Goal: Task Accomplishment & Management: Use online tool/utility

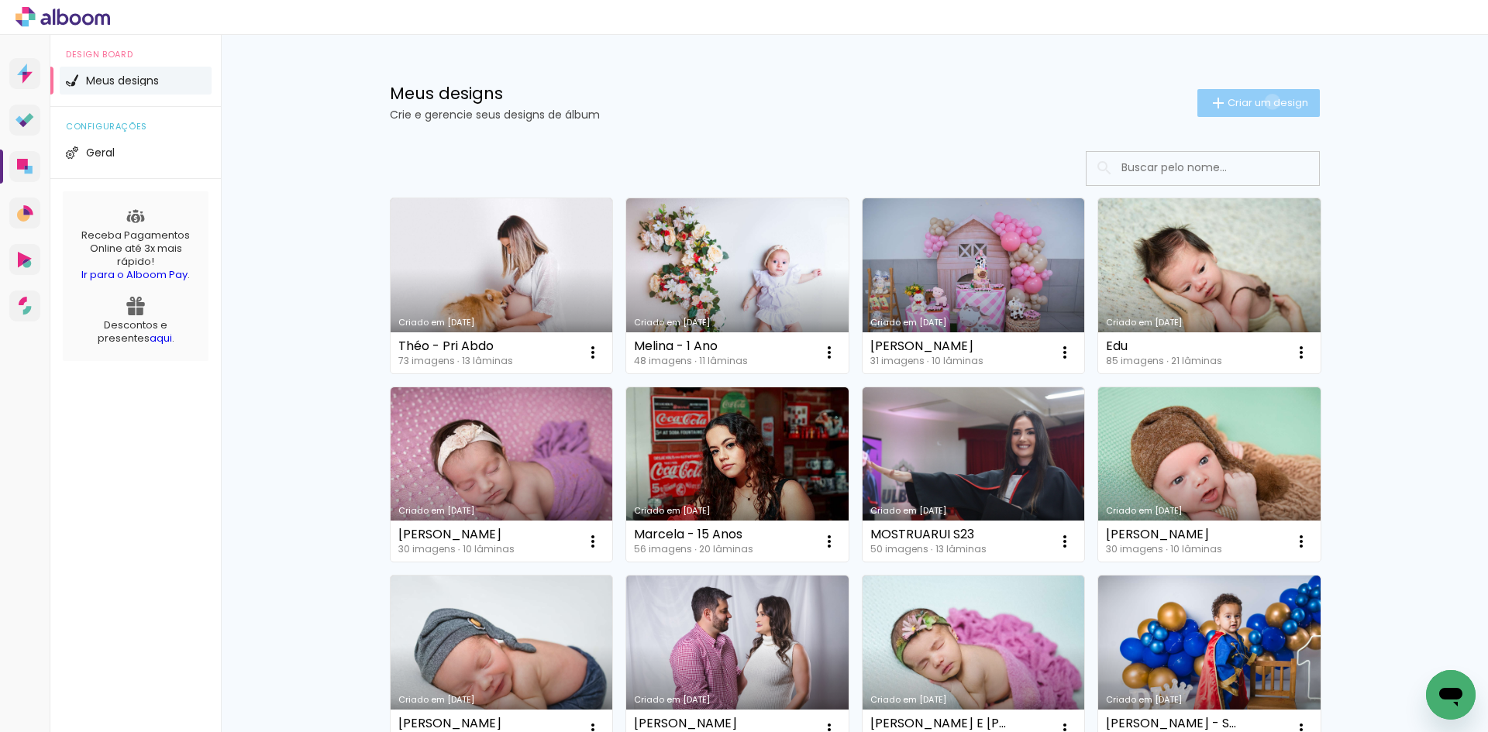
click at [1263, 102] on span "Criar um design" at bounding box center [1268, 103] width 81 height 10
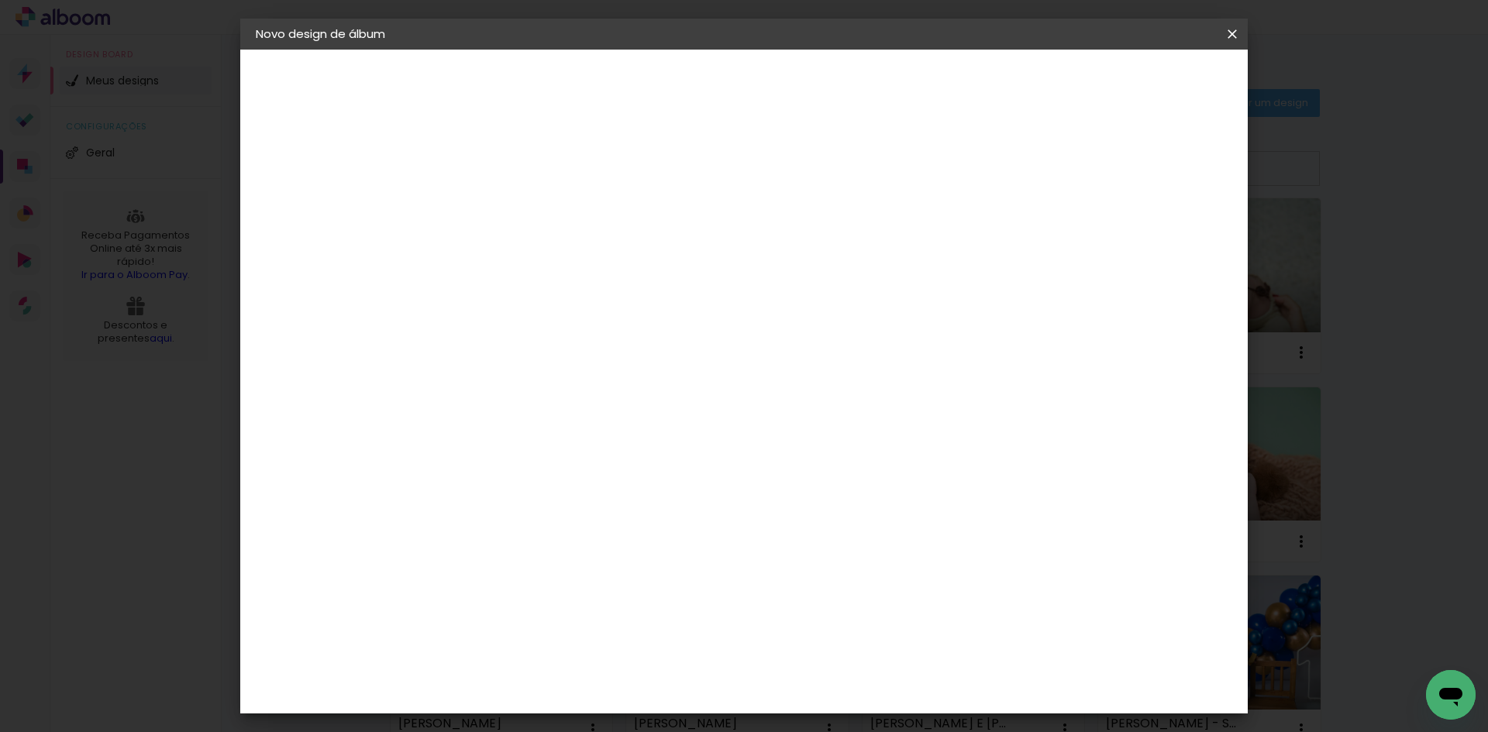
click at [509, 215] on input at bounding box center [509, 208] width 0 height 24
type input "[PERSON_NAME] e [PERSON_NAME]"
type paper-input "[PERSON_NAME] e [PERSON_NAME]"
click at [0, 0] on slot "Avançar" at bounding box center [0, 0] width 0 height 0
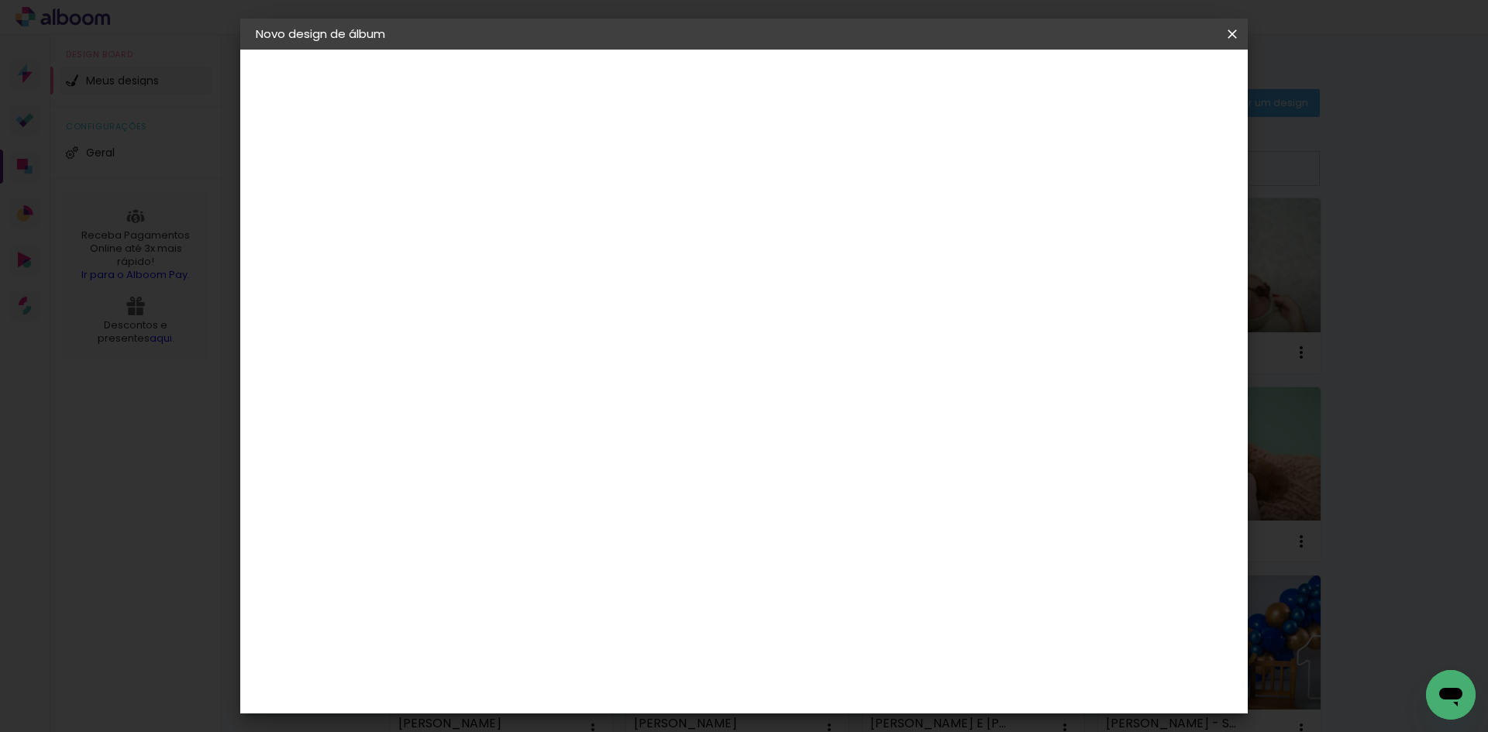
drag, startPoint x: 553, startPoint y: 566, endPoint x: 566, endPoint y: 558, distance: 15.3
click at [0, 0] on slot "Avançar" at bounding box center [0, 0] width 0 height 0
click at [570, 258] on input "text" at bounding box center [539, 270] width 60 height 24
click at [0, 0] on slot "Padrão" at bounding box center [0, 0] width 0 height 0
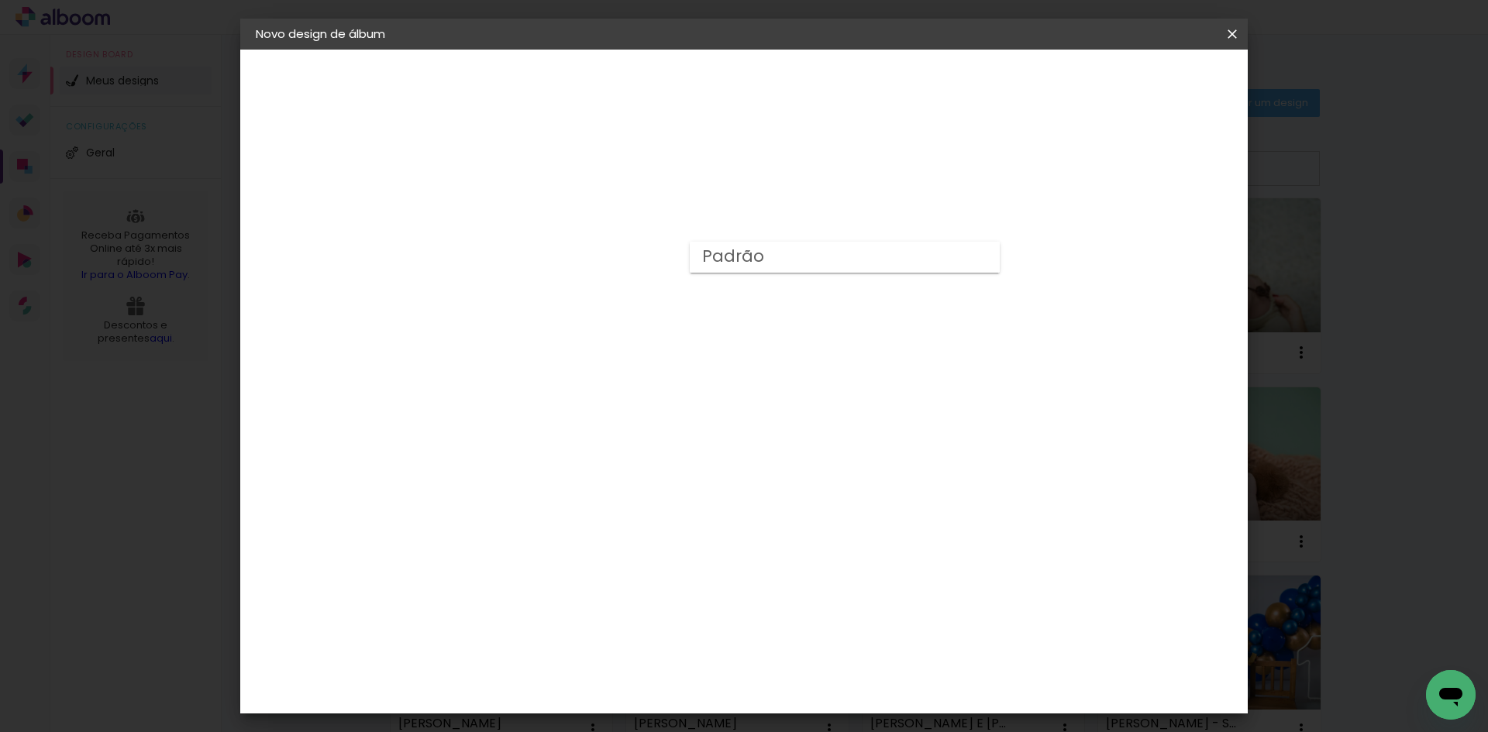
type input "Padrão"
click at [762, 71] on paper-button "Avançar" at bounding box center [724, 82] width 76 height 26
click at [1151, 77] on paper-button "Iniciar design" at bounding box center [1100, 82] width 102 height 26
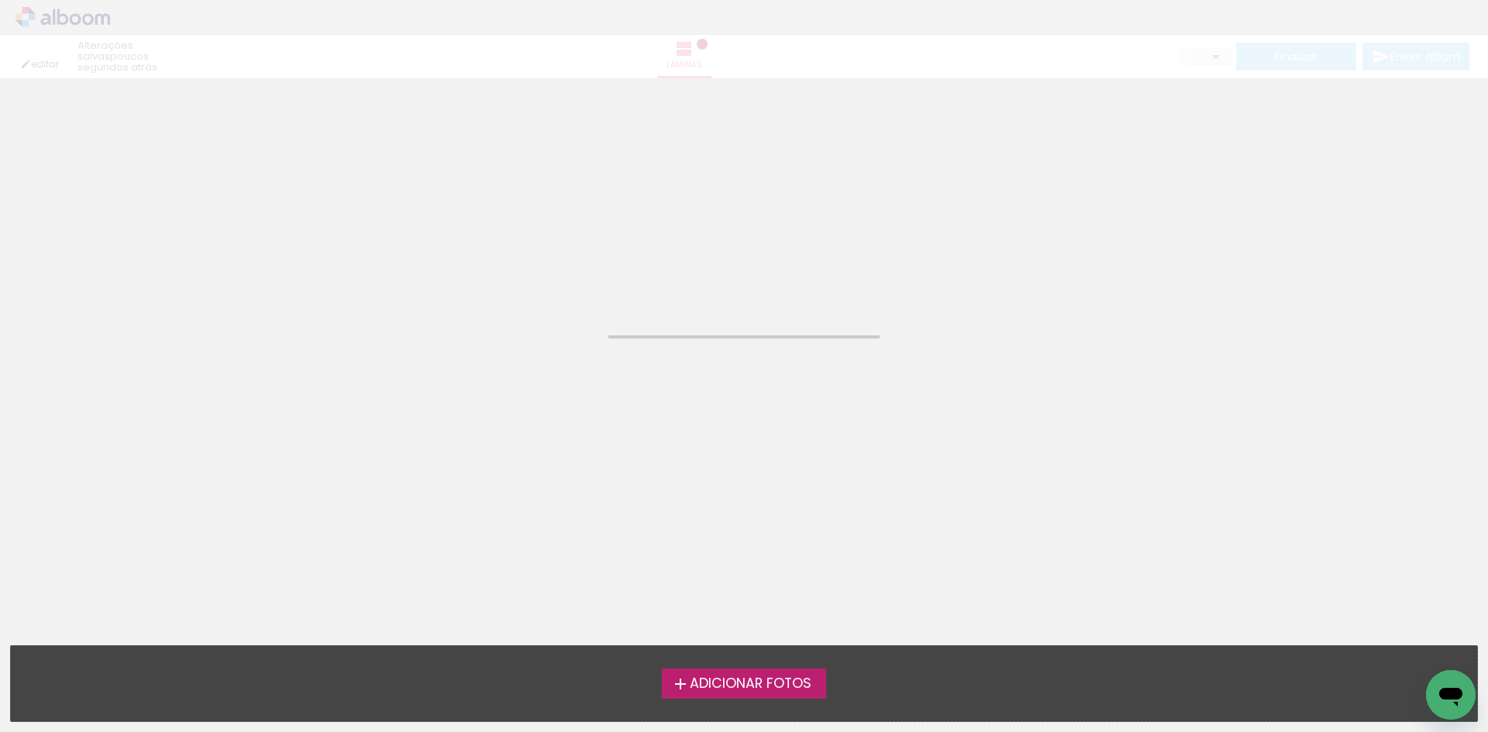
click at [772, 681] on span "Adicionar Fotos" at bounding box center [751, 684] width 122 height 14
click at [0, 0] on input "file" at bounding box center [0, 0] width 0 height 0
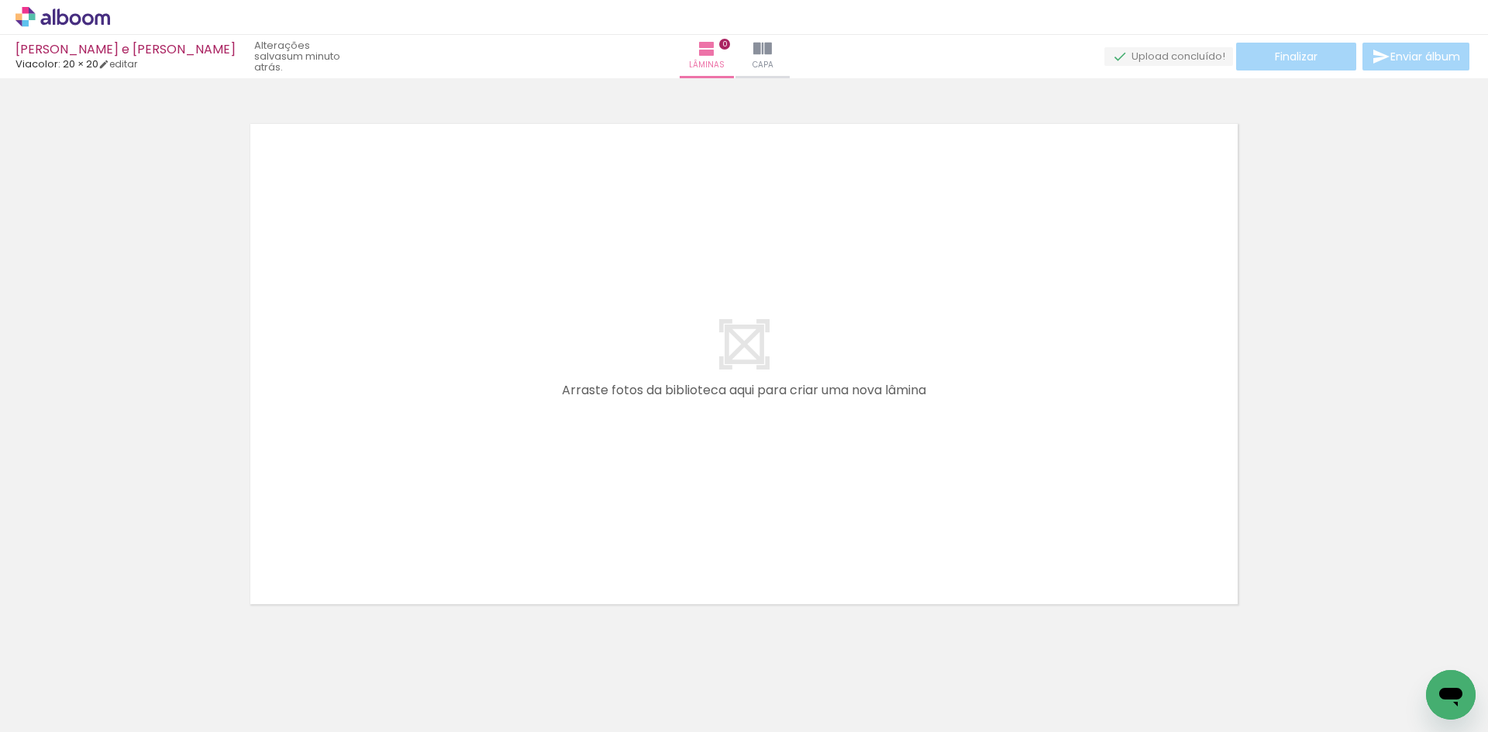
scroll to position [20, 0]
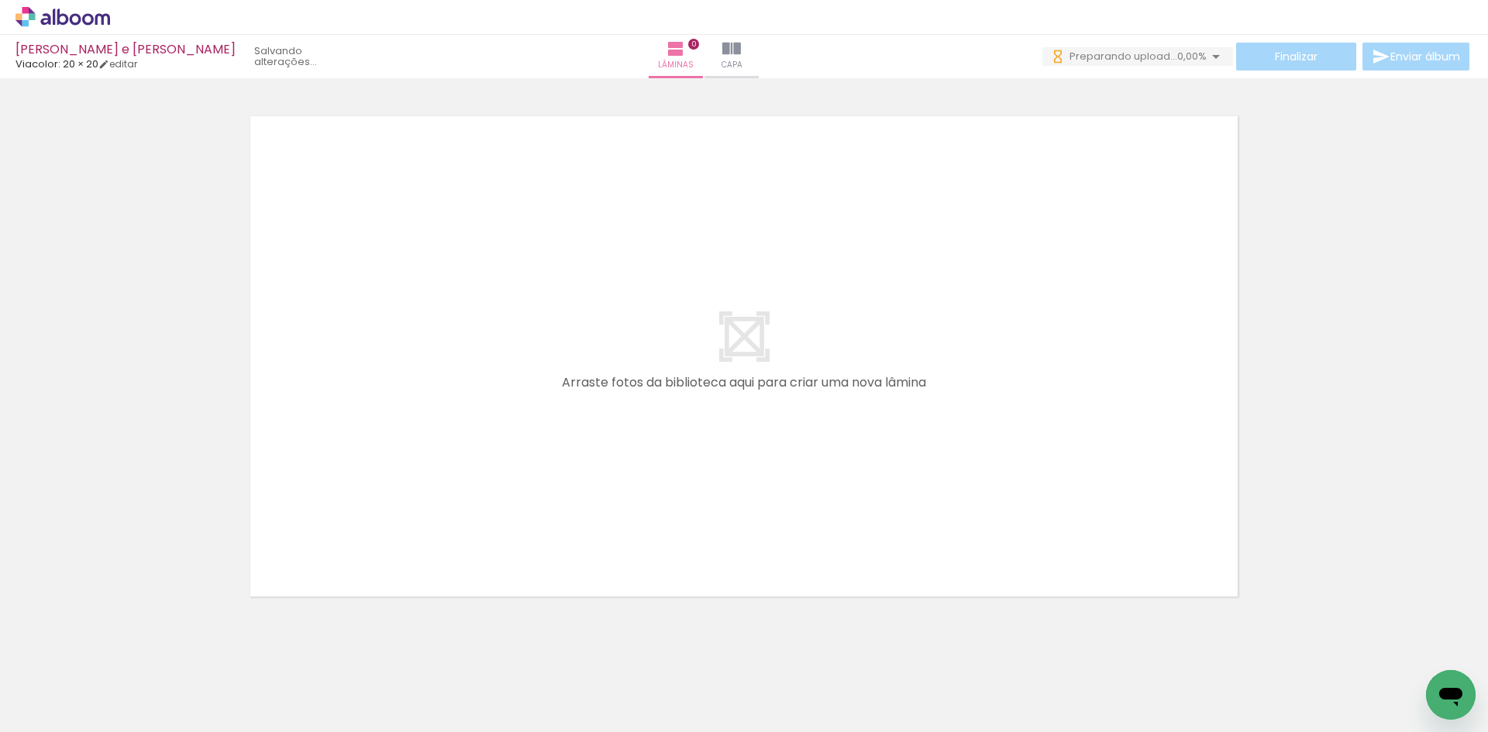
click at [57, 712] on span "Adicionar Fotos" at bounding box center [55, 711] width 47 height 17
click at [0, 0] on input "file" at bounding box center [0, 0] width 0 height 0
drag, startPoint x: 370, startPoint y: 549, endPoint x: 177, endPoint y: 684, distance: 234.8
click at [177, 684] on div at bounding box center [154, 680] width 51 height 77
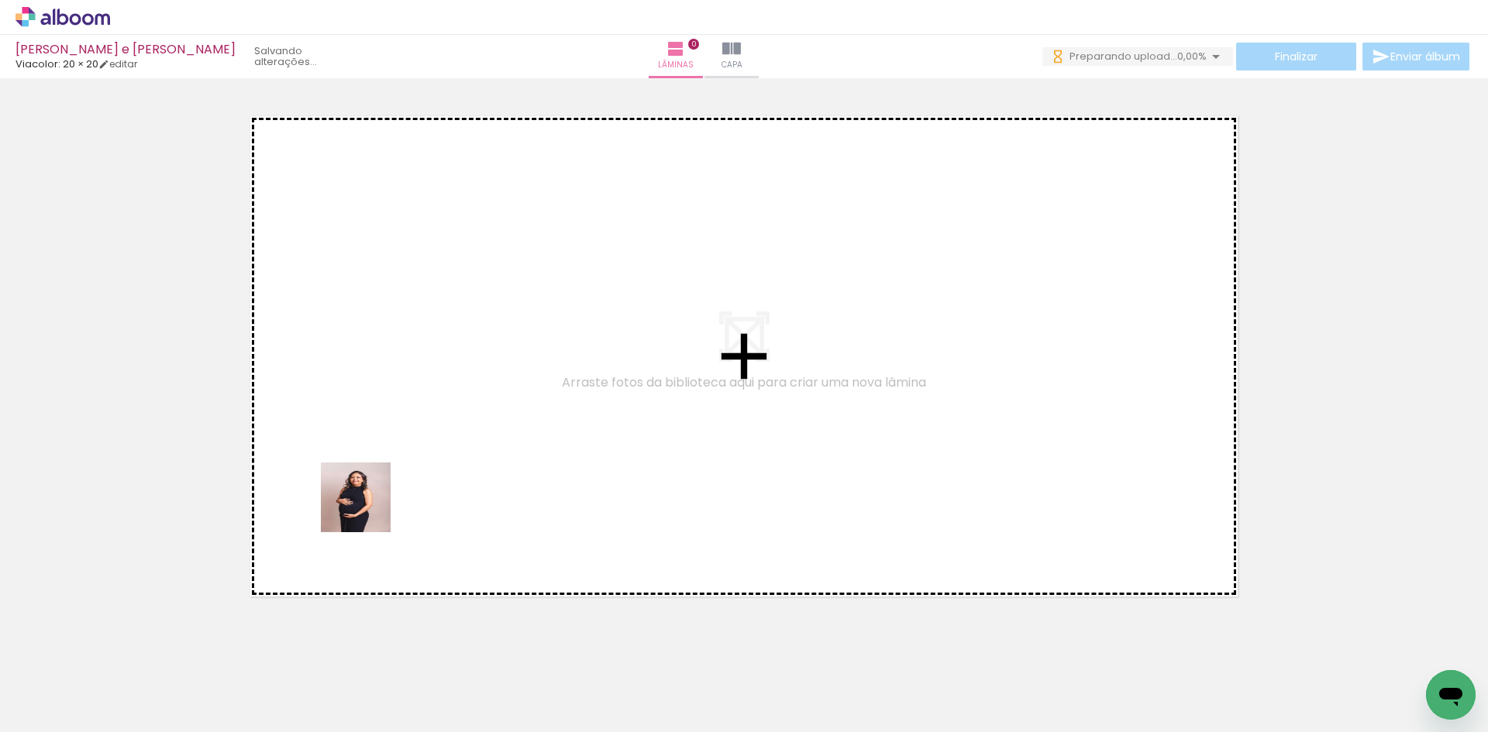
drag, startPoint x: 318, startPoint y: 541, endPoint x: 360, endPoint y: 627, distance: 96.0
click at [408, 487] on quentale-workspace at bounding box center [744, 366] width 1488 height 732
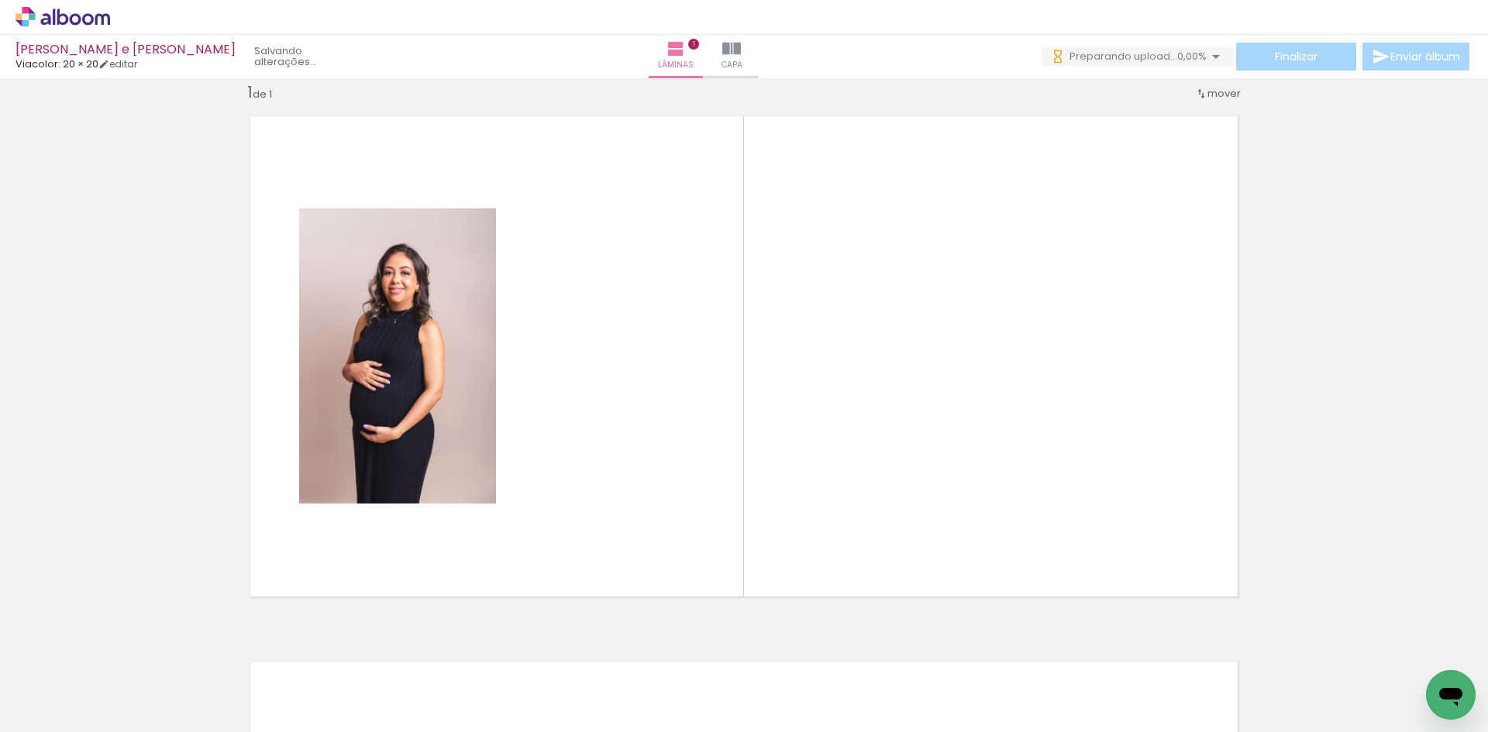
scroll to position [20, 0]
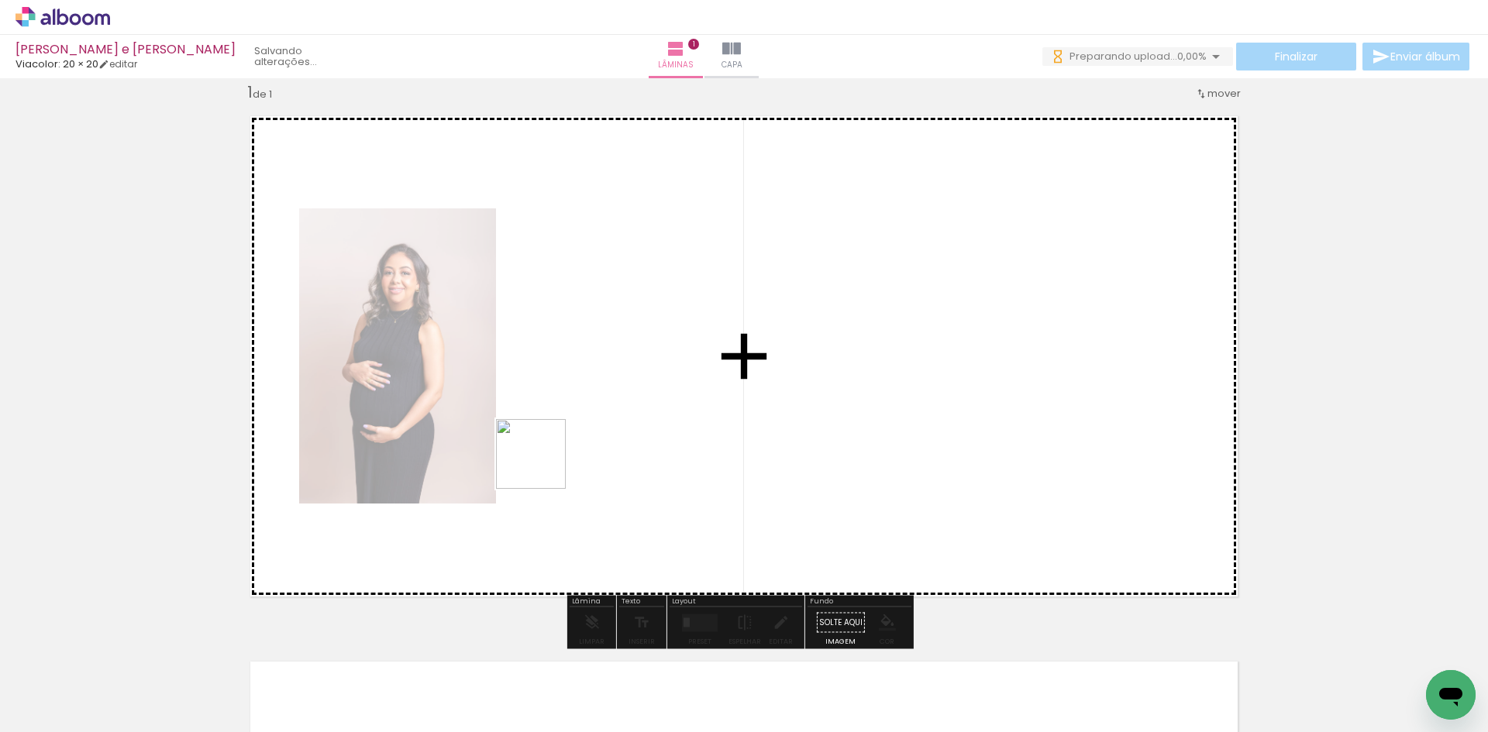
drag, startPoint x: 242, startPoint y: 695, endPoint x: 549, endPoint y: 460, distance: 386.5
click at [549, 460] on quentale-workspace at bounding box center [744, 366] width 1488 height 732
drag, startPoint x: 333, startPoint y: 694, endPoint x: 831, endPoint y: 473, distance: 544.4
click at [831, 473] on quentale-workspace at bounding box center [744, 366] width 1488 height 732
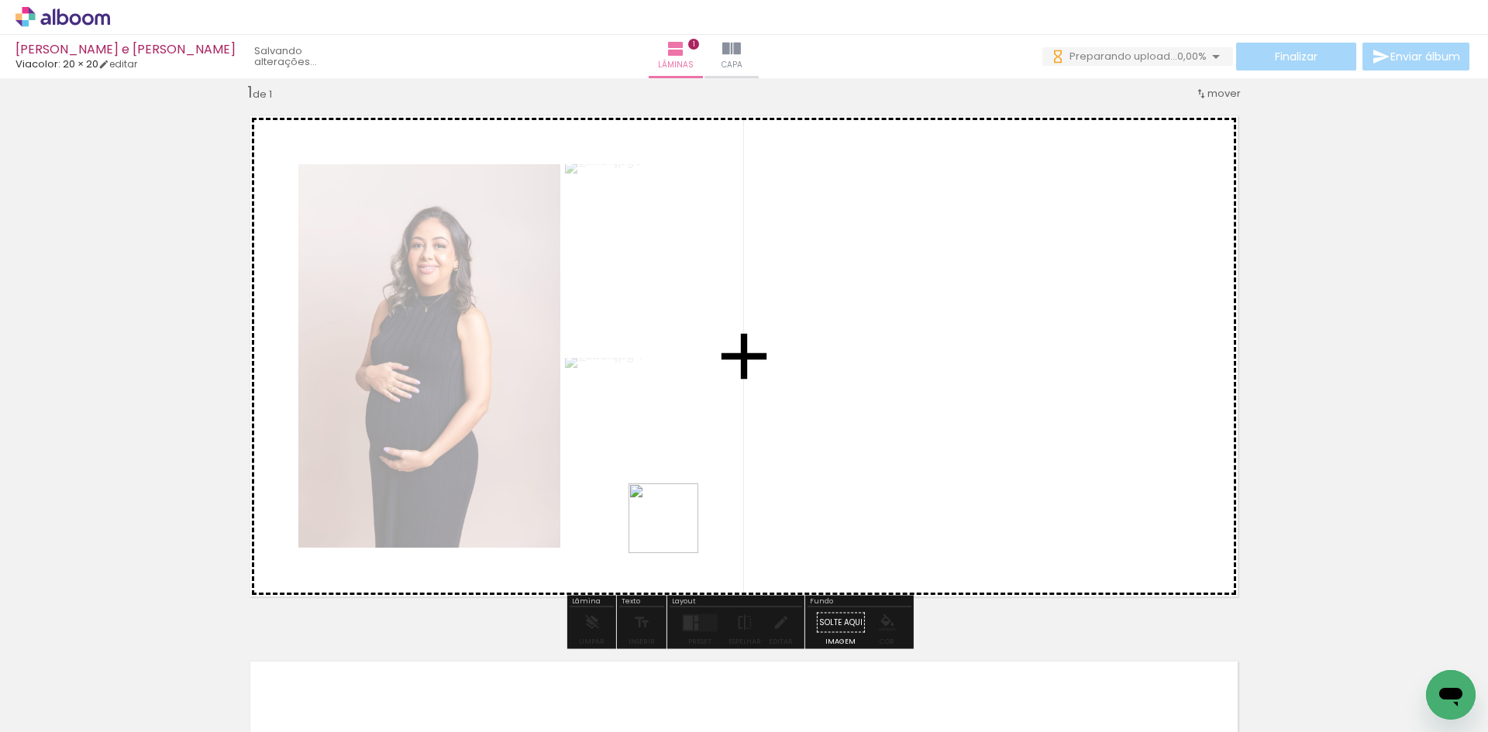
scroll to position [0, 0]
drag, startPoint x: 453, startPoint y: 670, endPoint x: 915, endPoint y: 403, distance: 533.4
click at [915, 403] on quentale-workspace at bounding box center [744, 366] width 1488 height 732
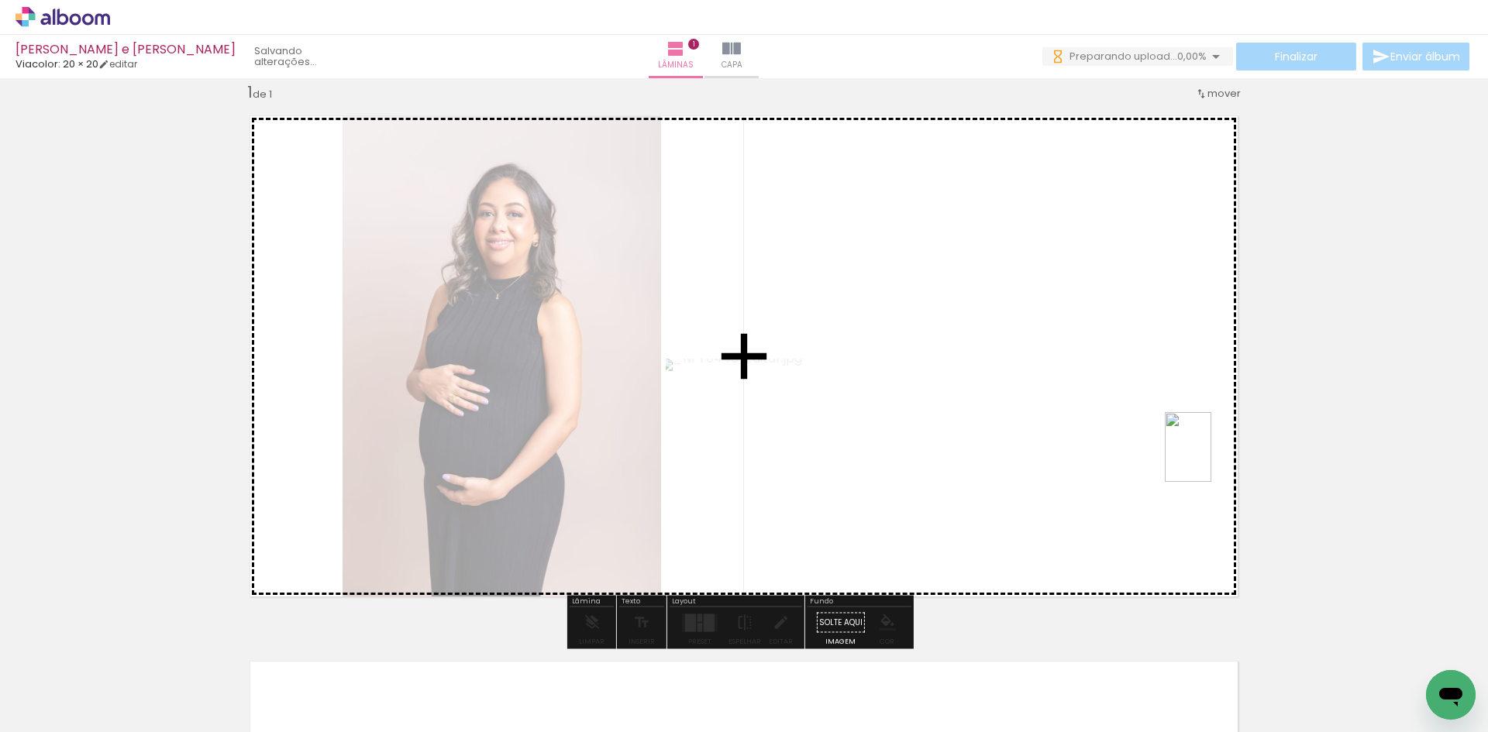
drag, startPoint x: 522, startPoint y: 681, endPoint x: 1212, endPoint y: 448, distance: 728.9
click at [1212, 448] on quentale-workspace at bounding box center [744, 366] width 1488 height 732
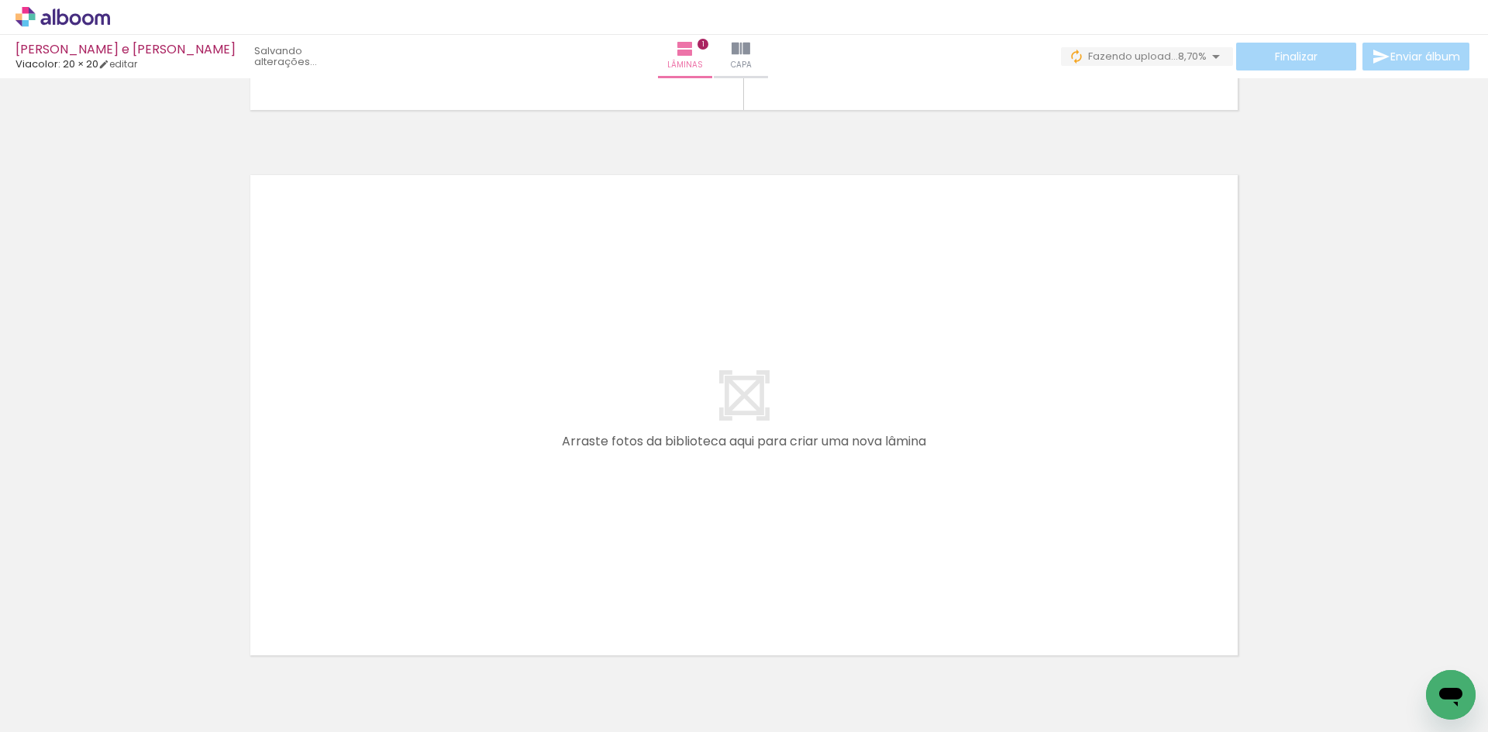
scroll to position [563, 0]
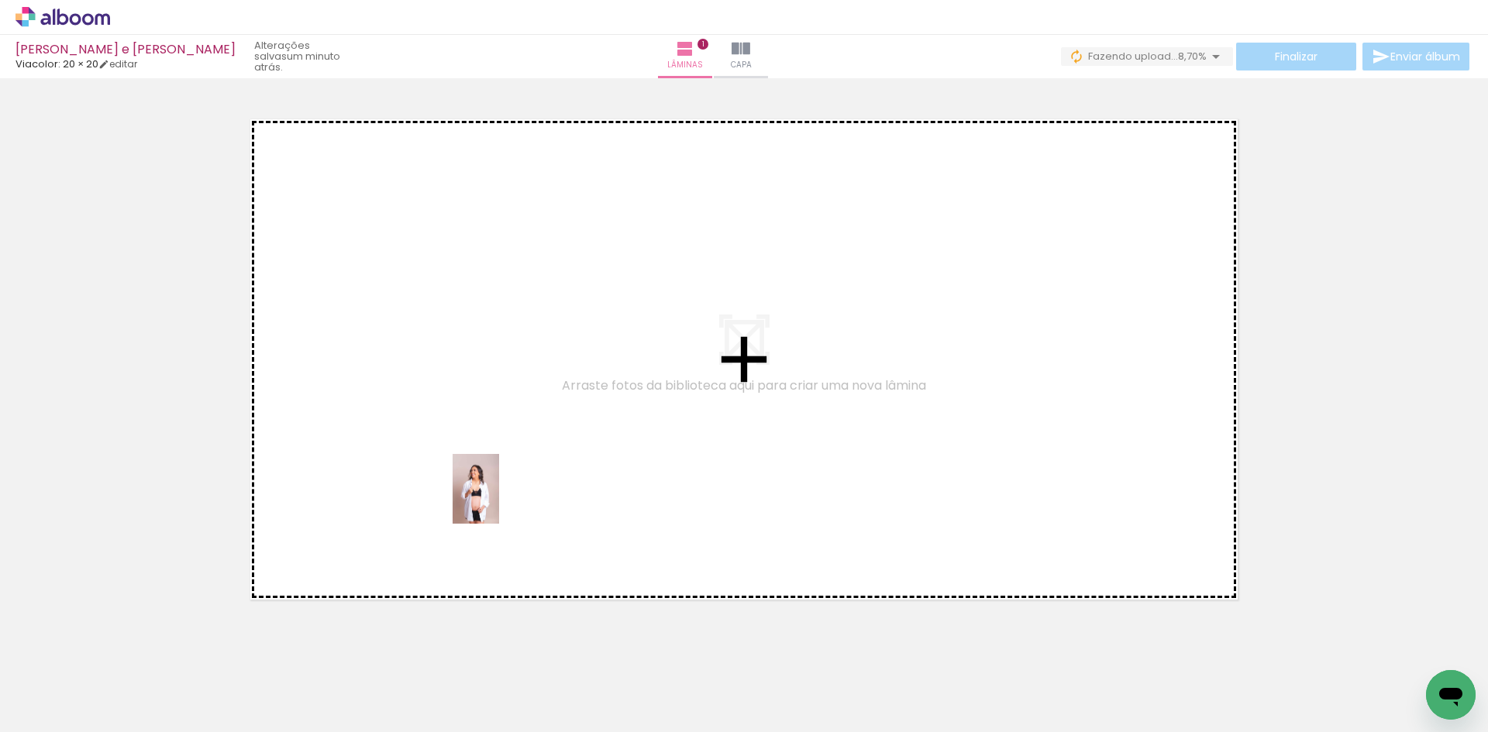
drag, startPoint x: 595, startPoint y: 708, endPoint x: 498, endPoint y: 493, distance: 236.3
click at [498, 493] on quentale-workspace at bounding box center [744, 366] width 1488 height 732
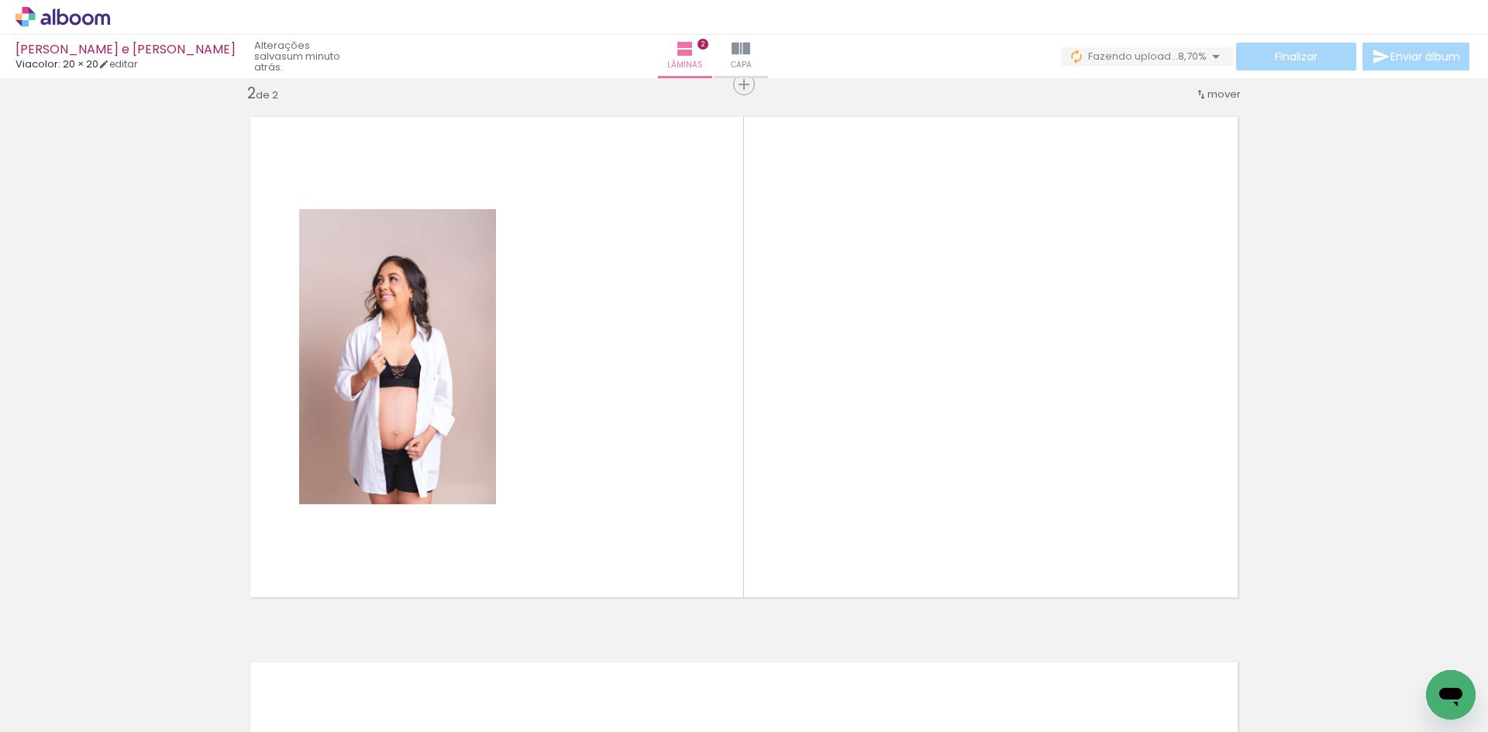
scroll to position [566, 0]
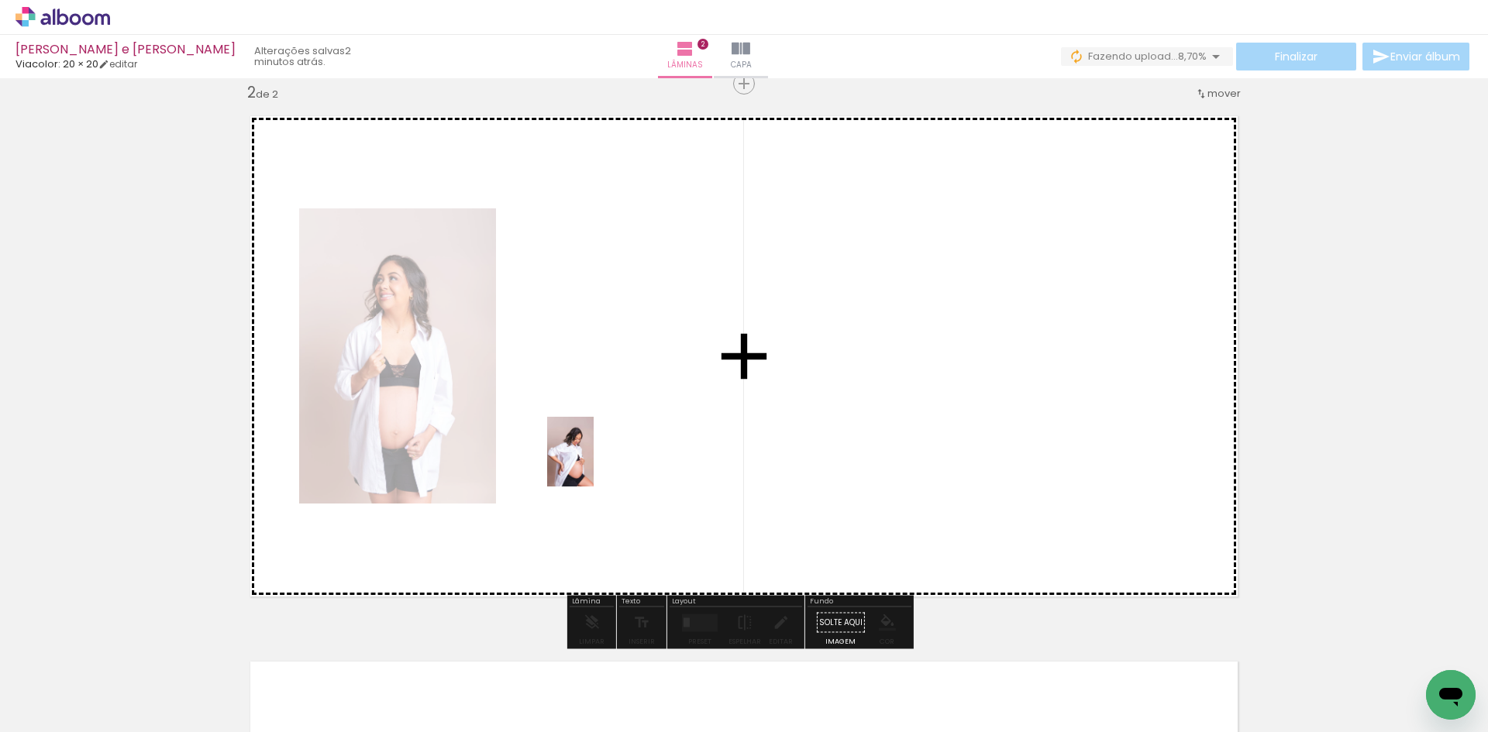
drag, startPoint x: 958, startPoint y: 709, endPoint x: 594, endPoint y: 463, distance: 439.4
click at [594, 463] on quentale-workspace at bounding box center [744, 366] width 1488 height 732
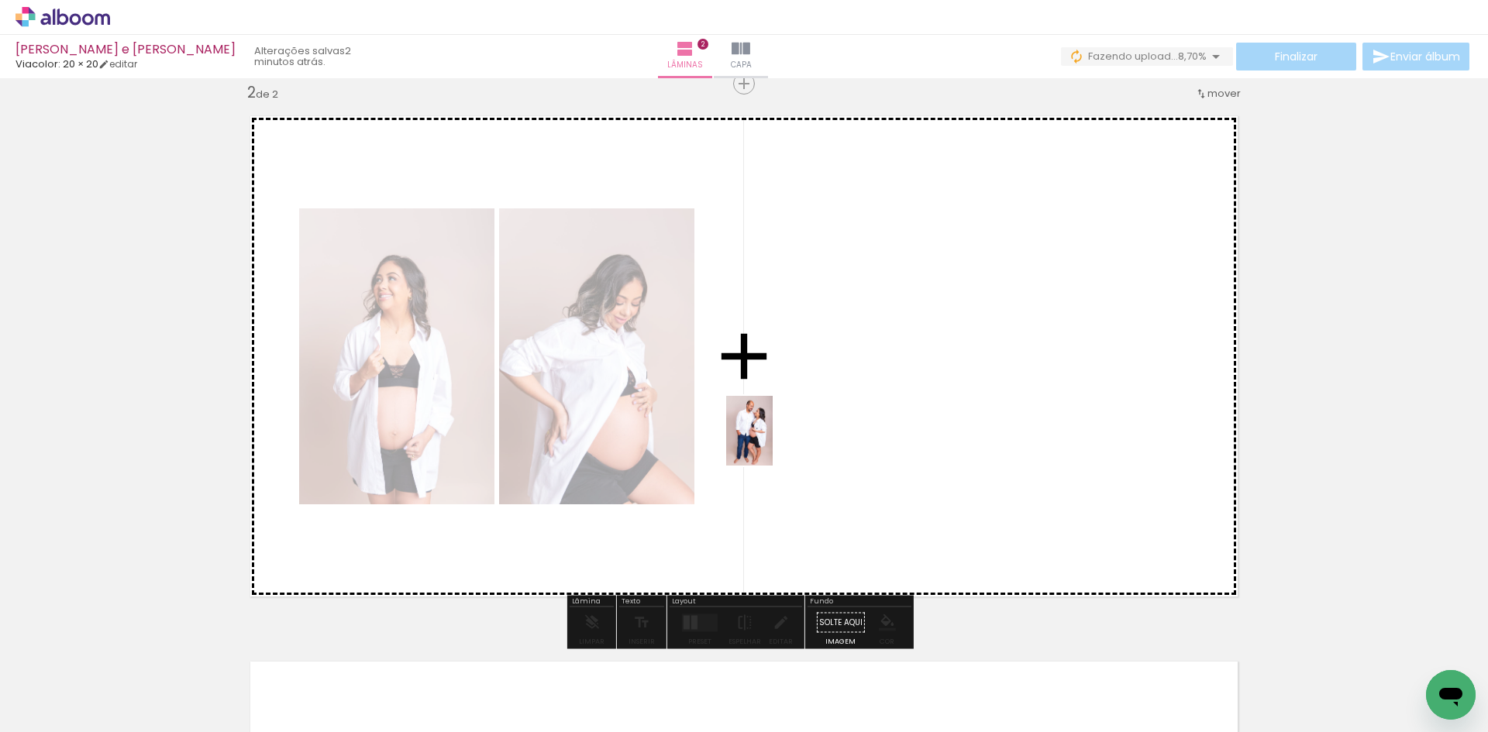
drag, startPoint x: 687, startPoint y: 692, endPoint x: 774, endPoint y: 437, distance: 269.1
click at [774, 437] on quentale-workspace at bounding box center [744, 366] width 1488 height 732
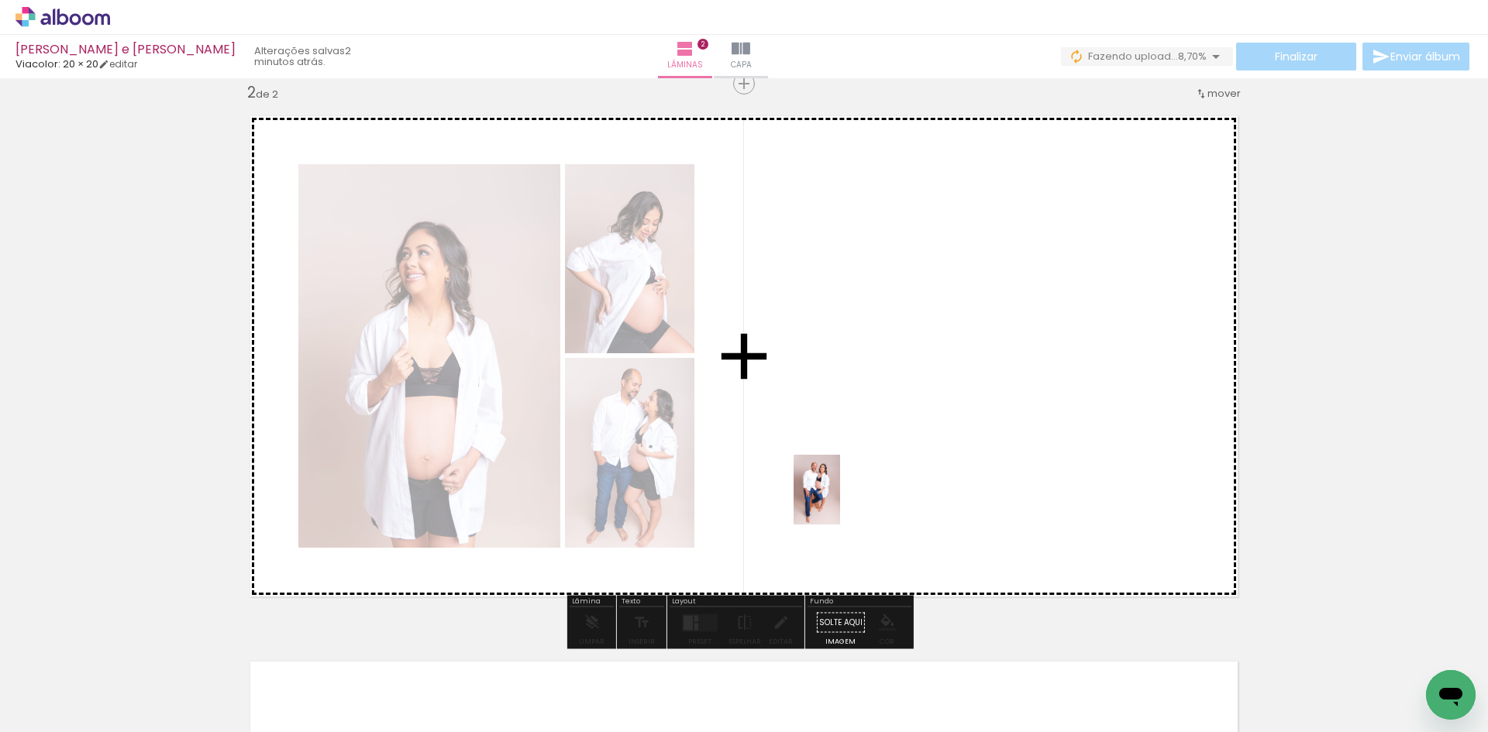
drag, startPoint x: 794, startPoint y: 677, endPoint x: 975, endPoint y: 608, distance: 193.3
click at [850, 460] on quentale-workspace at bounding box center [744, 366] width 1488 height 732
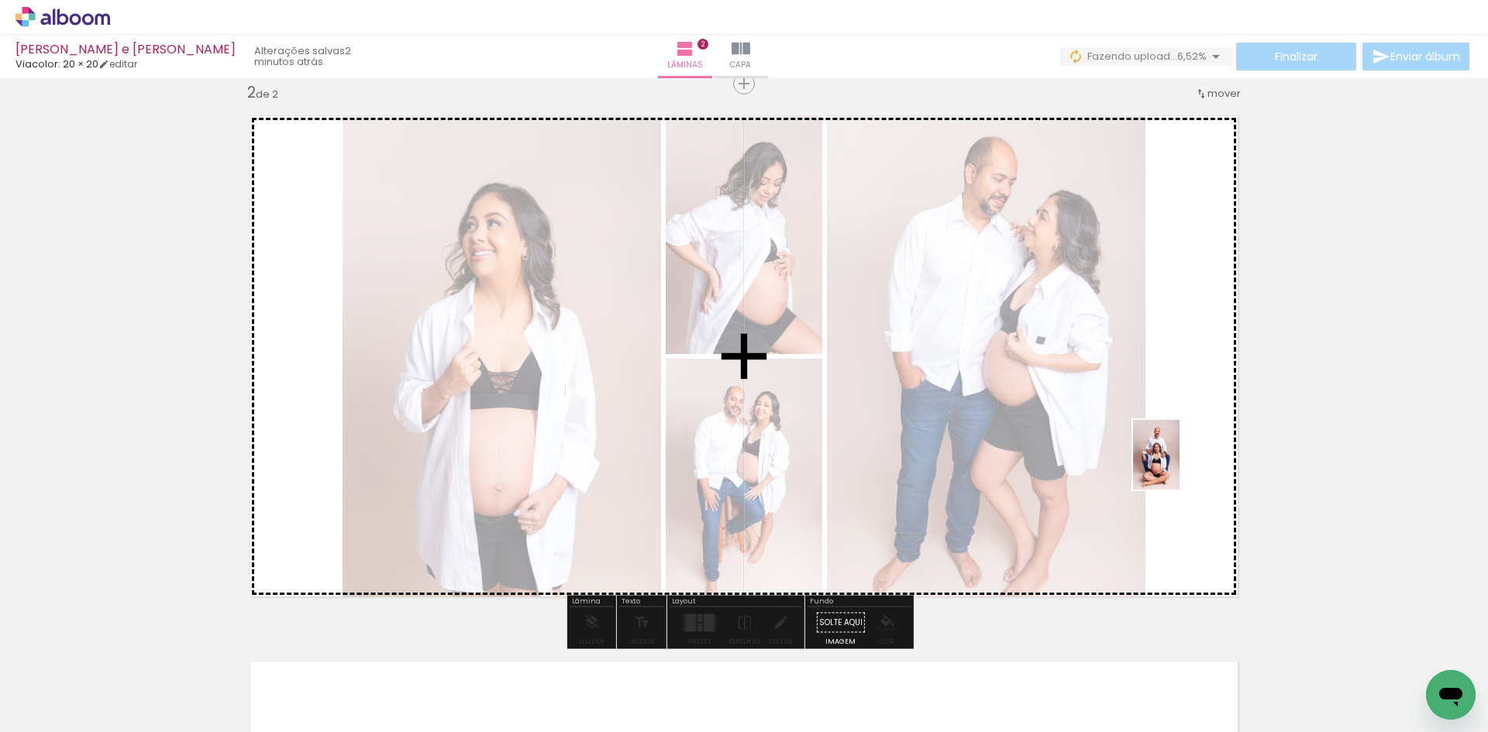
drag, startPoint x: 1040, startPoint y: 691, endPoint x: 1180, endPoint y: 467, distance: 263.9
click at [1180, 467] on quentale-workspace at bounding box center [744, 366] width 1488 height 732
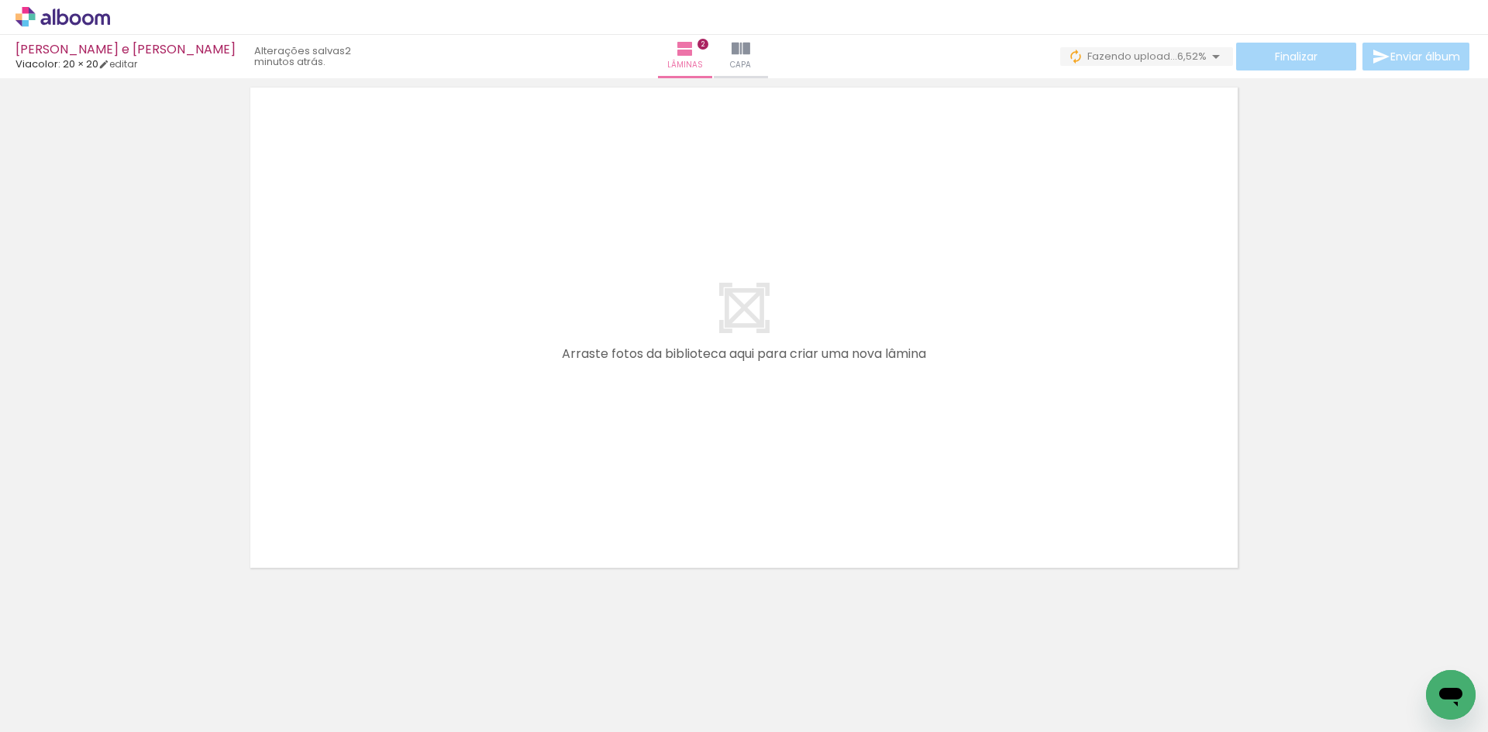
scroll to position [0, 571]
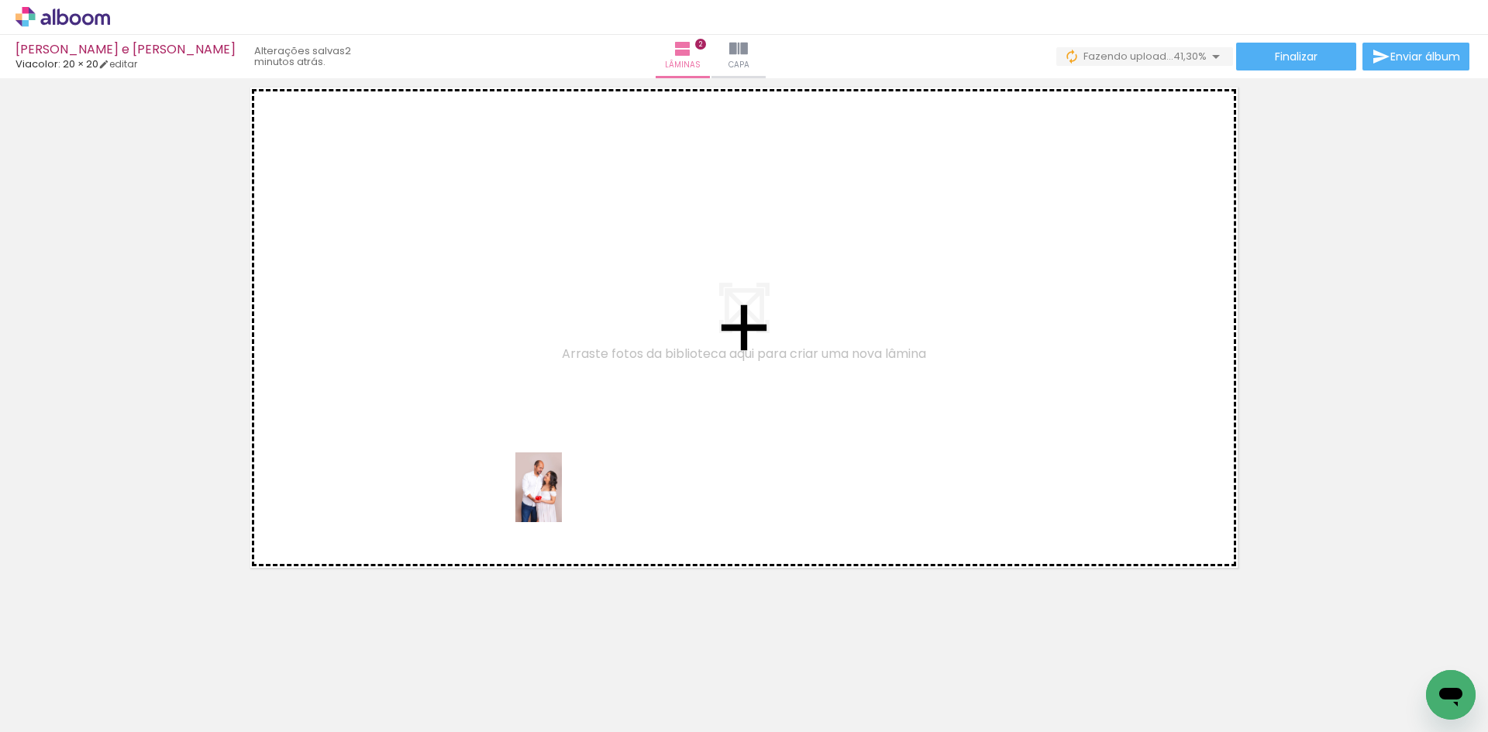
drag, startPoint x: 557, startPoint y: 699, endPoint x: 562, endPoint y: 499, distance: 200.0
click at [562, 499] on quentale-workspace at bounding box center [744, 366] width 1488 height 732
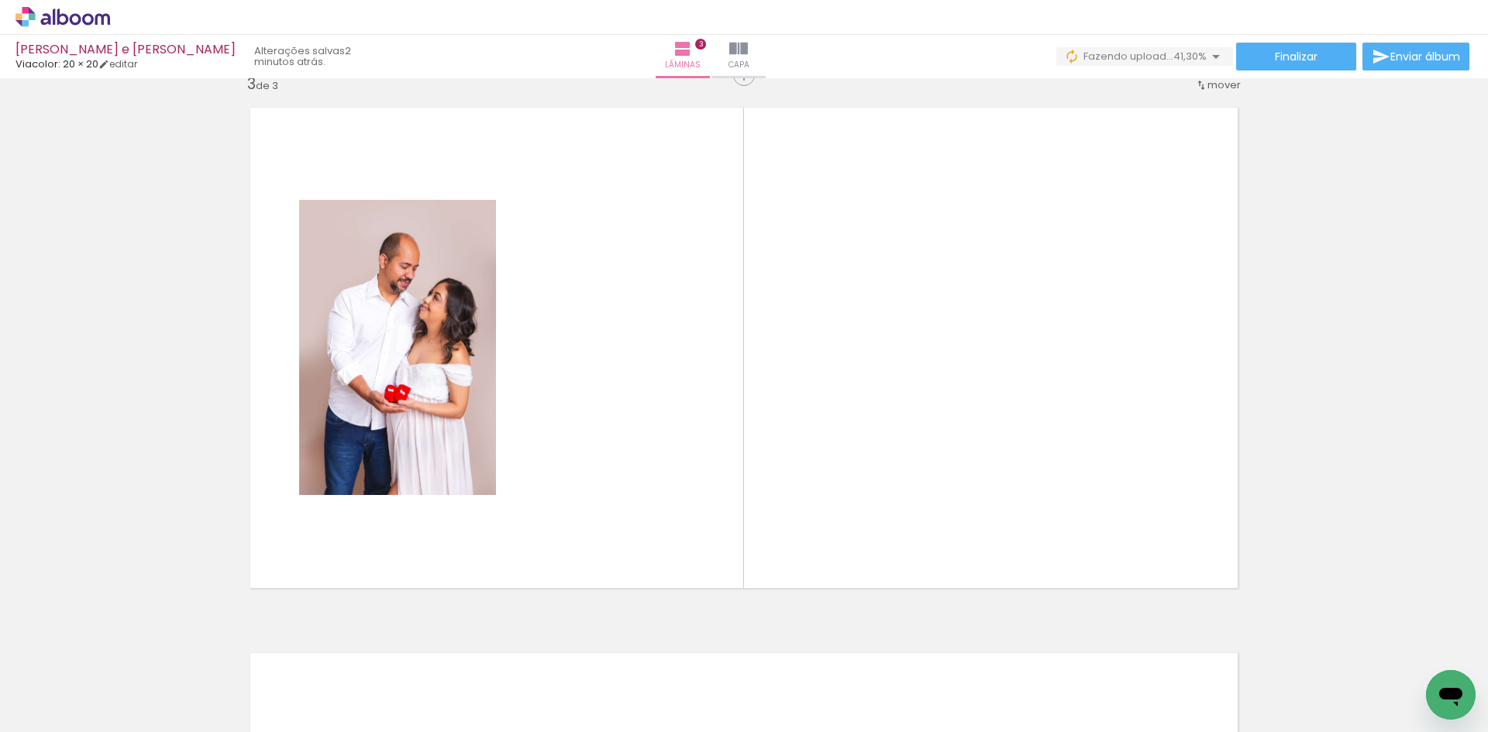
scroll to position [1111, 0]
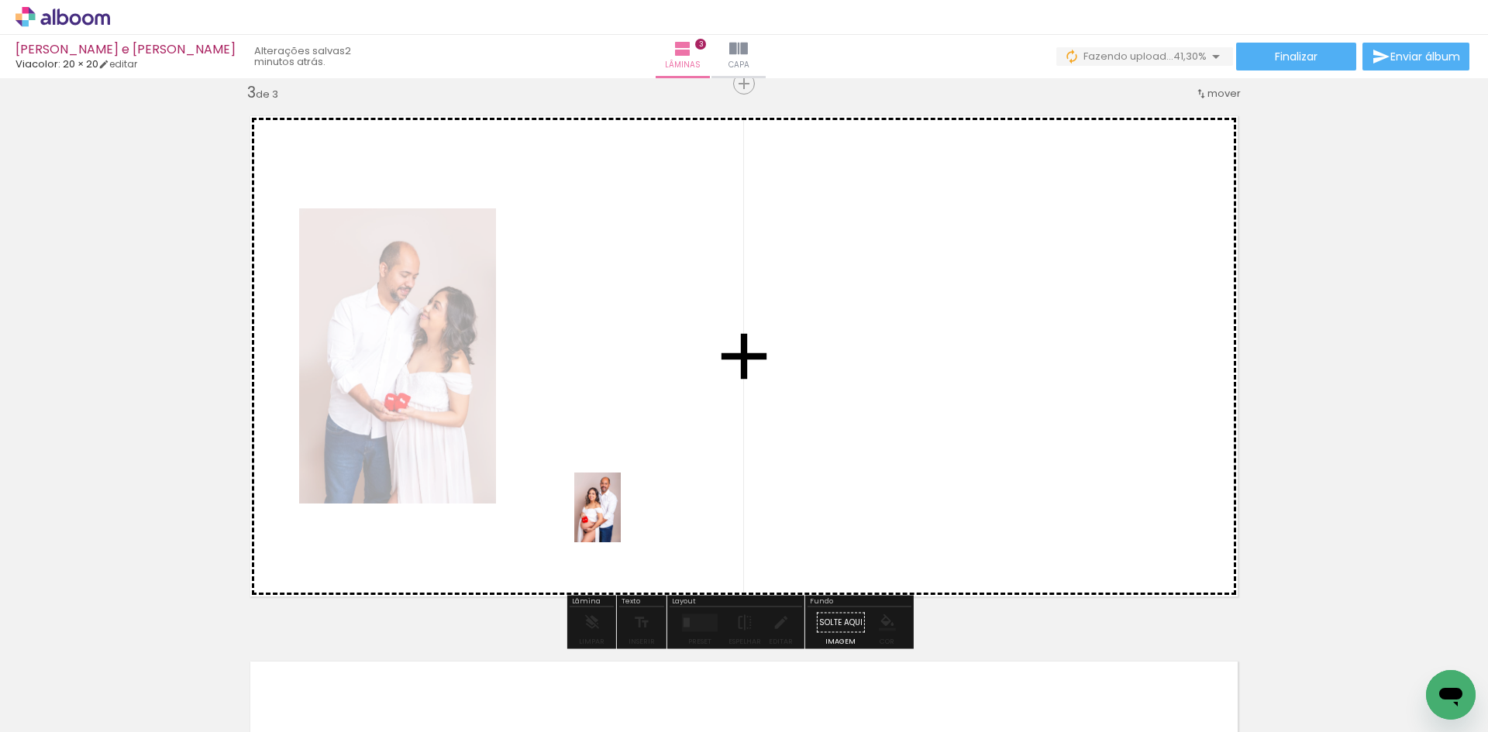
drag, startPoint x: 626, startPoint y: 705, endPoint x: 621, endPoint y: 491, distance: 214.0
click at [621, 491] on quentale-workspace at bounding box center [744, 366] width 1488 height 732
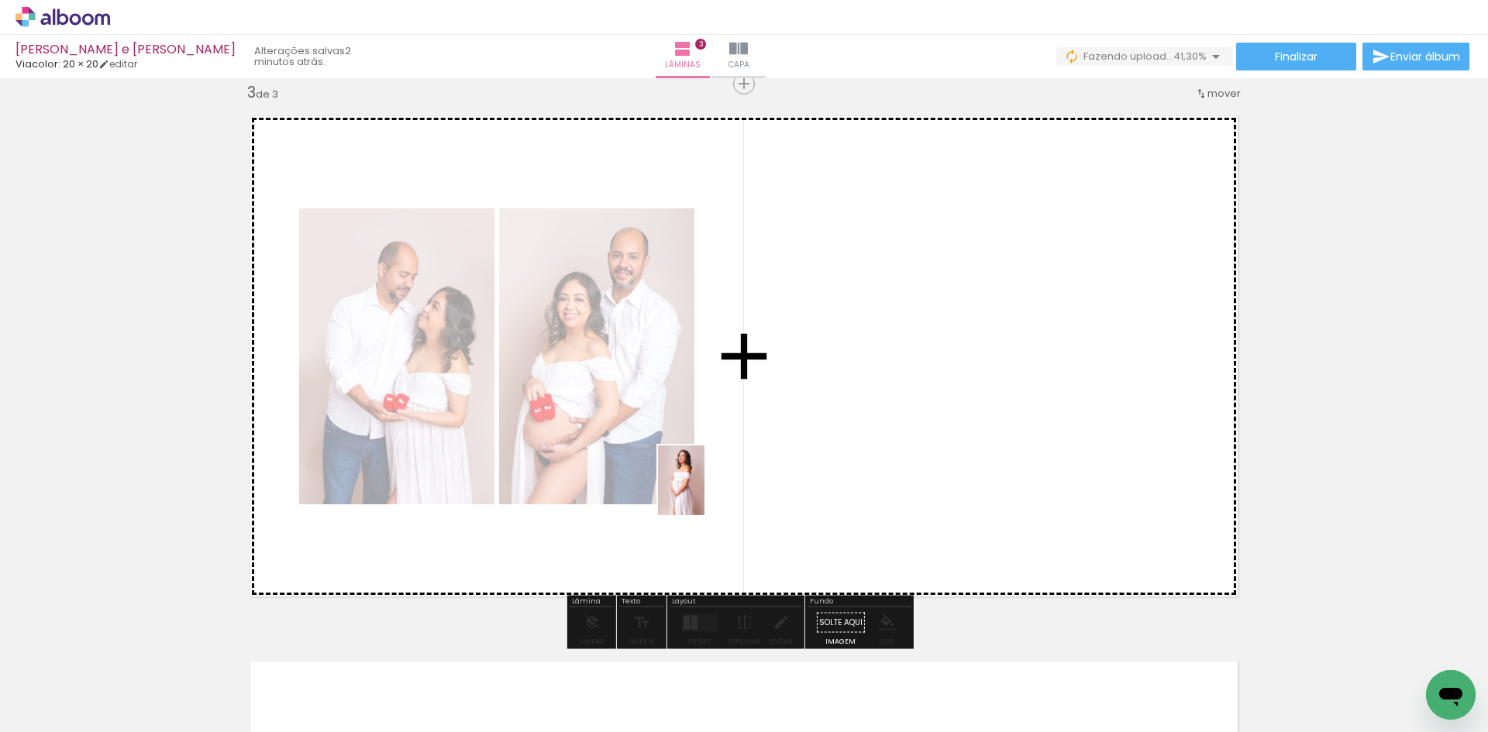
drag, startPoint x: 712, startPoint y: 678, endPoint x: 710, endPoint y: 487, distance: 191.5
click at [710, 487] on quentale-workspace at bounding box center [744, 366] width 1488 height 732
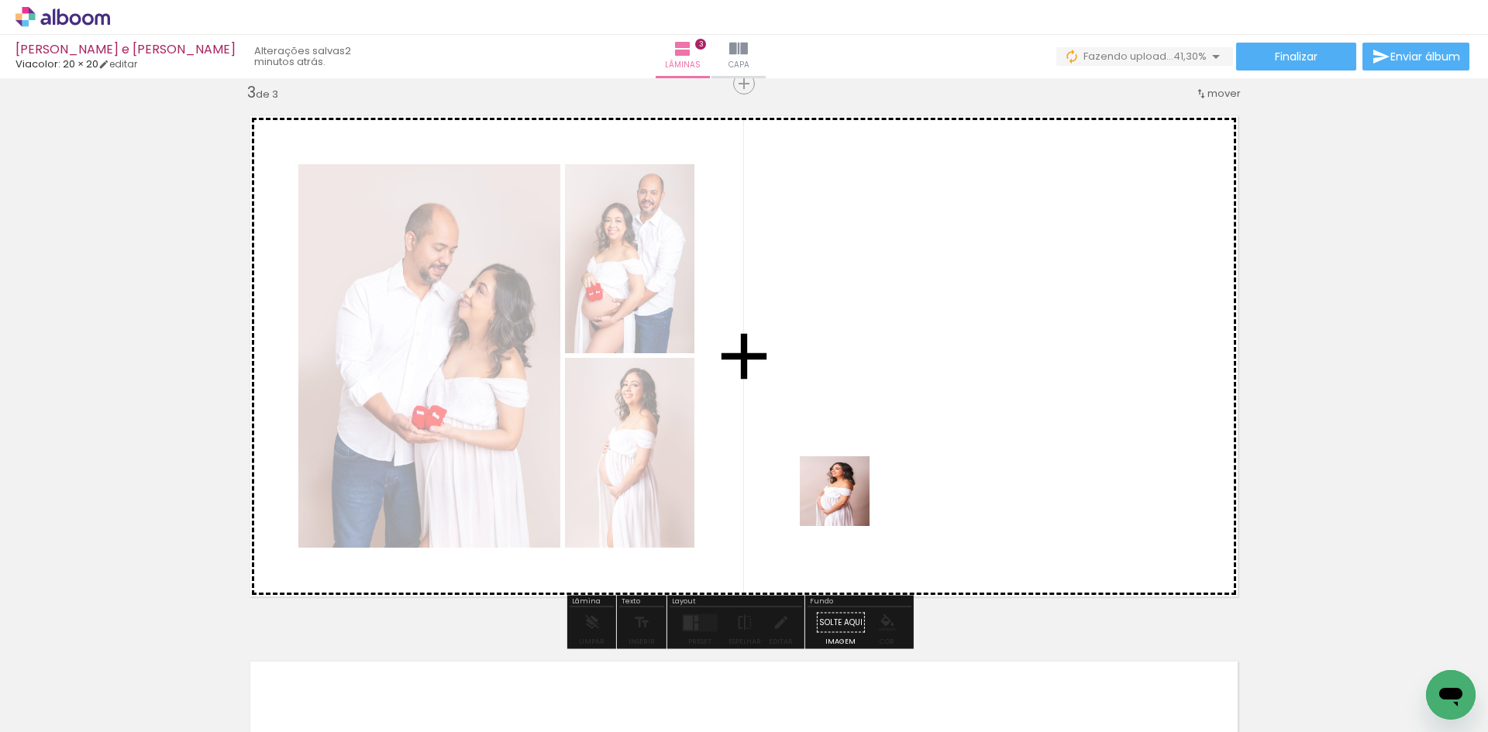
drag, startPoint x: 906, startPoint y: 691, endPoint x: 844, endPoint y: 495, distance: 205.7
click at [839, 469] on quentale-workspace at bounding box center [744, 366] width 1488 height 732
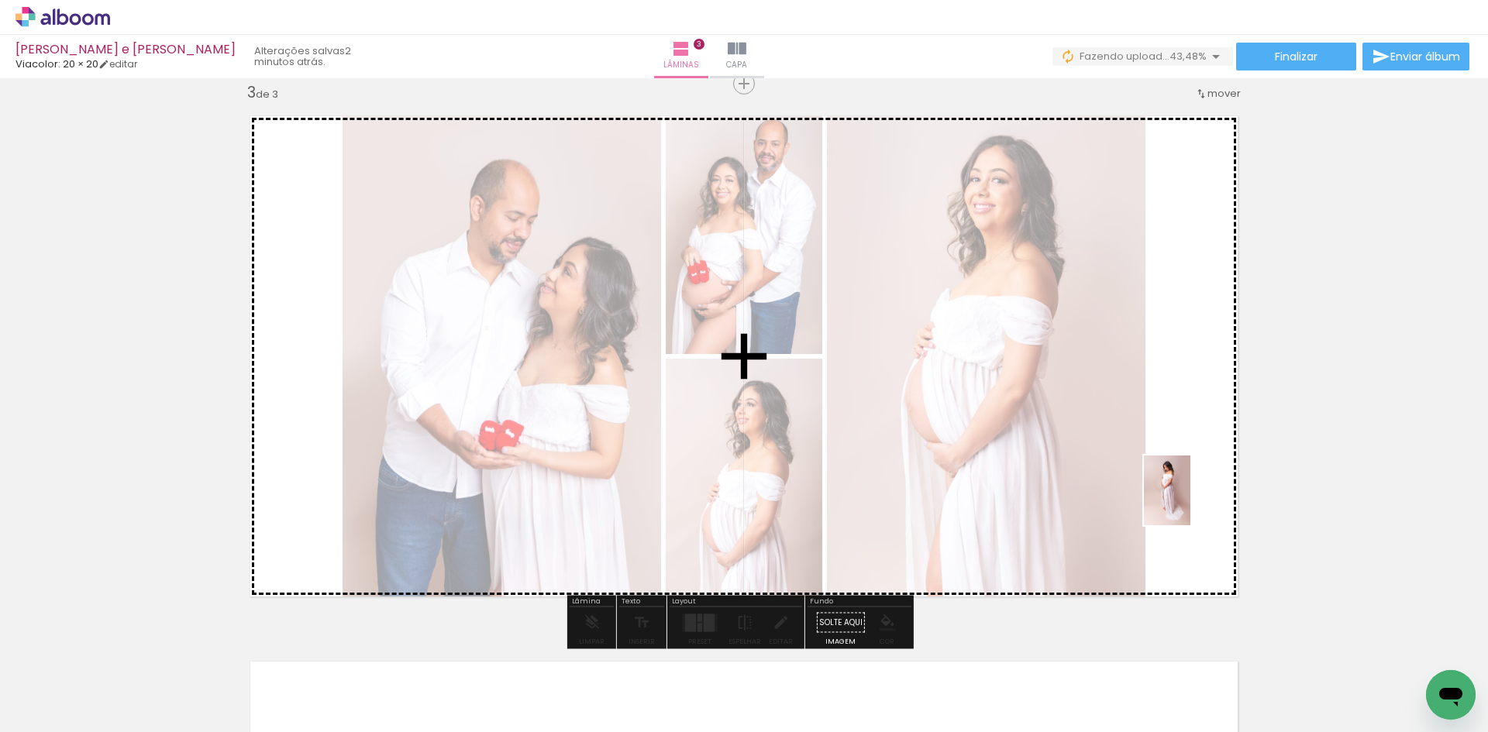
drag, startPoint x: 807, startPoint y: 684, endPoint x: 1191, endPoint y: 502, distance: 424.7
click at [1191, 502] on quentale-workspace at bounding box center [744, 366] width 1488 height 732
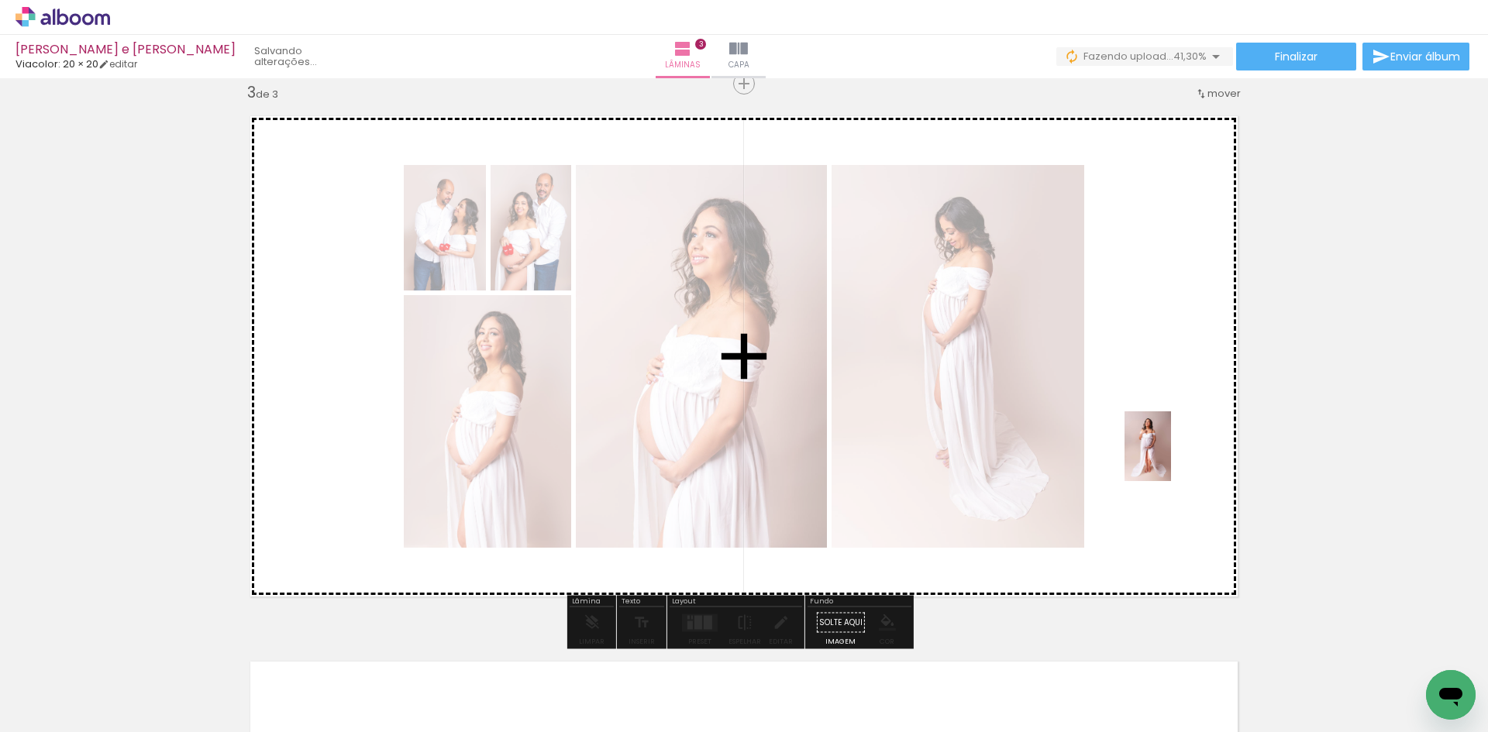
drag, startPoint x: 982, startPoint y: 688, endPoint x: 1171, endPoint y: 458, distance: 297.9
click at [1171, 458] on quentale-workspace at bounding box center [744, 366] width 1488 height 732
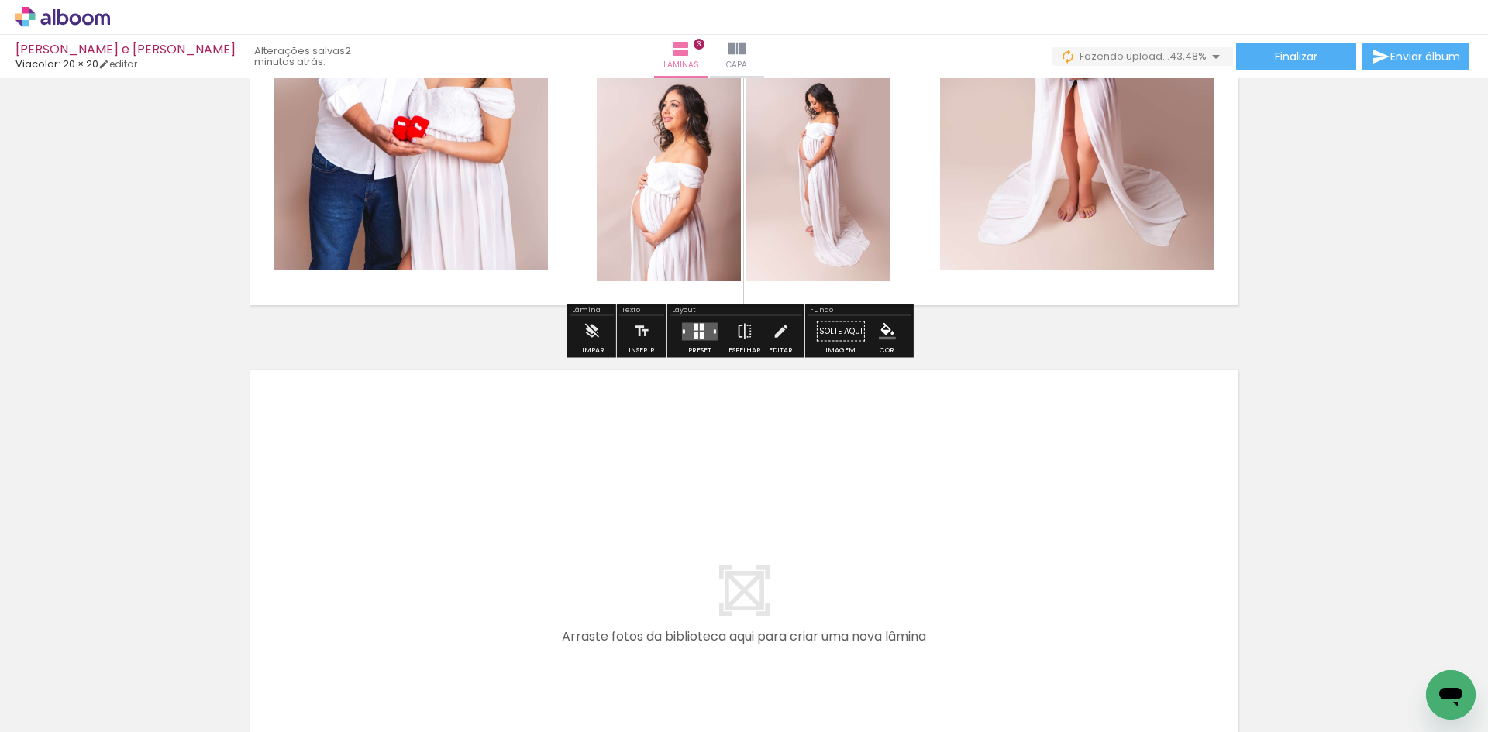
scroll to position [1499, 0]
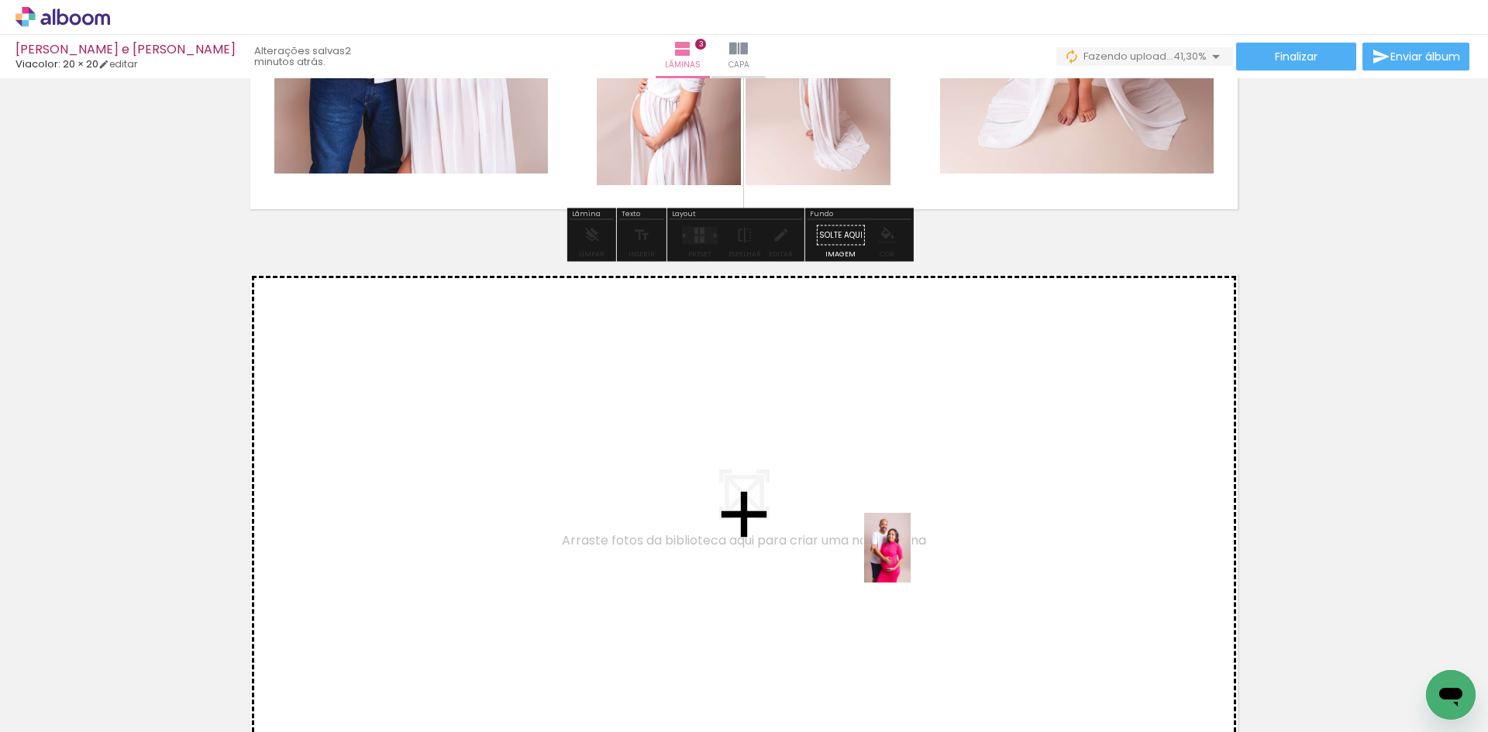
drag, startPoint x: 1065, startPoint y: 698, endPoint x: 911, endPoint y: 560, distance: 207.5
click at [911, 560] on quentale-workspace at bounding box center [744, 366] width 1488 height 732
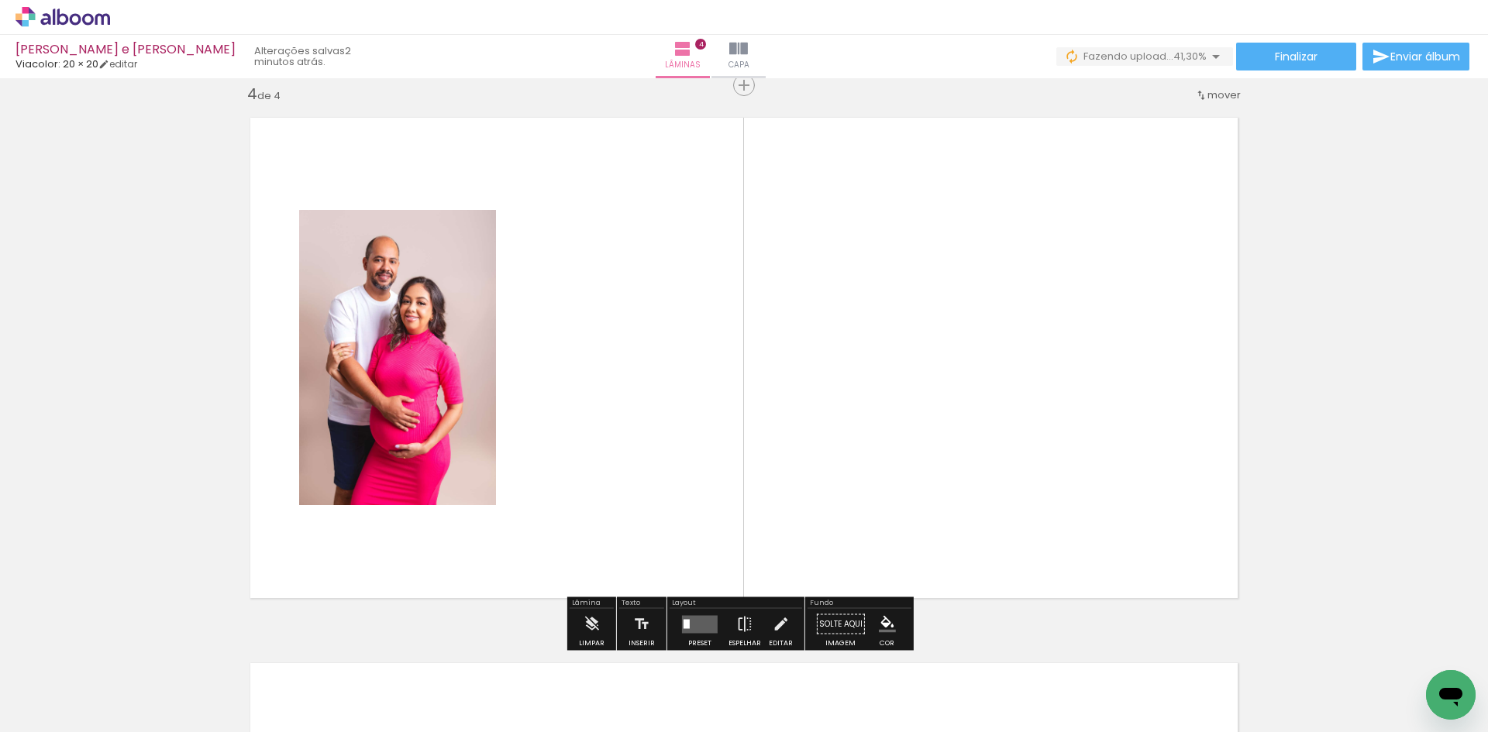
scroll to position [1657, 0]
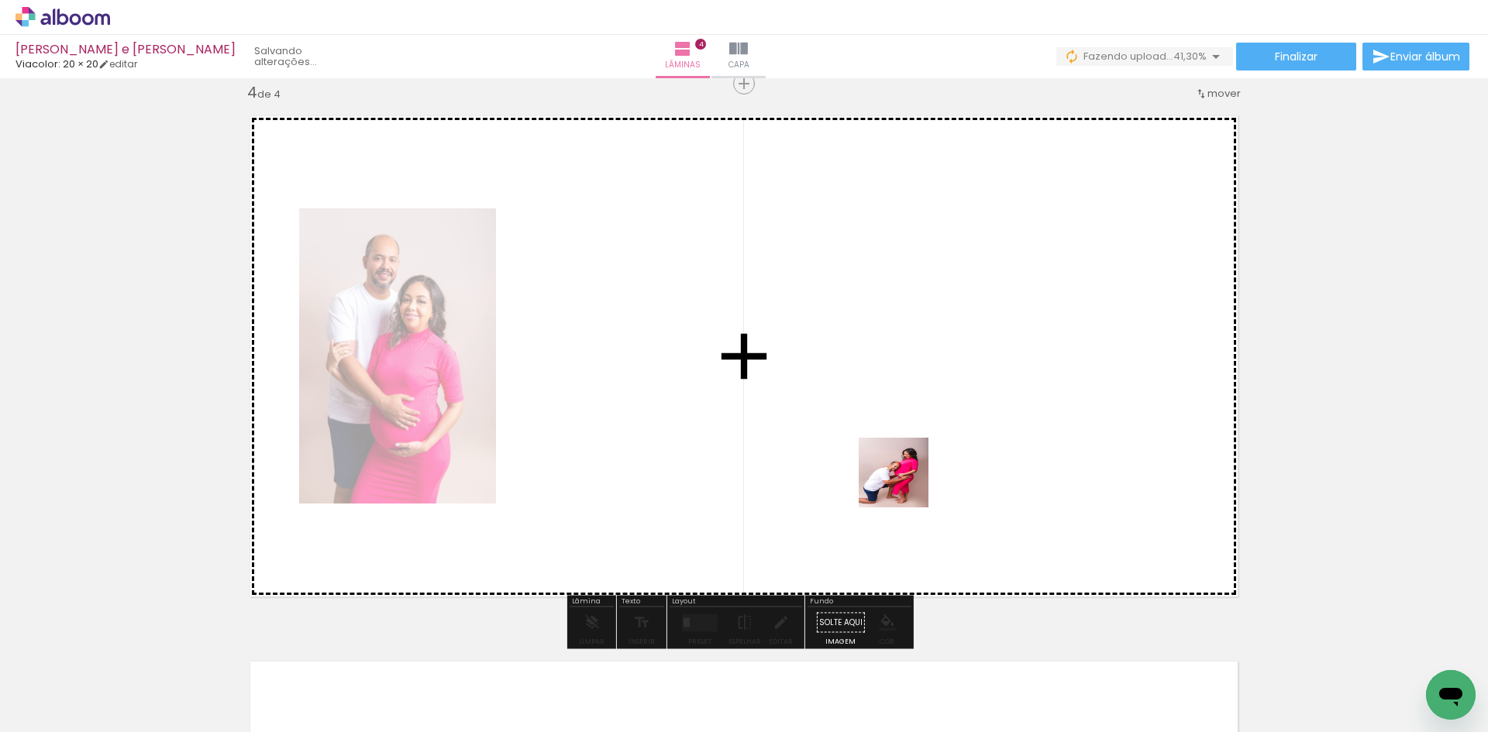
drag, startPoint x: 1156, startPoint y: 695, endPoint x: 903, endPoint y: 482, distance: 331.2
click at [903, 482] on quentale-workspace at bounding box center [744, 366] width 1488 height 732
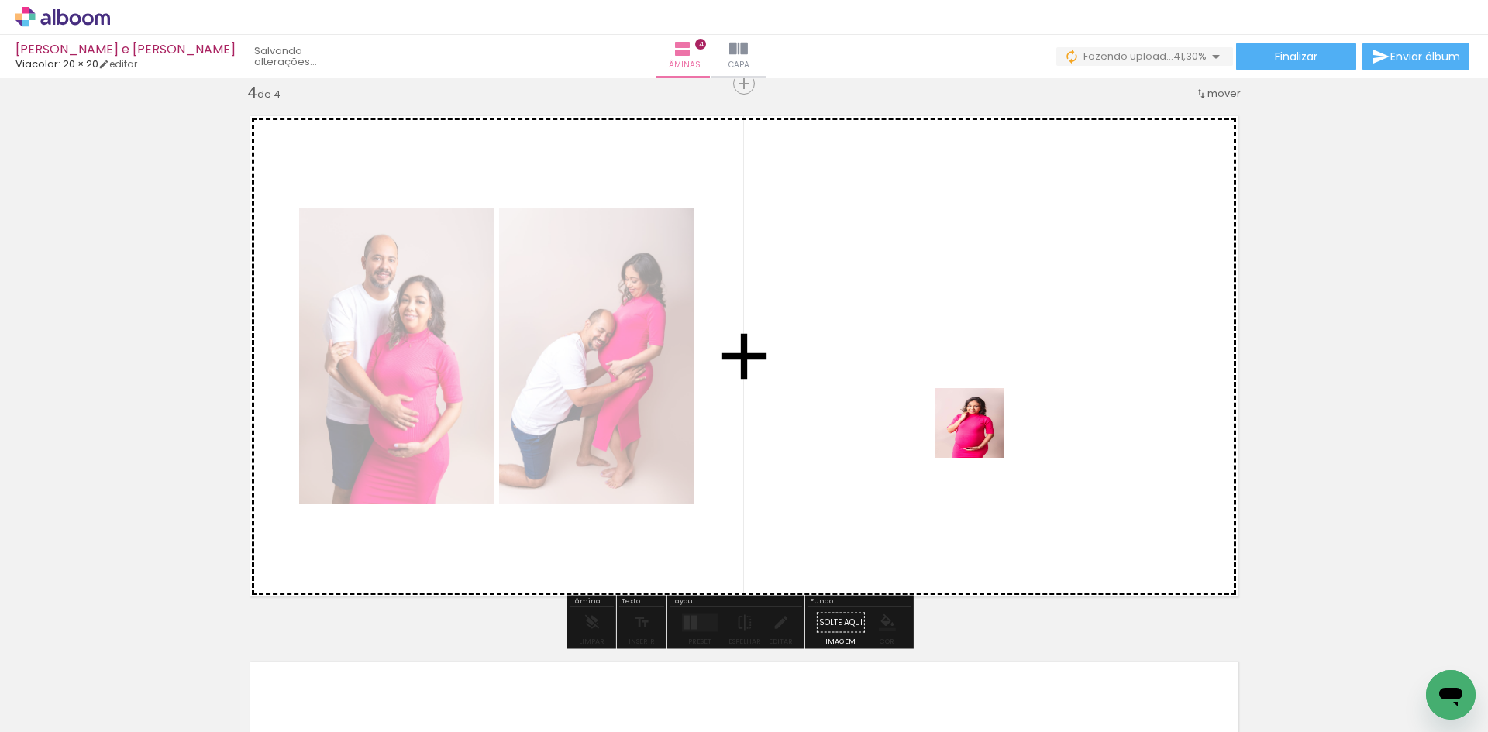
drag, startPoint x: 1247, startPoint y: 681, endPoint x: 978, endPoint y: 432, distance: 366.9
click at [978, 432] on quentale-workspace at bounding box center [744, 366] width 1488 height 732
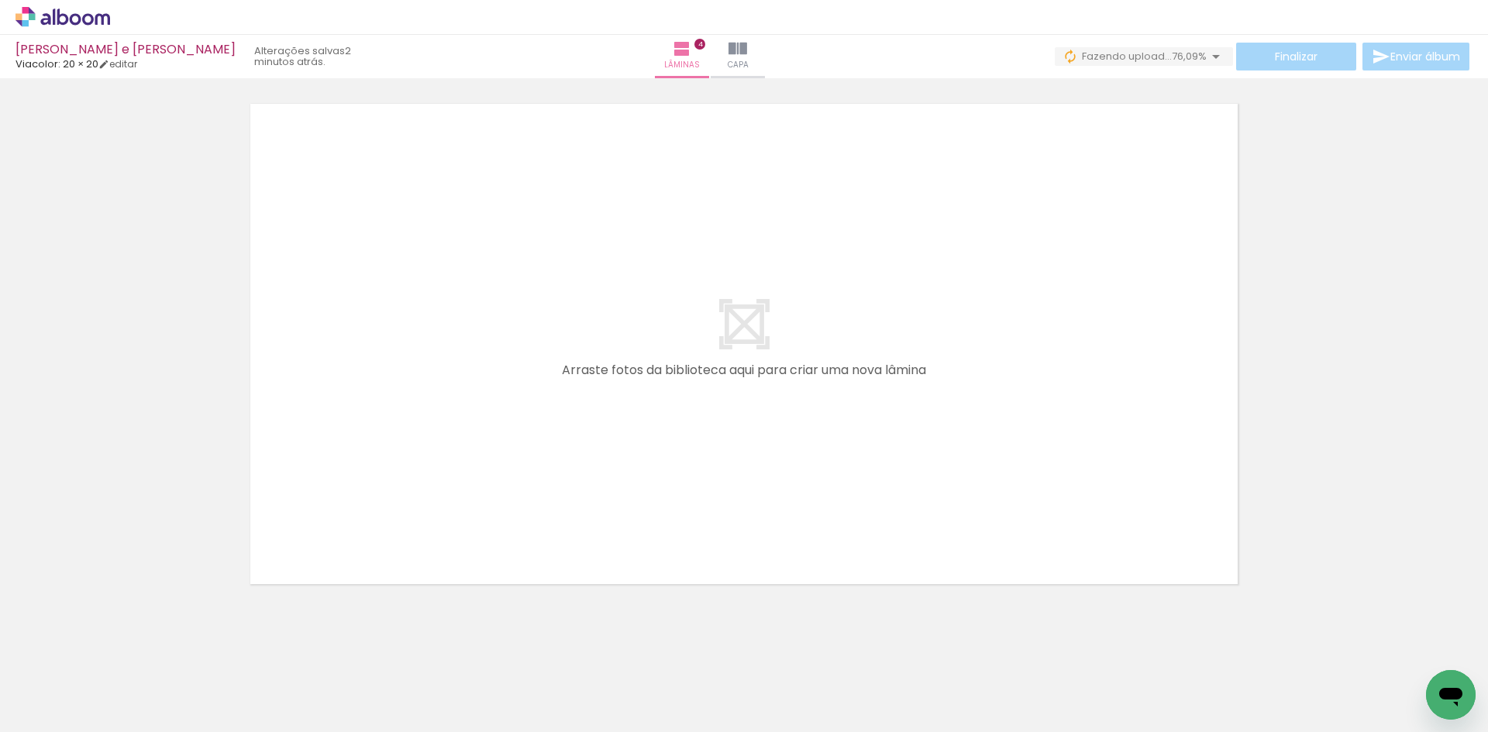
scroll to position [2231, 0]
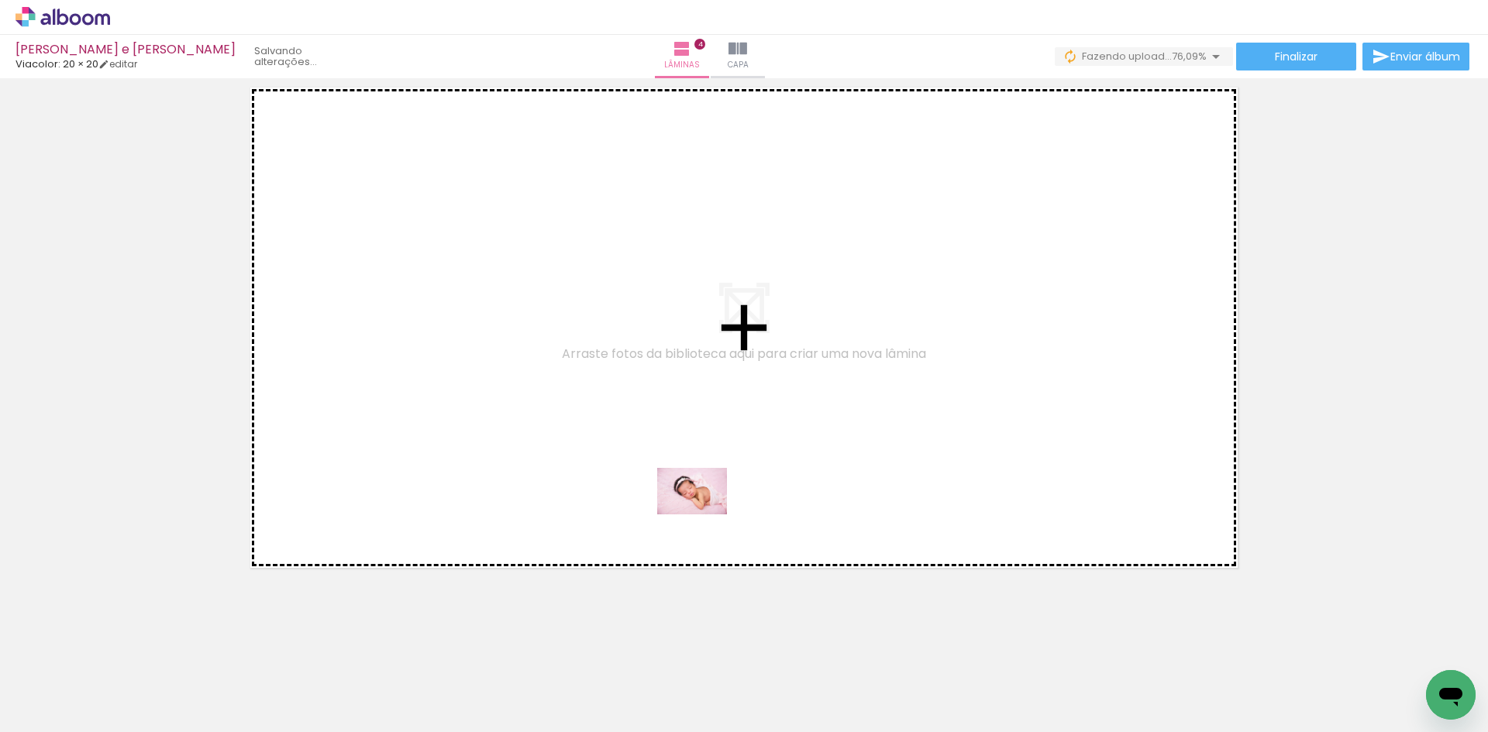
drag, startPoint x: 1349, startPoint y: 709, endPoint x: 812, endPoint y: 555, distance: 558.8
click at [632, 511] on quentale-workspace at bounding box center [744, 366] width 1488 height 732
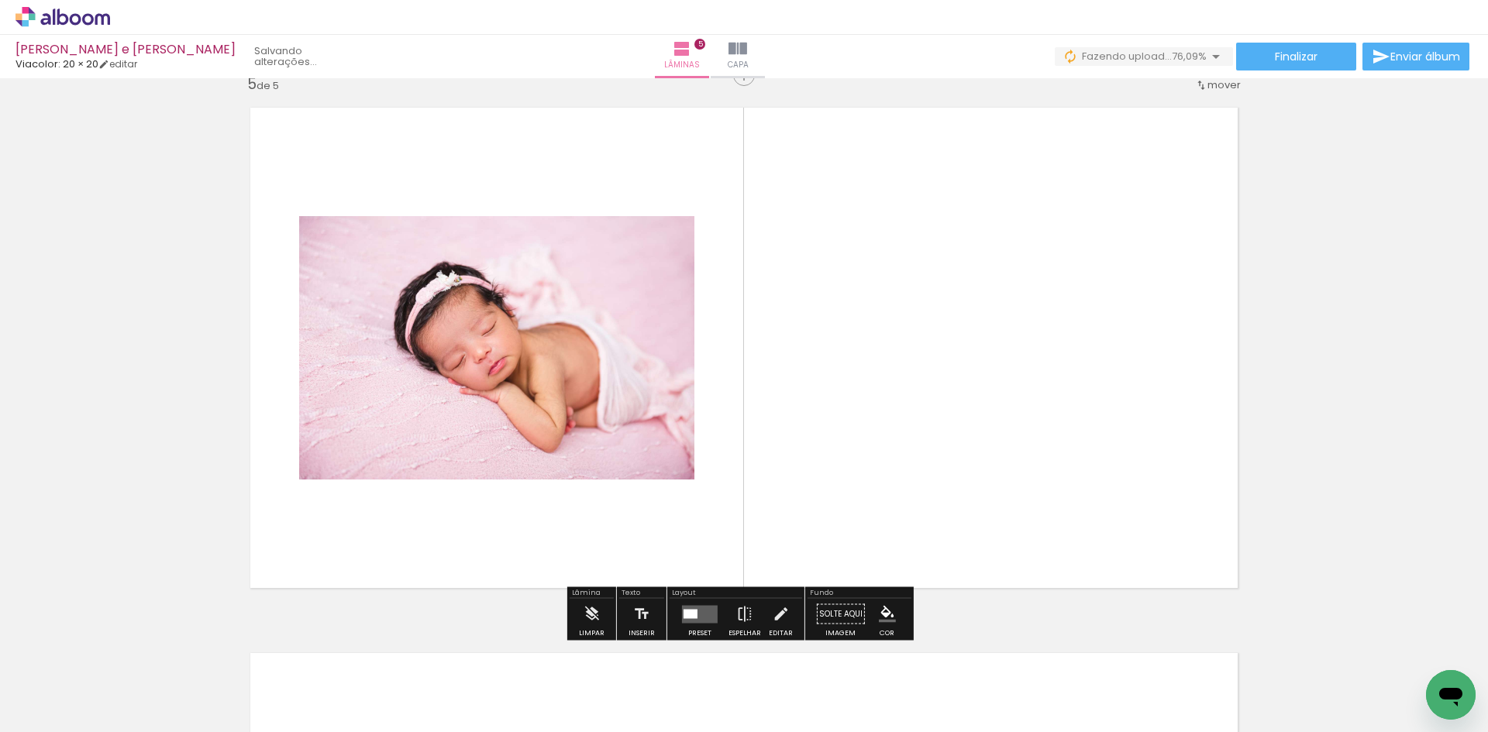
scroll to position [2203, 0]
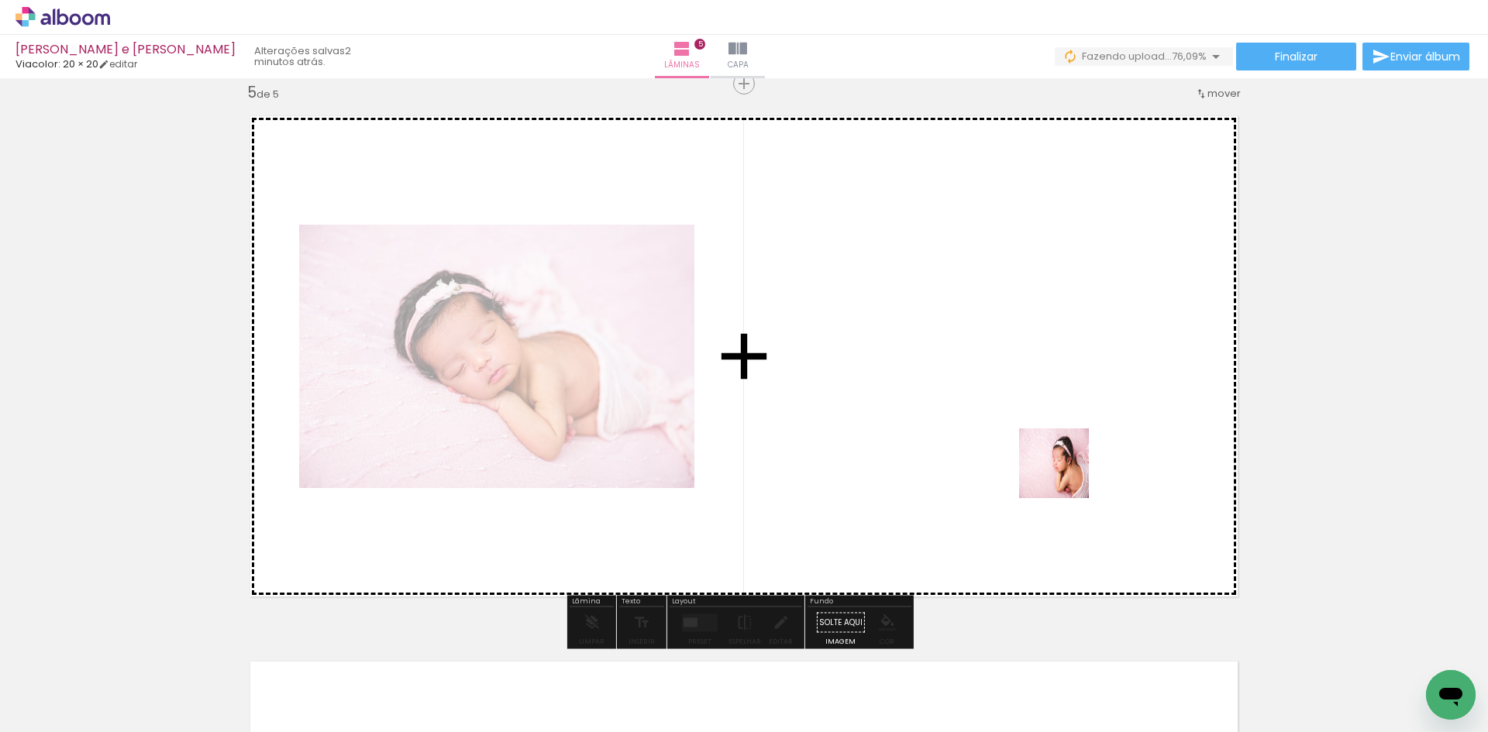
drag, startPoint x: 1418, startPoint y: 689, endPoint x: 994, endPoint y: 430, distance: 496.1
click at [994, 430] on quentale-workspace at bounding box center [744, 366] width 1488 height 732
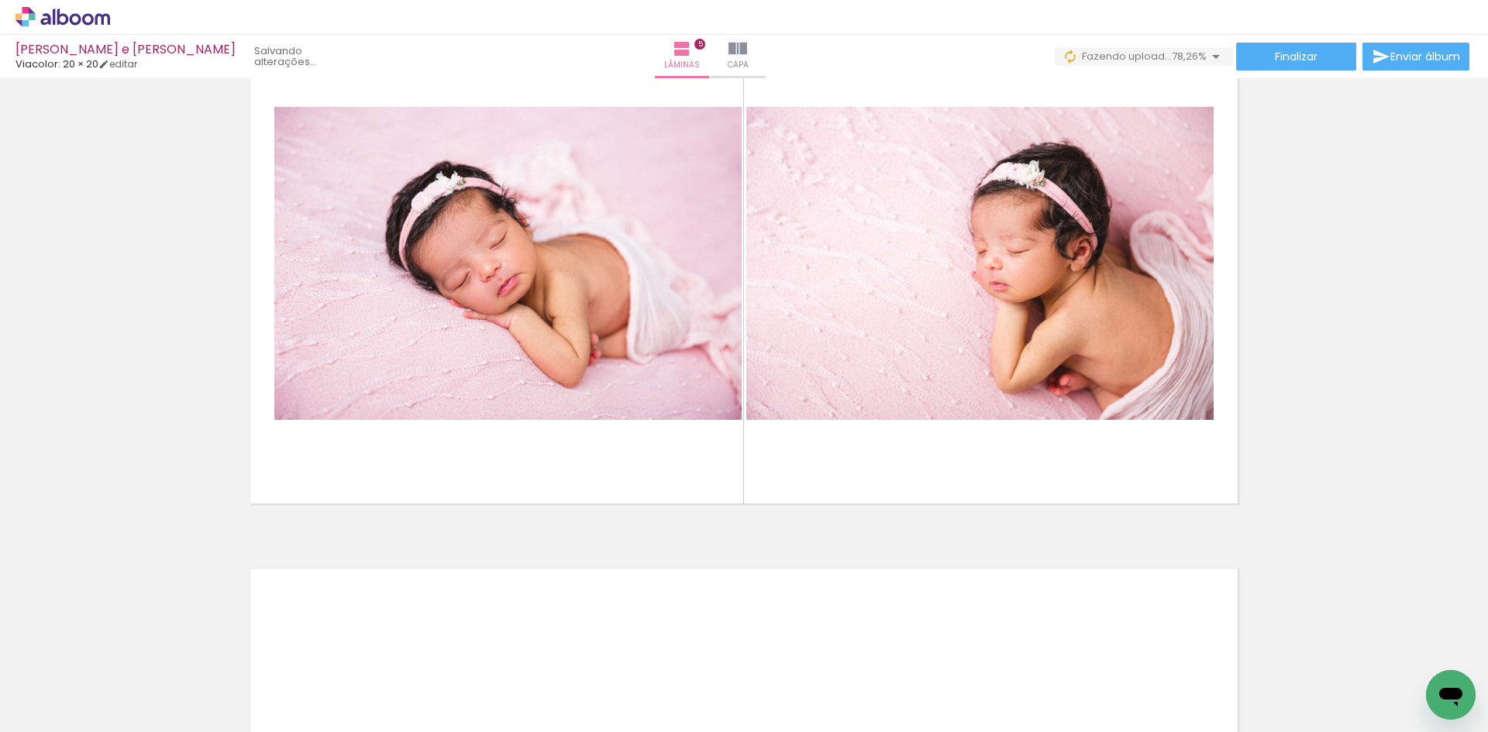
scroll to position [2280, 0]
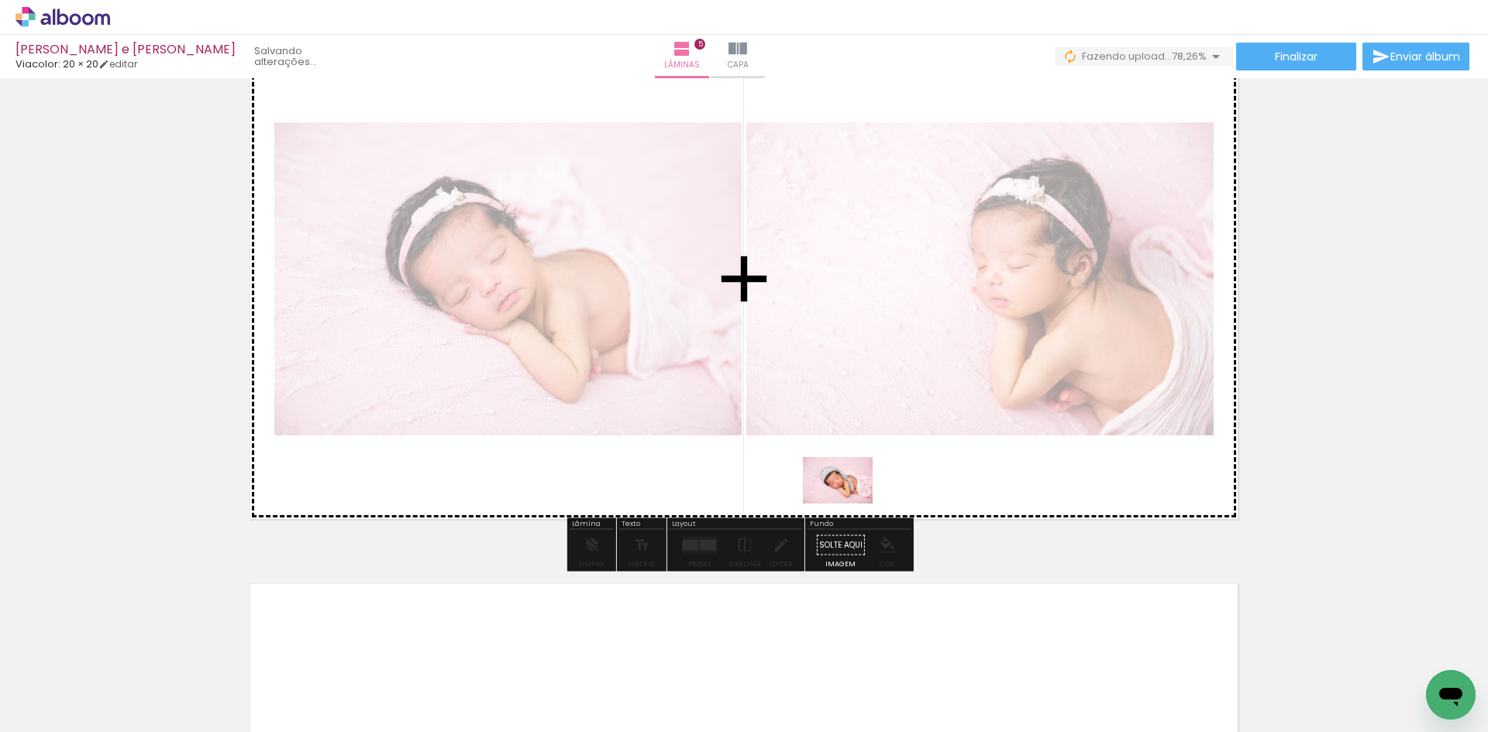
drag, startPoint x: 846, startPoint y: 701, endPoint x: 849, endPoint y: 502, distance: 199.2
click at [849, 502] on quentale-workspace at bounding box center [744, 366] width 1488 height 732
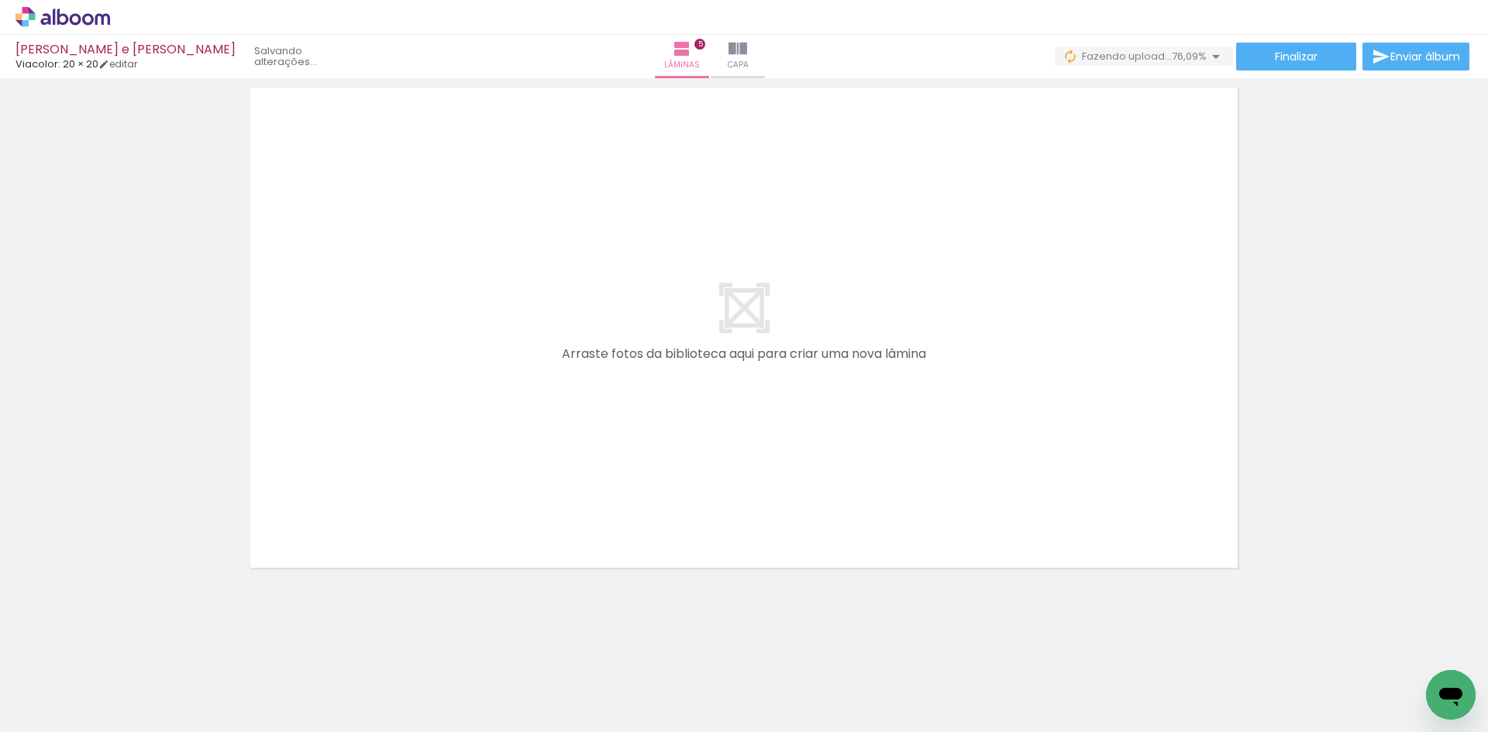
scroll to position [0, 1664]
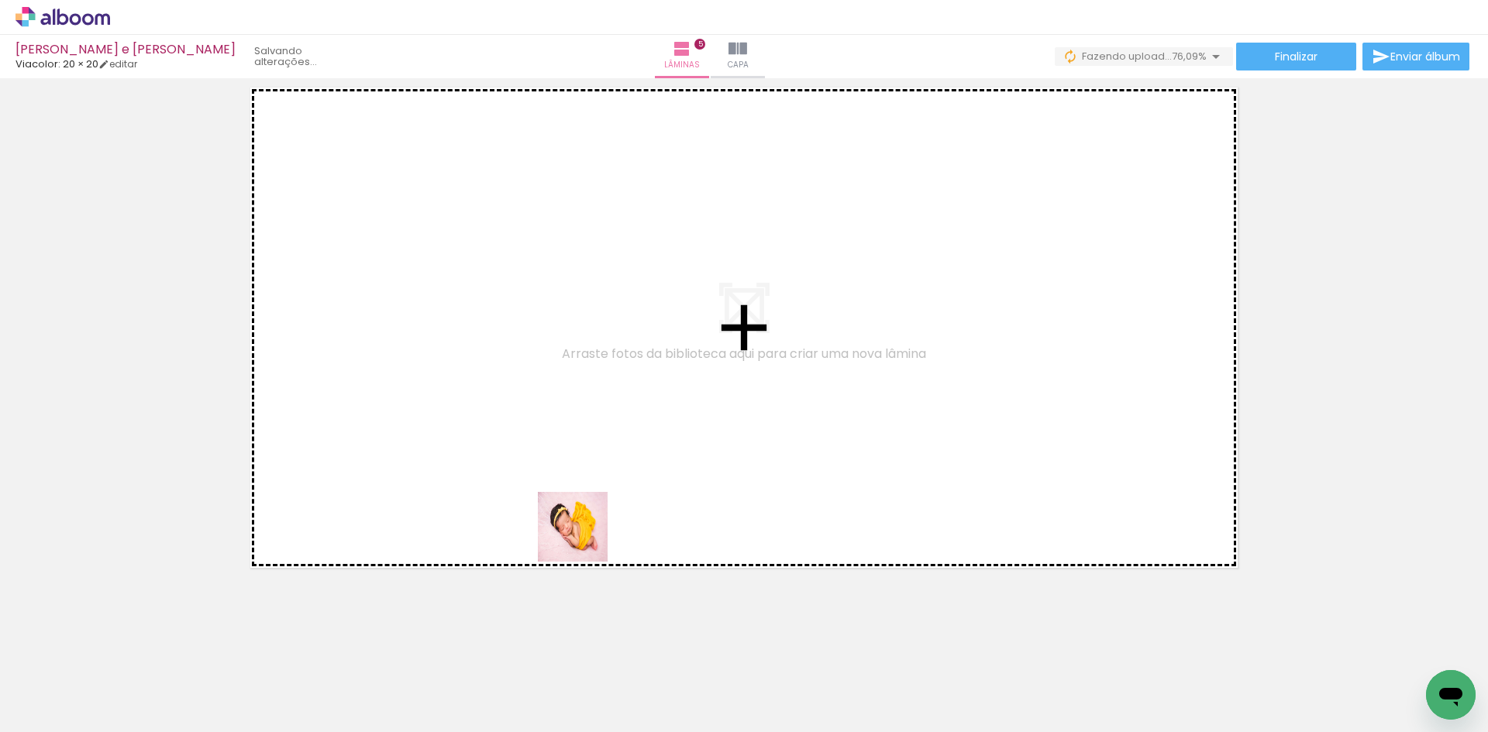
drag, startPoint x: 660, startPoint y: 680, endPoint x: 668, endPoint y: 540, distance: 139.7
click at [552, 479] on quentale-workspace at bounding box center [744, 366] width 1488 height 732
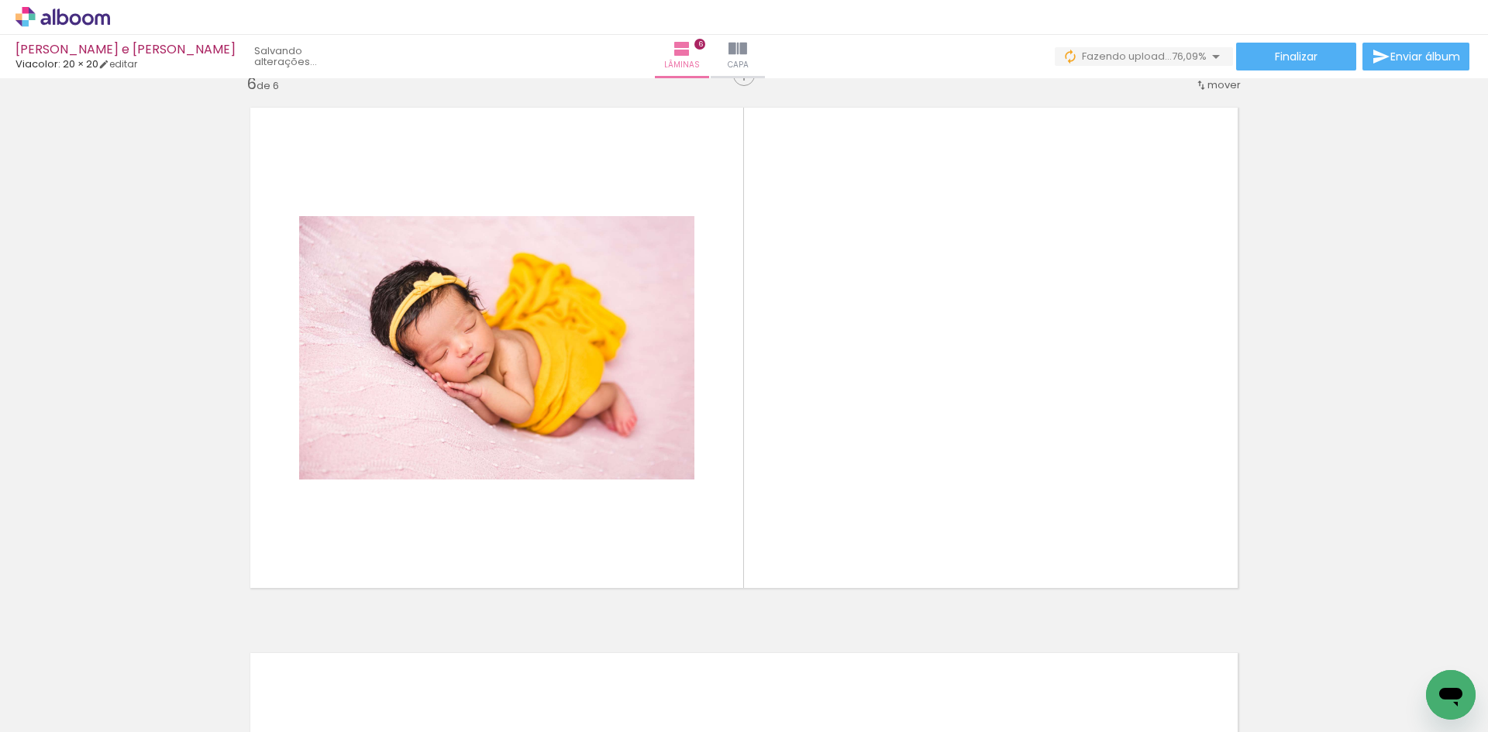
scroll to position [2748, 0]
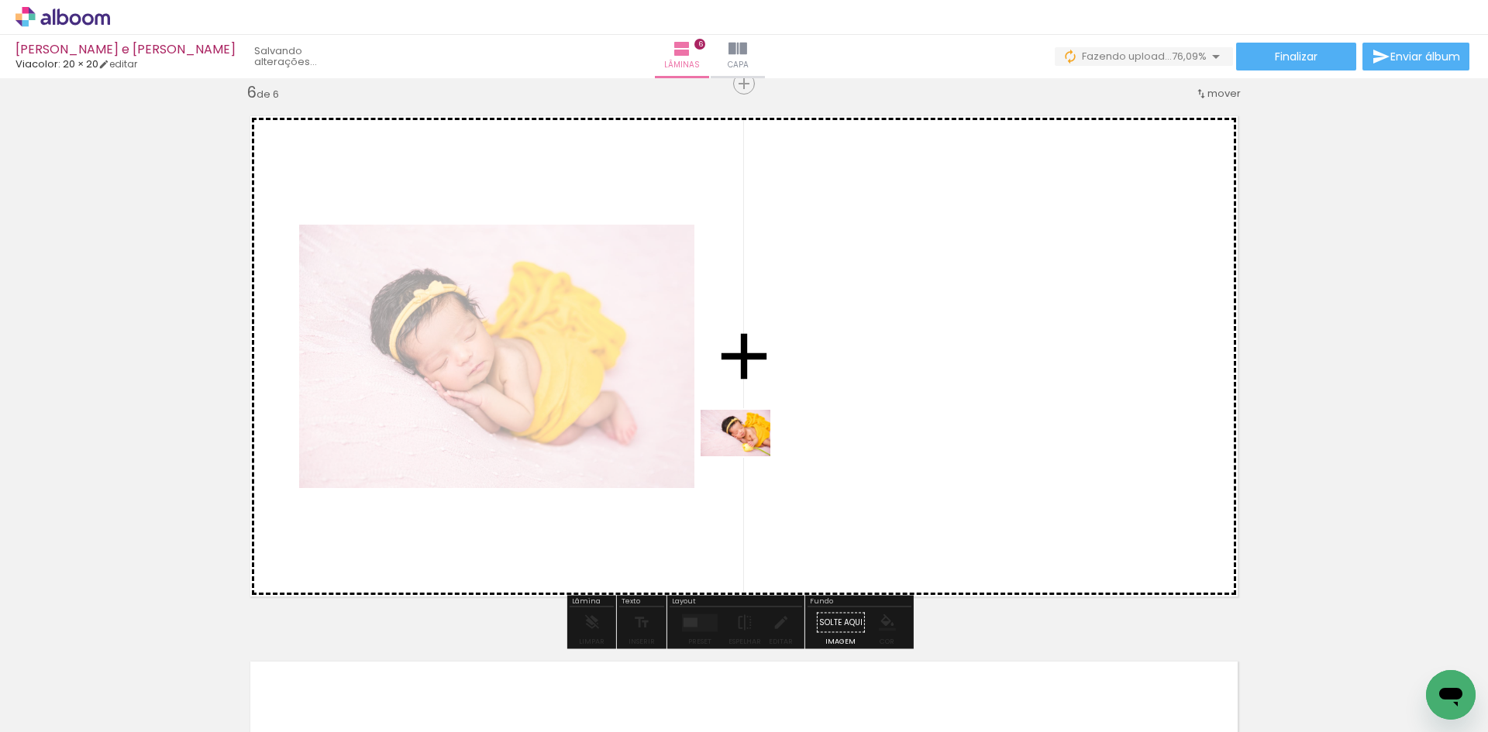
drag, startPoint x: 768, startPoint y: 692, endPoint x: 892, endPoint y: 598, distance: 156.0
click at [747, 456] on quentale-workspace at bounding box center [744, 366] width 1488 height 732
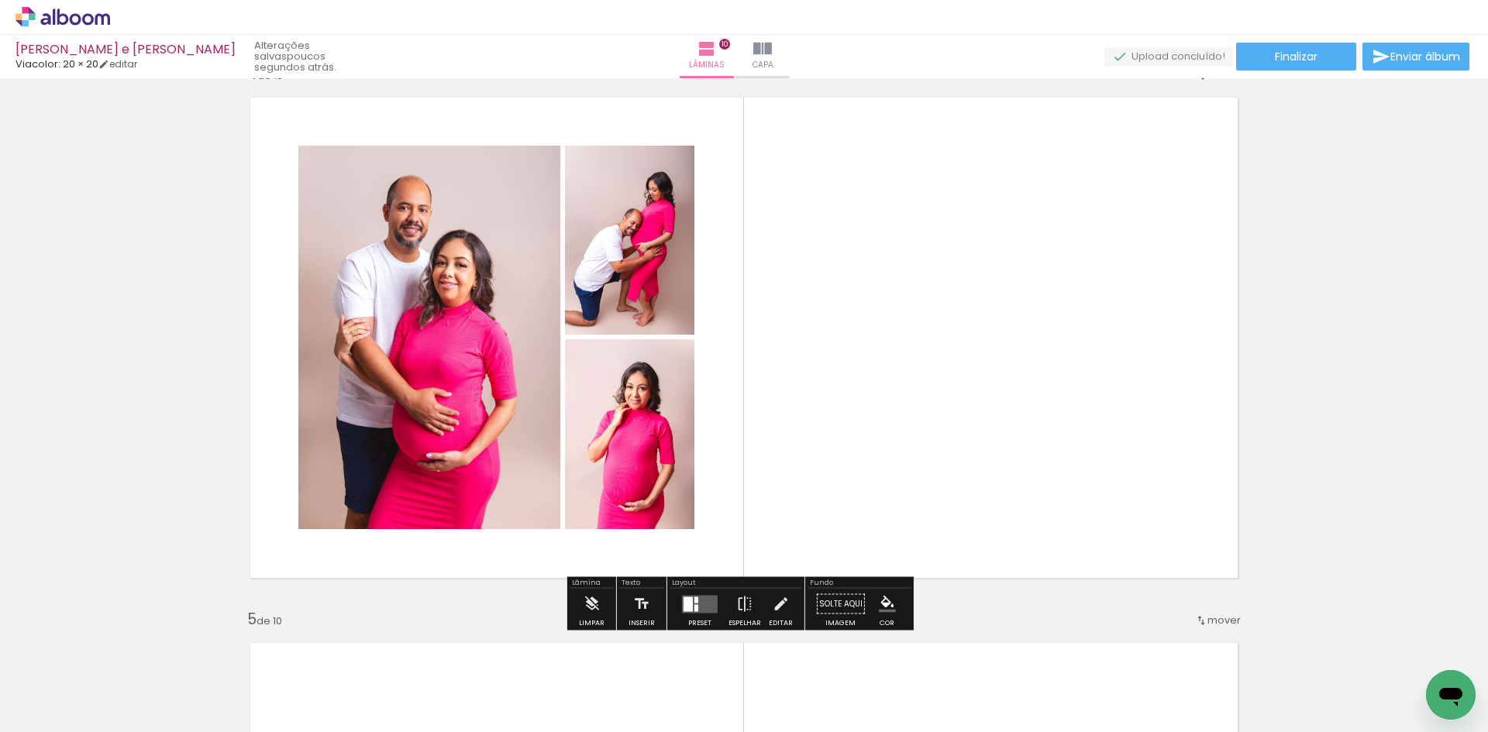
scroll to position [0, 2637]
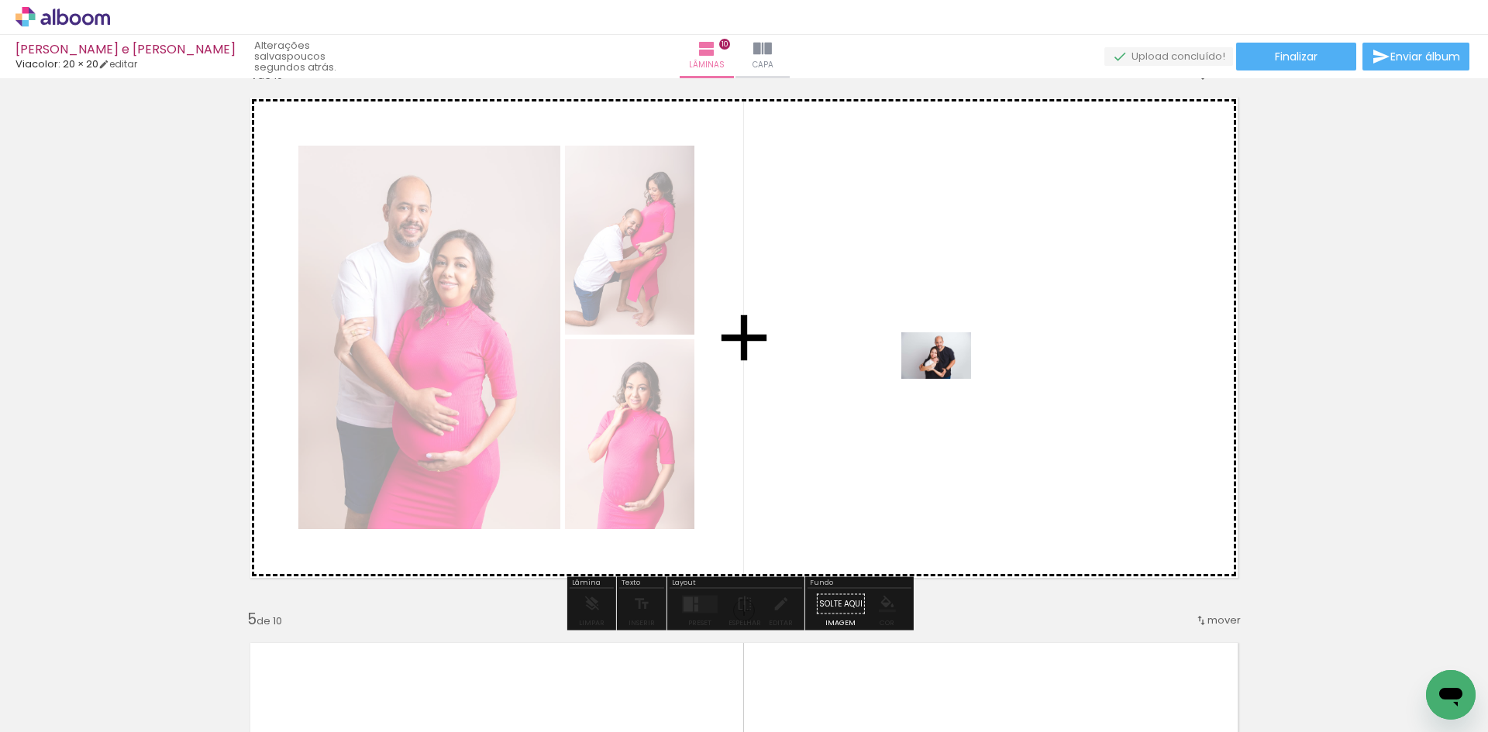
drag, startPoint x: 925, startPoint y: 696, endPoint x: 948, endPoint y: 379, distance: 317.8
click at [948, 379] on quentale-workspace at bounding box center [744, 366] width 1488 height 732
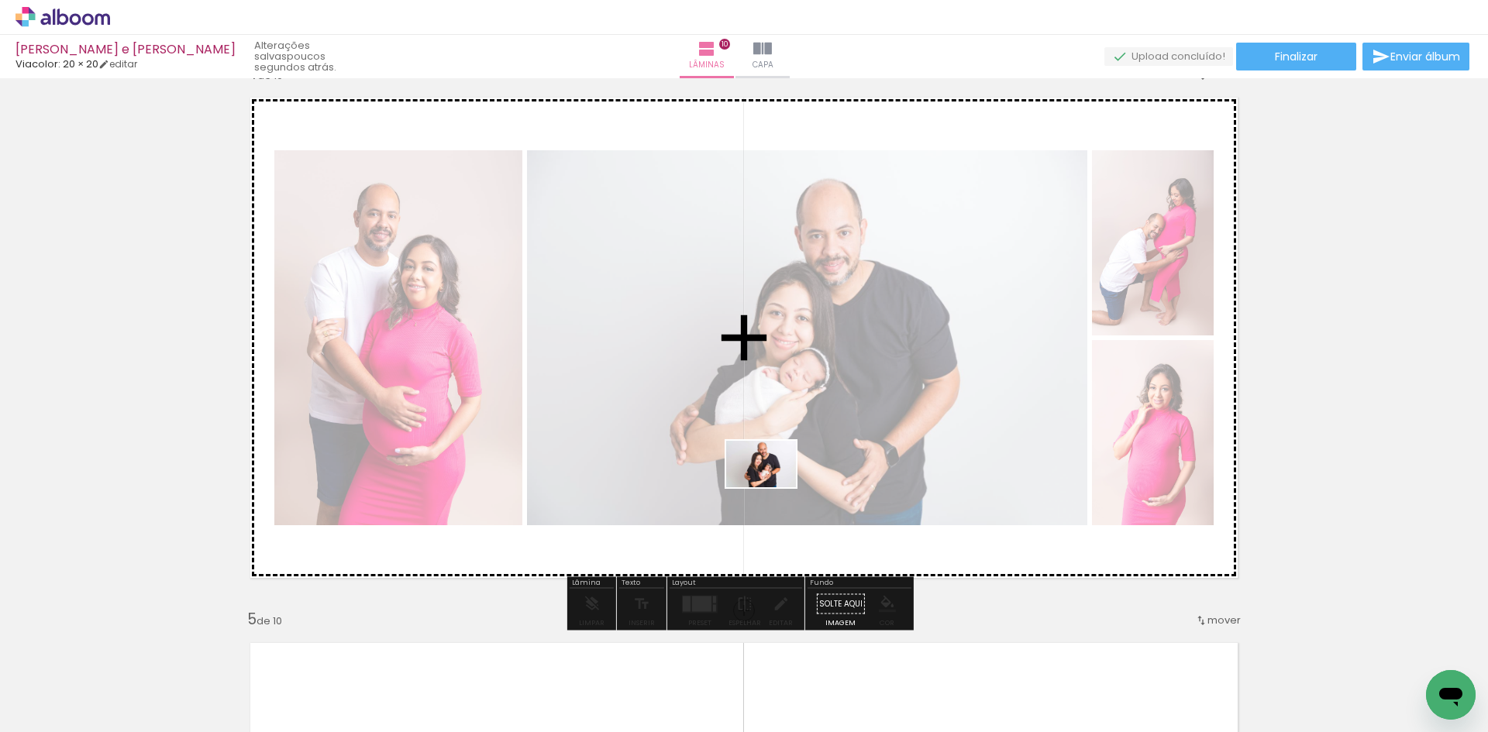
drag, startPoint x: 495, startPoint y: 683, endPoint x: 778, endPoint y: 484, distance: 346.6
click at [778, 484] on quentale-workspace at bounding box center [744, 366] width 1488 height 732
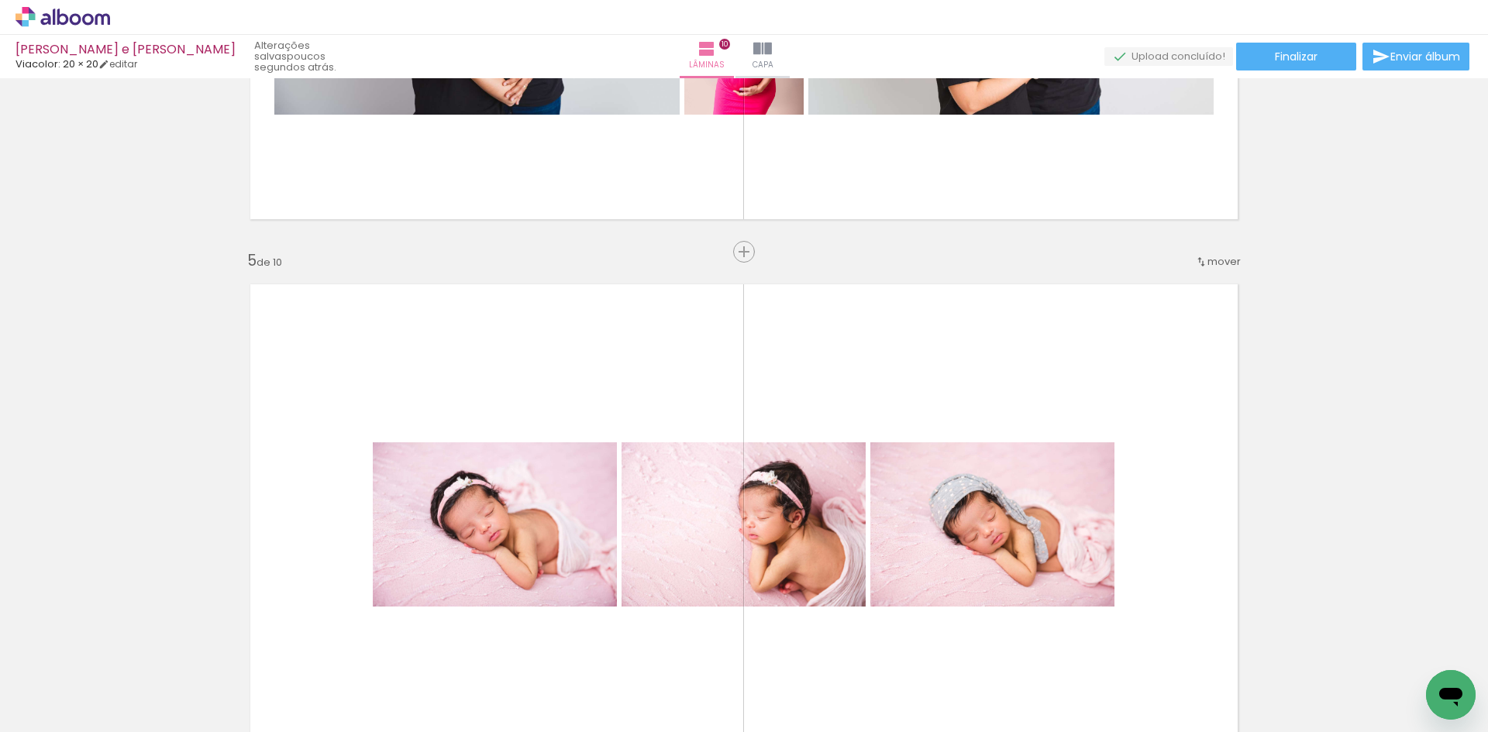
scroll to position [1986, 0]
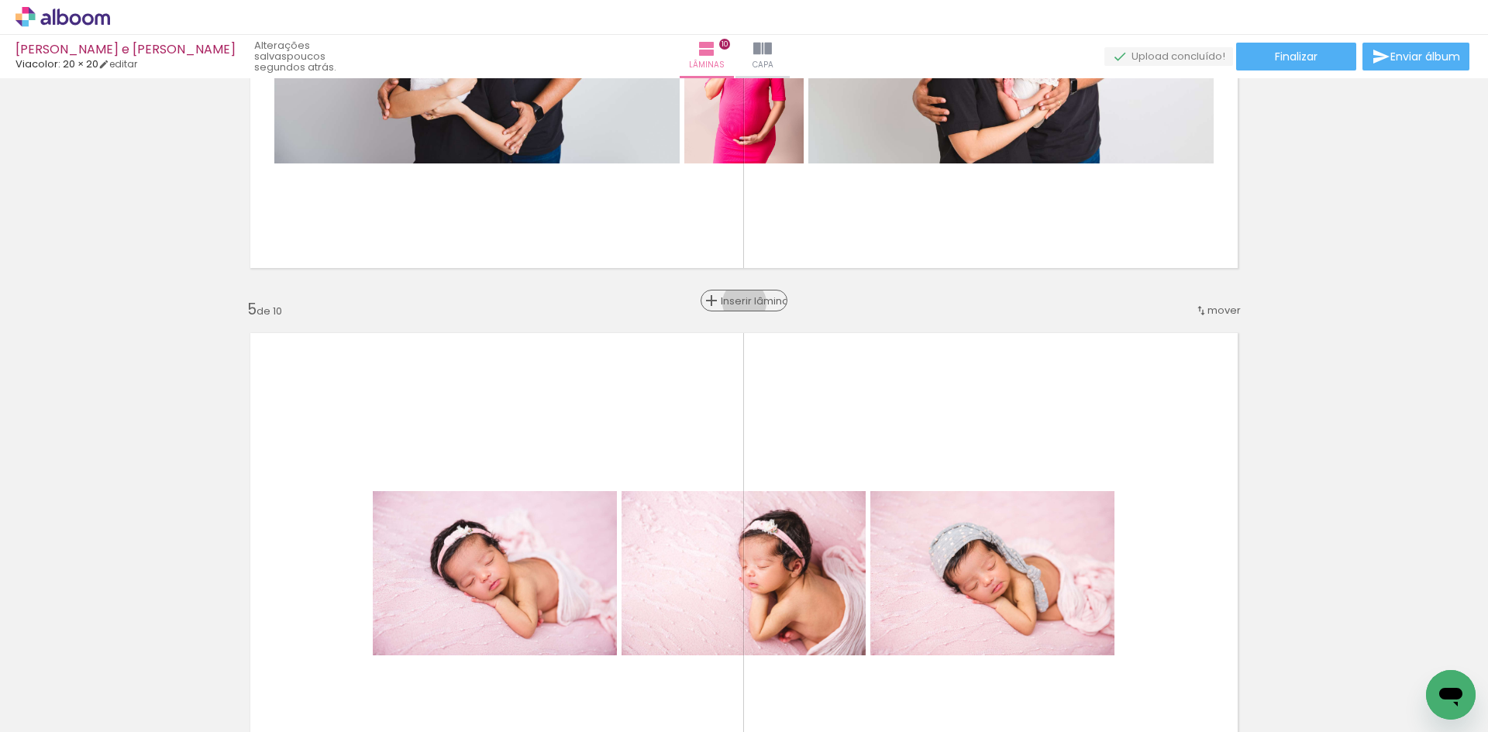
click at [739, 303] on span "Inserir lâmina" at bounding box center [751, 301] width 60 height 10
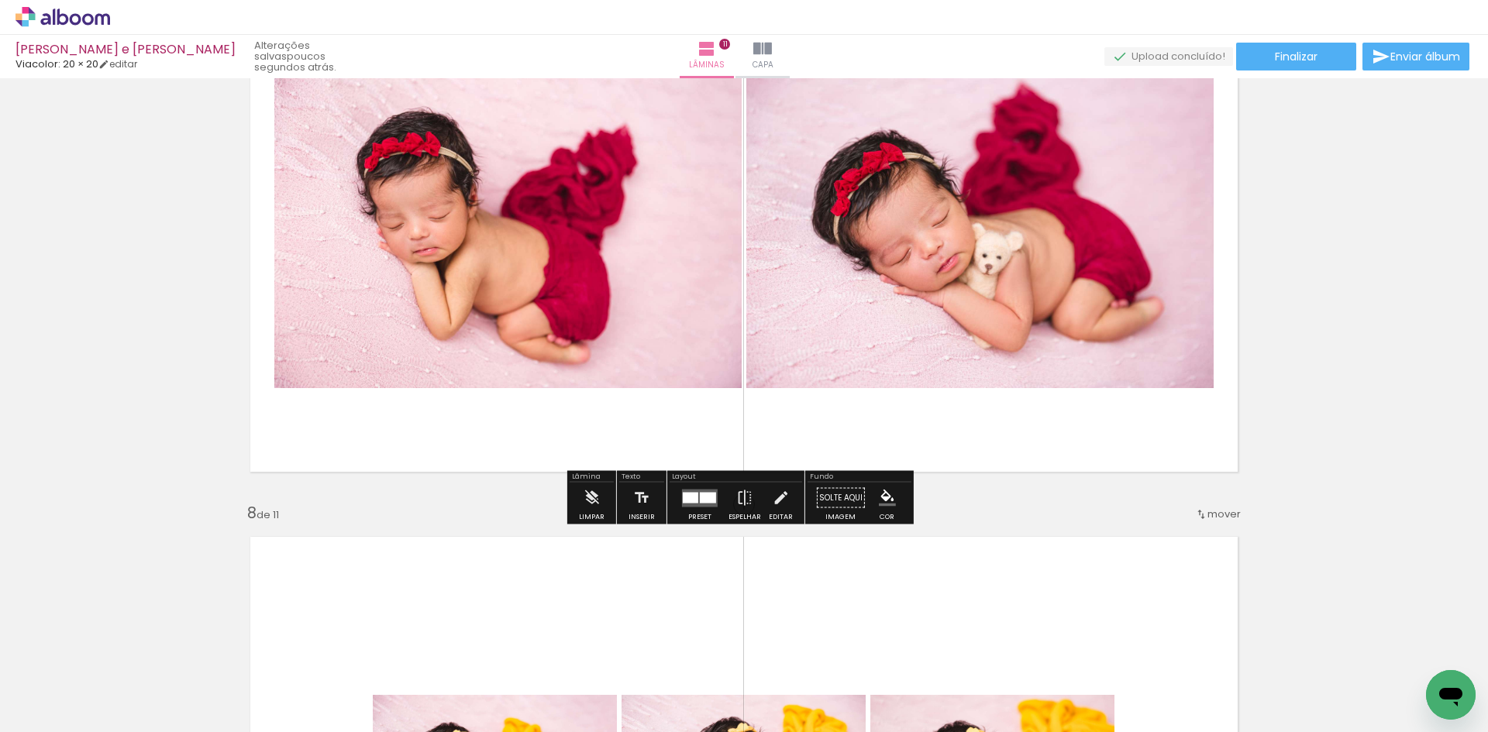
scroll to position [3458, 0]
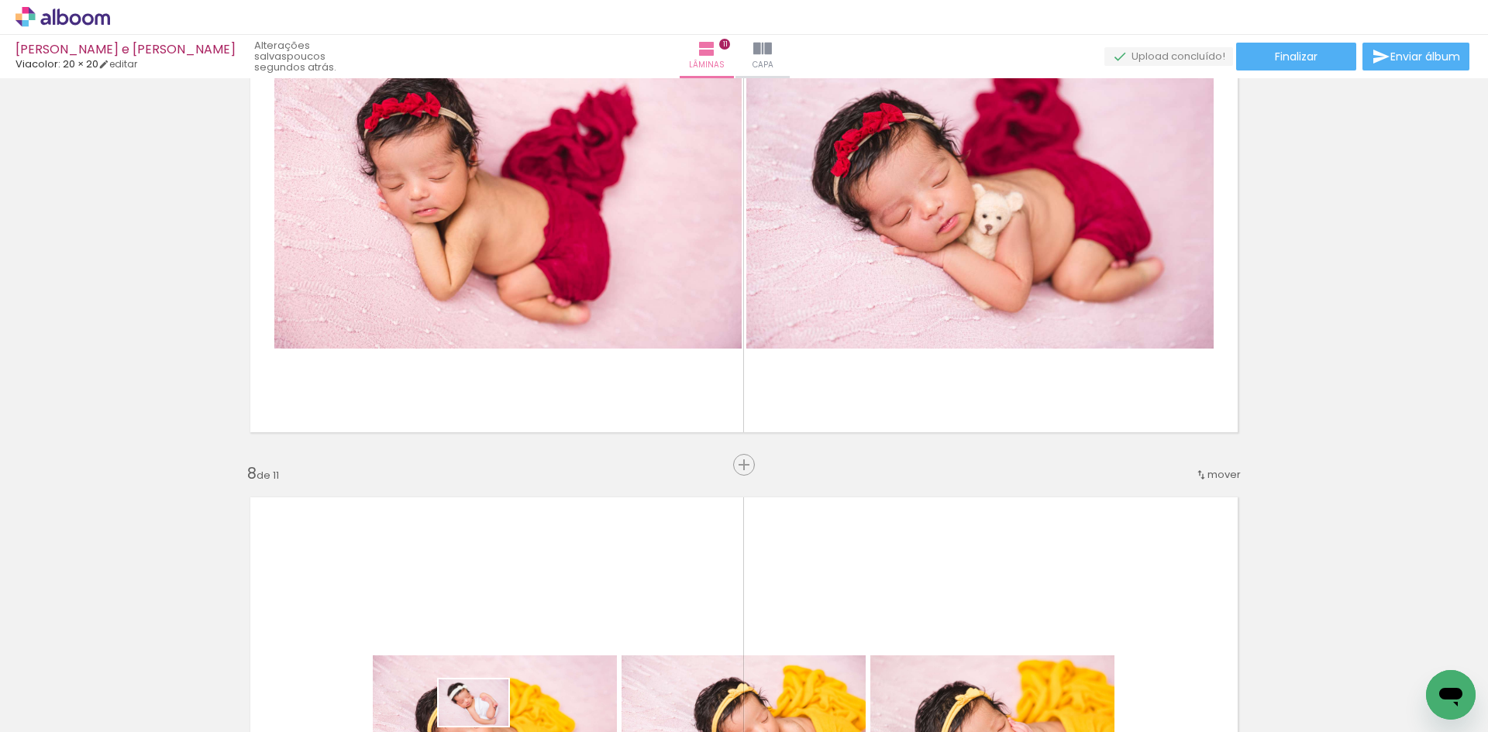
drag, startPoint x: 446, startPoint y: 685, endPoint x: 485, endPoint y: 726, distance: 56.5
click at [127, 726] on iron-horizontal-list at bounding box center [111, 684] width 31 height 97
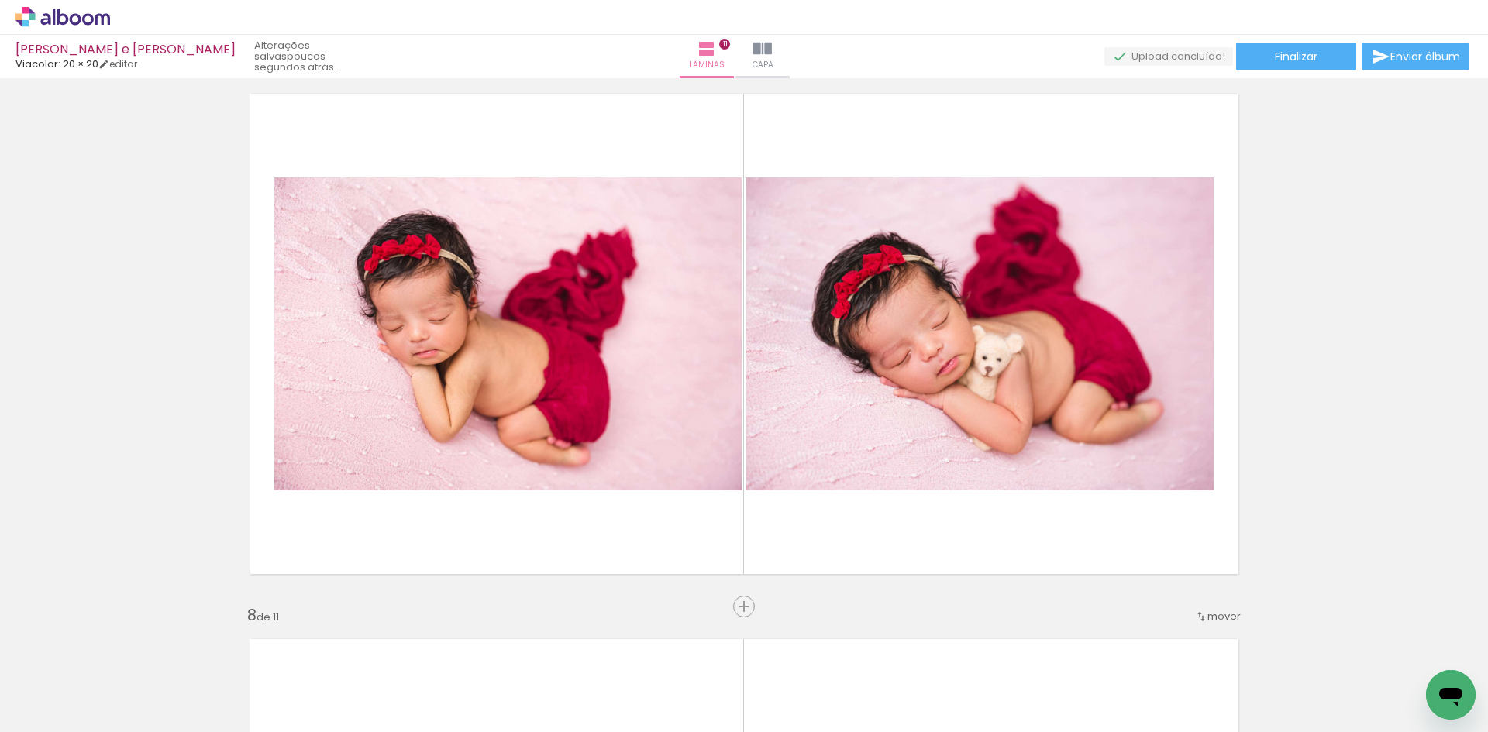
scroll to position [3303, 0]
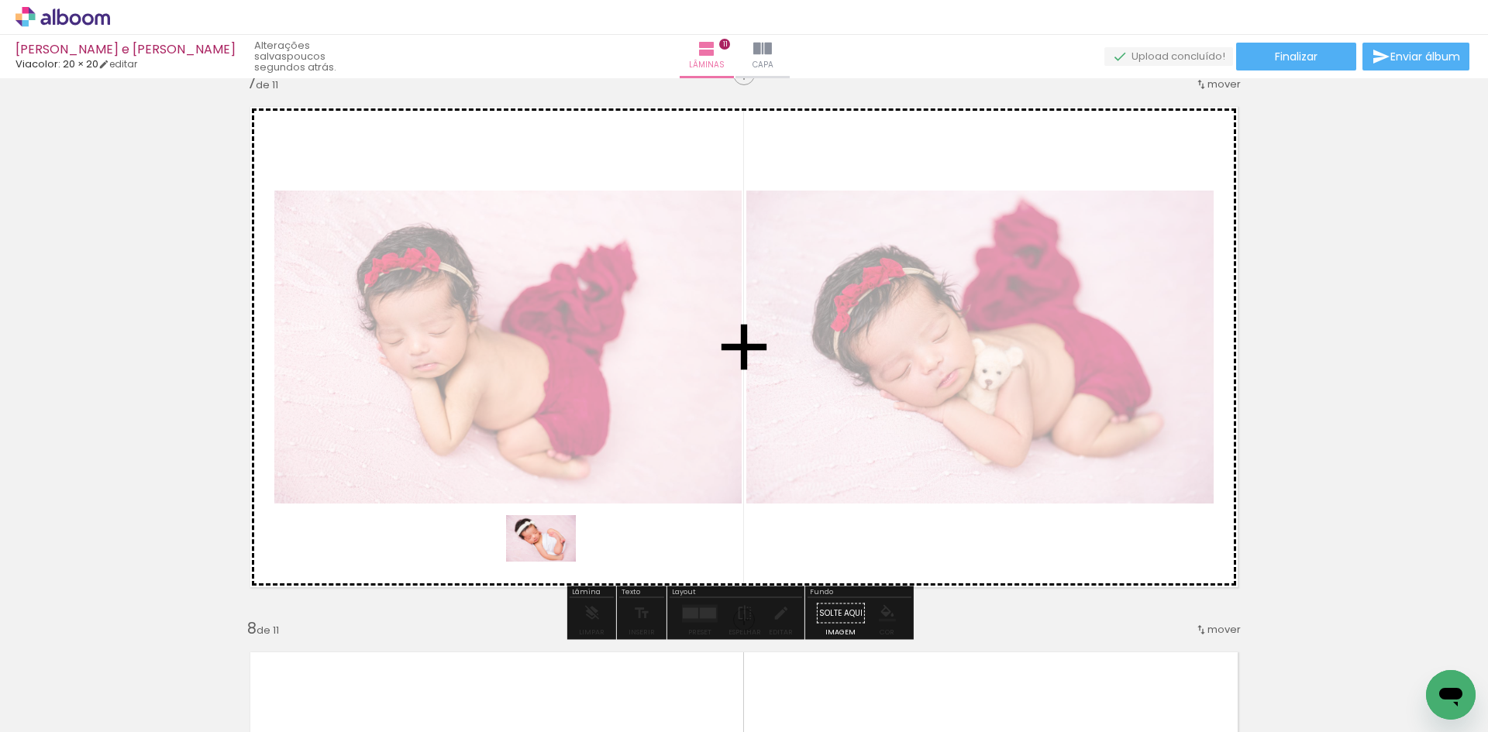
drag, startPoint x: 472, startPoint y: 671, endPoint x: 532, endPoint y: 653, distance: 62.3
click at [553, 560] on quentale-workspace at bounding box center [744, 366] width 1488 height 732
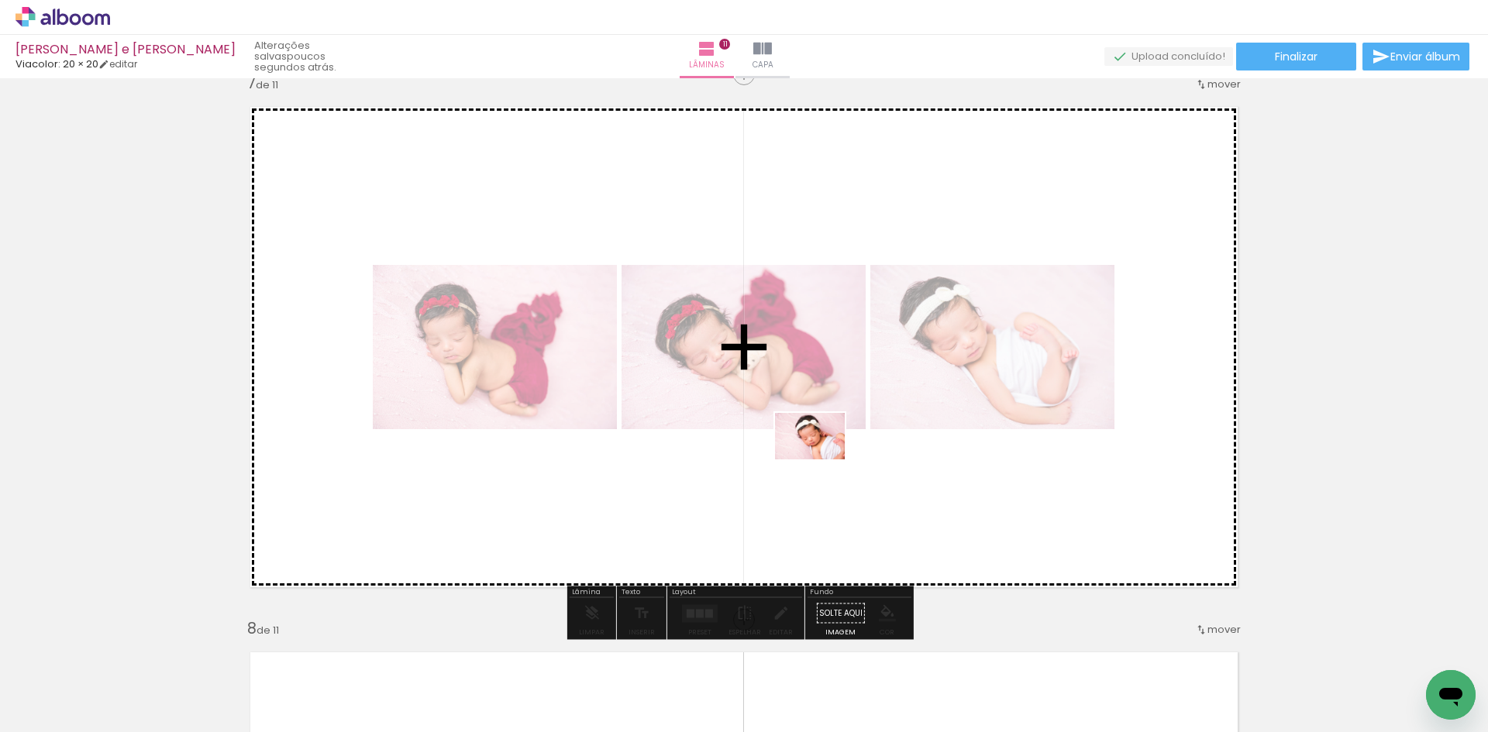
drag, startPoint x: 539, startPoint y: 686, endPoint x: 836, endPoint y: 455, distance: 375.5
click at [836, 455] on quentale-workspace at bounding box center [744, 366] width 1488 height 732
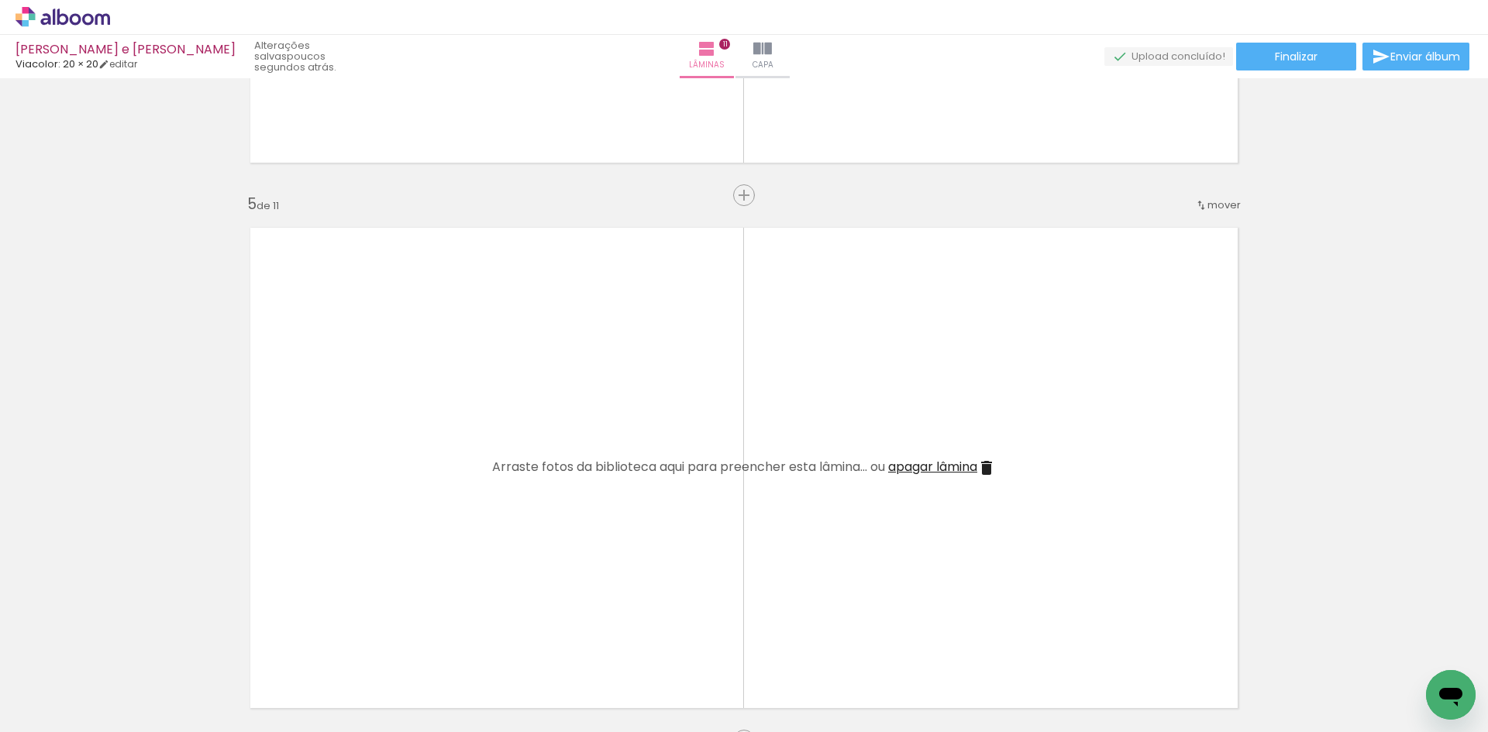
scroll to position [2063, 0]
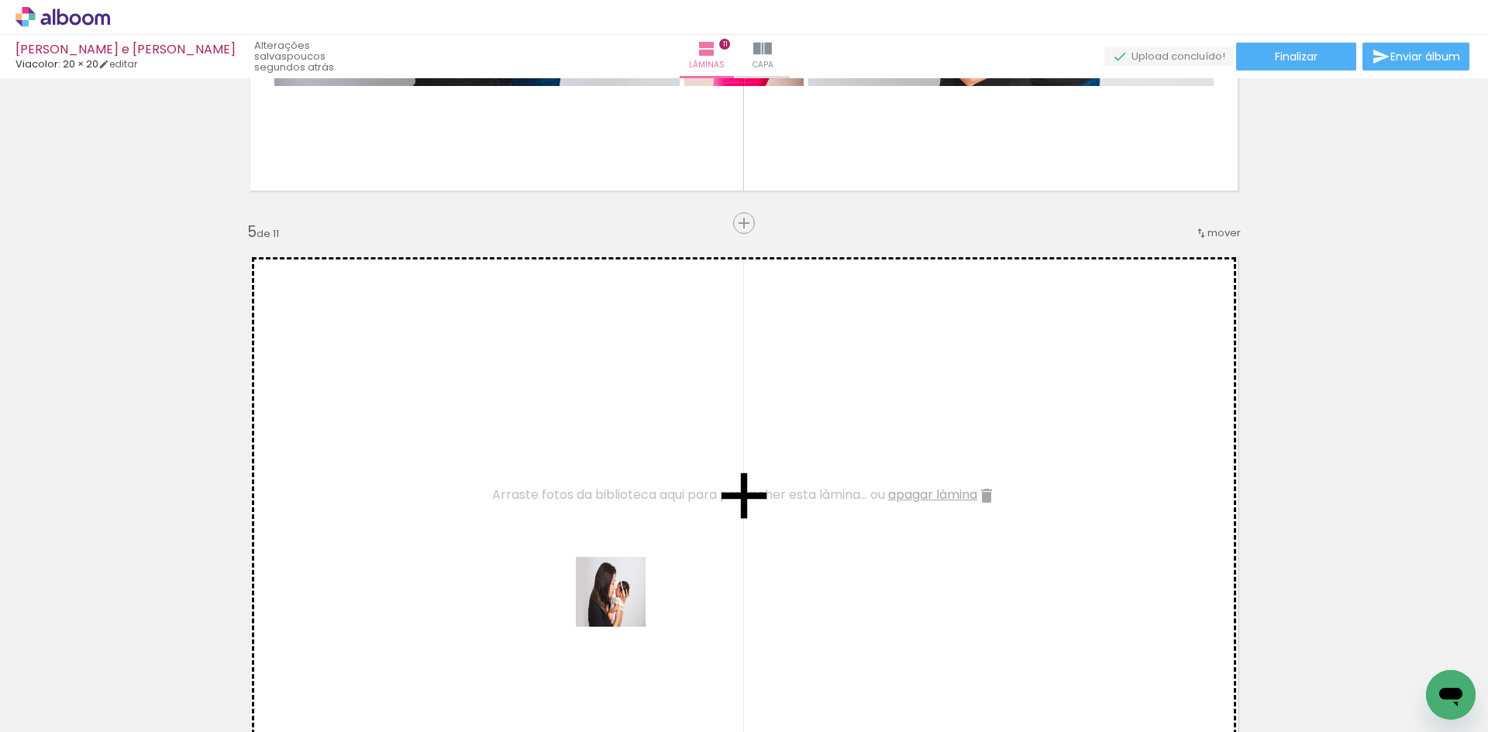
drag, startPoint x: 641, startPoint y: 680, endPoint x: 610, endPoint y: 526, distance: 156.6
click at [610, 526] on quentale-workspace at bounding box center [744, 366] width 1488 height 732
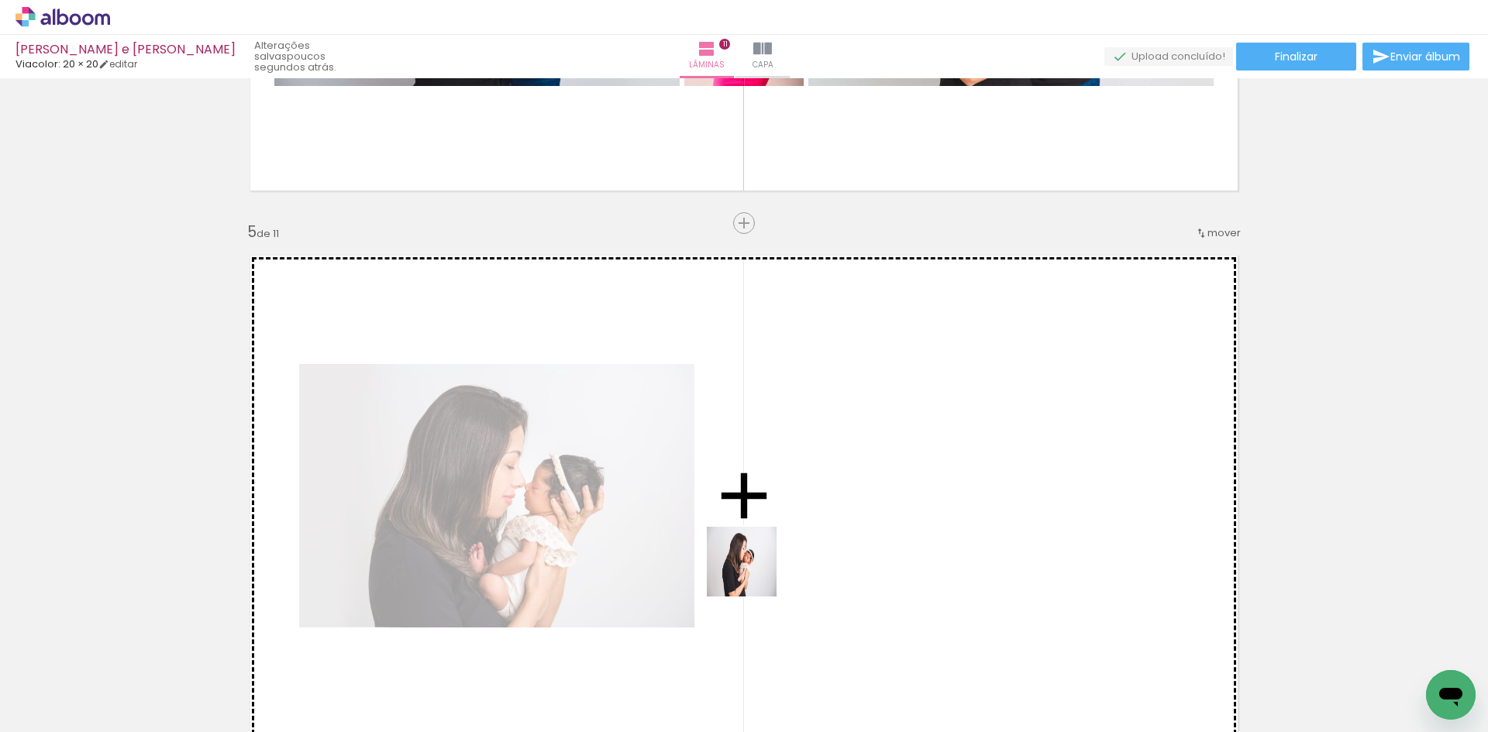
drag, startPoint x: 730, startPoint y: 680, endPoint x: 759, endPoint y: 543, distance: 139.4
click at [759, 543] on quentale-workspace at bounding box center [744, 366] width 1488 height 732
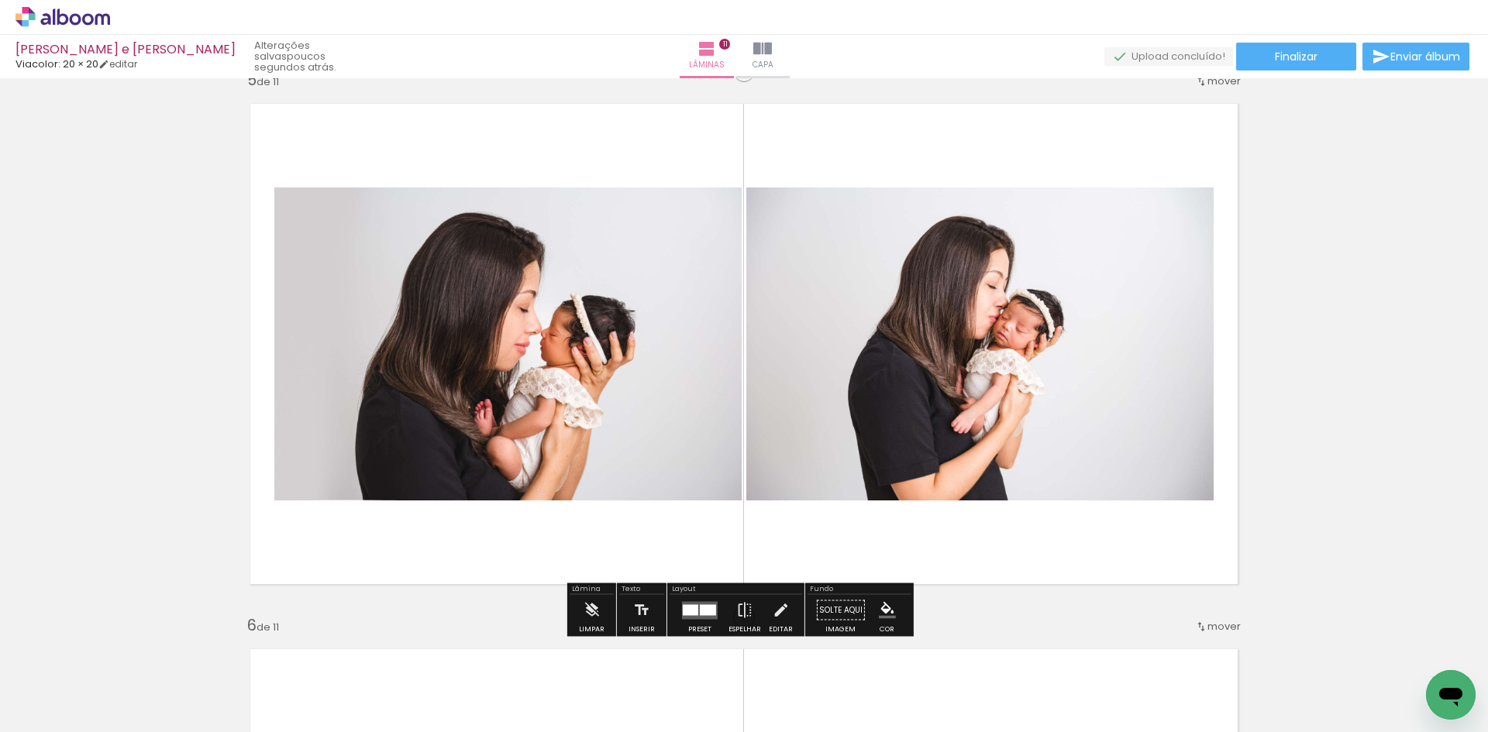
scroll to position [2218, 0]
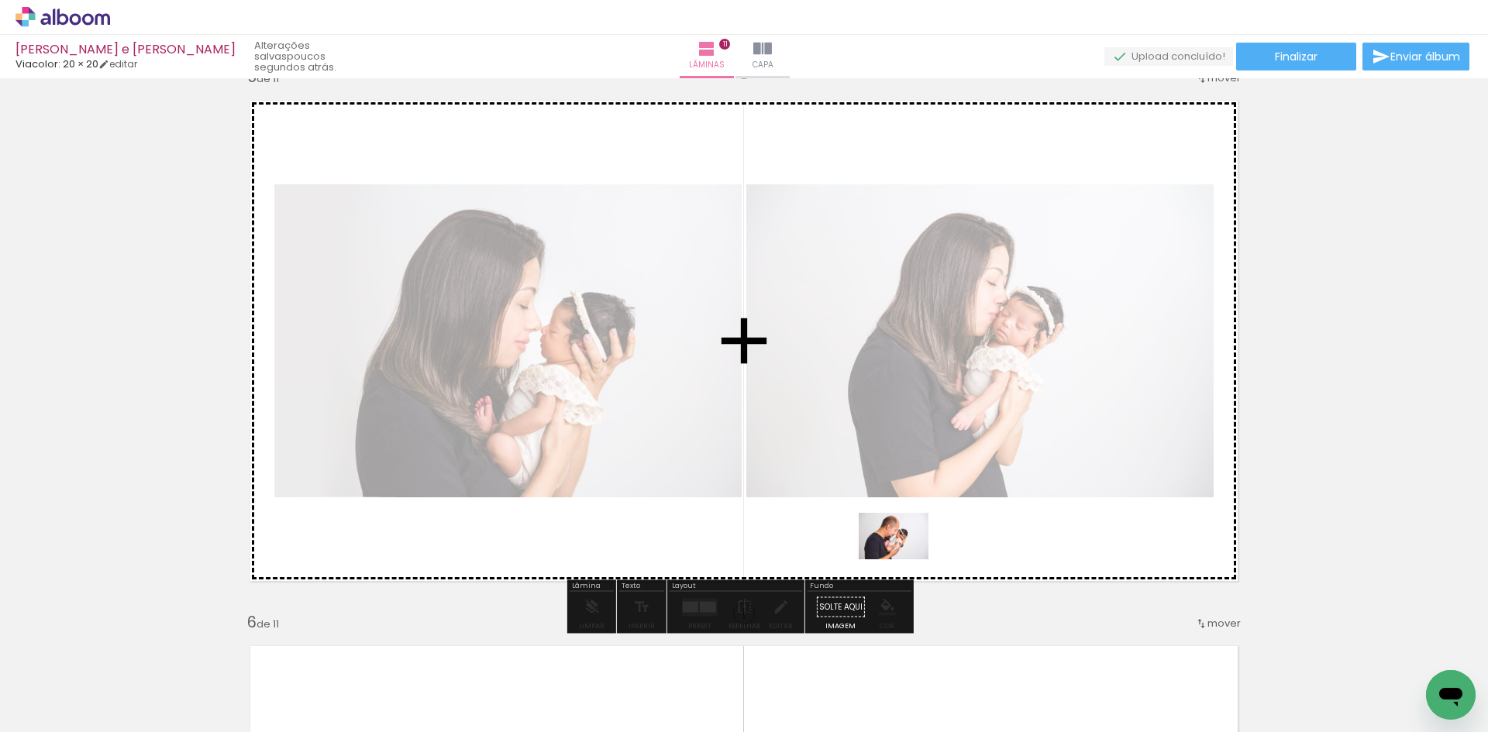
drag, startPoint x: 897, startPoint y: 680, endPoint x: 959, endPoint y: 629, distance: 80.4
click at [906, 550] on quentale-workspace at bounding box center [744, 366] width 1488 height 732
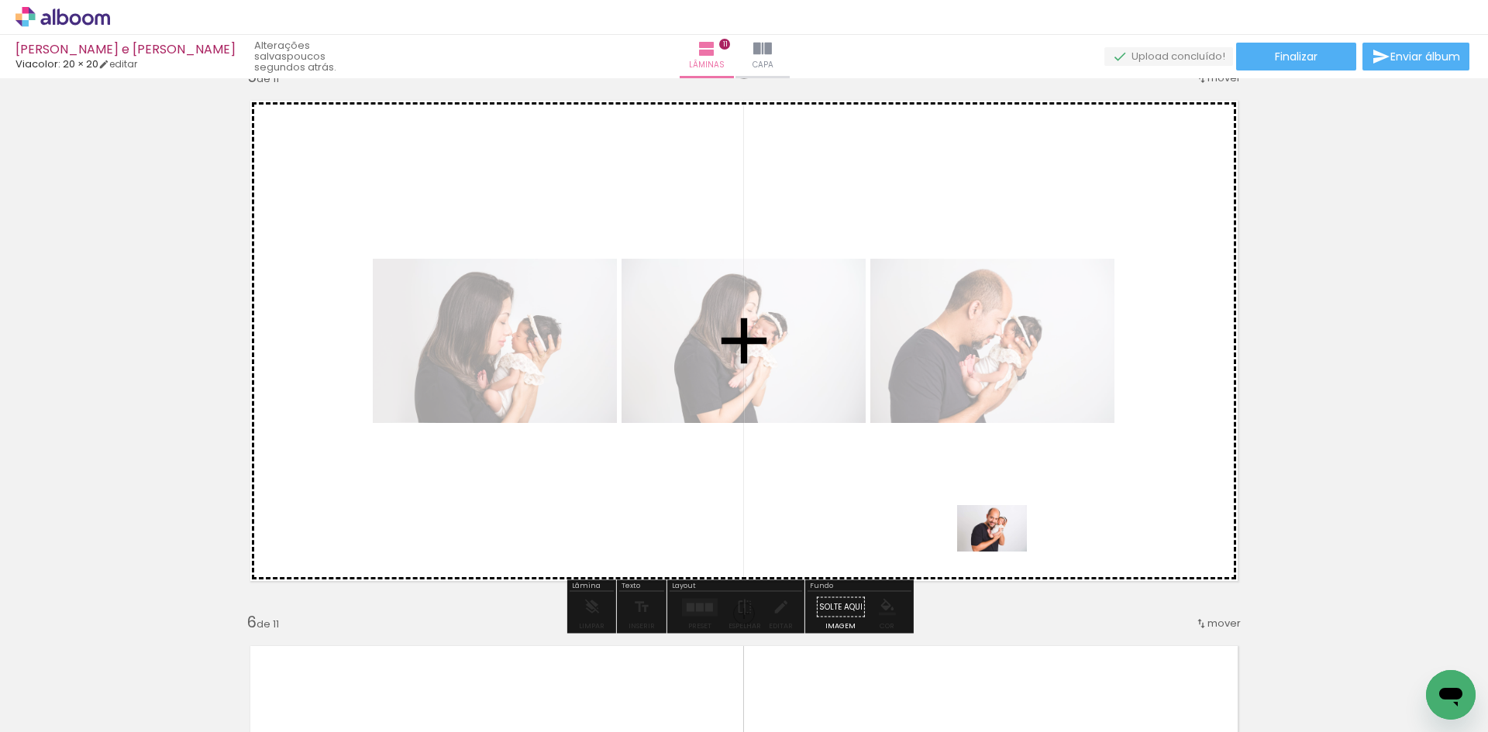
drag, startPoint x: 993, startPoint y: 696, endPoint x: 1004, endPoint y: 505, distance: 191.8
click at [1004, 505] on quentale-workspace at bounding box center [744, 366] width 1488 height 732
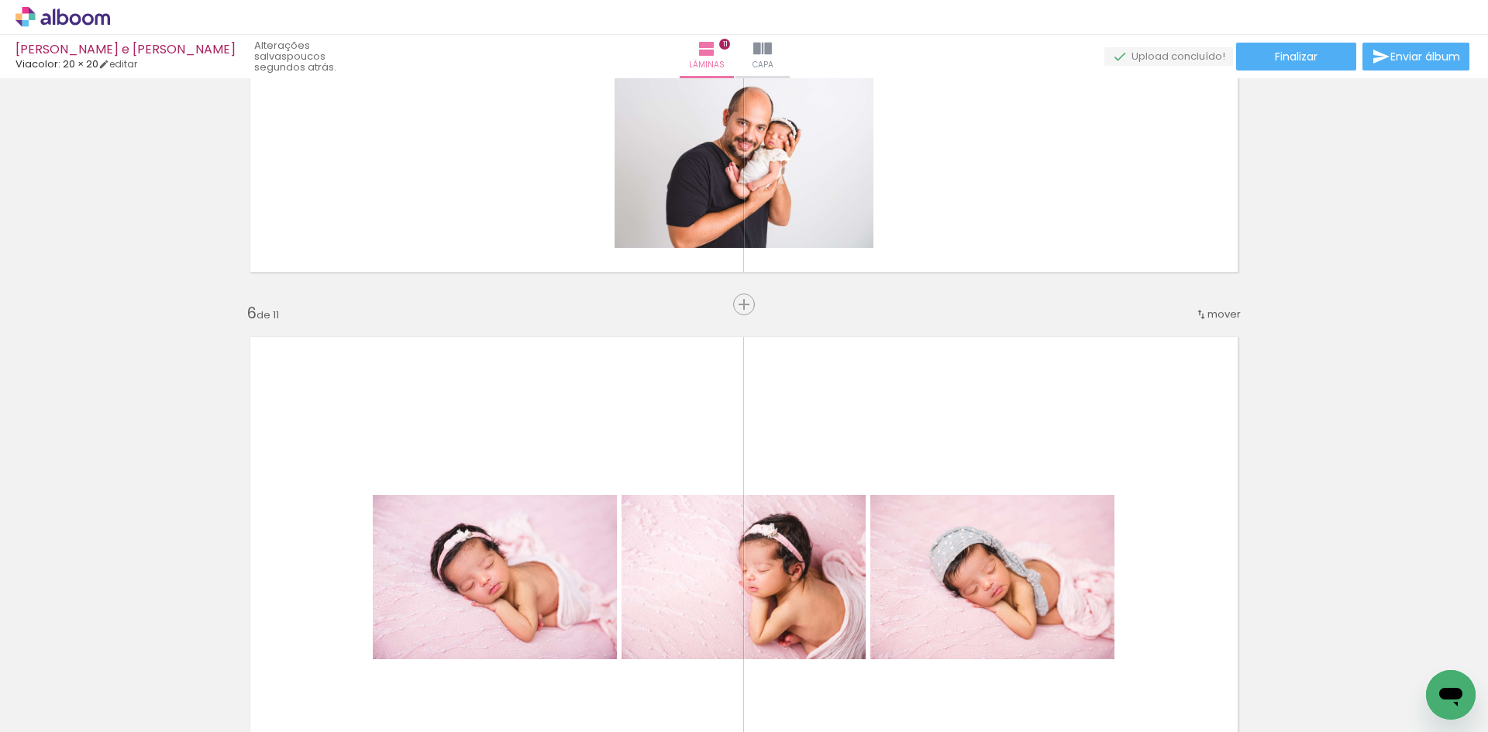
scroll to position [2606, 0]
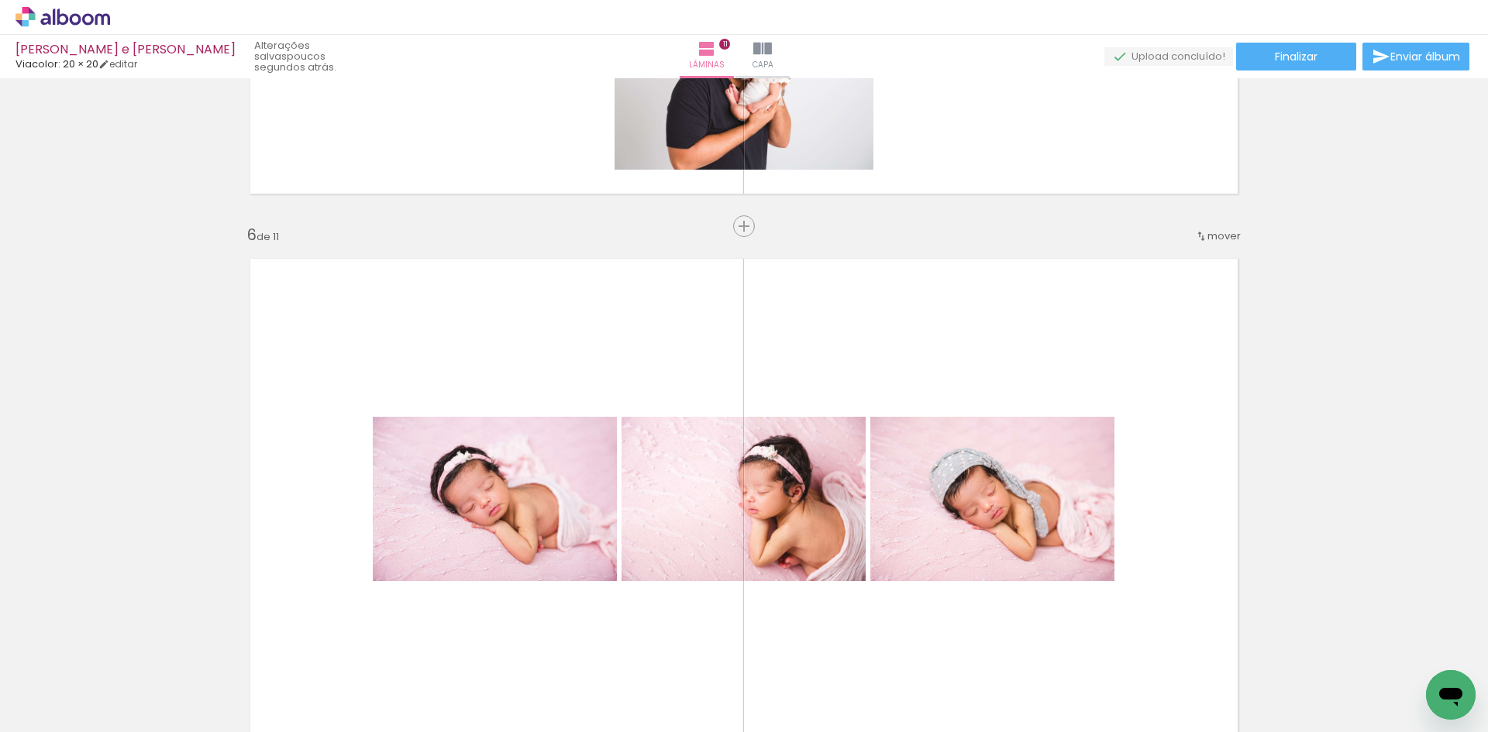
drag, startPoint x: 734, startPoint y: 226, endPoint x: 1008, endPoint y: 666, distance: 518.1
click at [753, 226] on span "Inserir lâmina" at bounding box center [783, 227] width 60 height 10
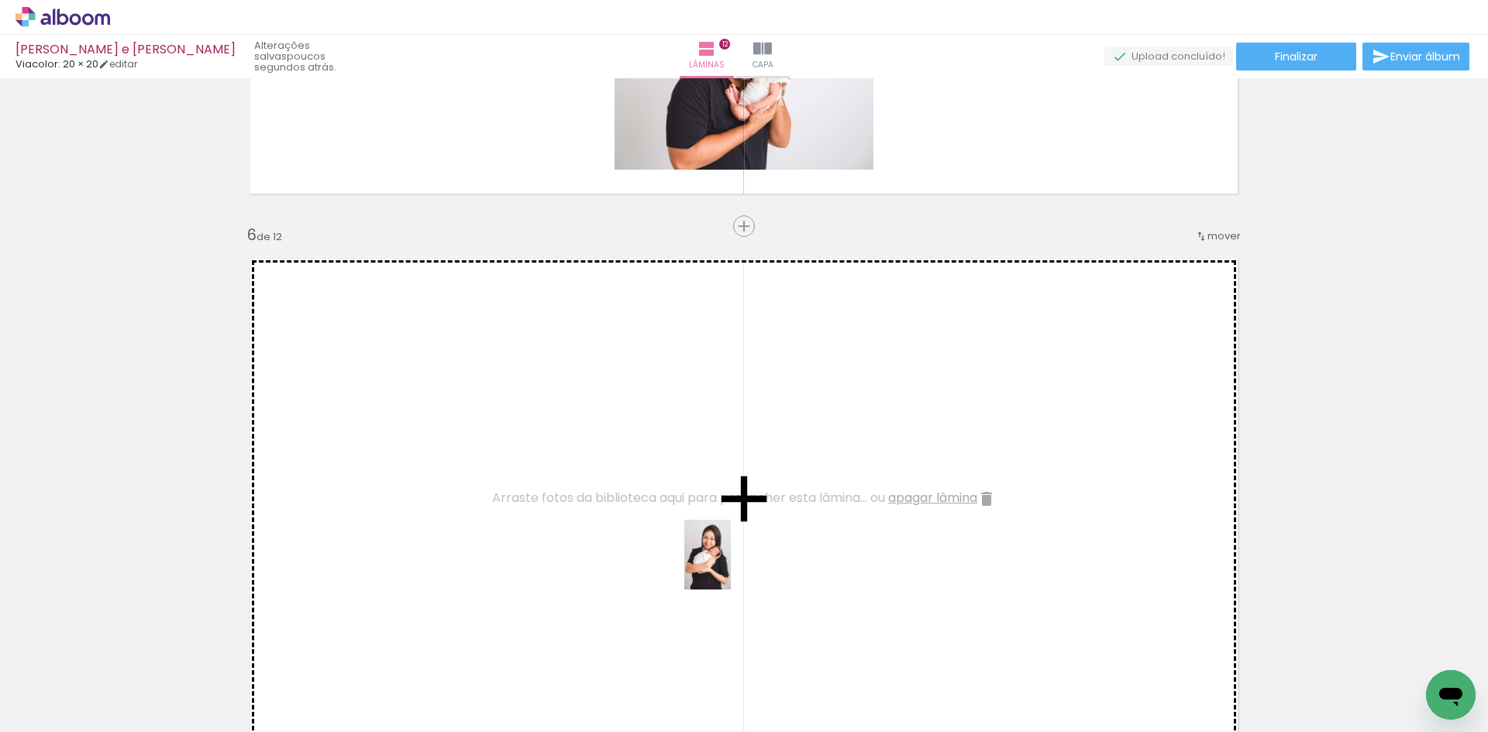
drag, startPoint x: 1039, startPoint y: 682, endPoint x: 1170, endPoint y: 598, distance: 155.9
click at [722, 562] on quentale-workspace at bounding box center [744, 366] width 1488 height 732
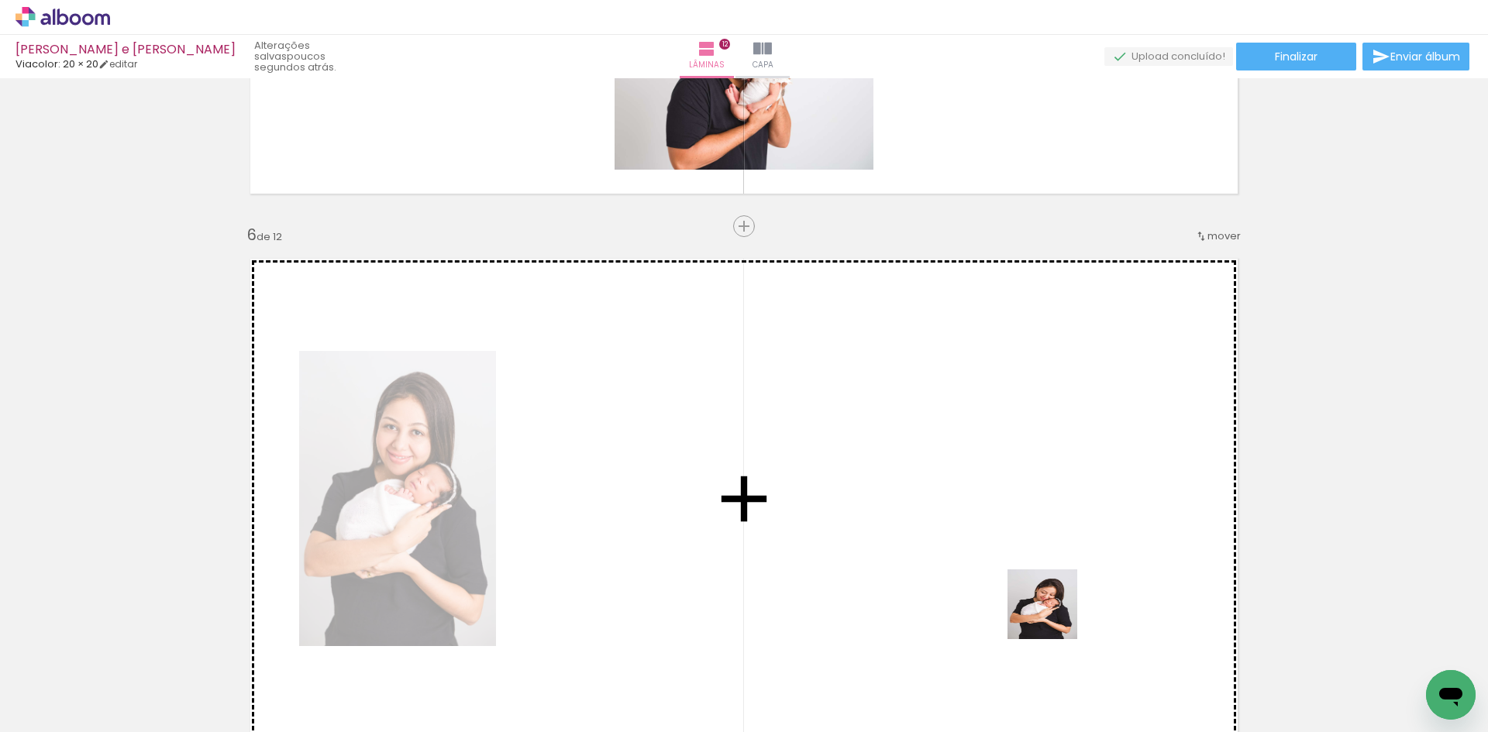
drag, startPoint x: 1054, startPoint y: 616, endPoint x: 721, endPoint y: 506, distance: 351.0
click at [722, 506] on quentale-workspace at bounding box center [744, 366] width 1488 height 732
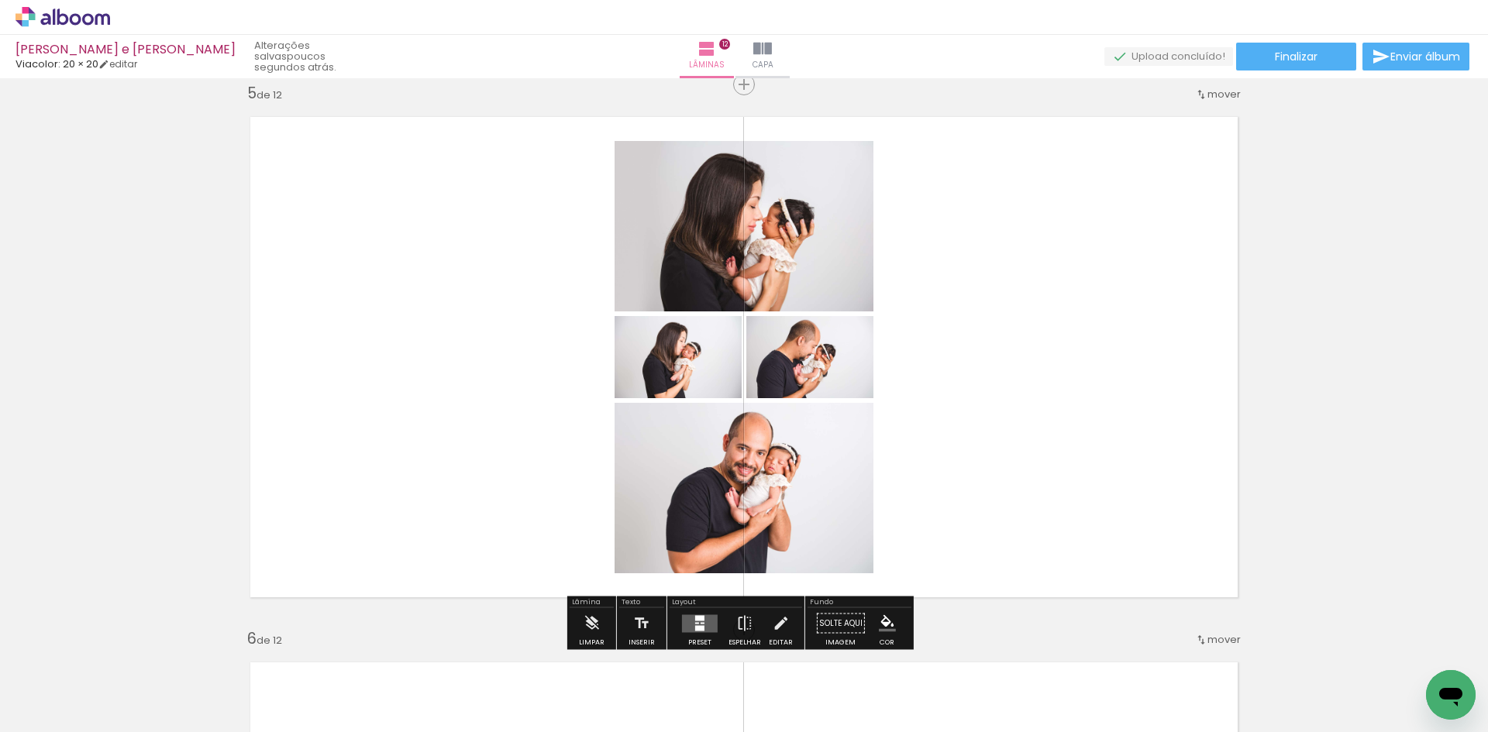
scroll to position [2296, 0]
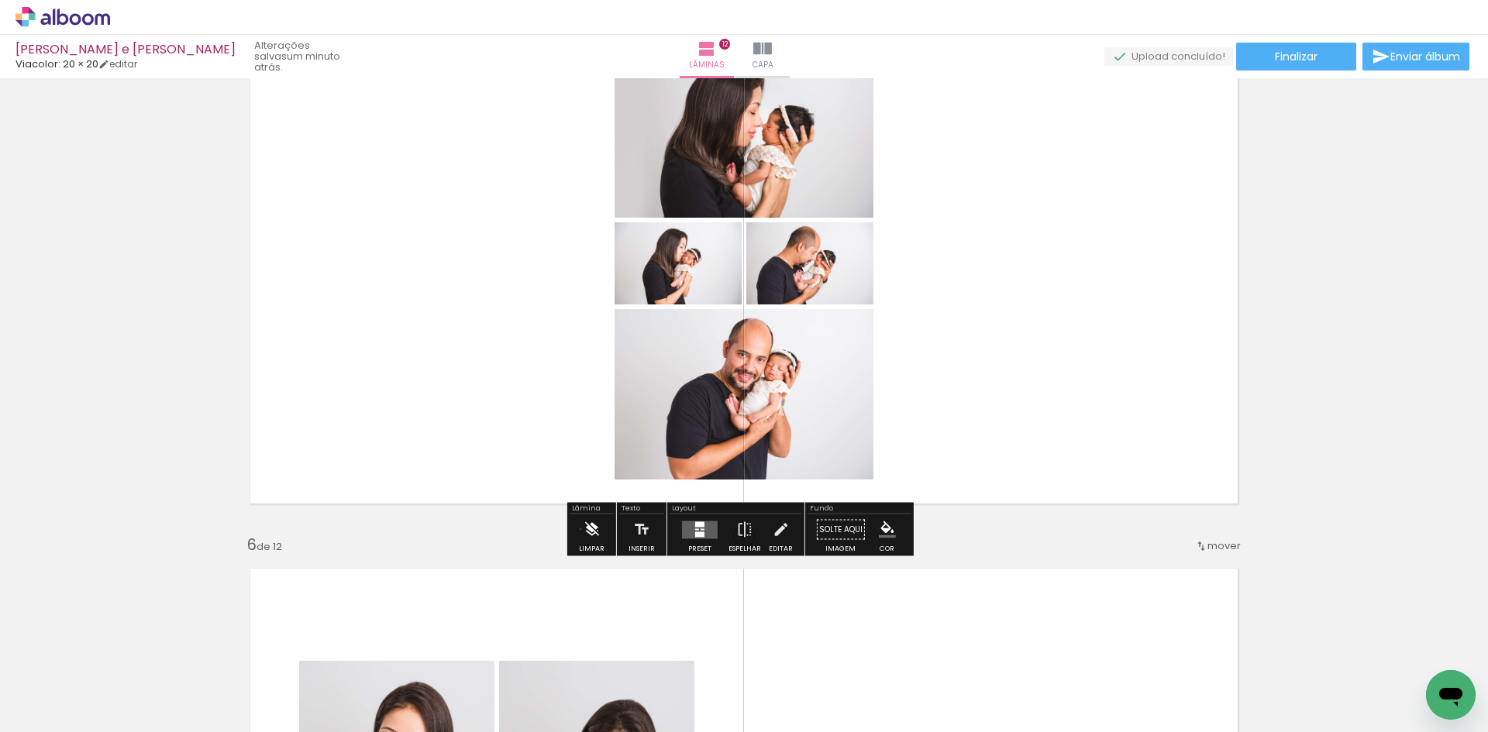
click at [581, 529] on paper-button "Limpar" at bounding box center [591, 535] width 33 height 40
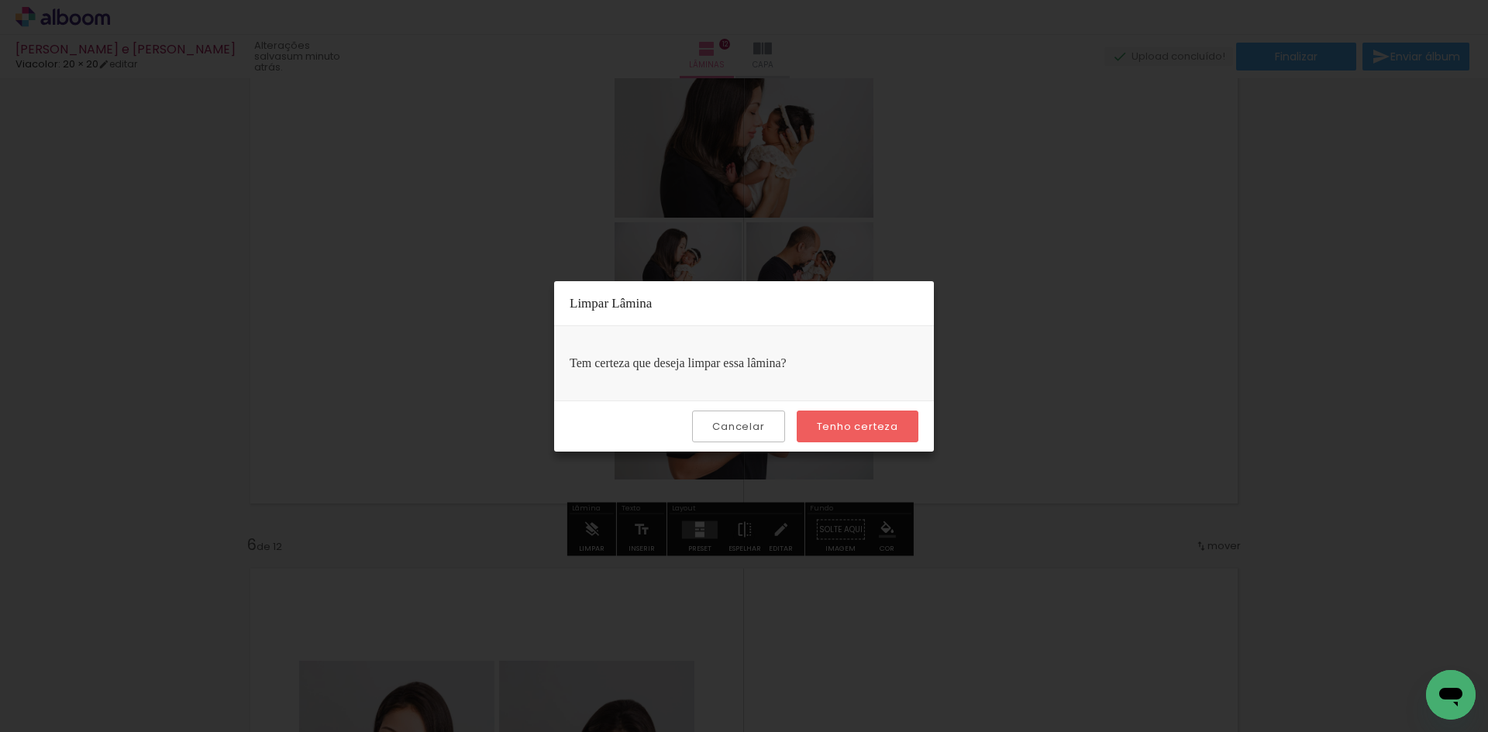
click at [849, 419] on paper-button "Tenho certeza" at bounding box center [858, 427] width 122 height 32
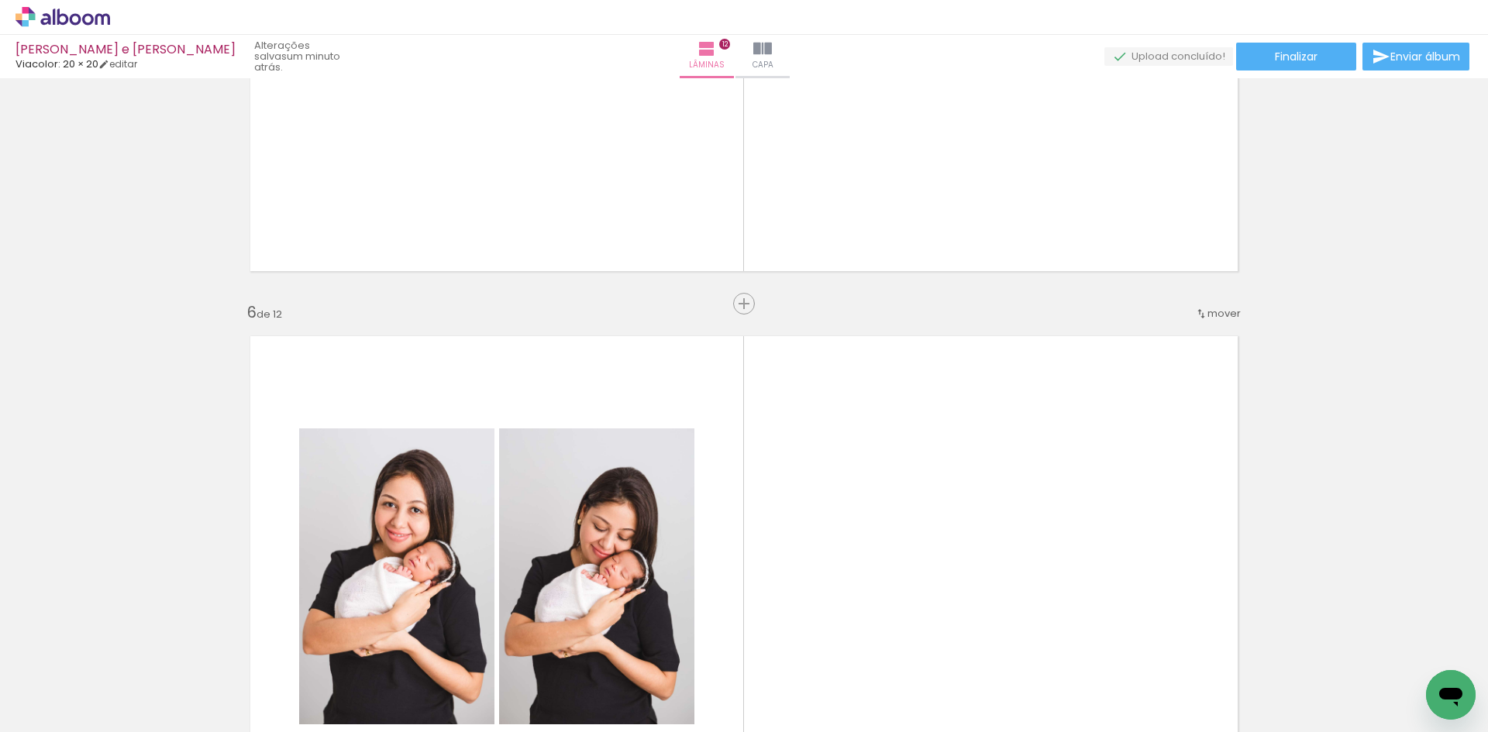
scroll to position [2761, 0]
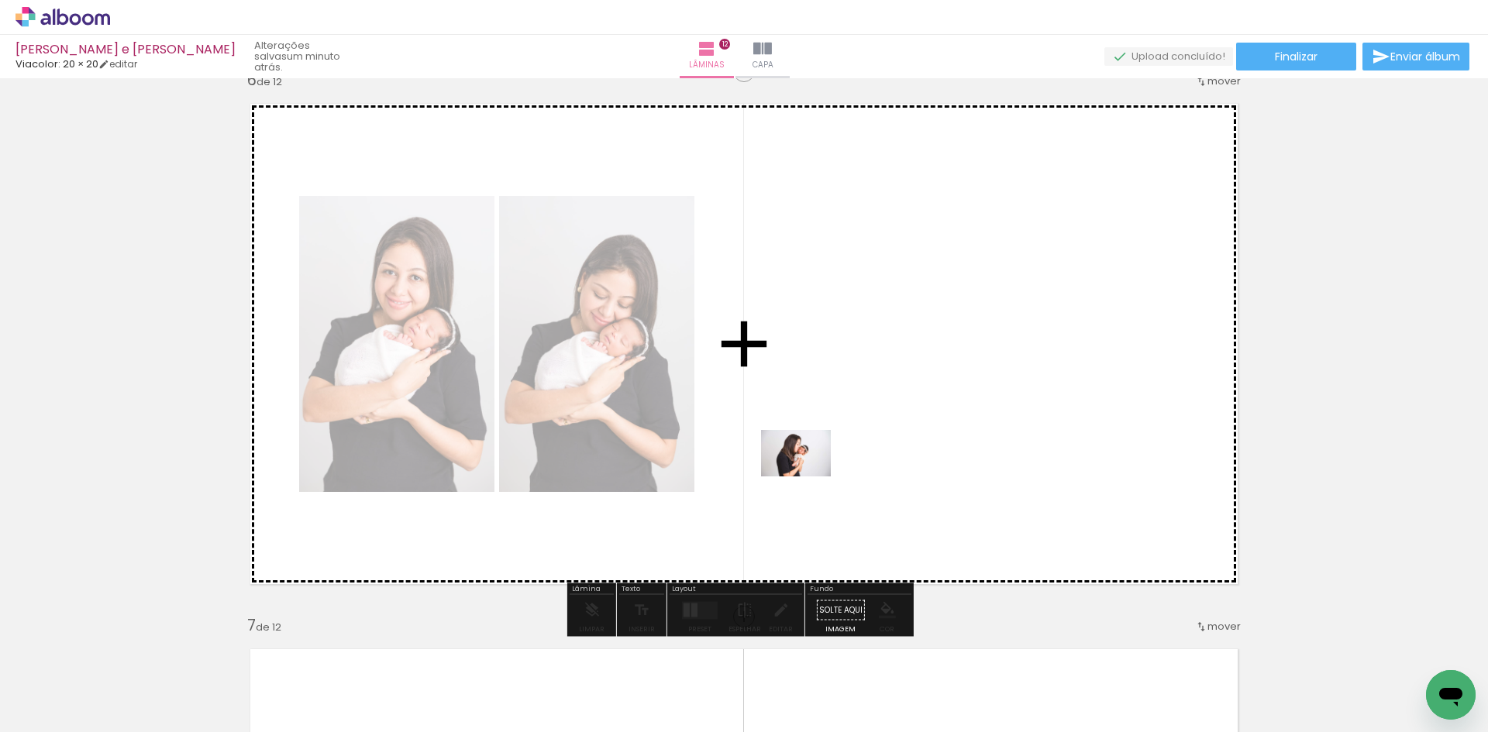
drag, startPoint x: 721, startPoint y: 684, endPoint x: 808, endPoint y: 477, distance: 225.1
click at [808, 477] on quentale-workspace at bounding box center [744, 366] width 1488 height 732
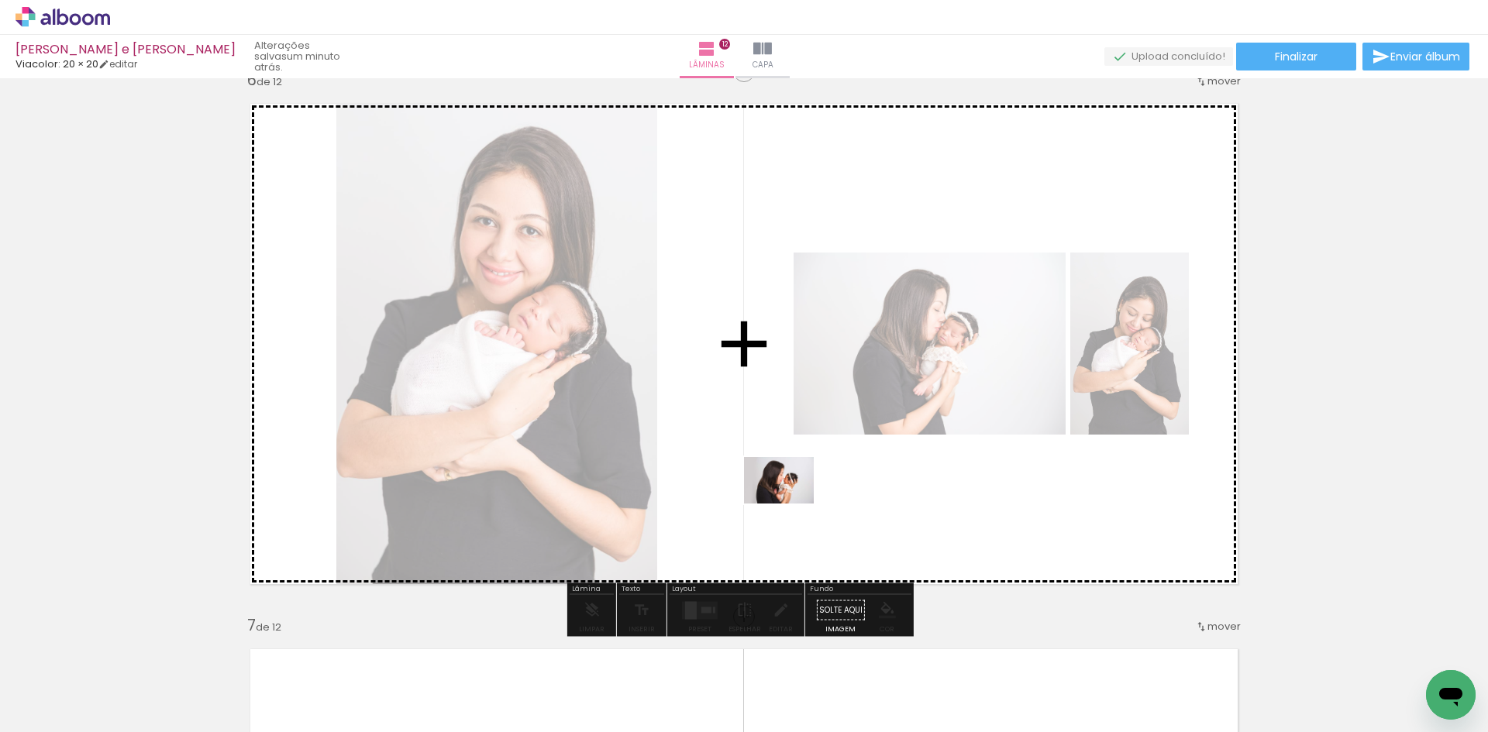
drag, startPoint x: 623, startPoint y: 675, endPoint x: 897, endPoint y: 478, distance: 337.1
click at [897, 478] on quentale-workspace at bounding box center [744, 366] width 1488 height 732
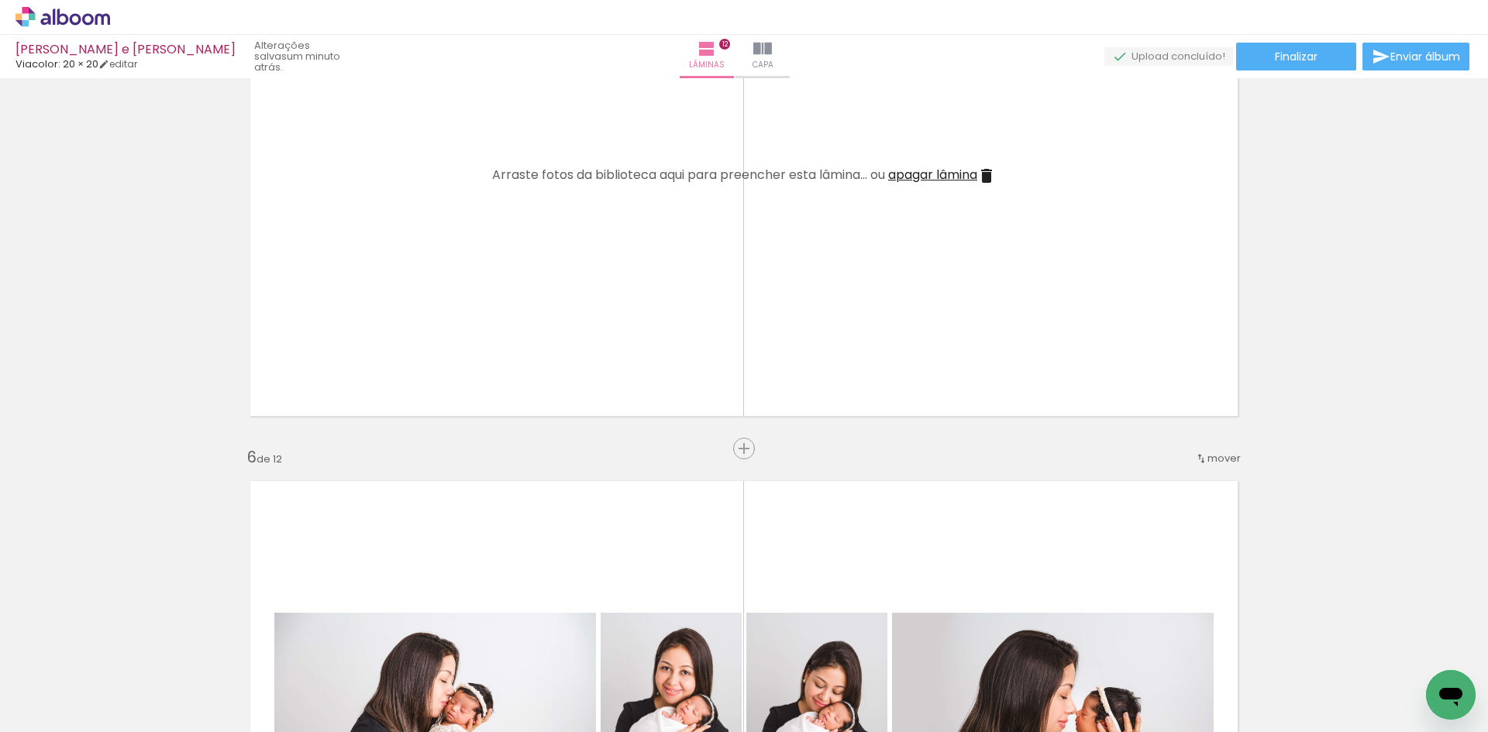
scroll to position [2373, 0]
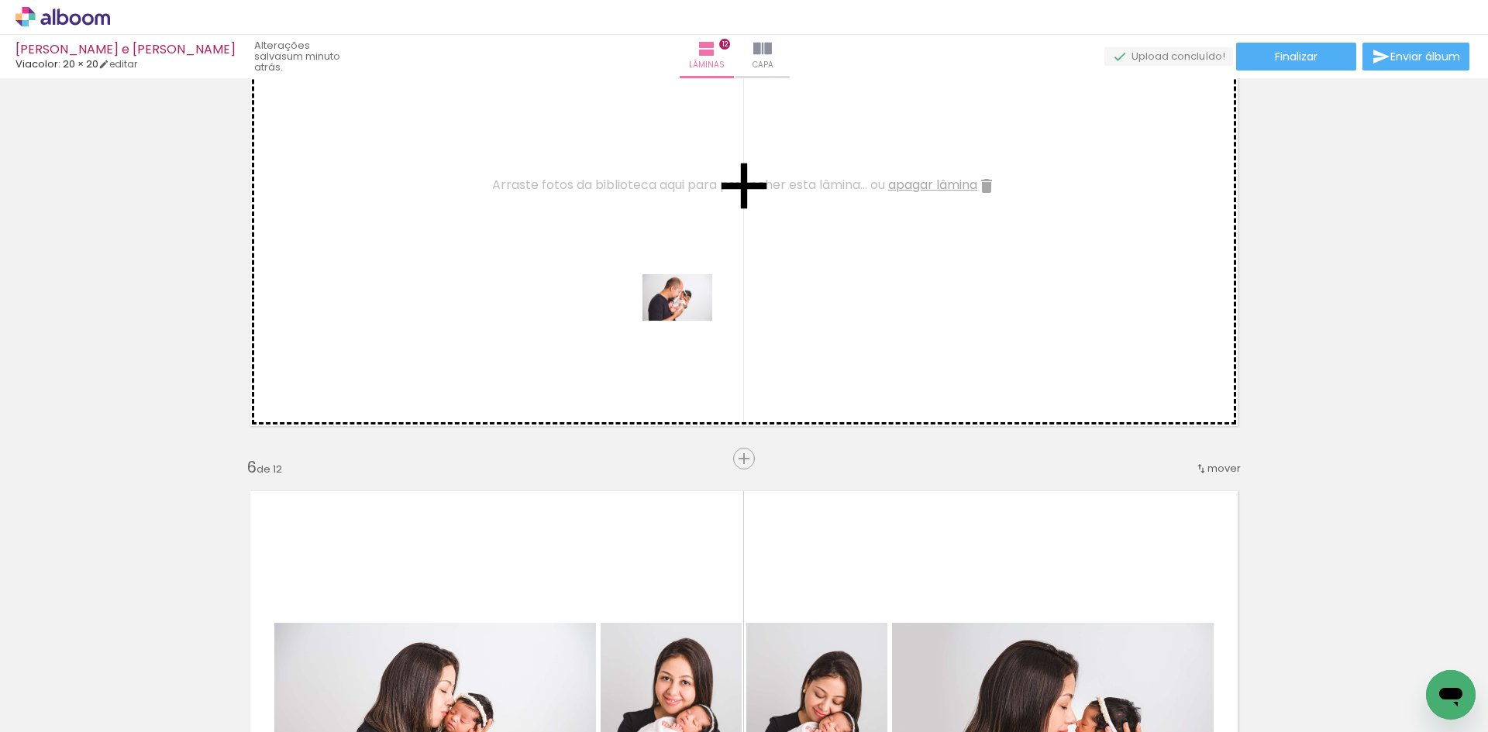
drag, startPoint x: 895, startPoint y: 688, endPoint x: 905, endPoint y: 646, distance: 42.9
click at [680, 300] on quentale-workspace at bounding box center [744, 366] width 1488 height 732
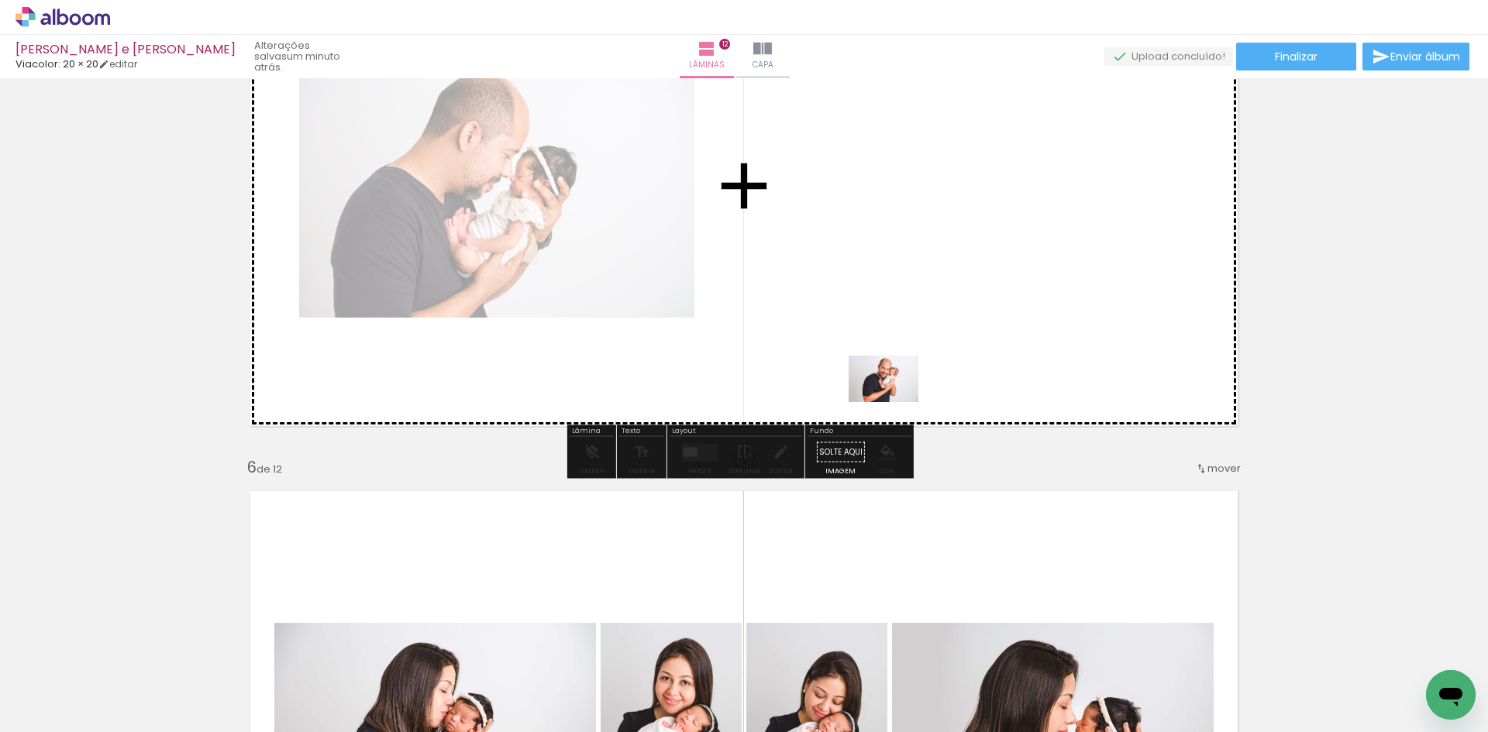
drag, startPoint x: 959, startPoint y: 694, endPoint x: 895, endPoint y: 390, distance: 311.2
click at [895, 390] on quentale-workspace at bounding box center [744, 366] width 1488 height 732
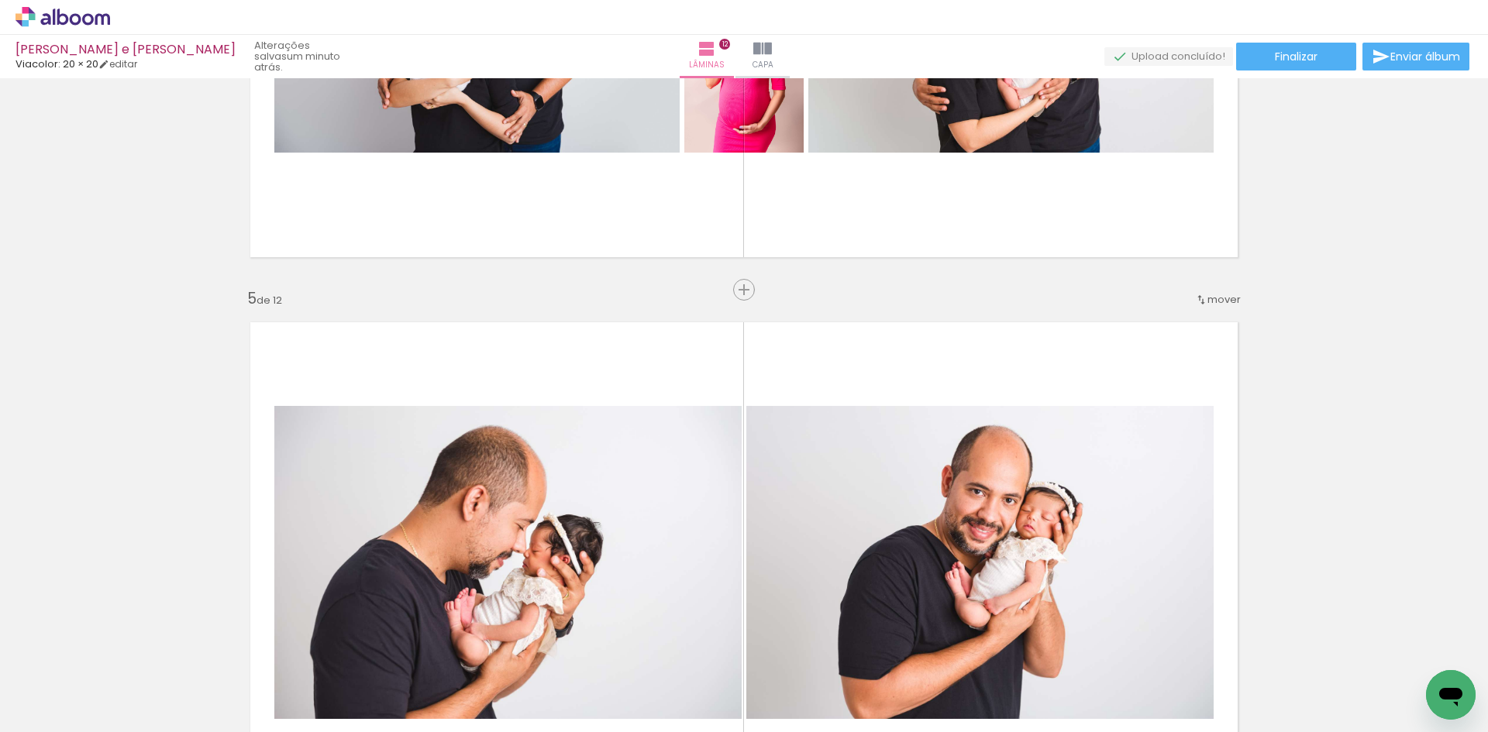
scroll to position [1986, 0]
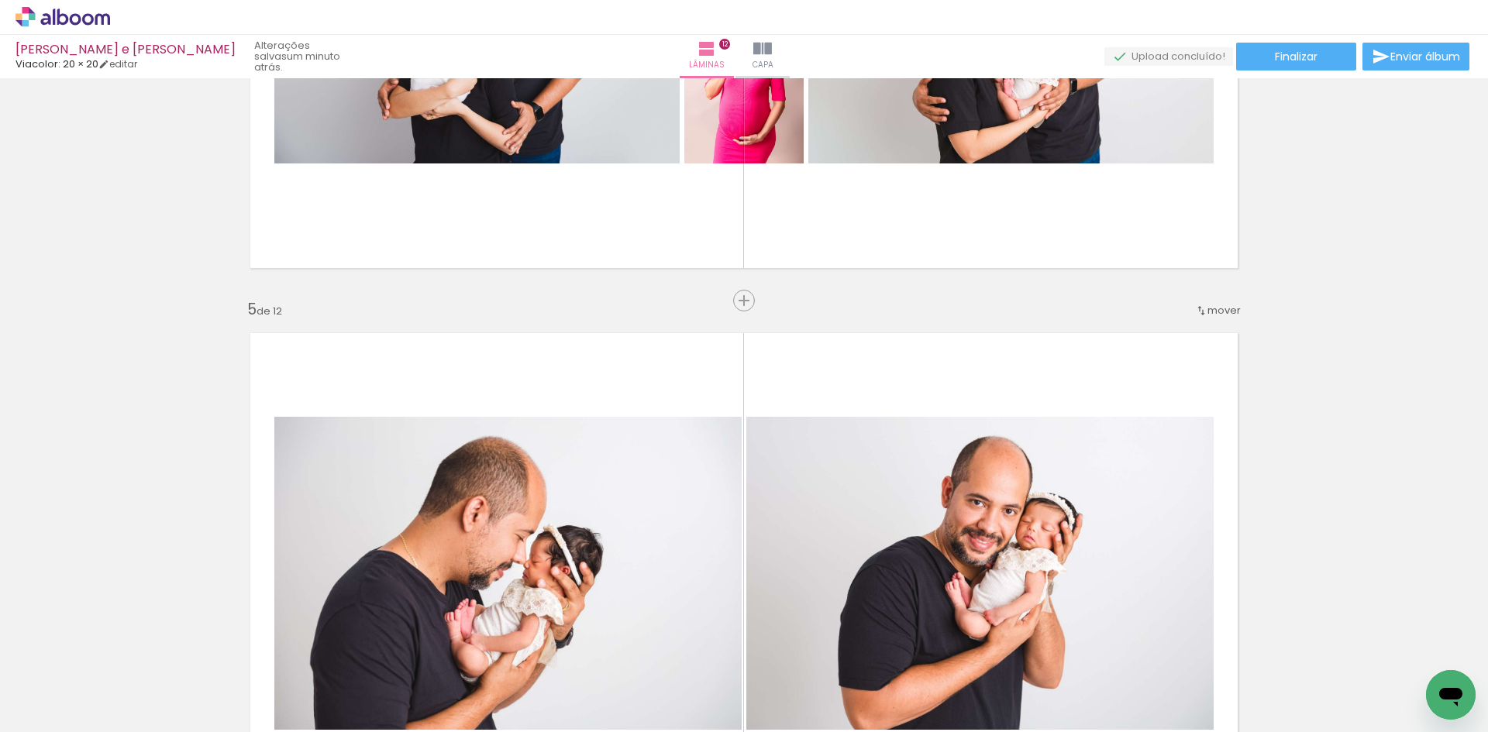
click at [1200, 309] on iron-icon at bounding box center [1201, 311] width 12 height 12
click at [1178, 434] on span "6" at bounding box center [1177, 436] width 9 height 26
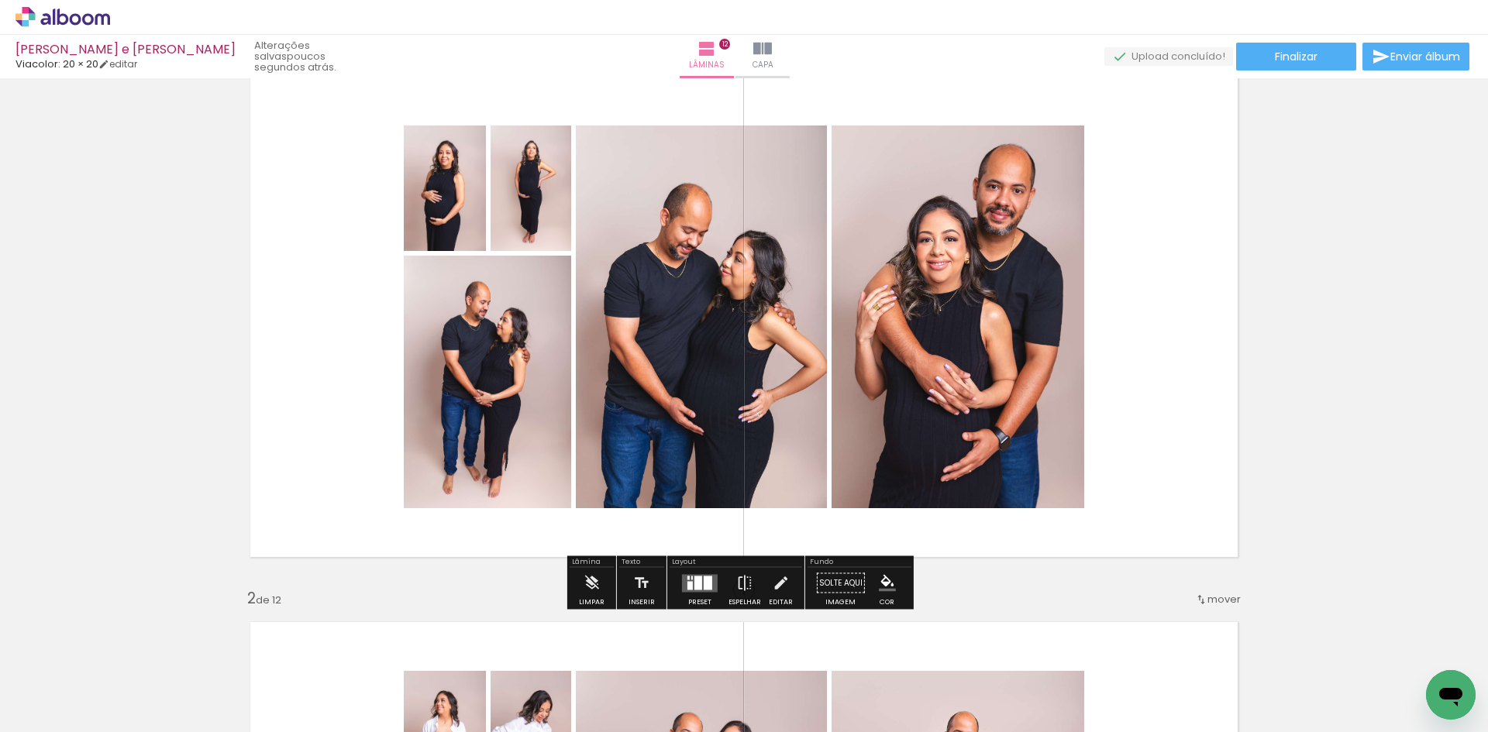
scroll to position [78, 0]
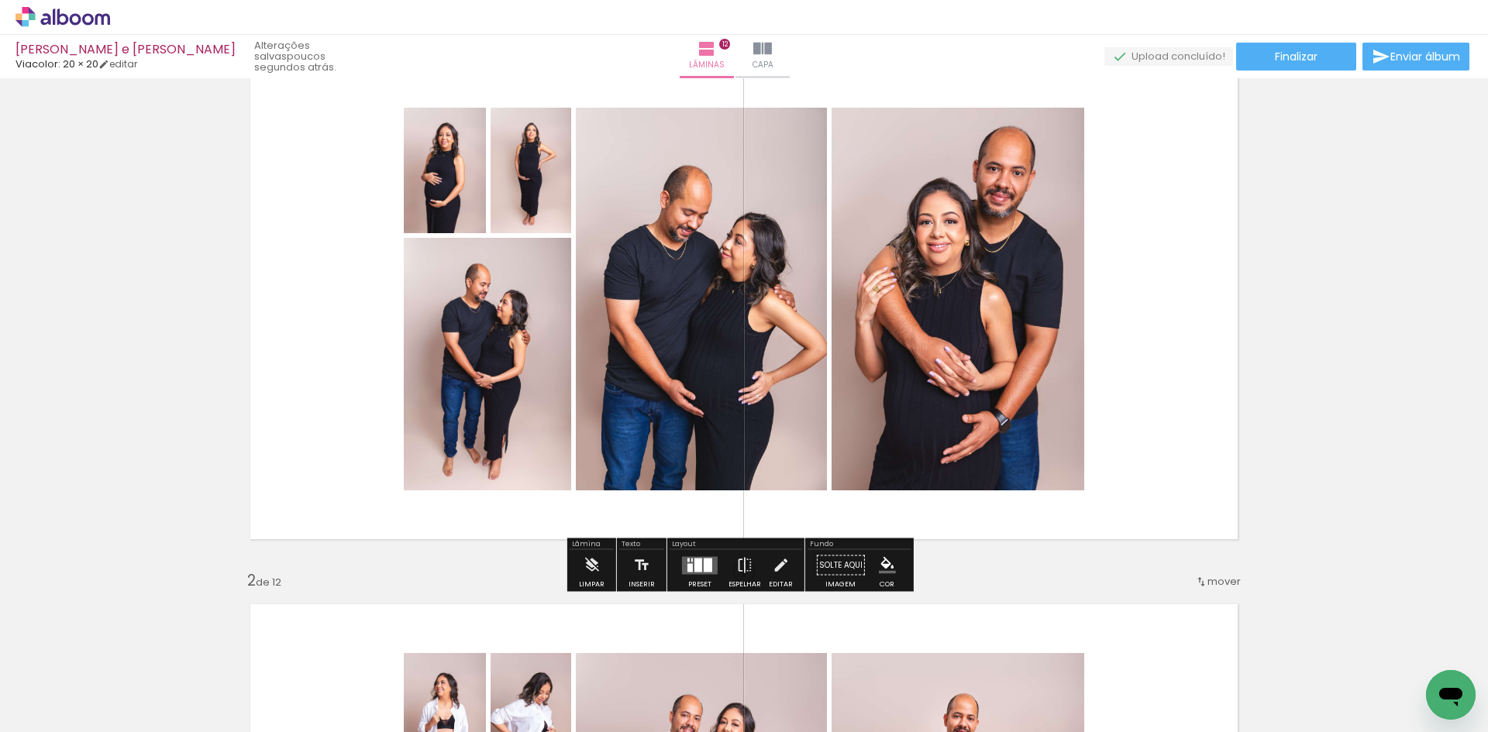
click at [704, 563] on div at bounding box center [708, 565] width 9 height 14
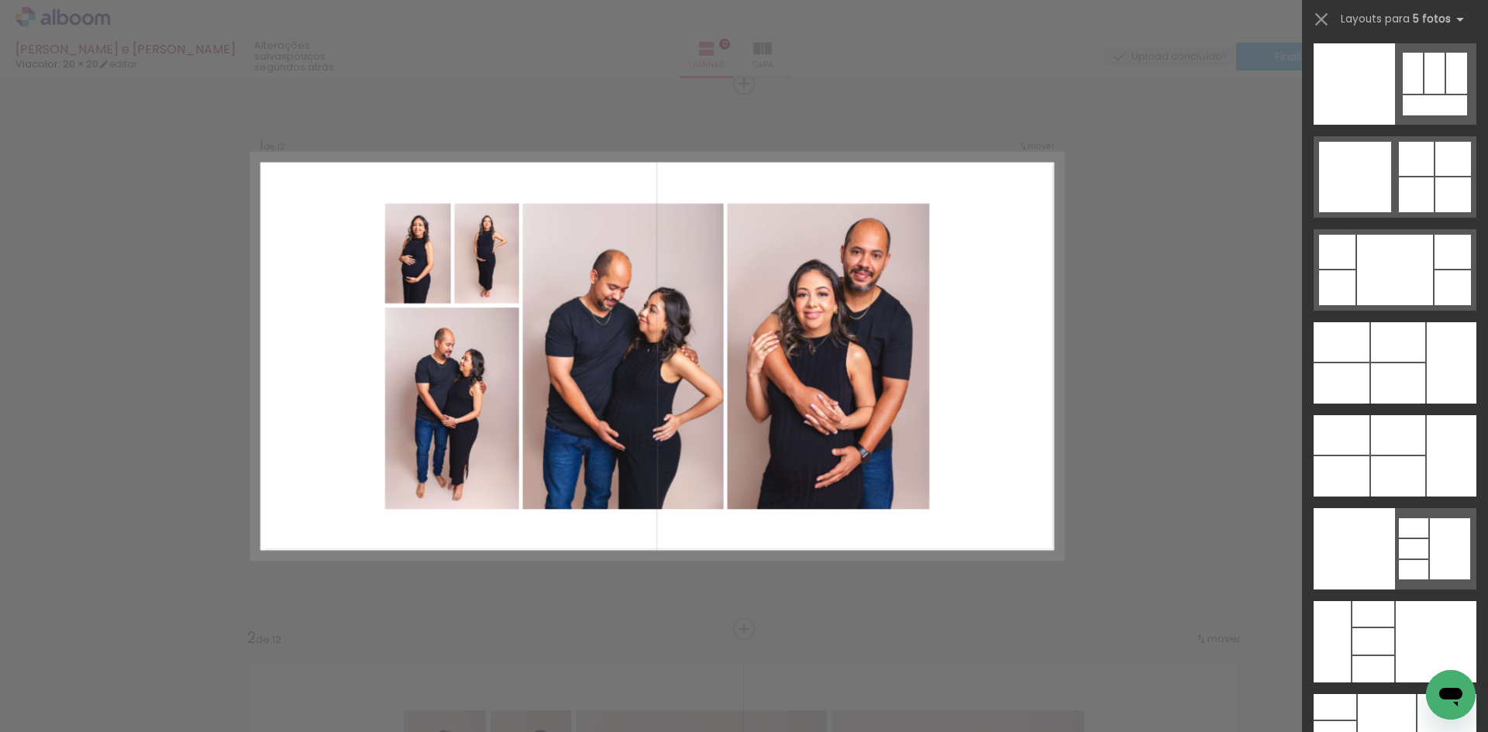
scroll to position [41335, 0]
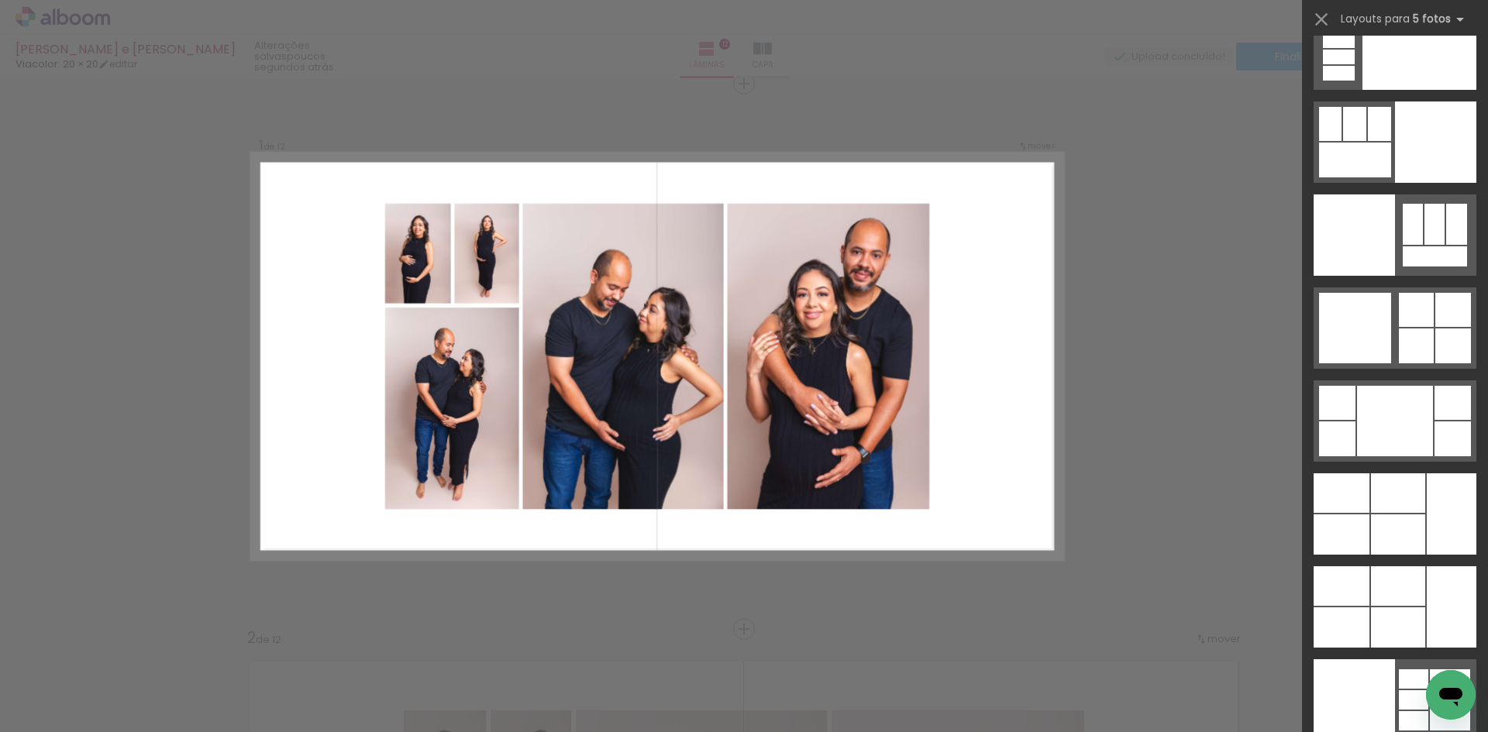
drag, startPoint x: 1482, startPoint y: 56, endPoint x: 47, endPoint y: 17, distance: 1435.2
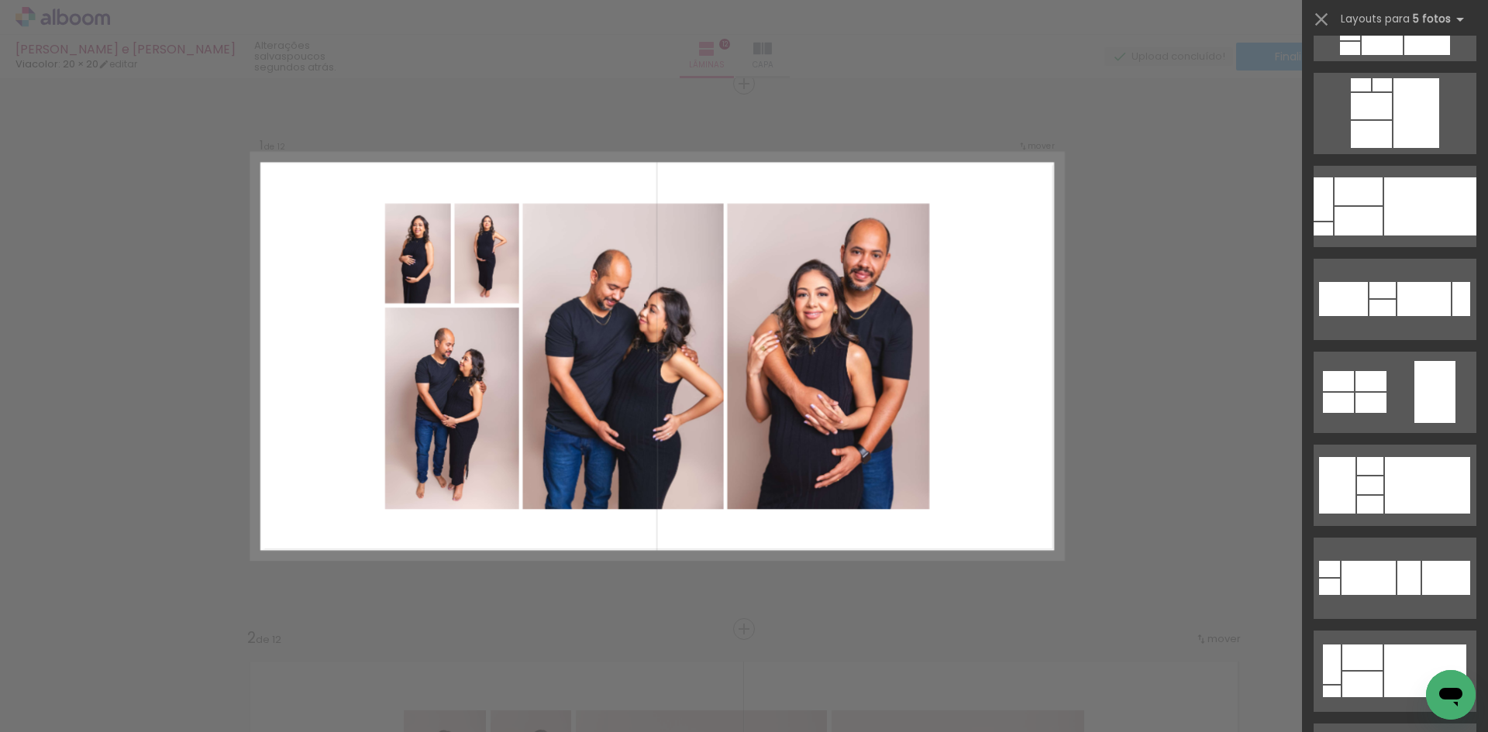
scroll to position [26610, 0]
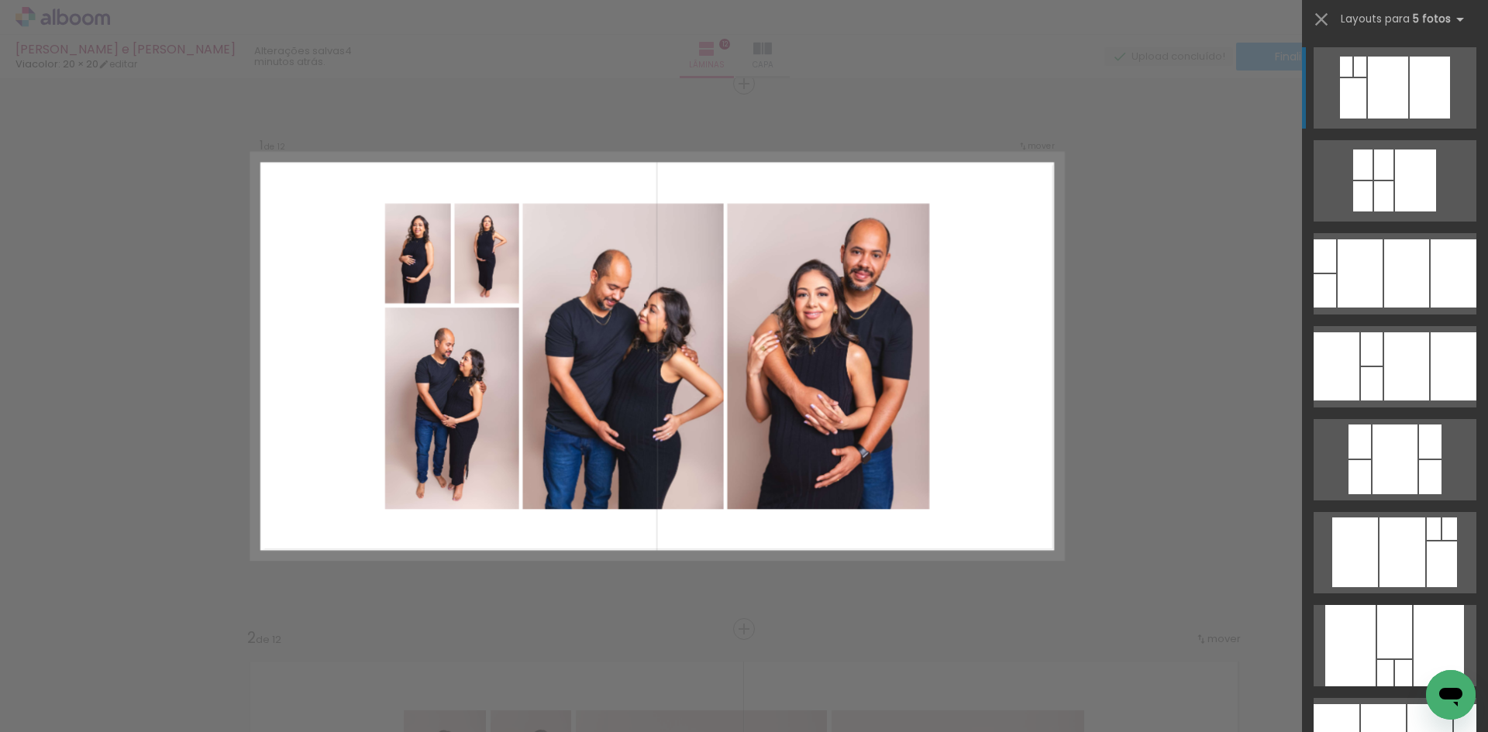
scroll to position [0, 2315]
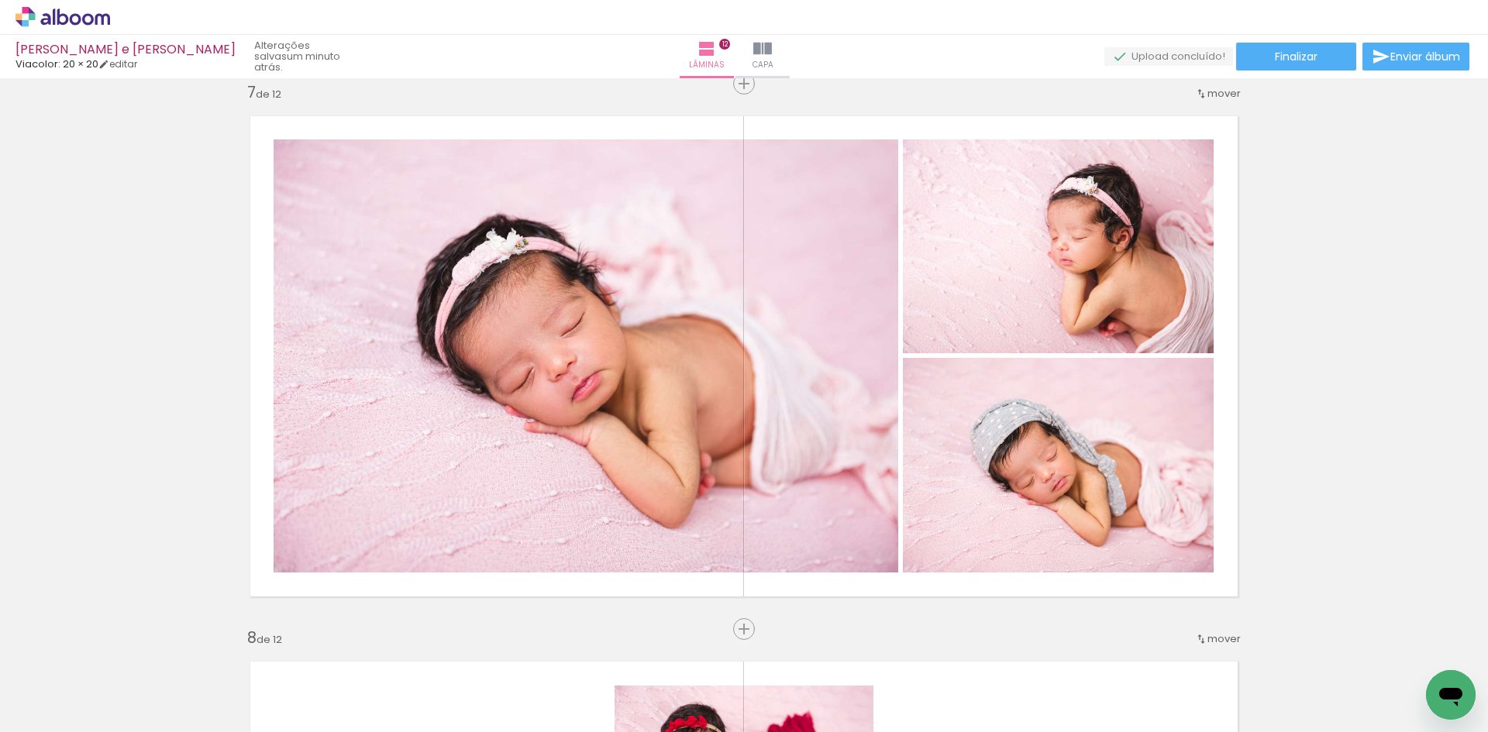
scroll to position [0, 2315]
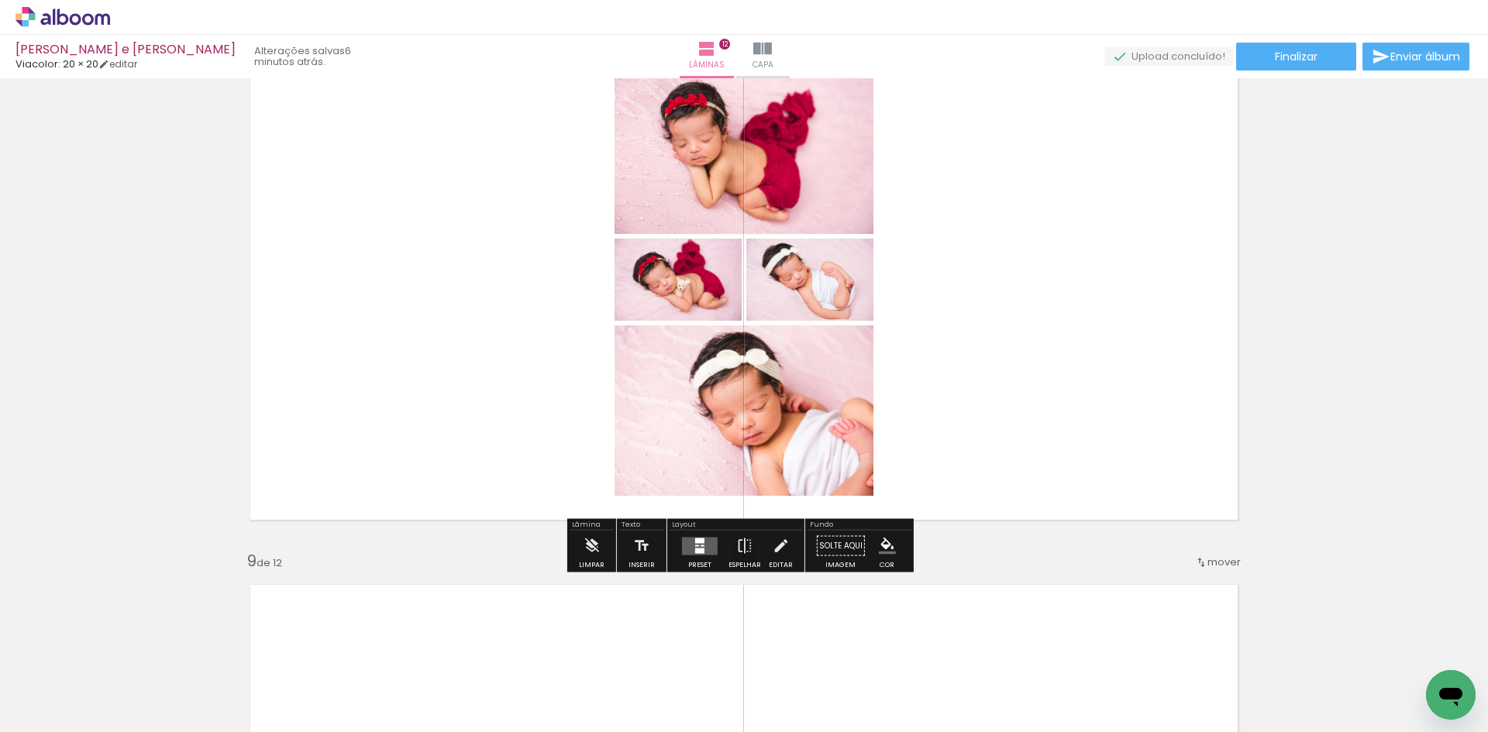
scroll to position [3992, 0]
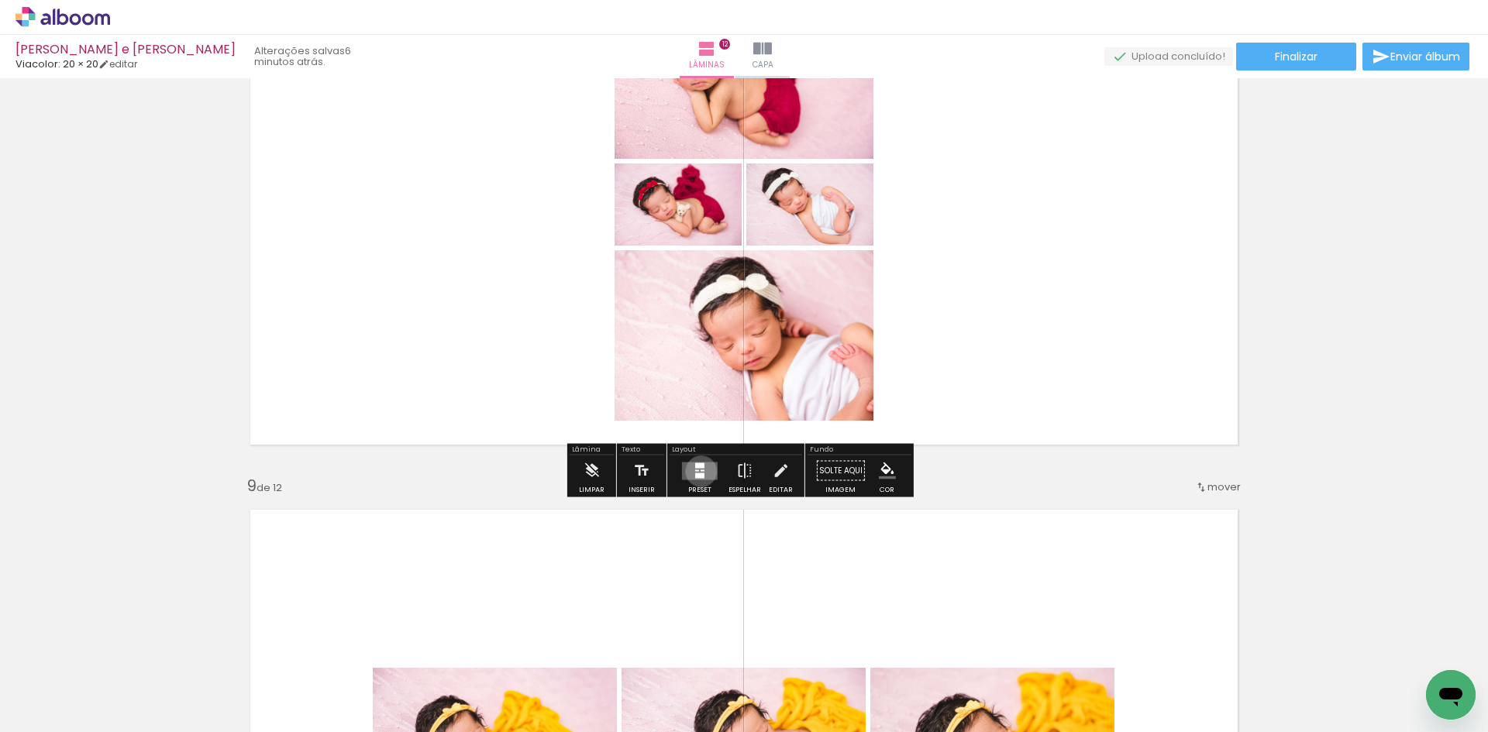
click at [698, 471] on quentale-layouter at bounding box center [700, 471] width 36 height 18
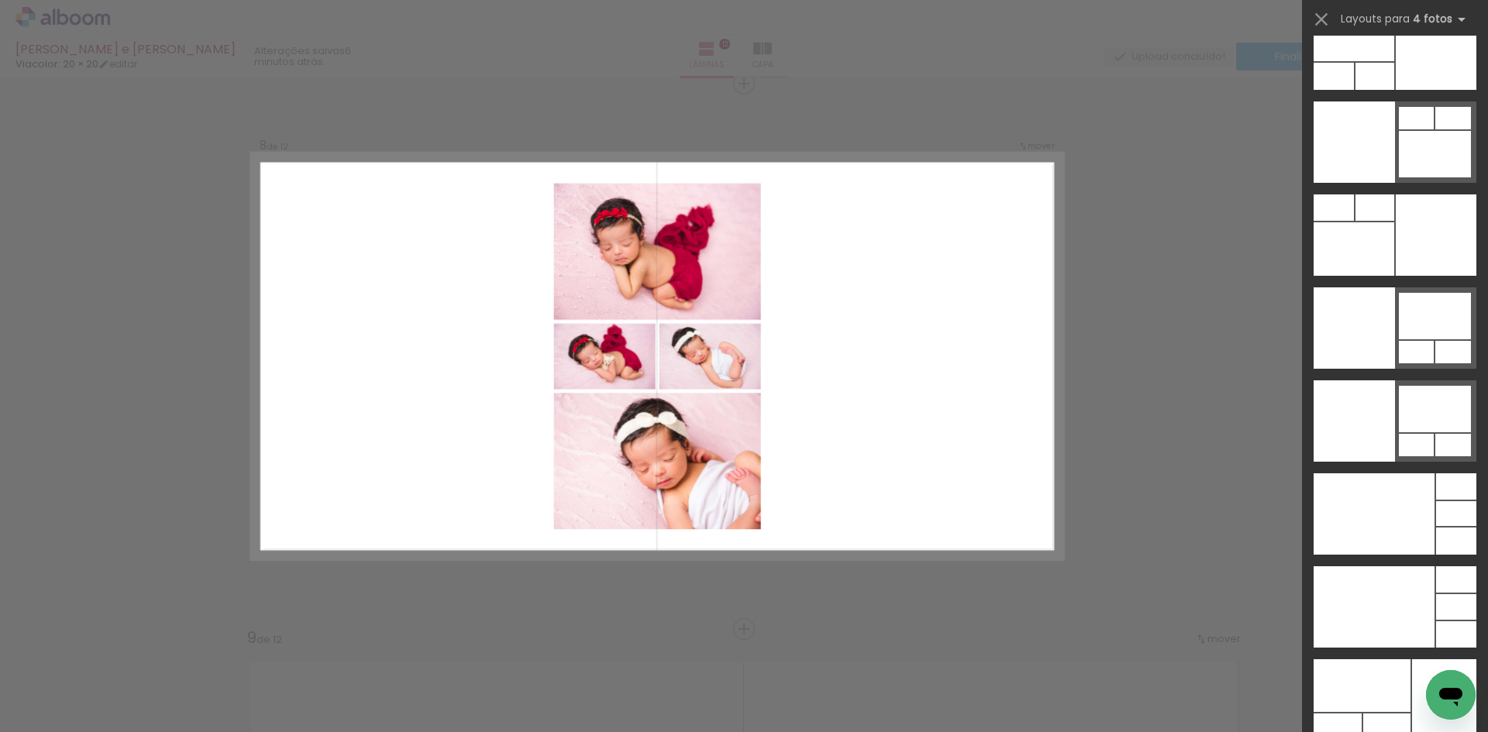
scroll to position [32831, 0]
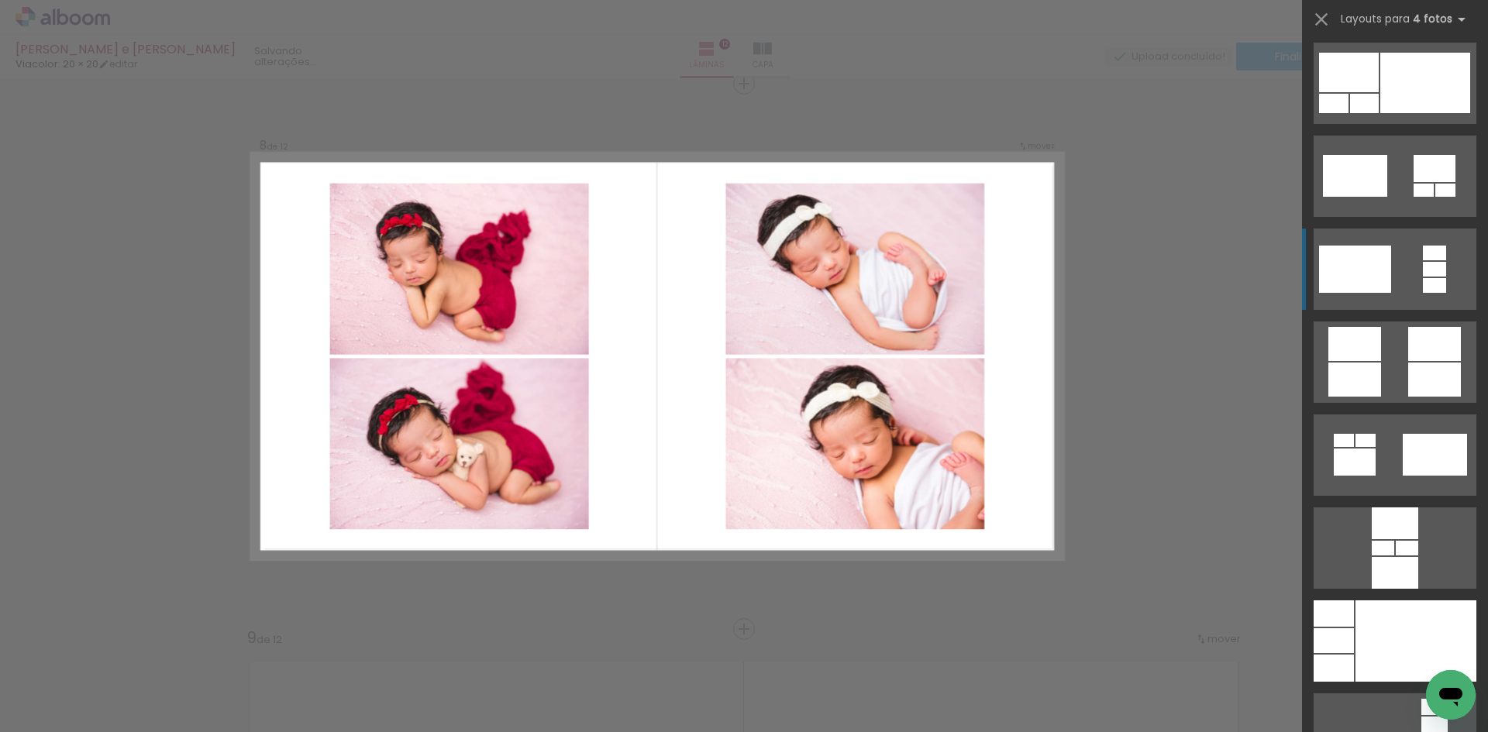
scroll to position [4481, 0]
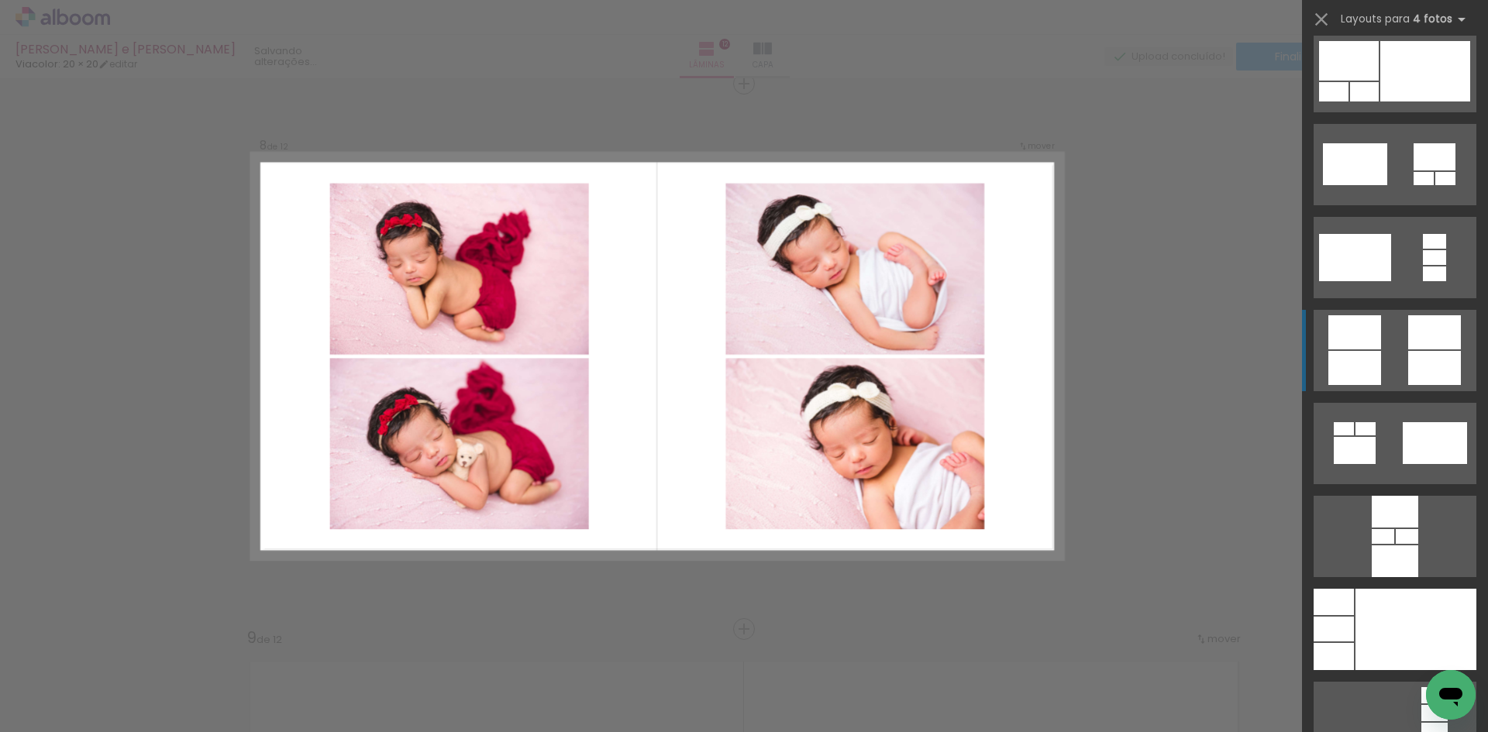
click at [1397, 682] on quentale-layouter at bounding box center [1395, 722] width 163 height 81
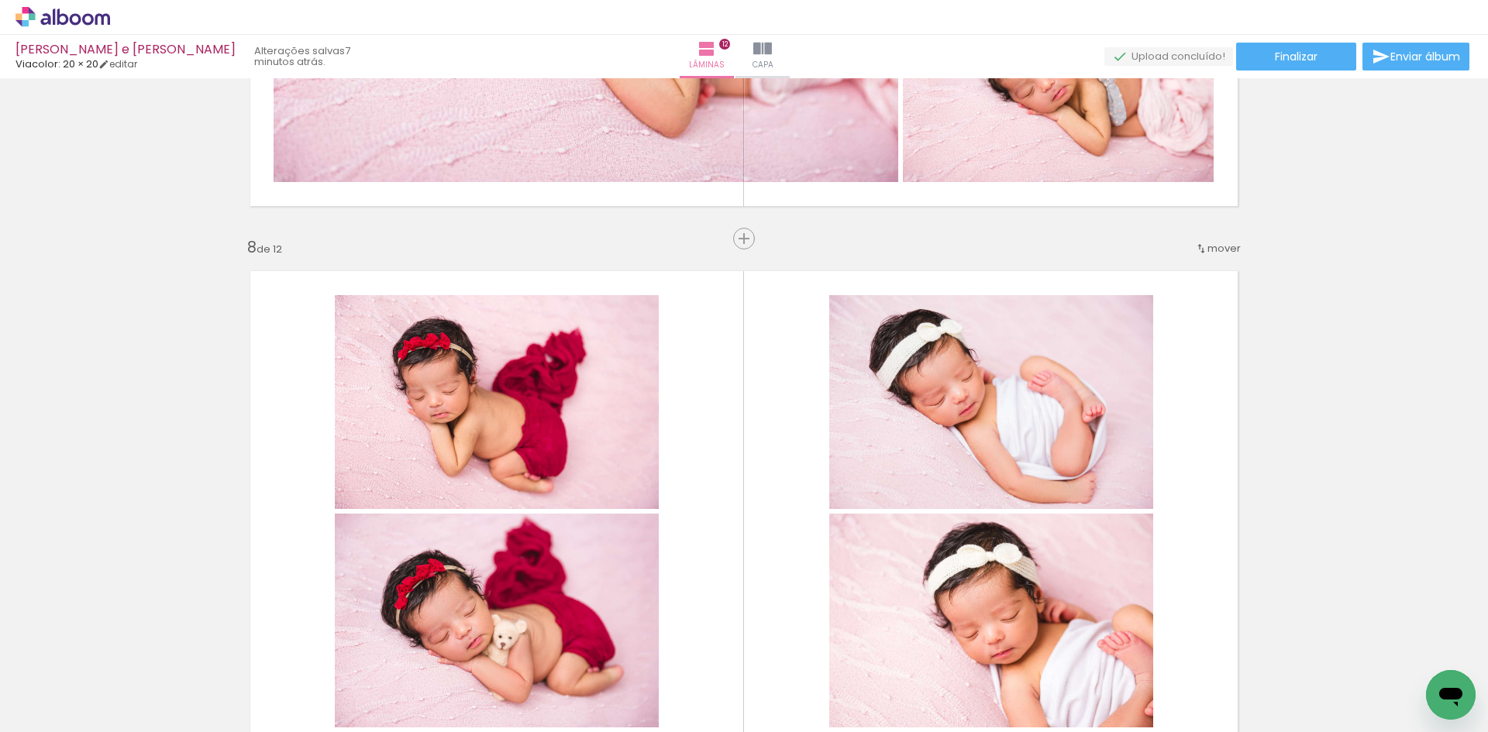
scroll to position [3917, 0]
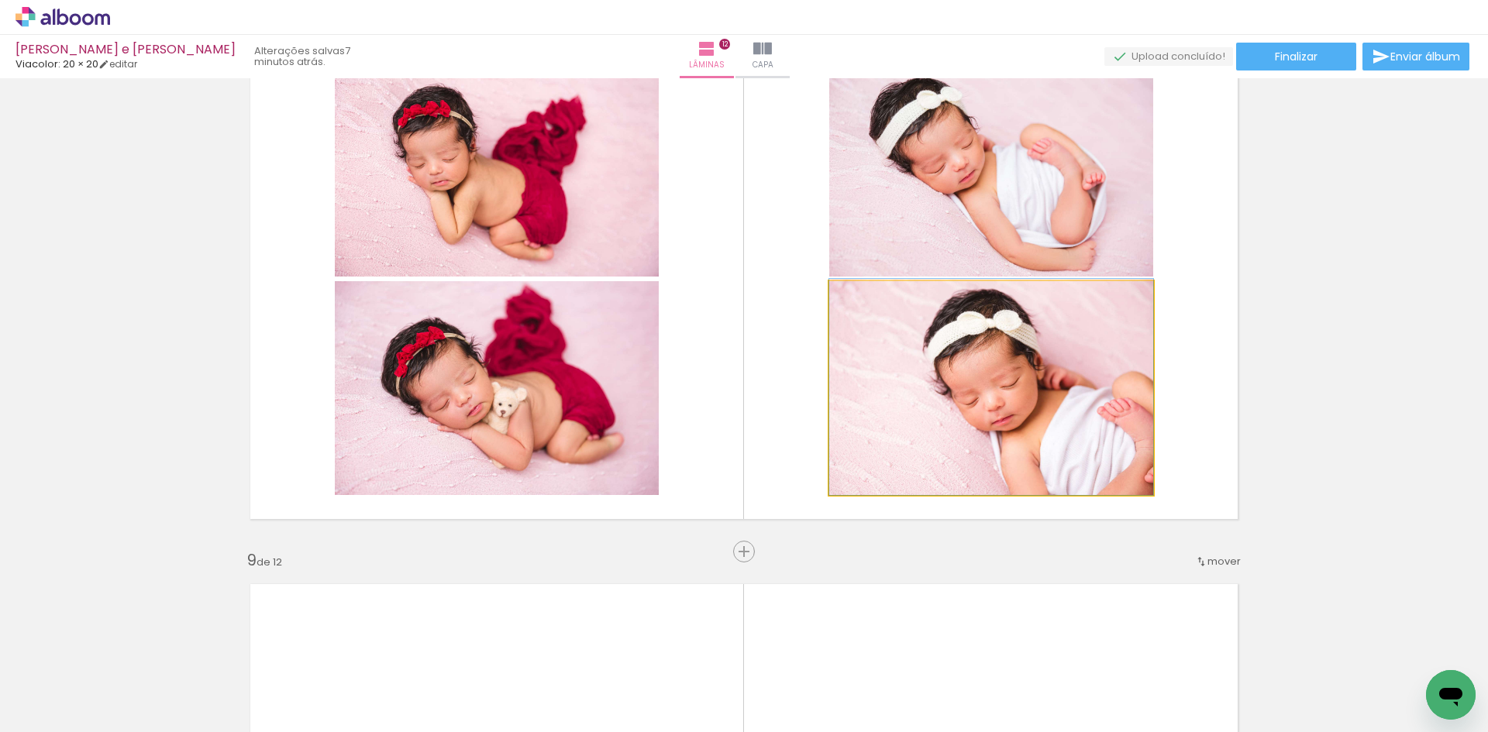
click at [1050, 377] on quentale-photo at bounding box center [991, 388] width 324 height 214
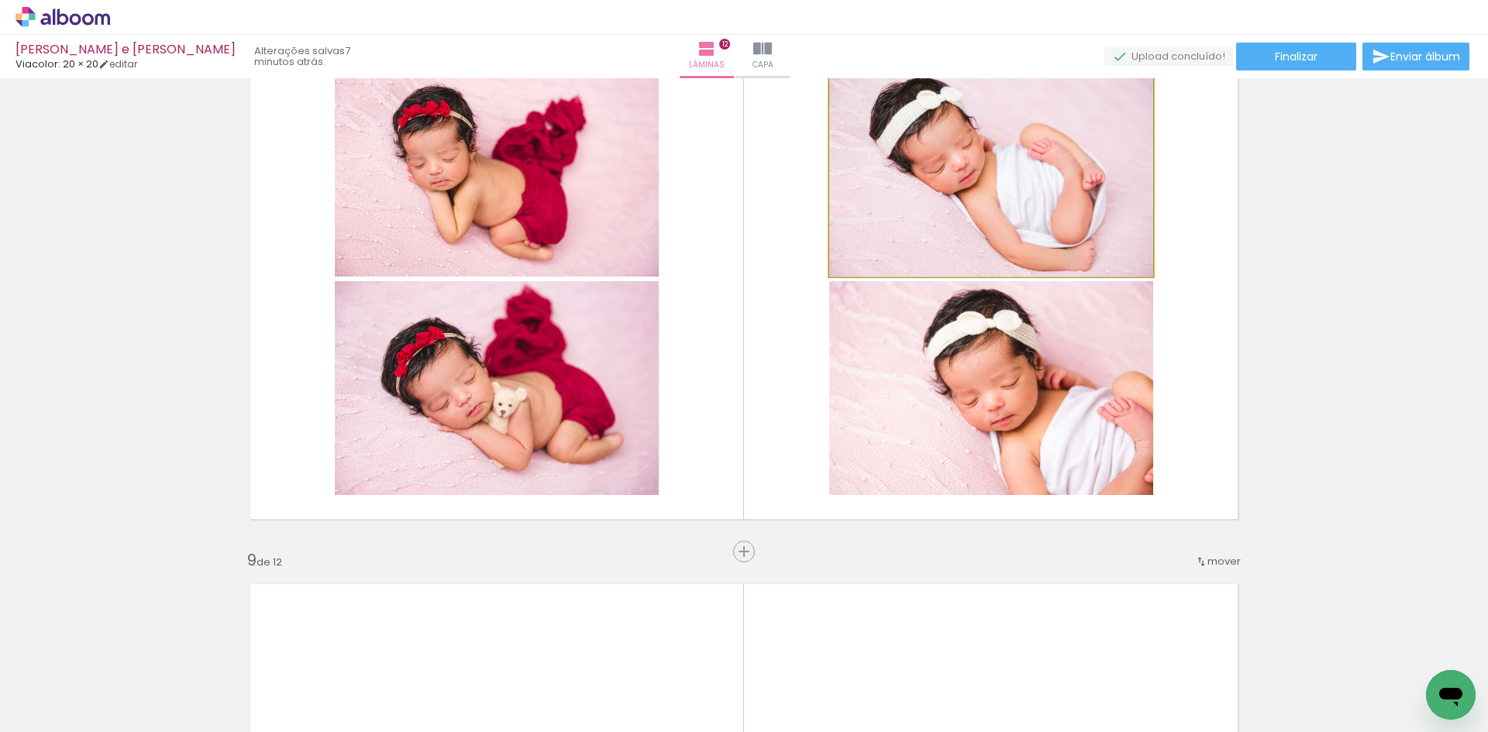
drag, startPoint x: 953, startPoint y: 170, endPoint x: 1018, endPoint y: 203, distance: 73.1
click at [953, 169] on quentale-photo at bounding box center [991, 170] width 324 height 214
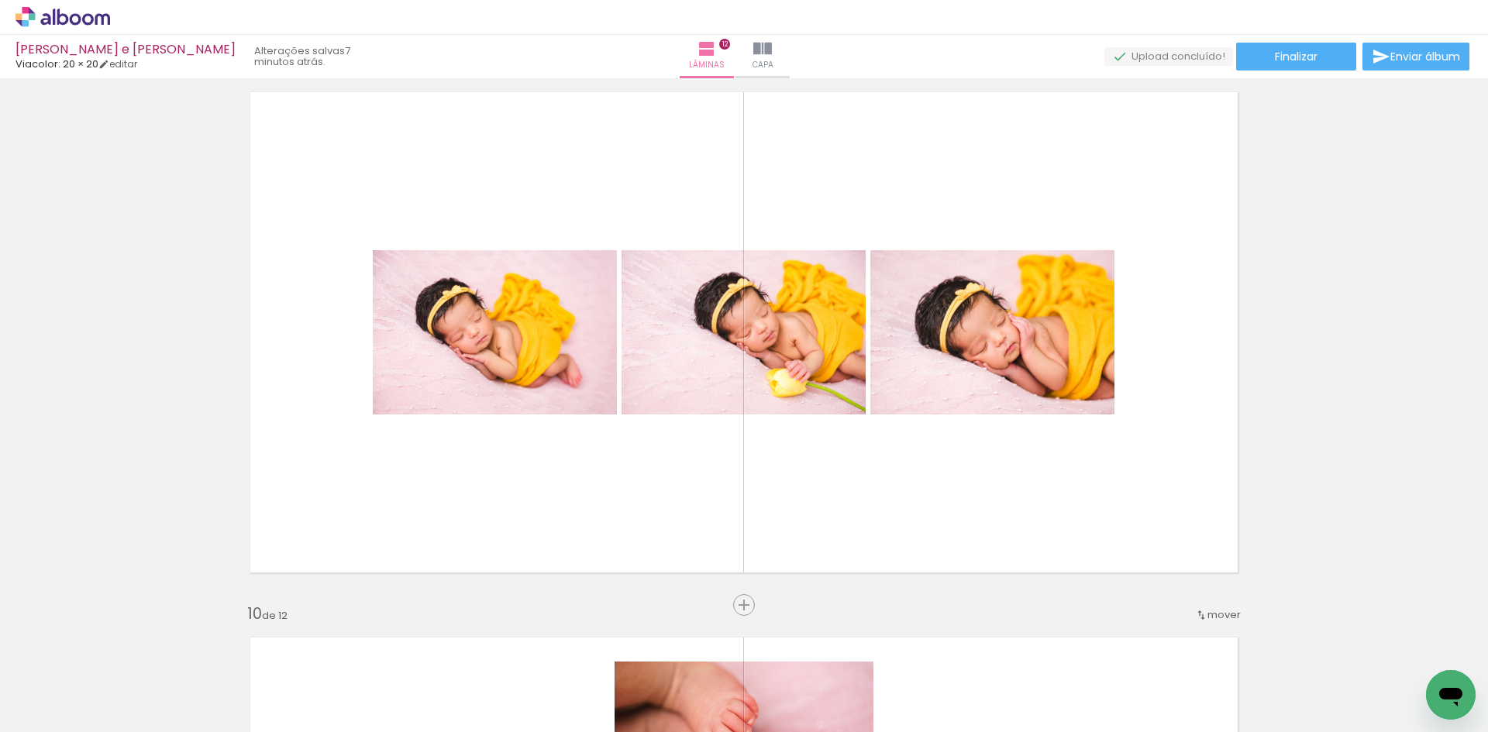
scroll to position [4382, 0]
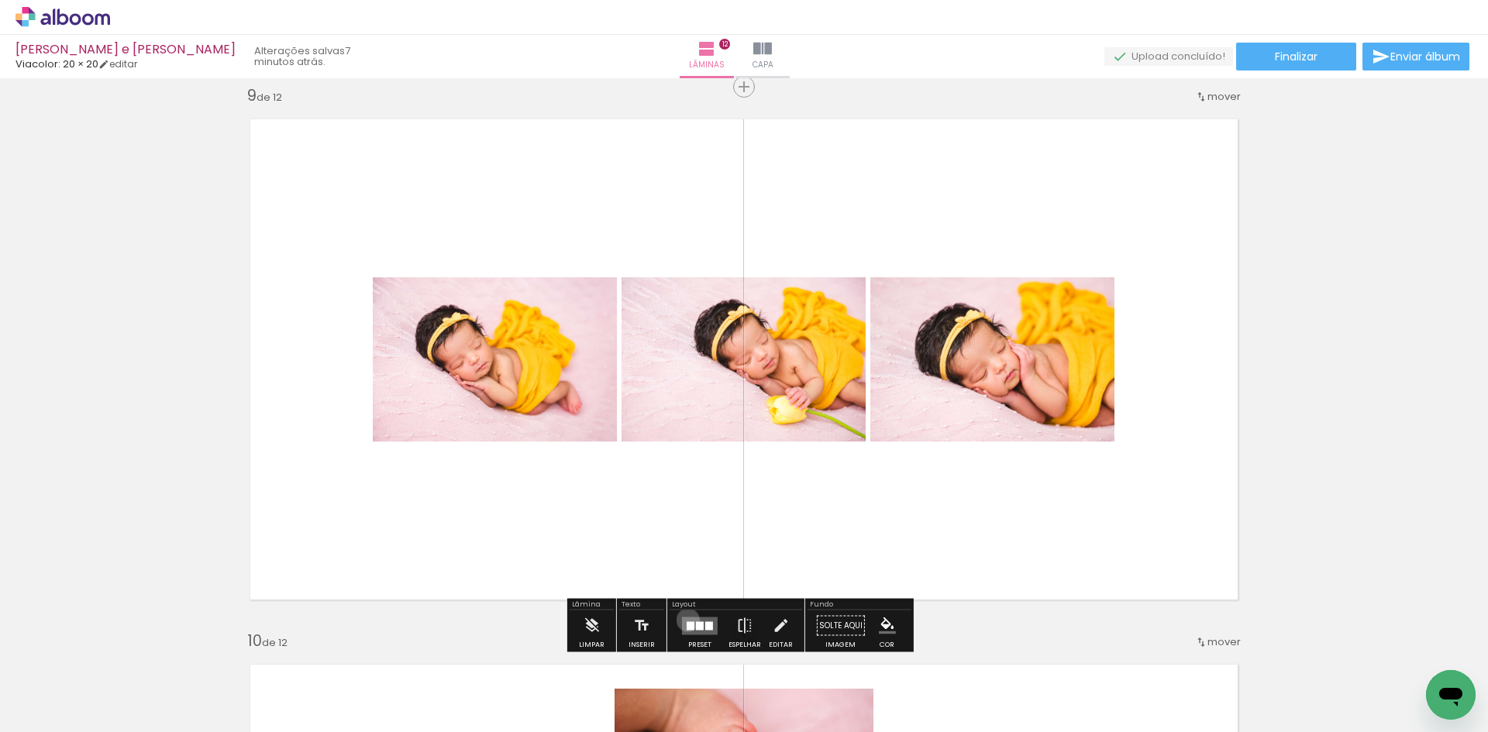
click at [684, 620] on quentale-layouter at bounding box center [700, 626] width 36 height 18
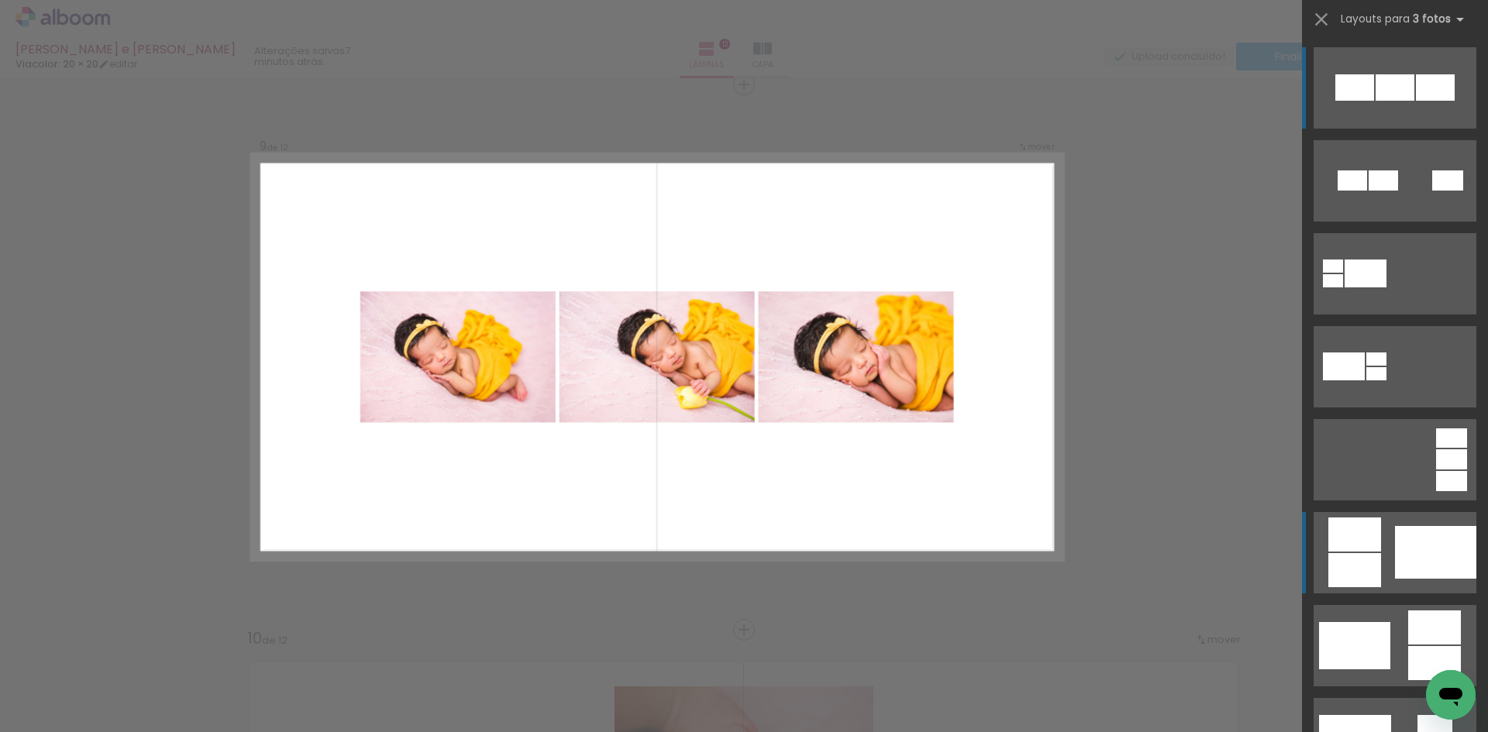
scroll to position [4385, 0]
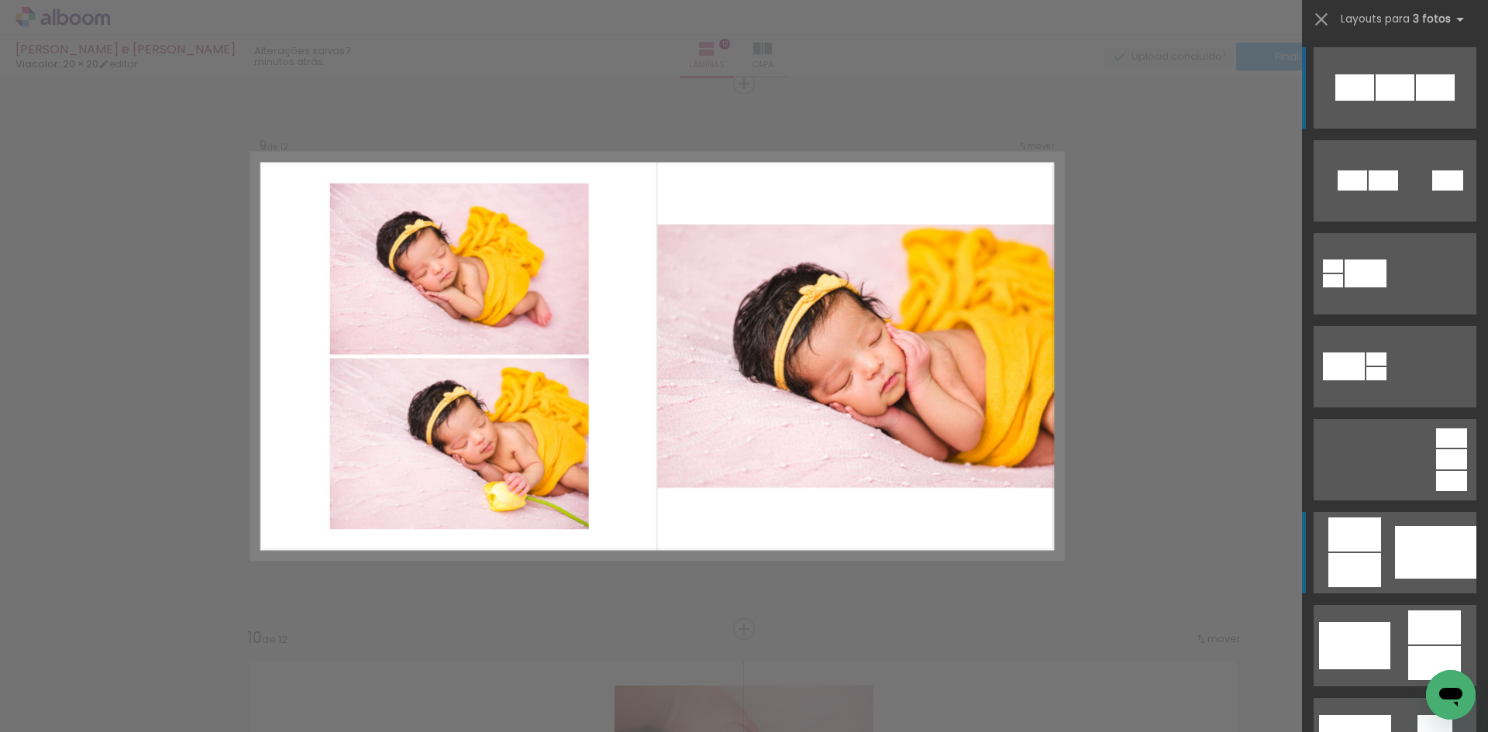
click at [1395, 572] on div at bounding box center [1435, 552] width 81 height 53
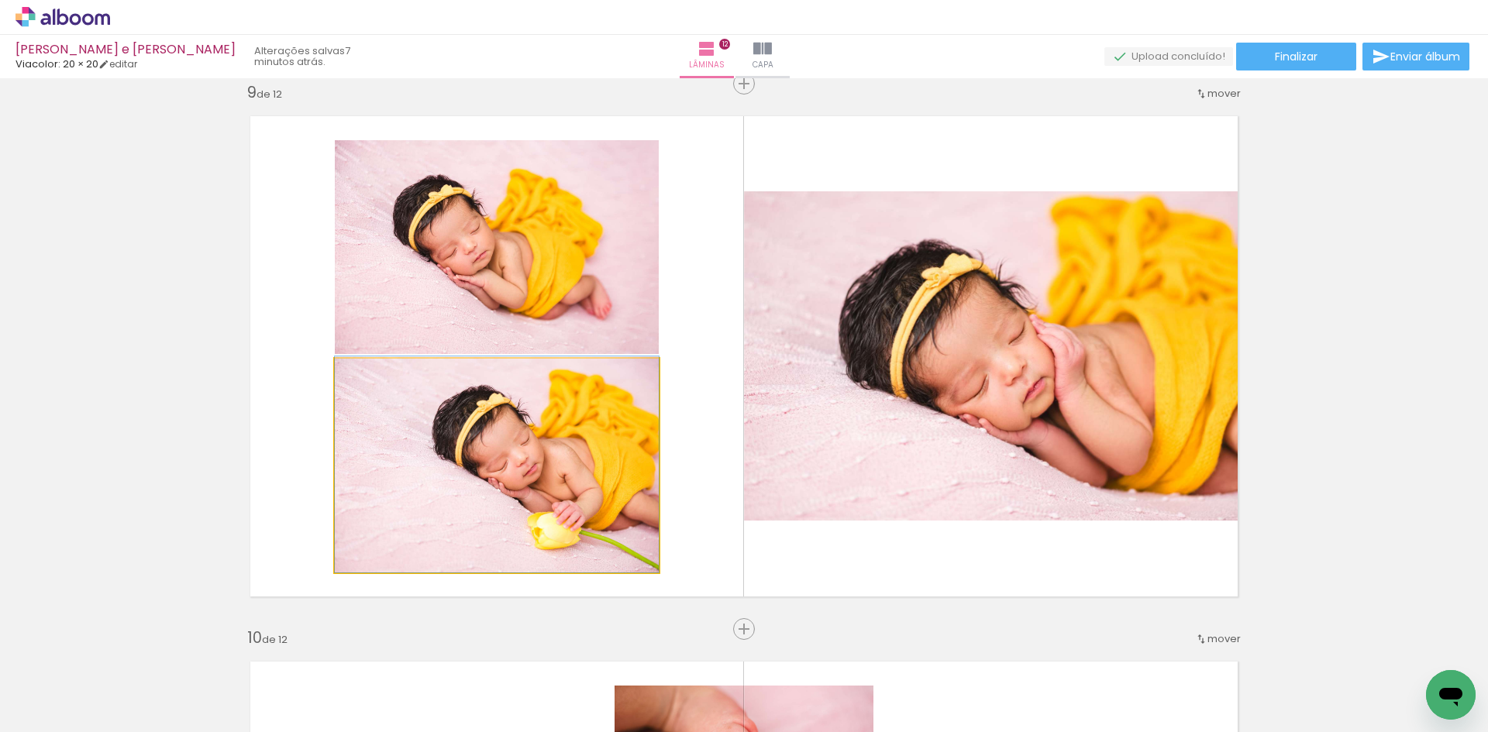
drag, startPoint x: 524, startPoint y: 472, endPoint x: 455, endPoint y: 470, distance: 69.0
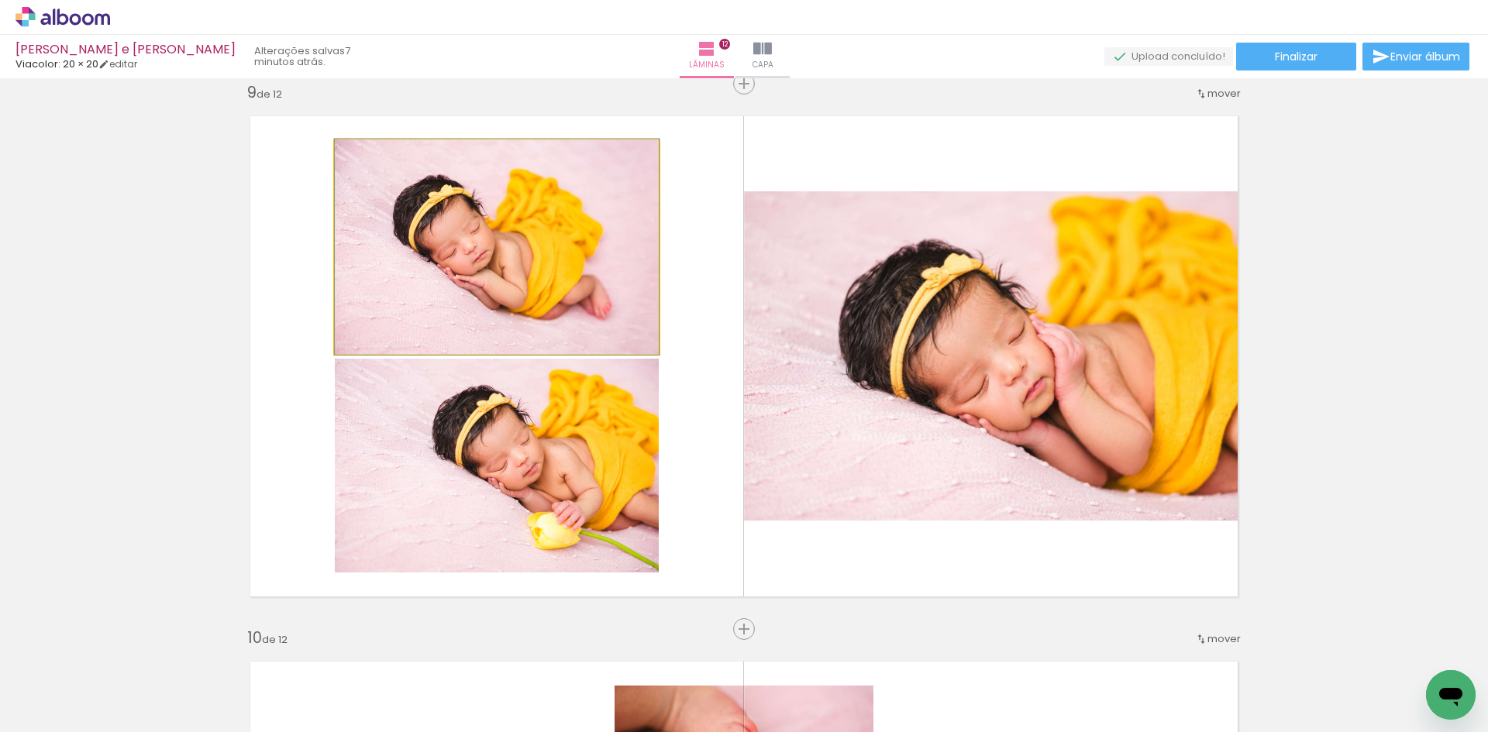
click at [573, 247] on quentale-photo at bounding box center [497, 247] width 324 height 214
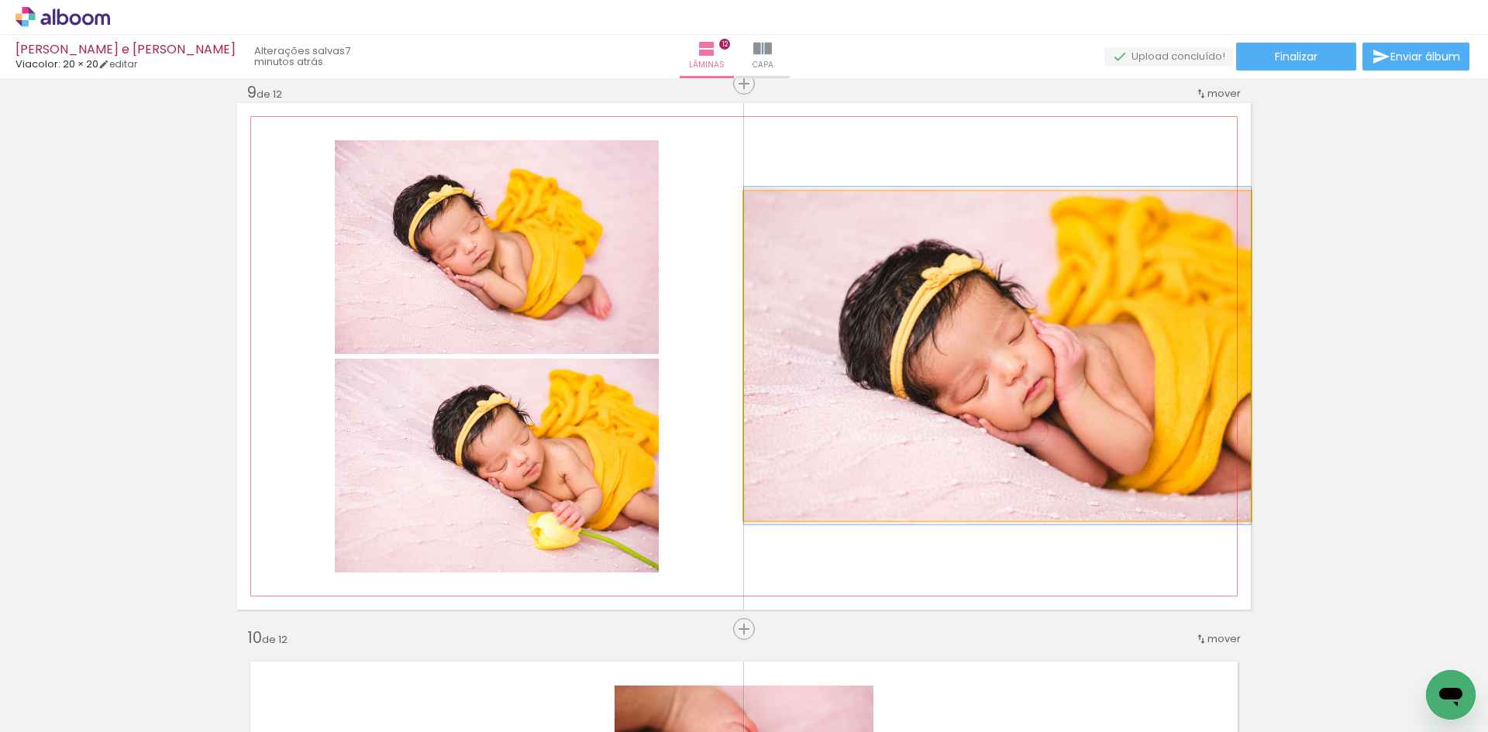
click at [1129, 354] on quentale-photo at bounding box center [997, 355] width 507 height 329
drag, startPoint x: 1121, startPoint y: 343, endPoint x: 1053, endPoint y: 346, distance: 67.5
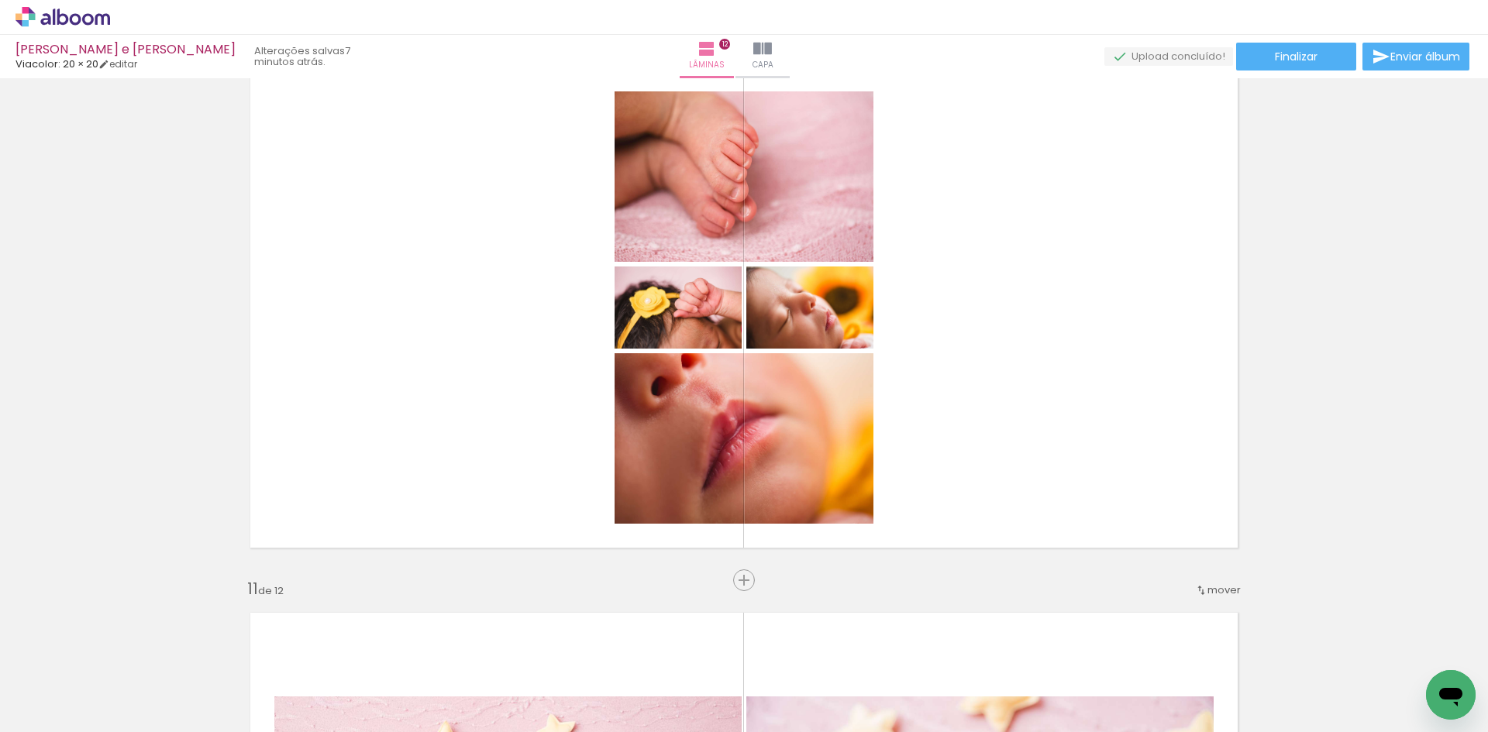
scroll to position [5005, 0]
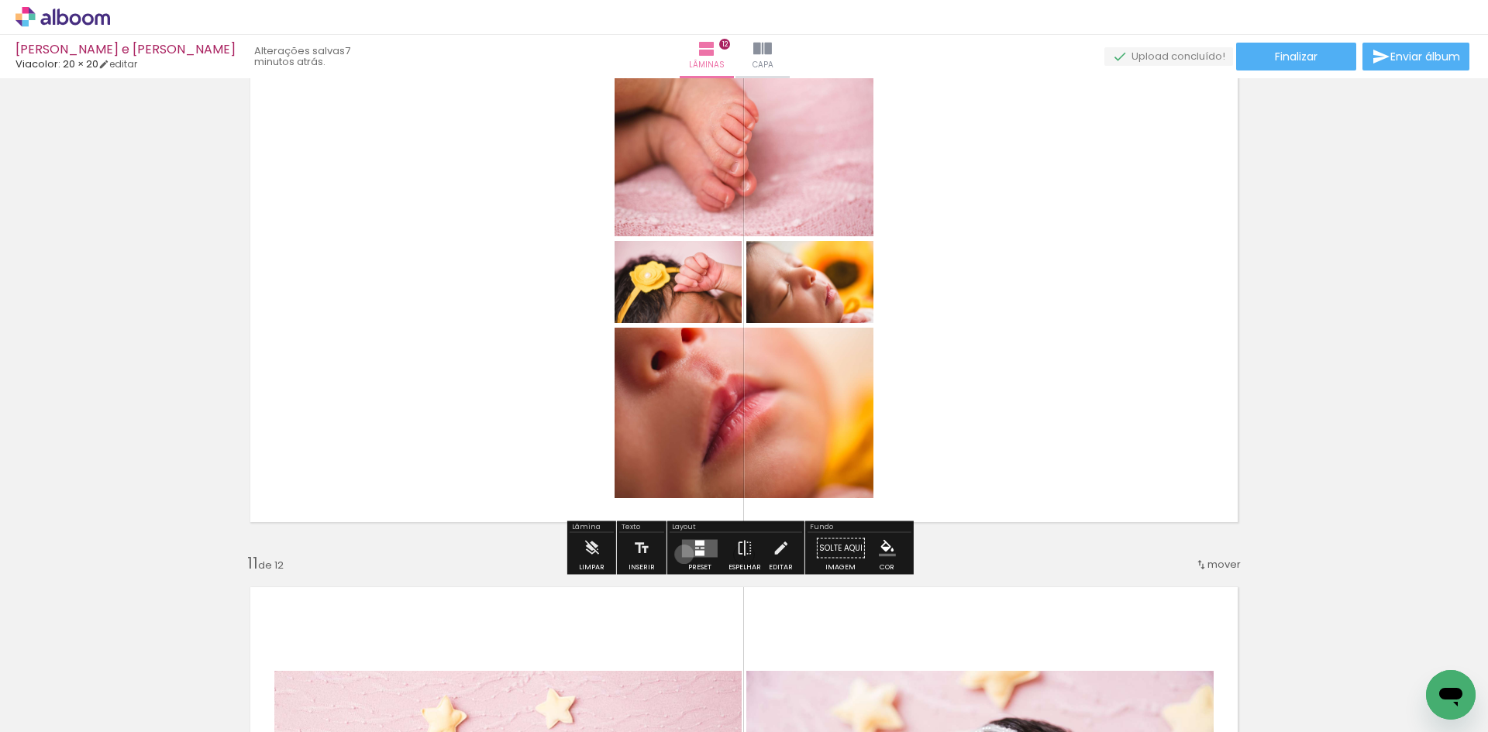
click at [682, 554] on quentale-layouter at bounding box center [700, 548] width 36 height 18
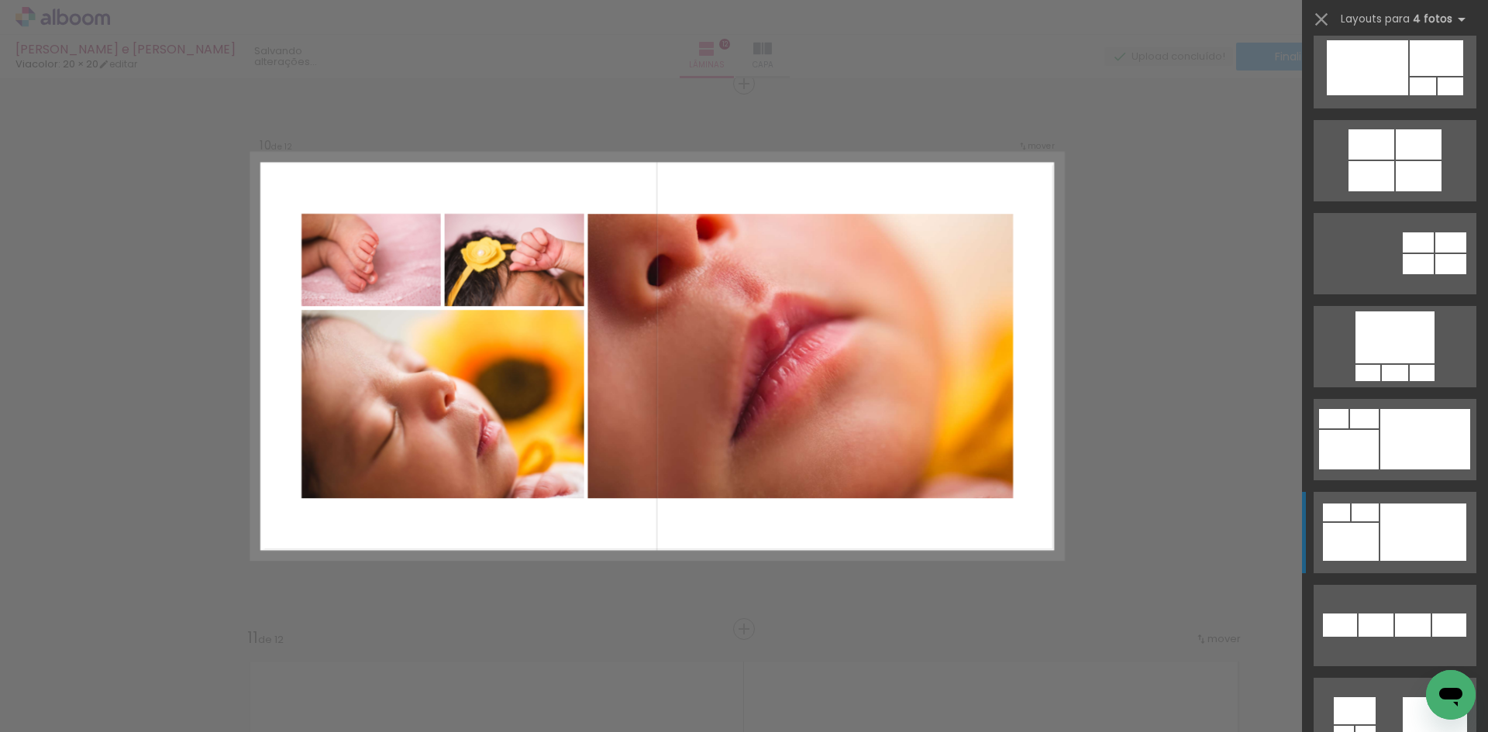
scroll to position [1085, 0]
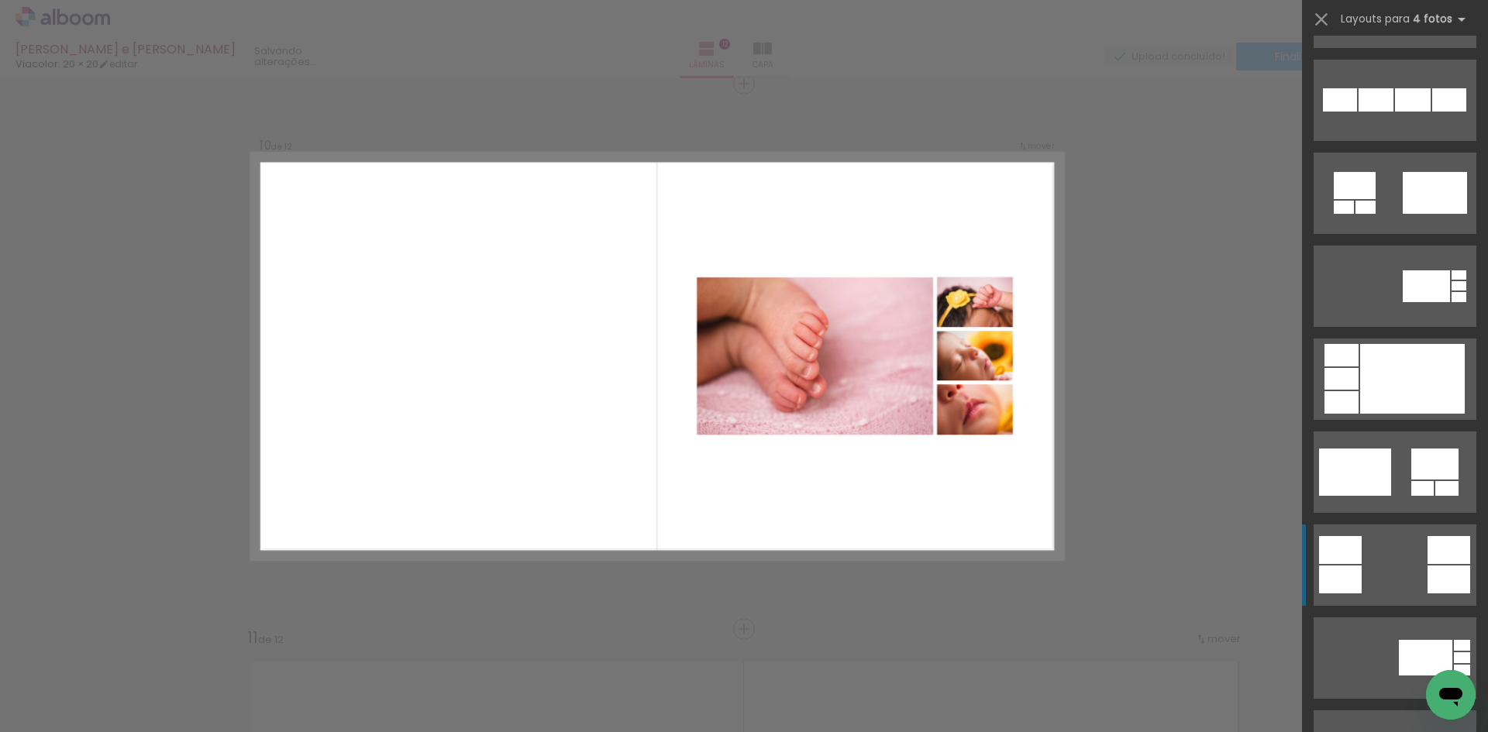
scroll to position [1628, 0]
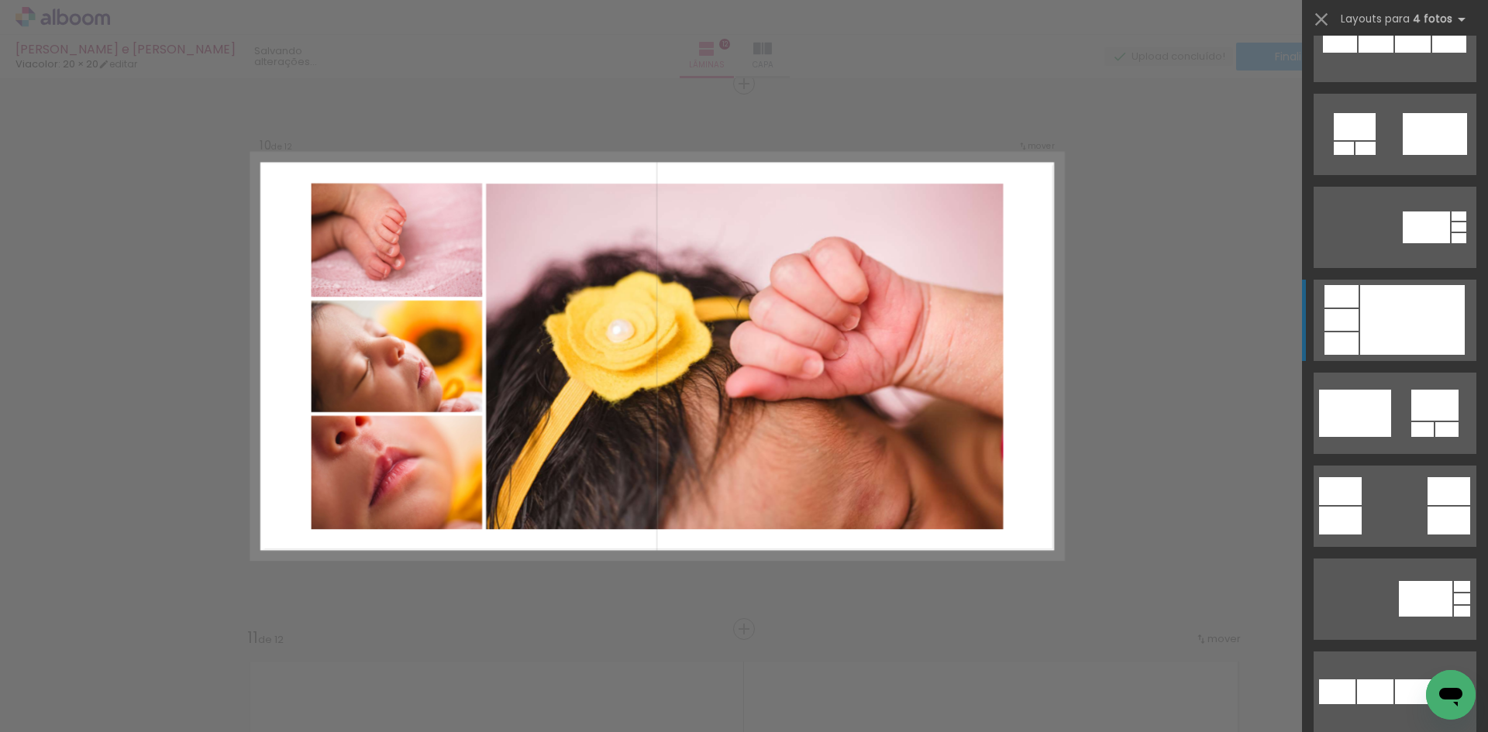
click at [1377, 330] on div at bounding box center [1412, 320] width 105 height 70
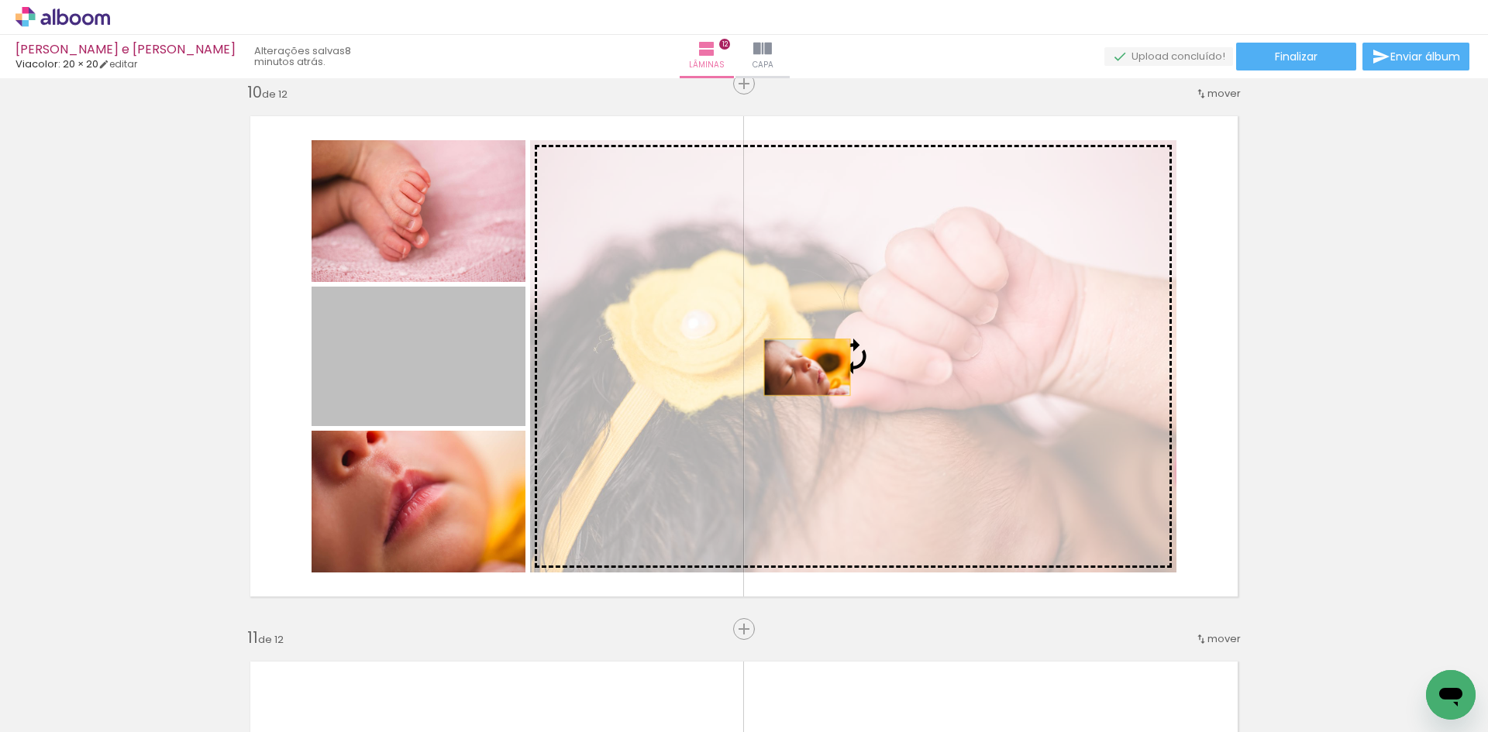
drag, startPoint x: 448, startPoint y: 367, endPoint x: 817, endPoint y: 367, distance: 368.9
click at [0, 0] on slot at bounding box center [0, 0] width 0 height 0
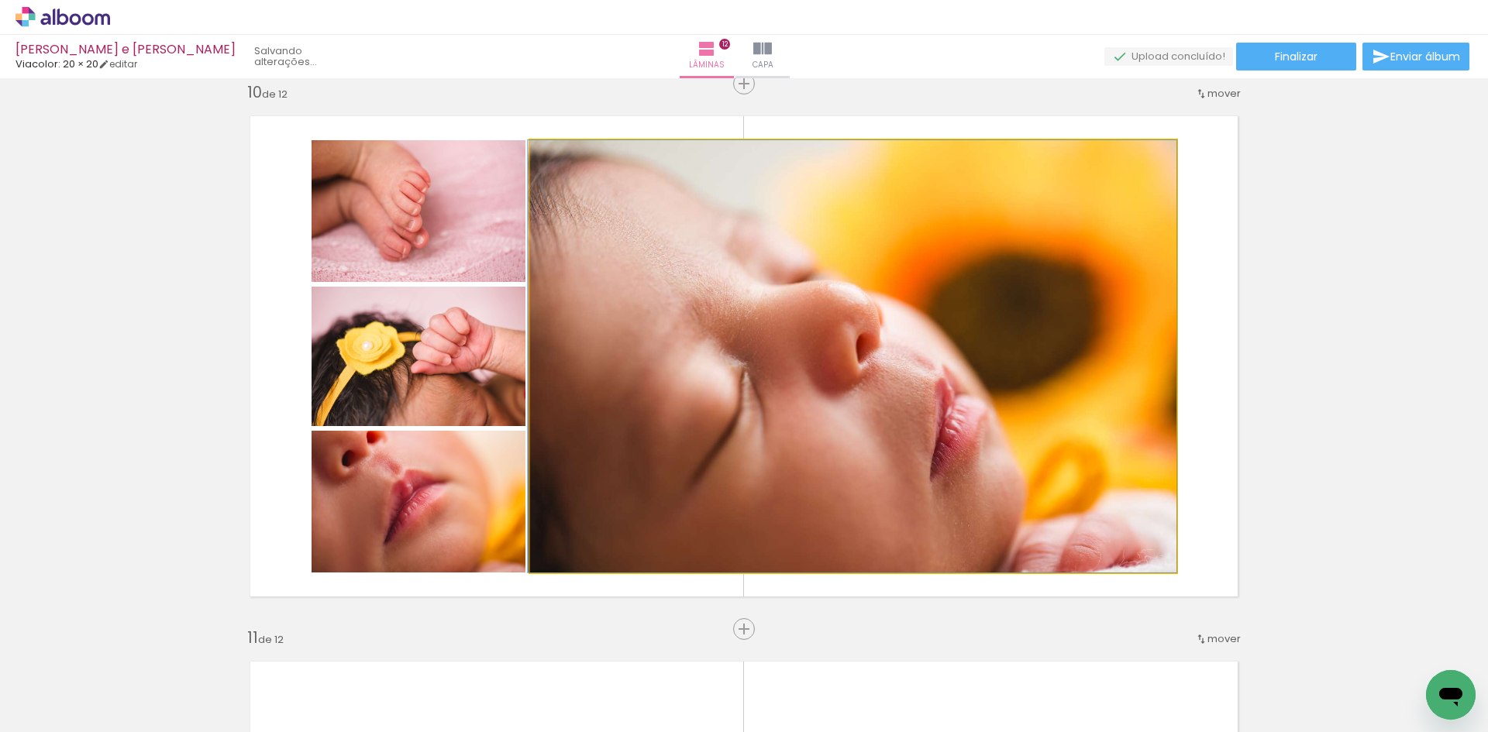
drag, startPoint x: 883, startPoint y: 370, endPoint x: 846, endPoint y: 370, distance: 37.2
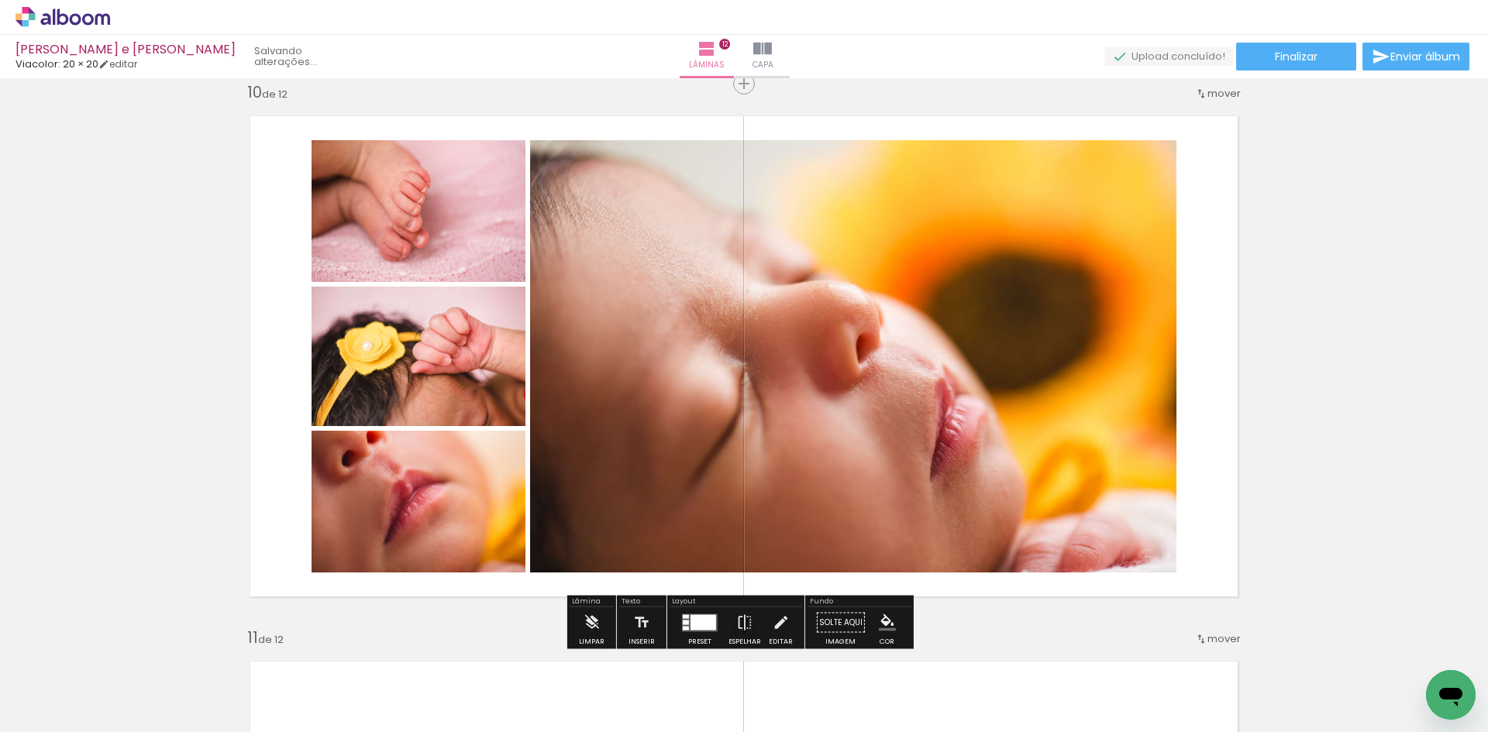
drag, startPoint x: 708, startPoint y: 616, endPoint x: 763, endPoint y: 618, distance: 55.1
click at [712, 615] on div at bounding box center [704, 623] width 26 height 16
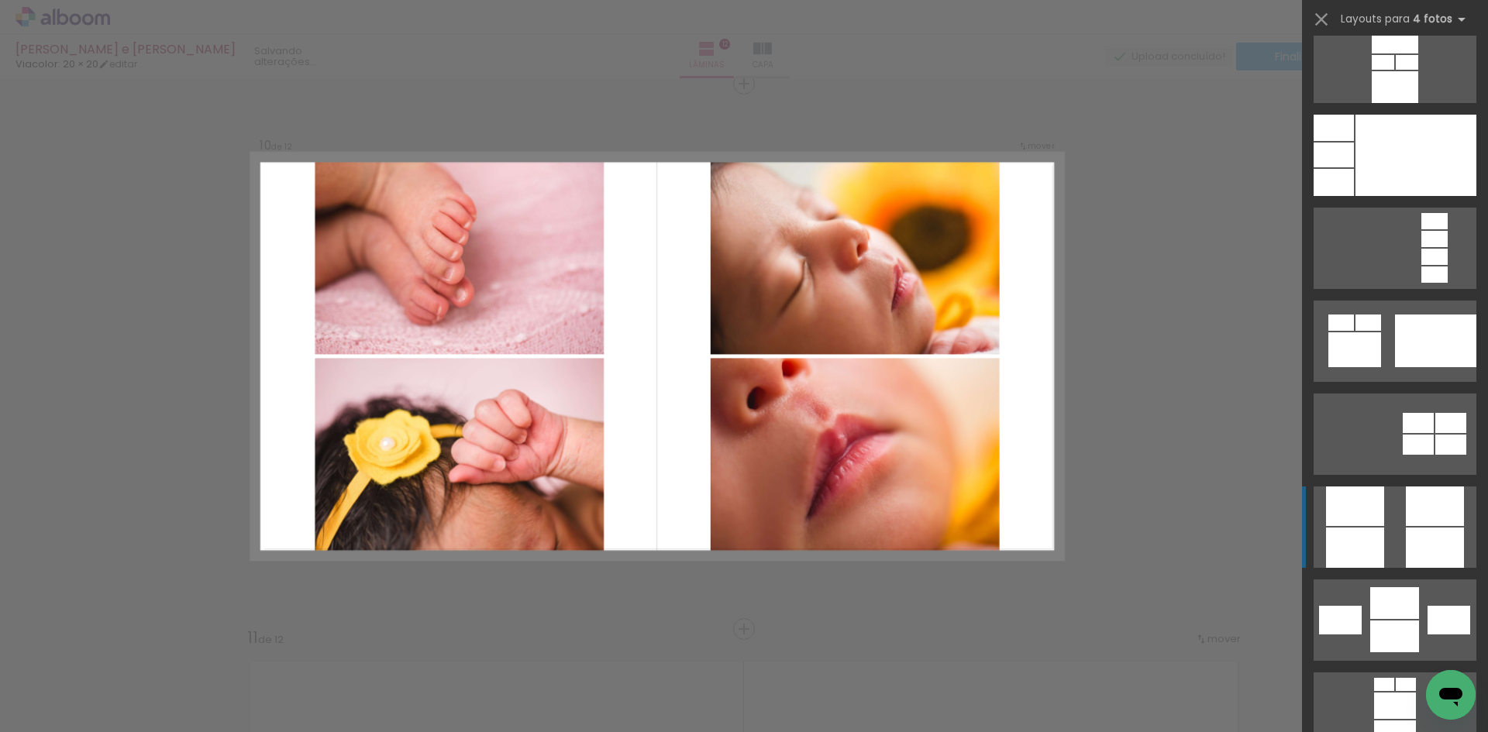
scroll to position [4961, 0]
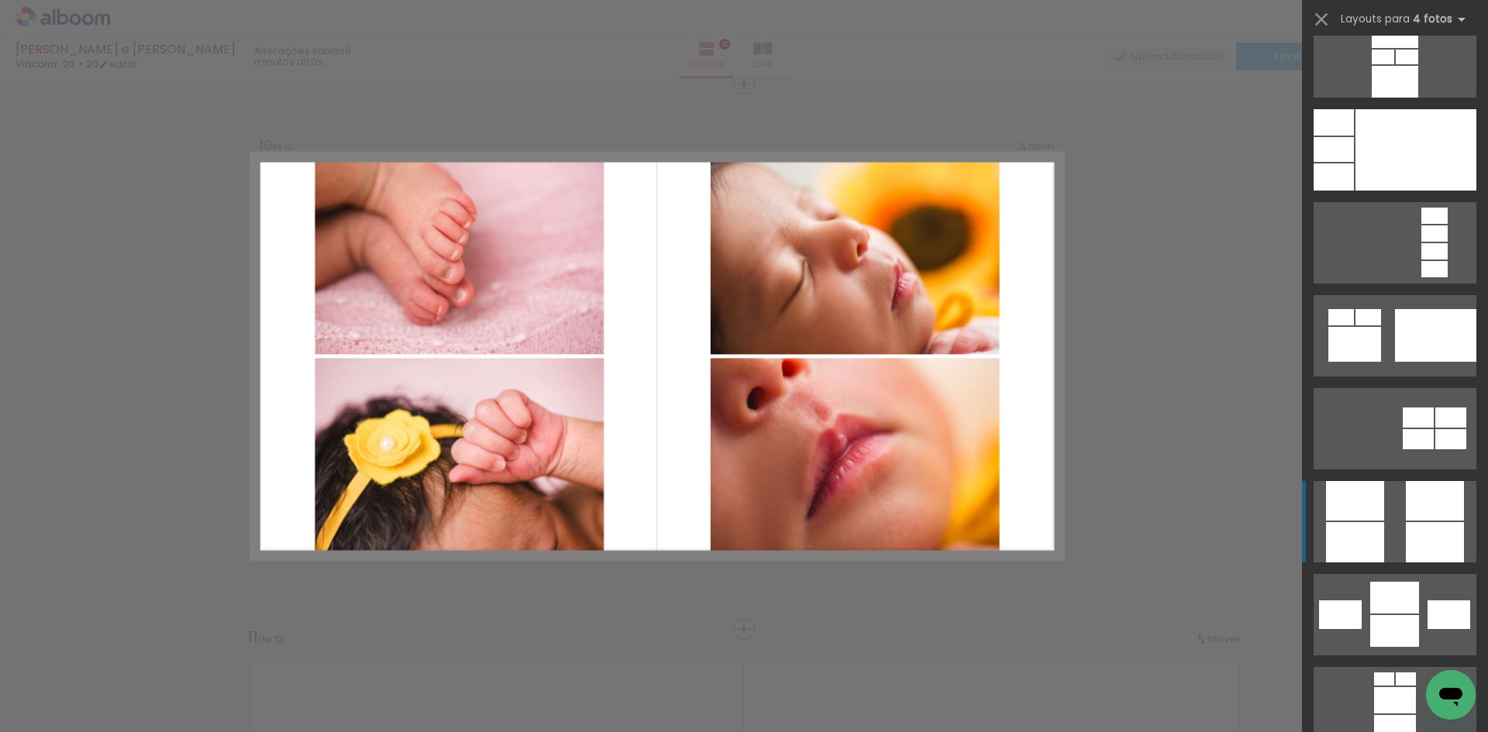
click at [1406, 515] on div at bounding box center [1435, 501] width 58 height 40
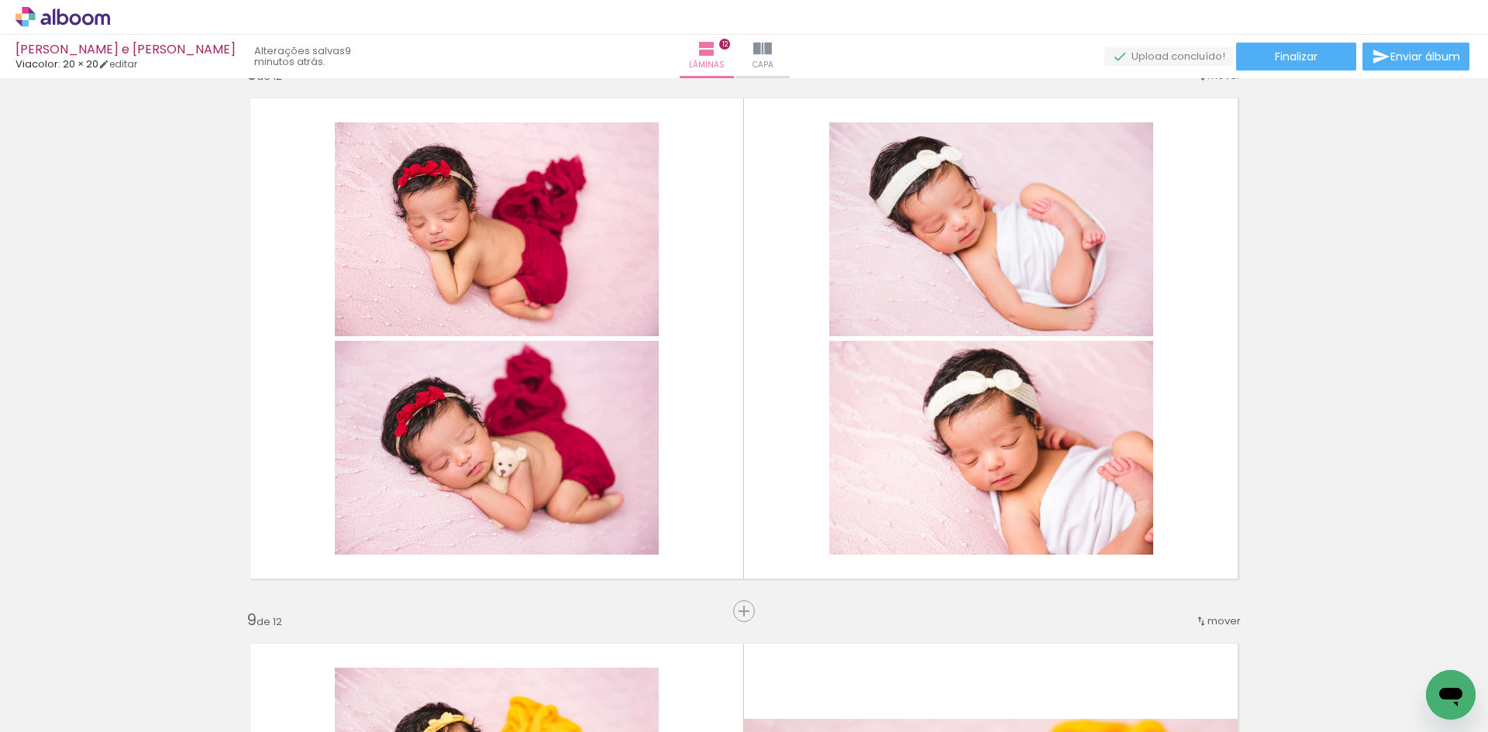
scroll to position [3923, 0]
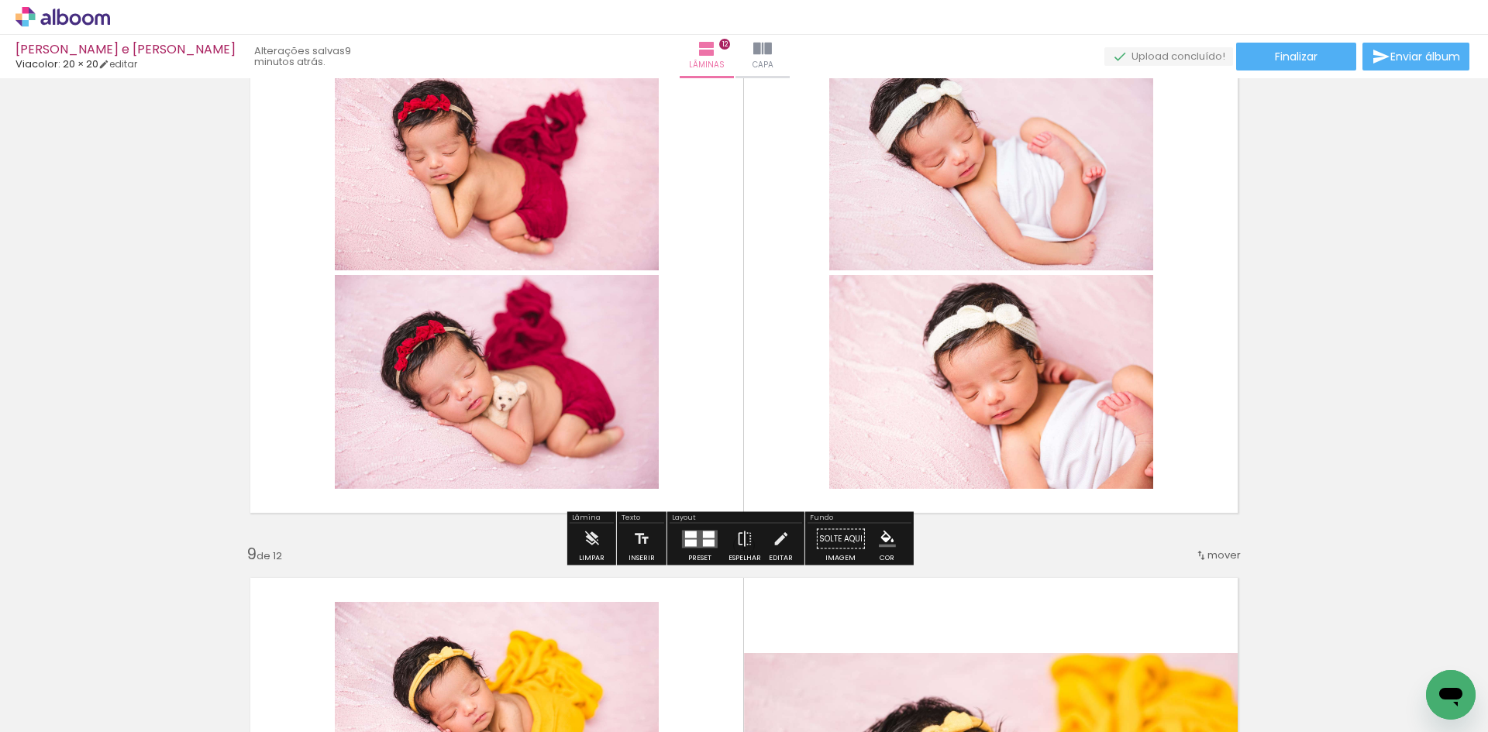
click at [695, 536] on quentale-layouter at bounding box center [700, 539] width 36 height 18
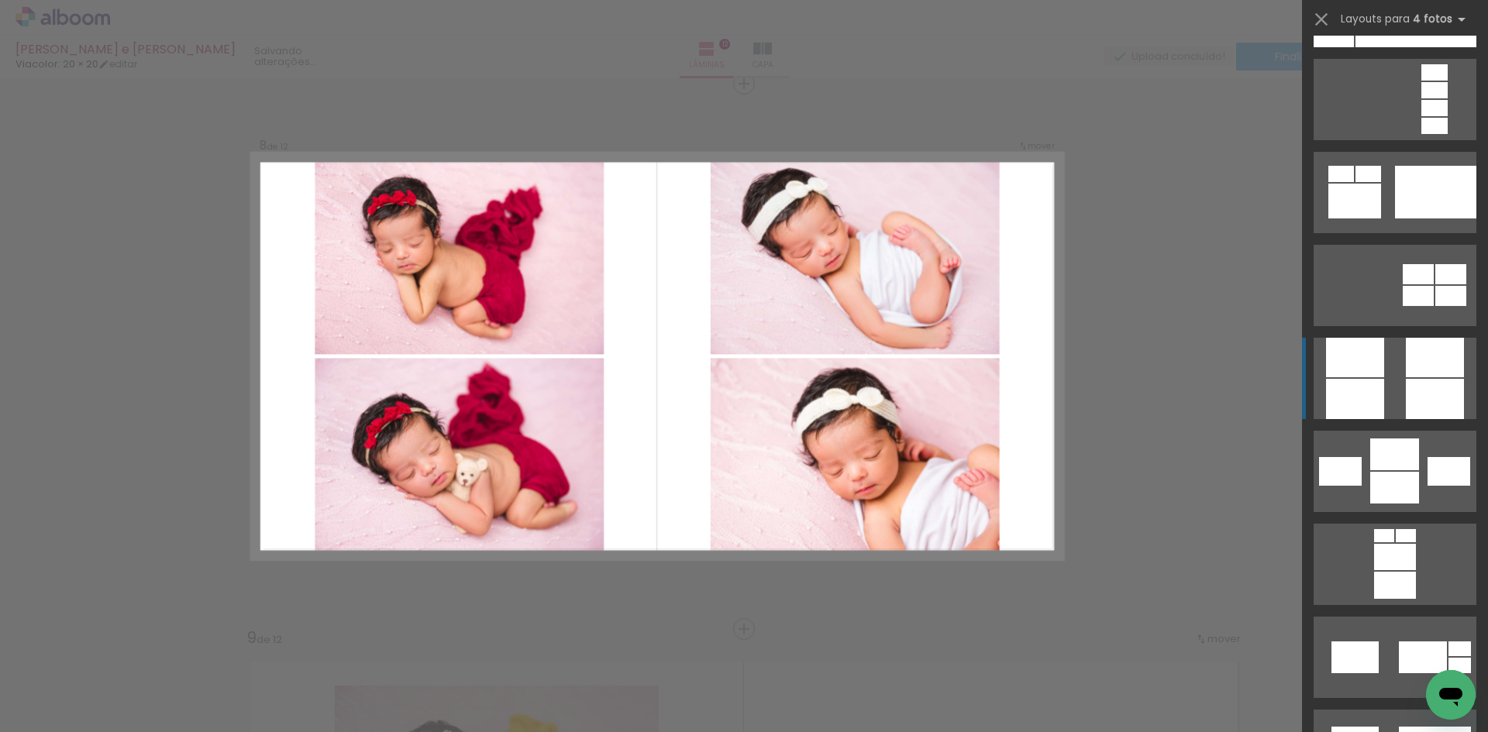
scroll to position [5116, 0]
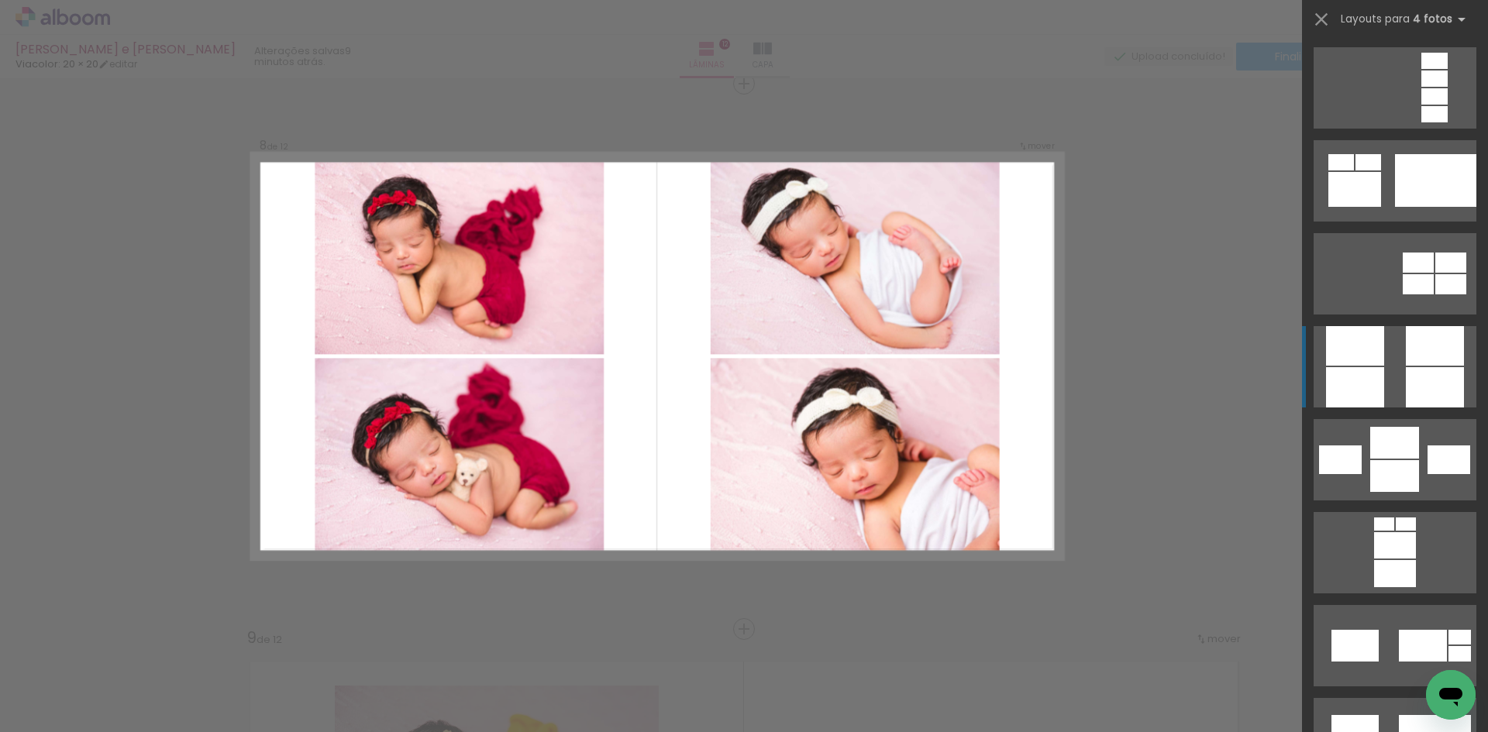
click at [1394, 129] on quentale-layouter at bounding box center [1395, 87] width 163 height 81
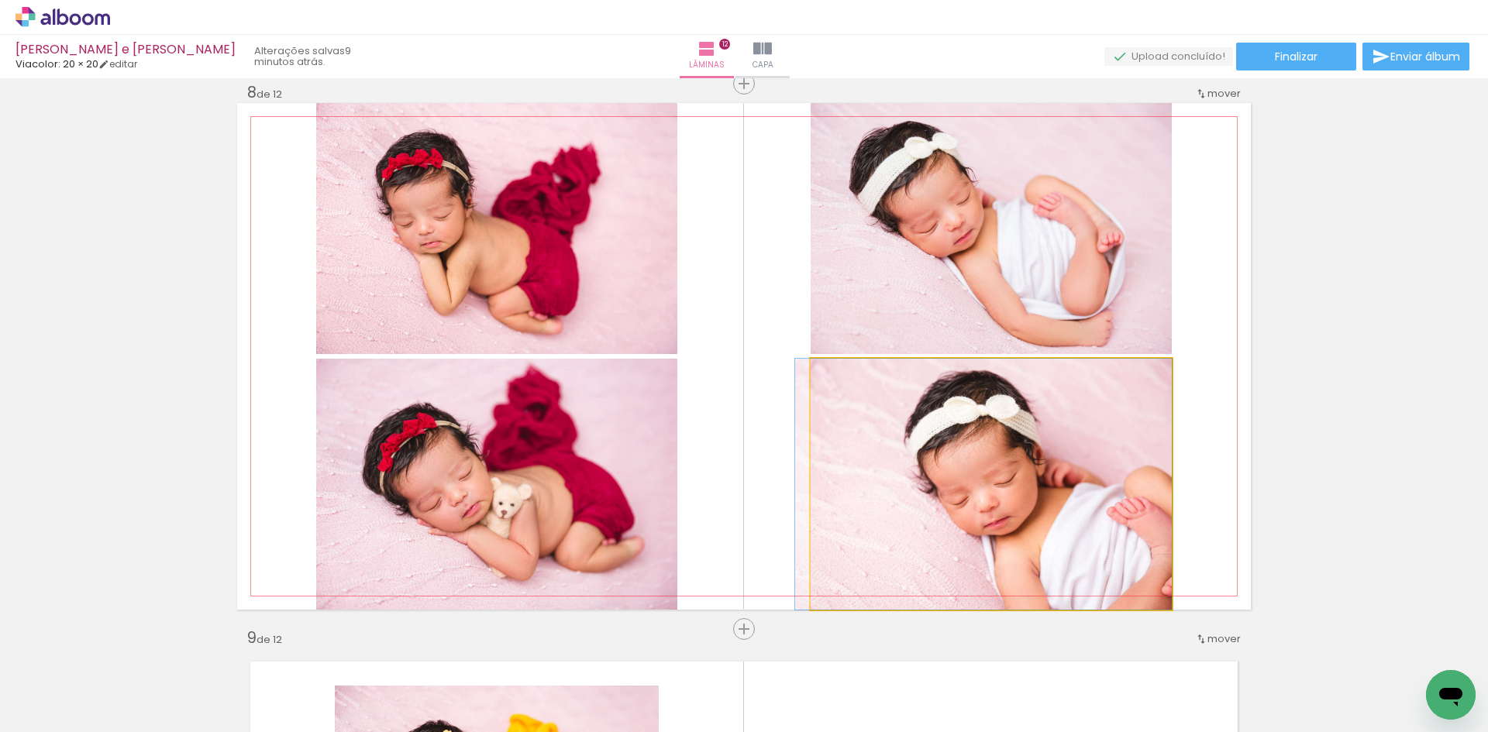
drag, startPoint x: 1044, startPoint y: 495, endPoint x: 957, endPoint y: 491, distance: 86.9
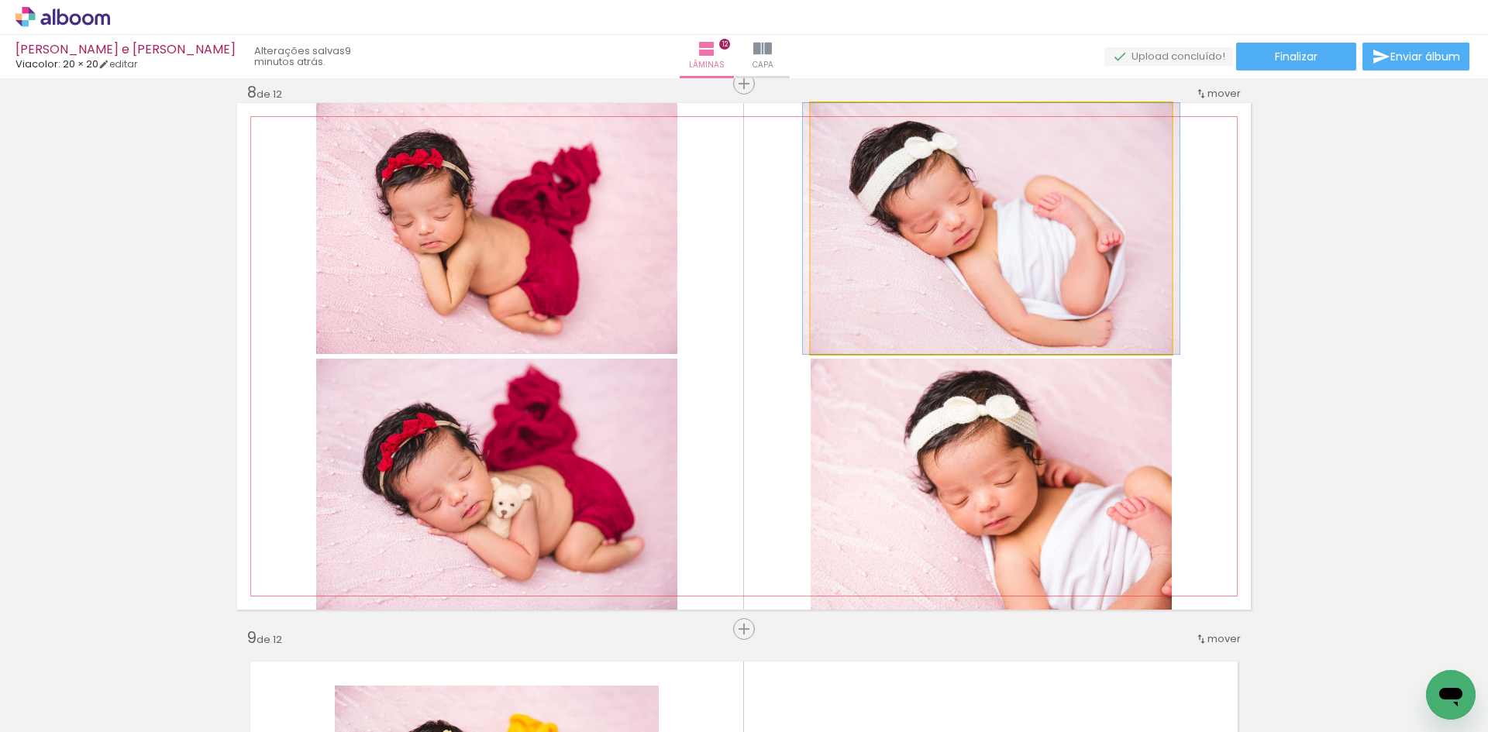
click at [960, 282] on quentale-photo at bounding box center [991, 228] width 361 height 251
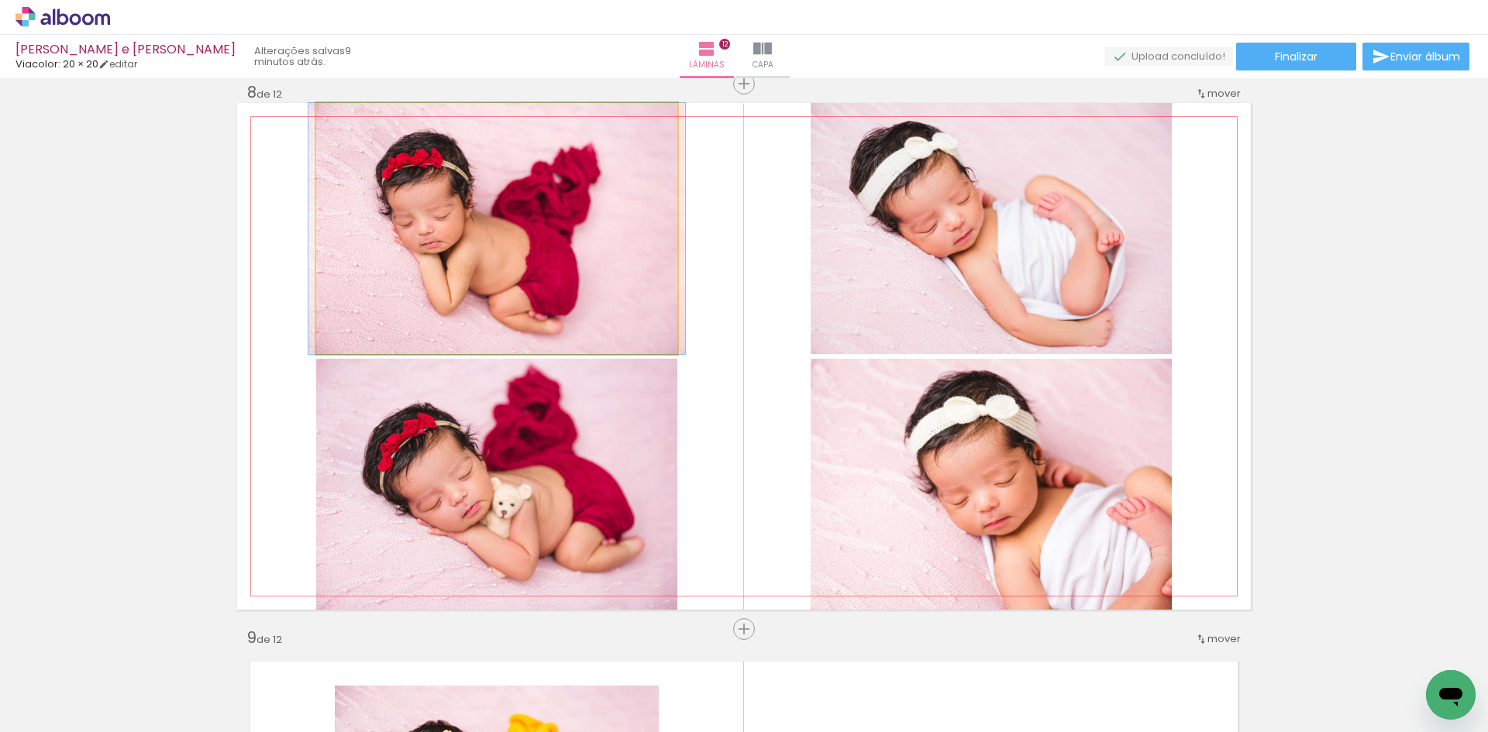
click at [535, 295] on quentale-photo at bounding box center [496, 228] width 361 height 251
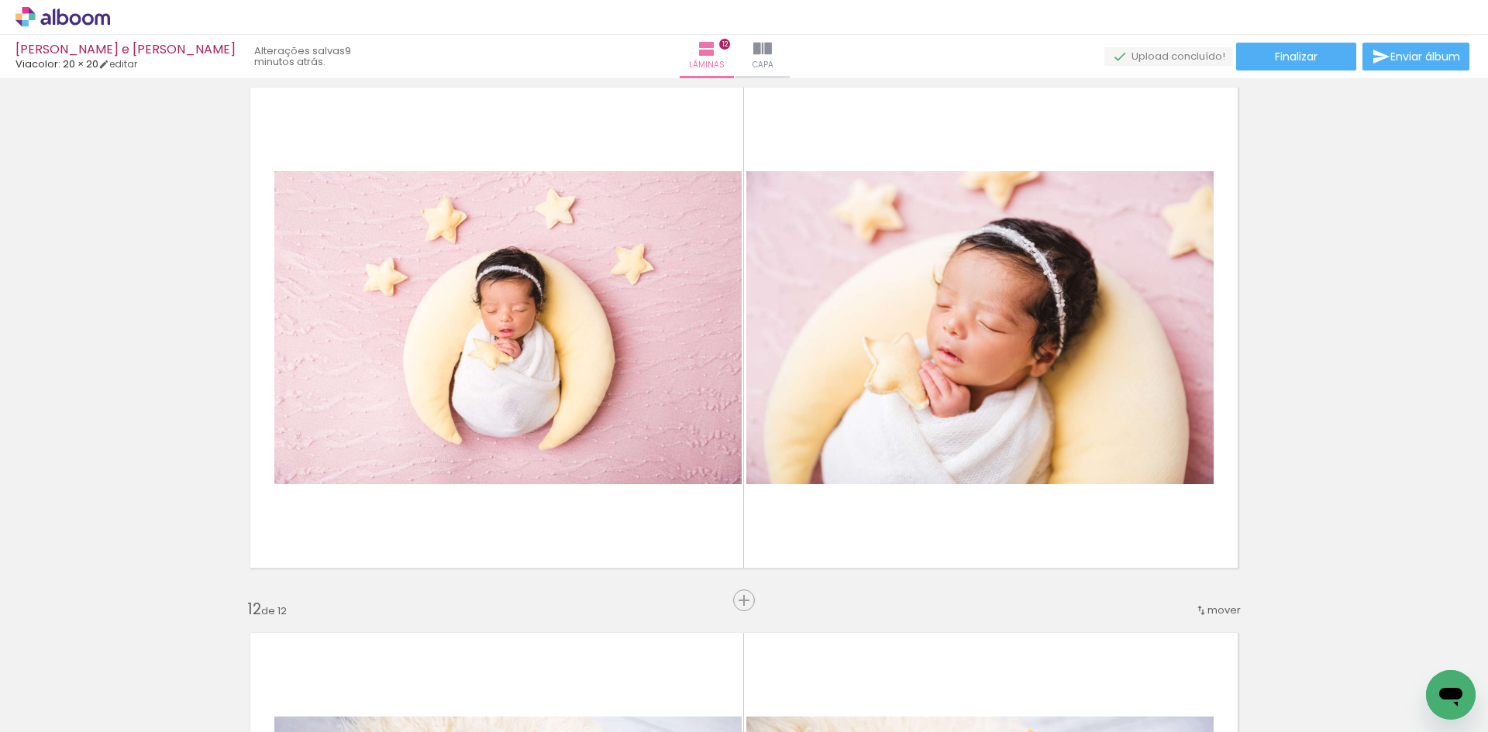
scroll to position [5545, 0]
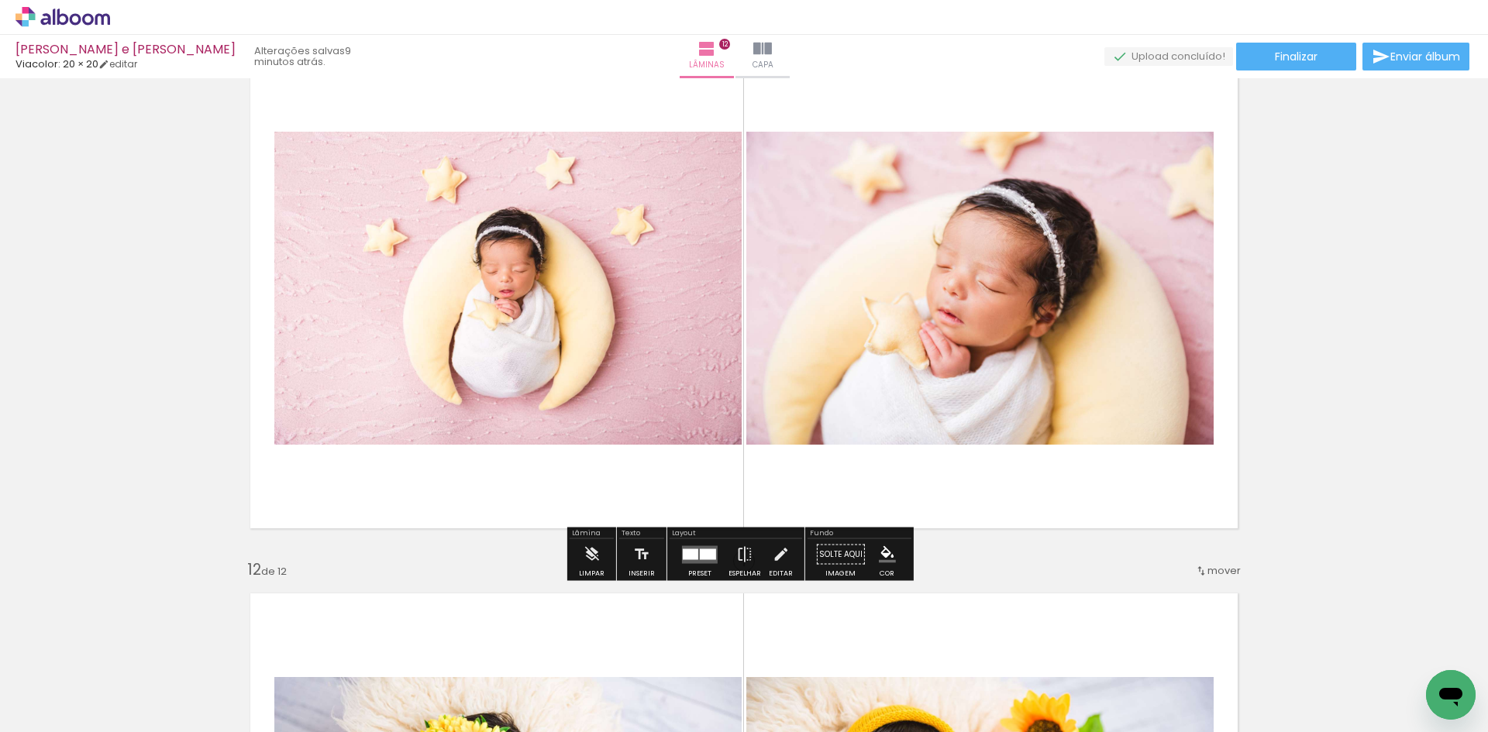
click at [702, 553] on div at bounding box center [708, 554] width 16 height 11
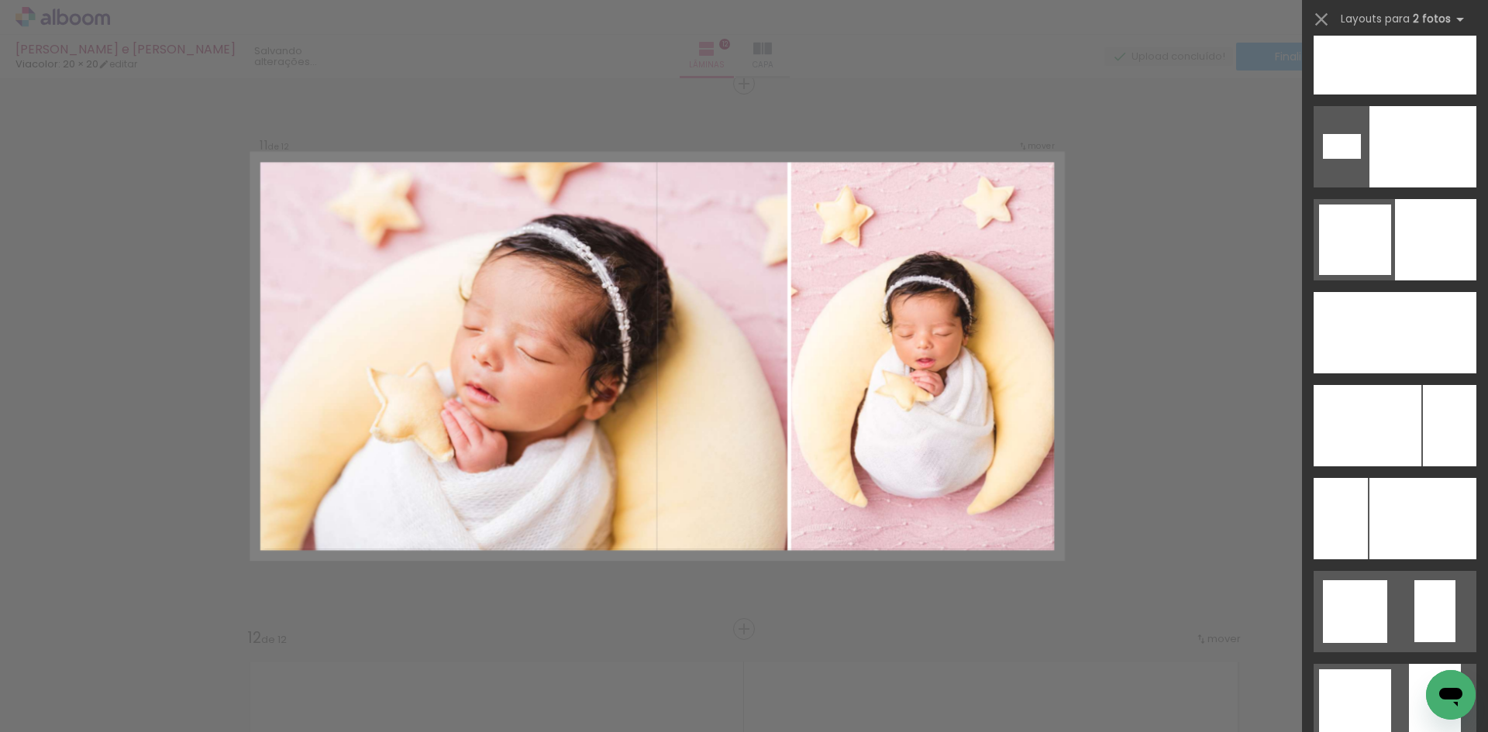
scroll to position [4902, 0]
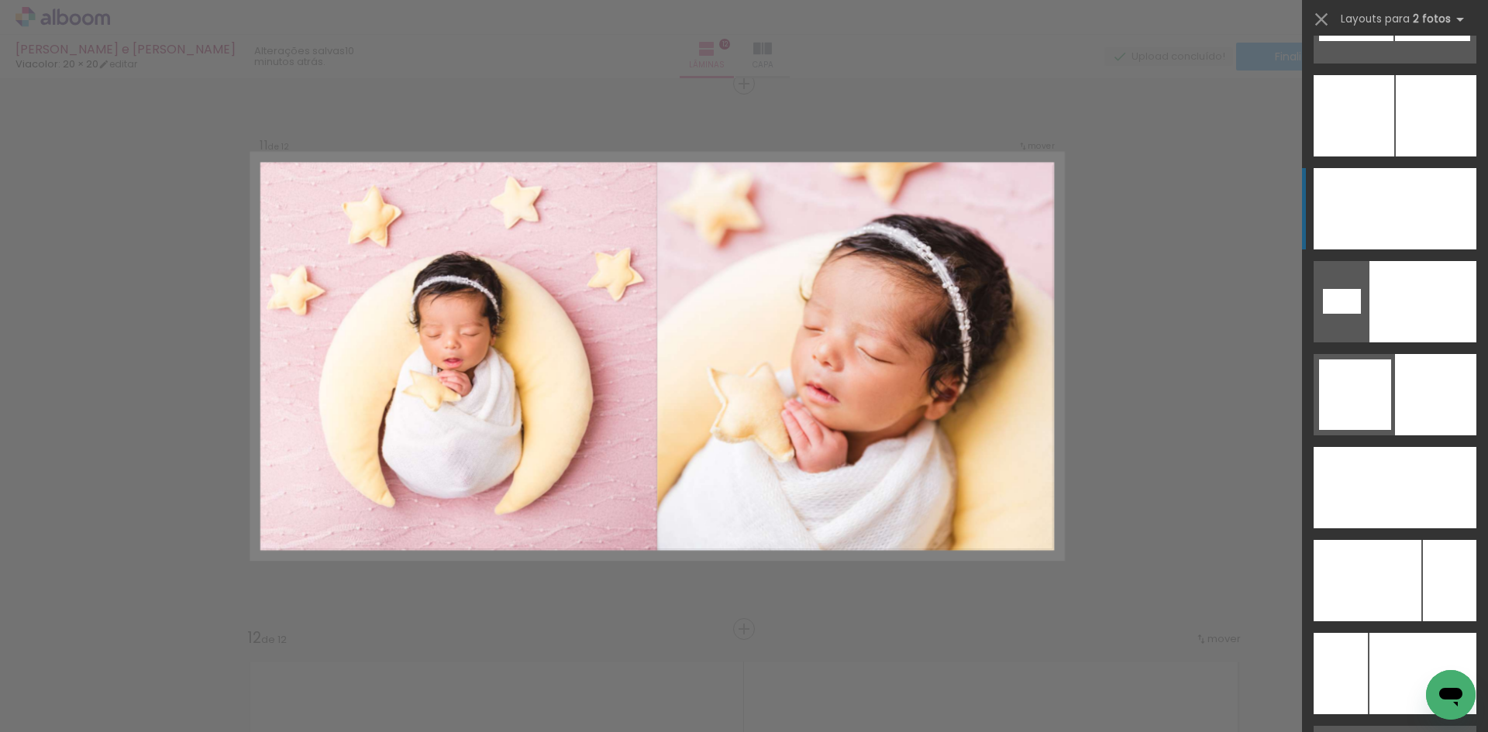
click at [1368, 447] on div at bounding box center [1341, 487] width 54 height 81
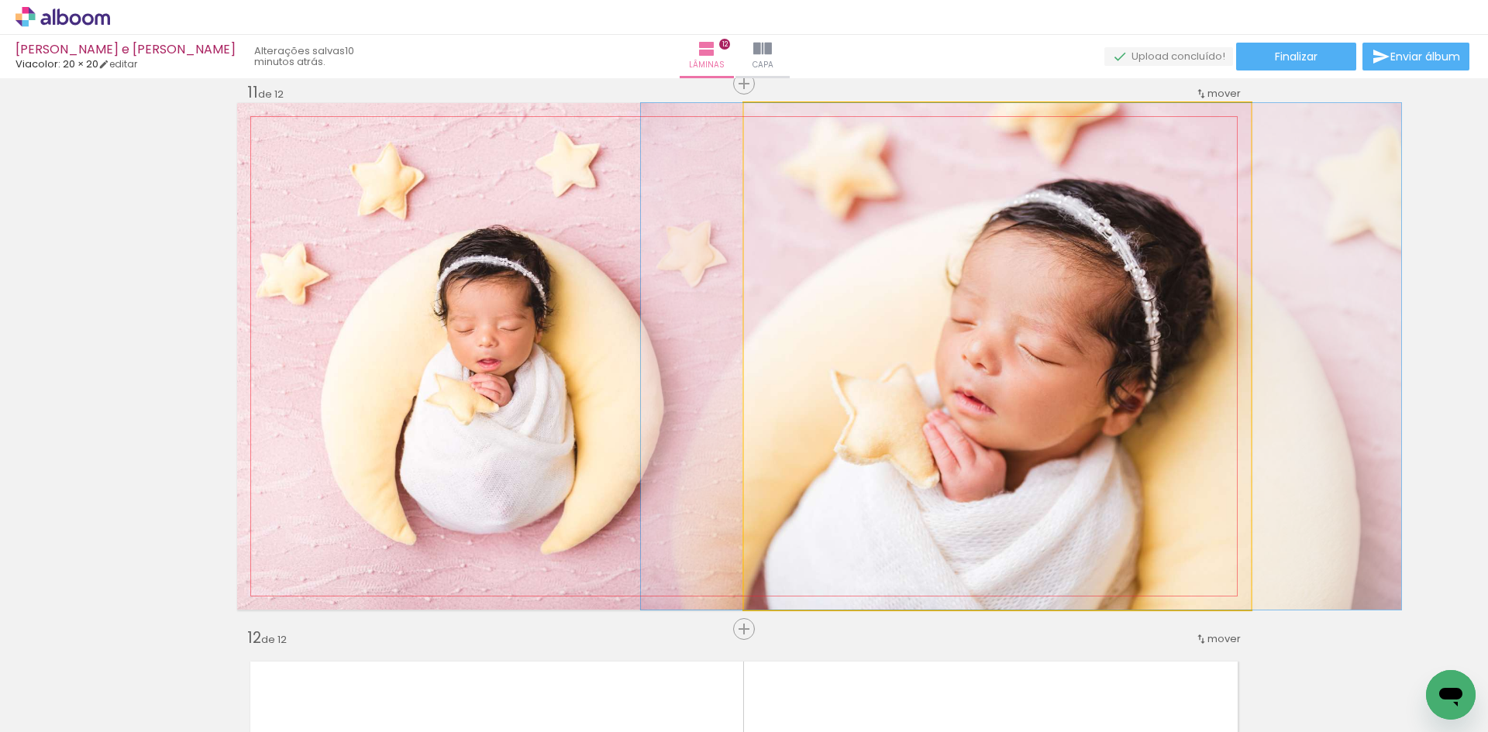
drag, startPoint x: 959, startPoint y: 358, endPoint x: 983, endPoint y: 360, distance: 24.1
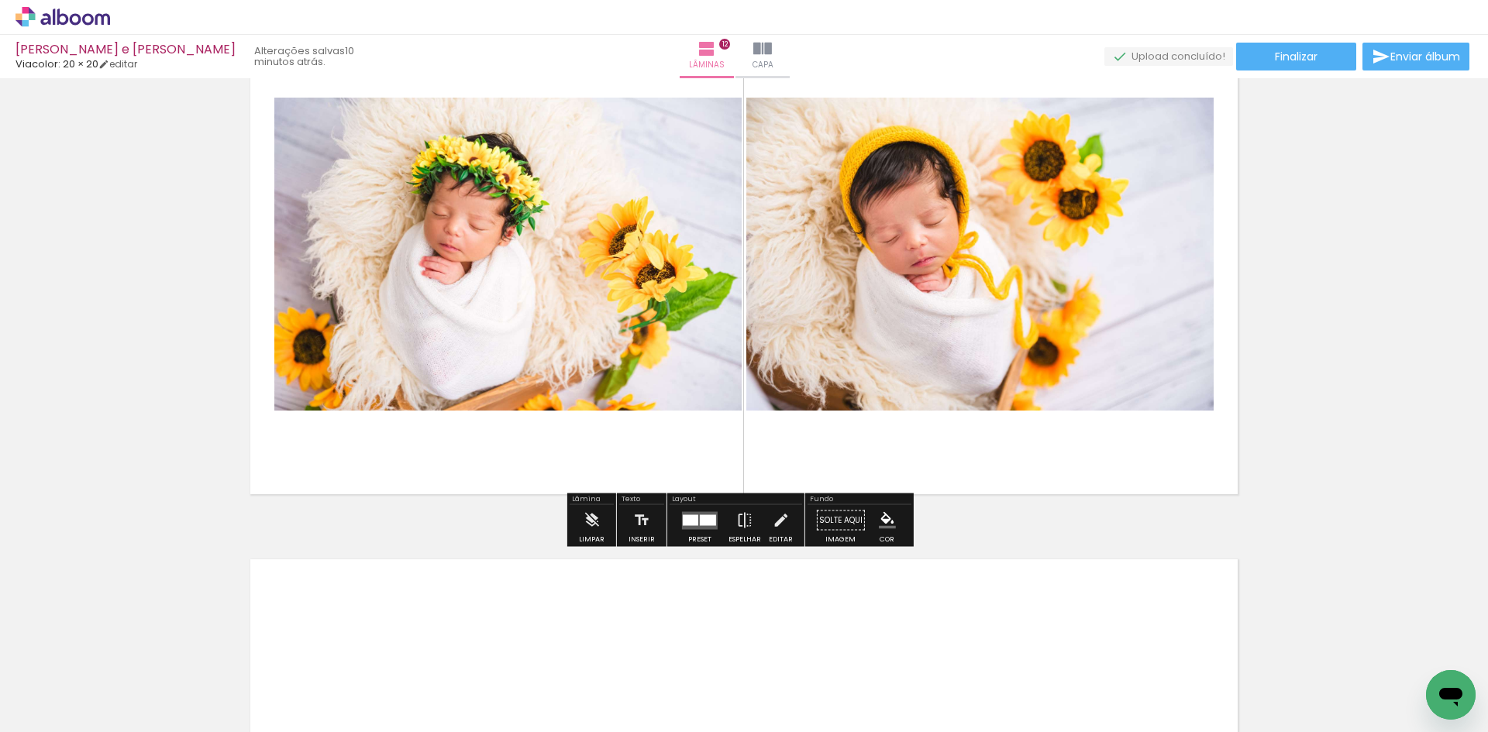
scroll to position [6097, 0]
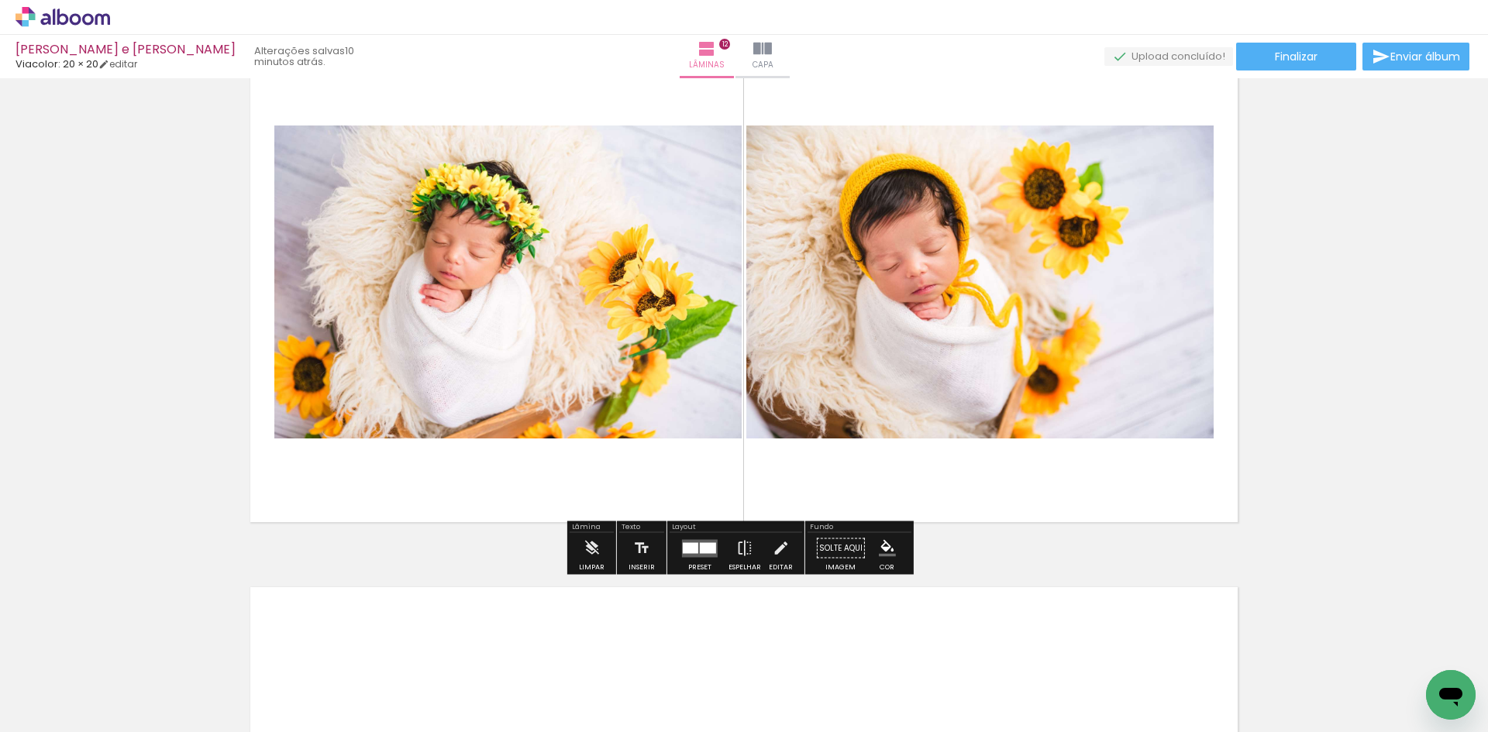
click at [701, 539] on div at bounding box center [700, 548] width 42 height 31
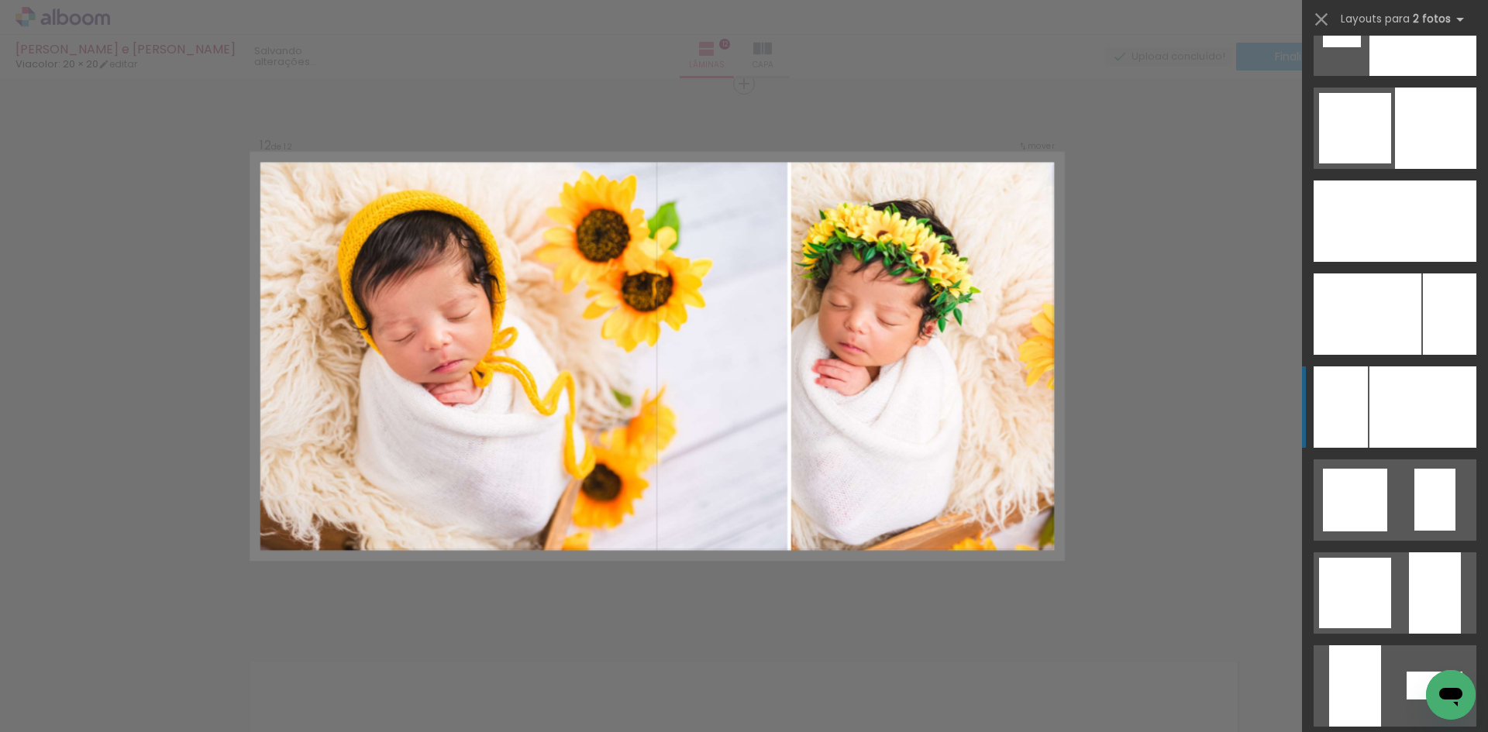
scroll to position [5013, 0]
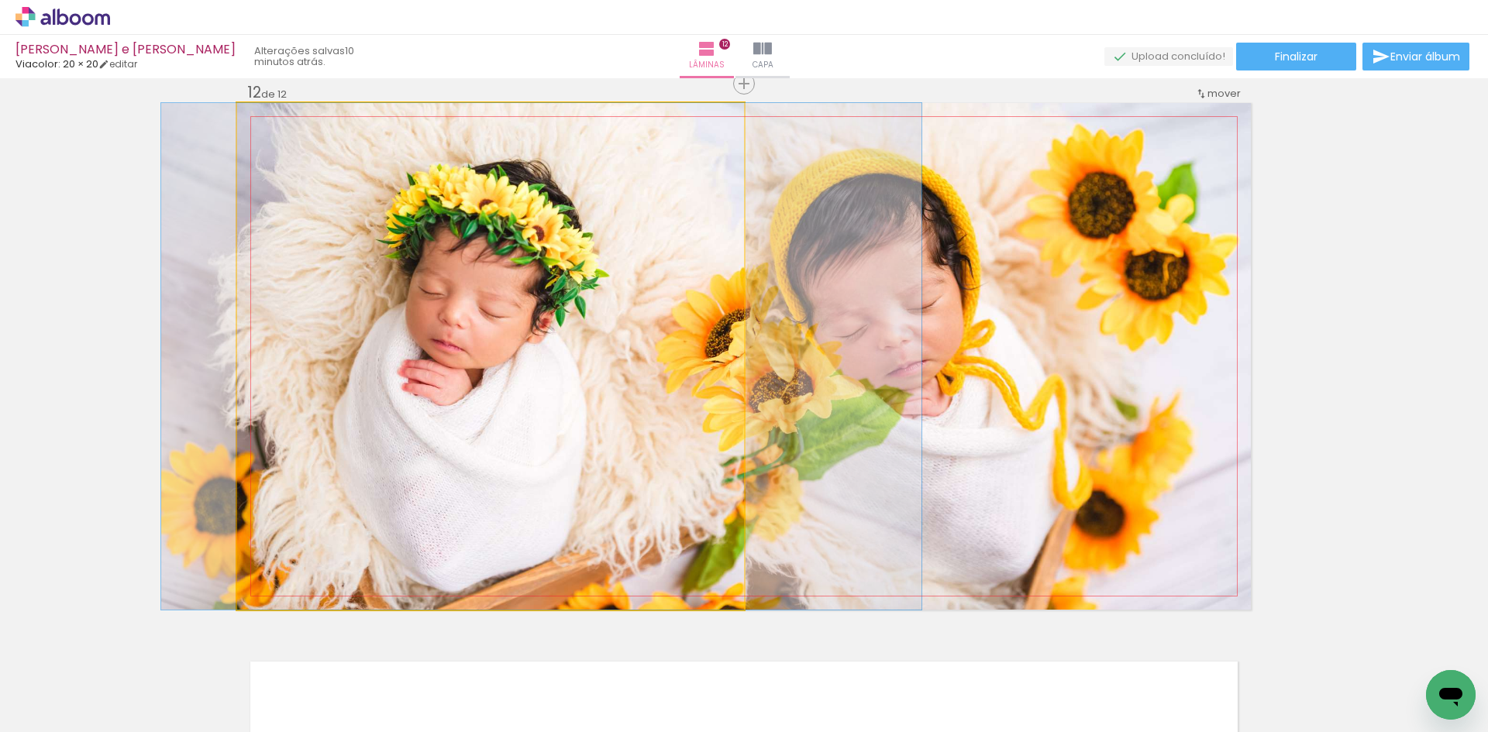
drag, startPoint x: 537, startPoint y: 401, endPoint x: 588, endPoint y: 405, distance: 51.2
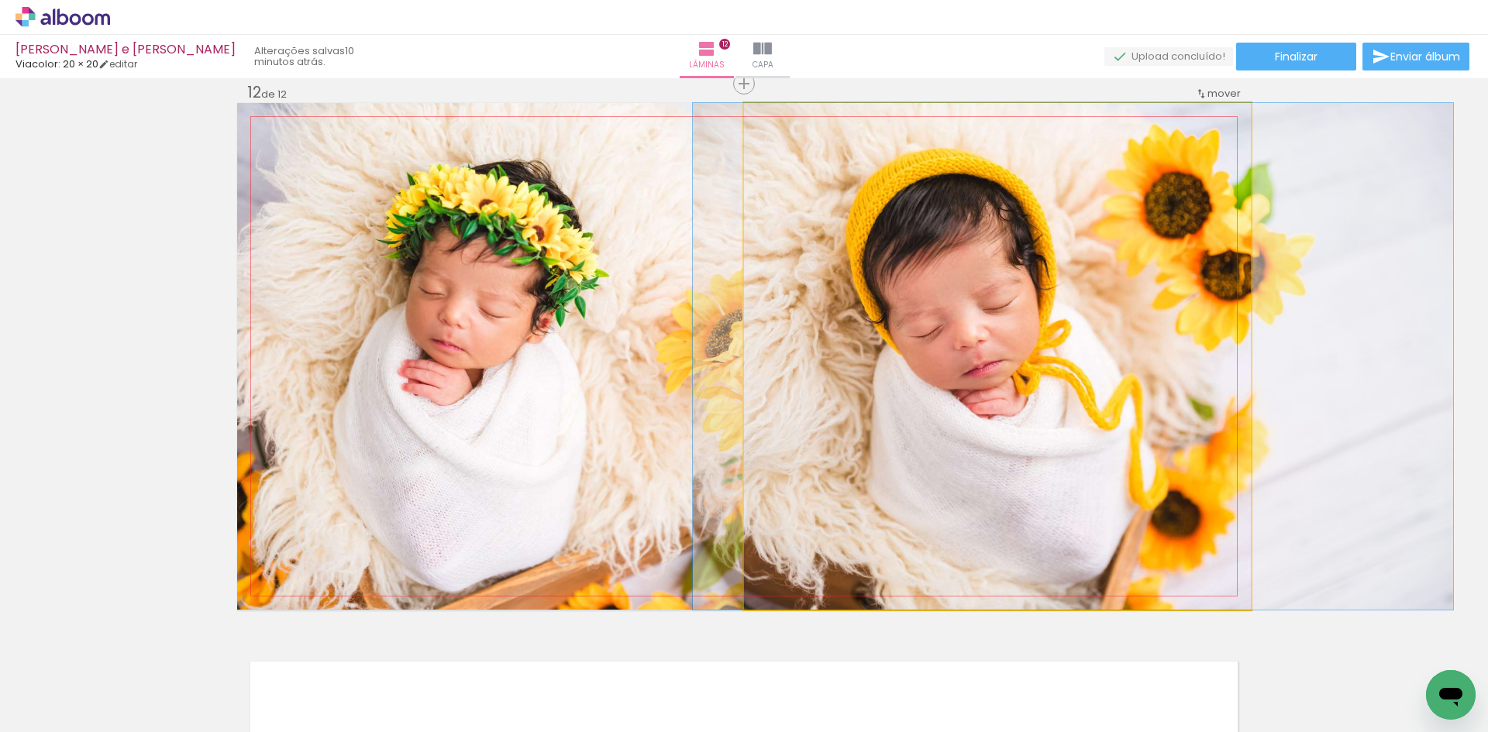
drag, startPoint x: 1008, startPoint y: 373, endPoint x: 1084, endPoint y: 372, distance: 76.0
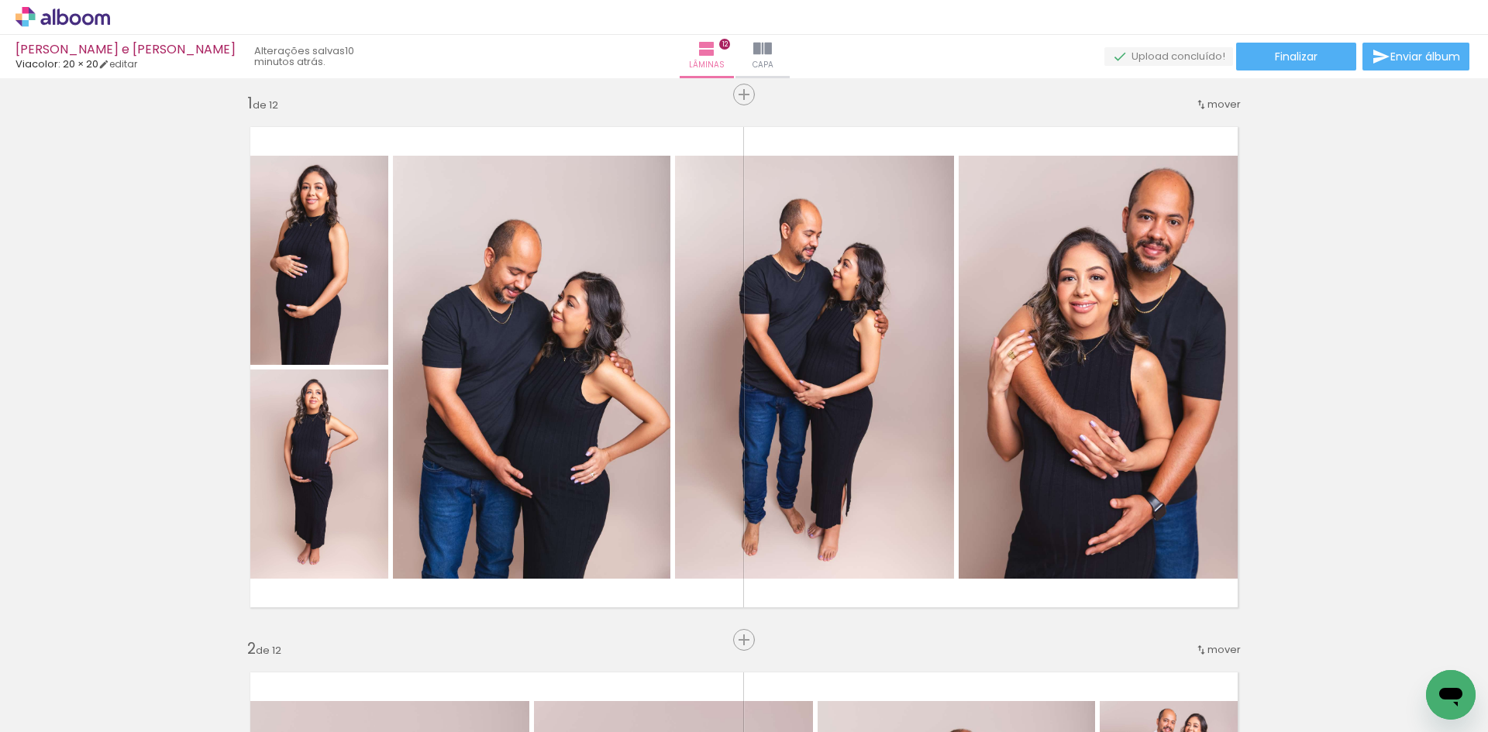
scroll to position [0, 0]
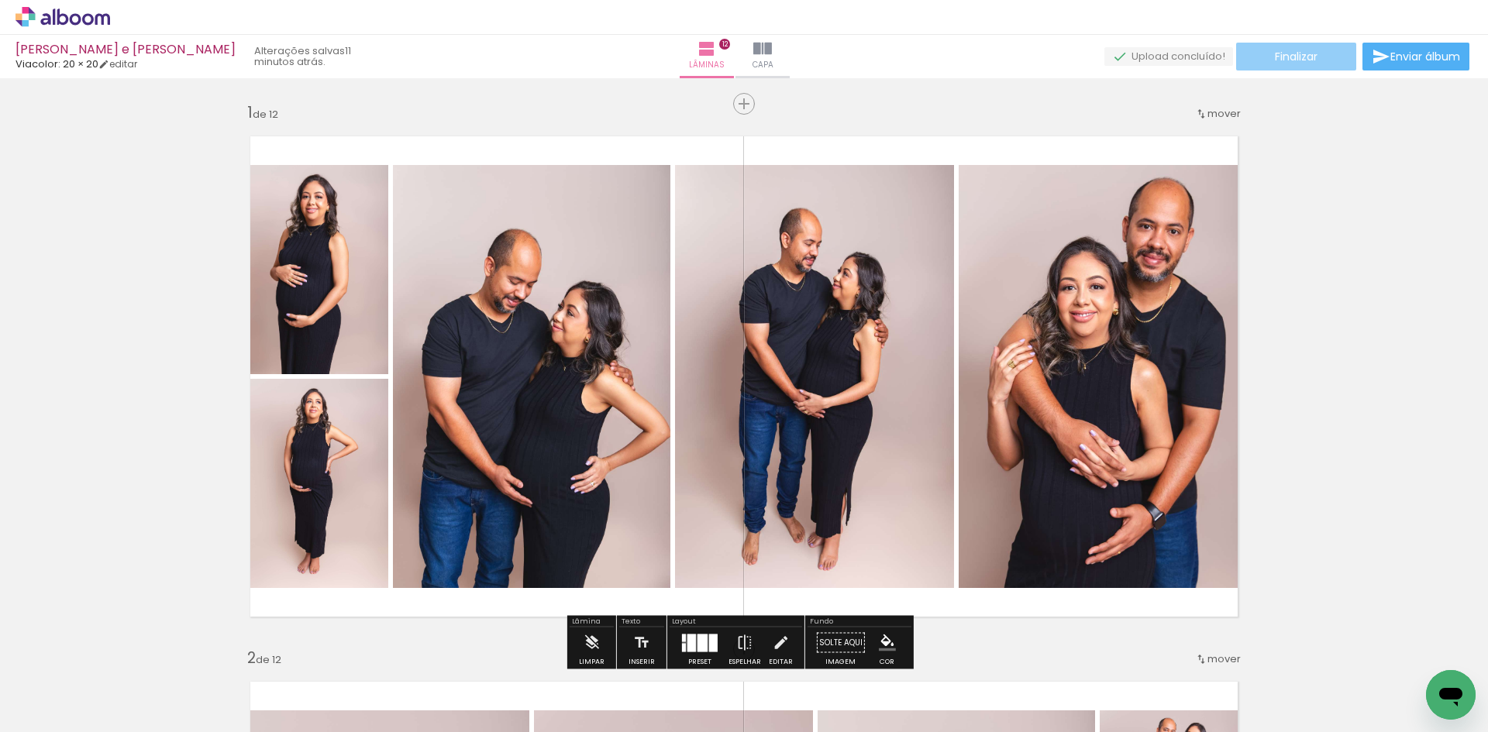
click at [1331, 56] on paper-button "Finalizar" at bounding box center [1296, 57] width 120 height 28
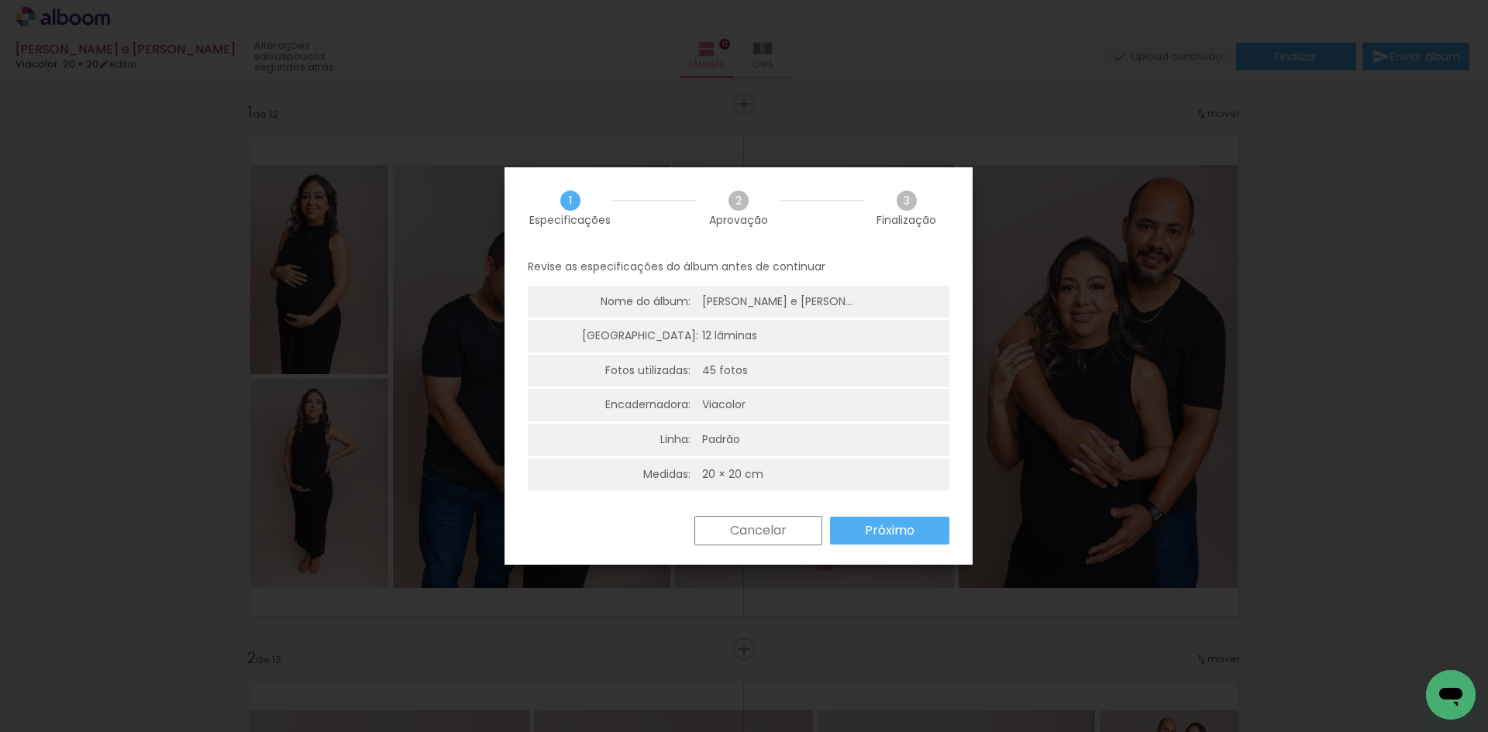
click at [0, 0] on slot "Próximo" at bounding box center [0, 0] width 0 height 0
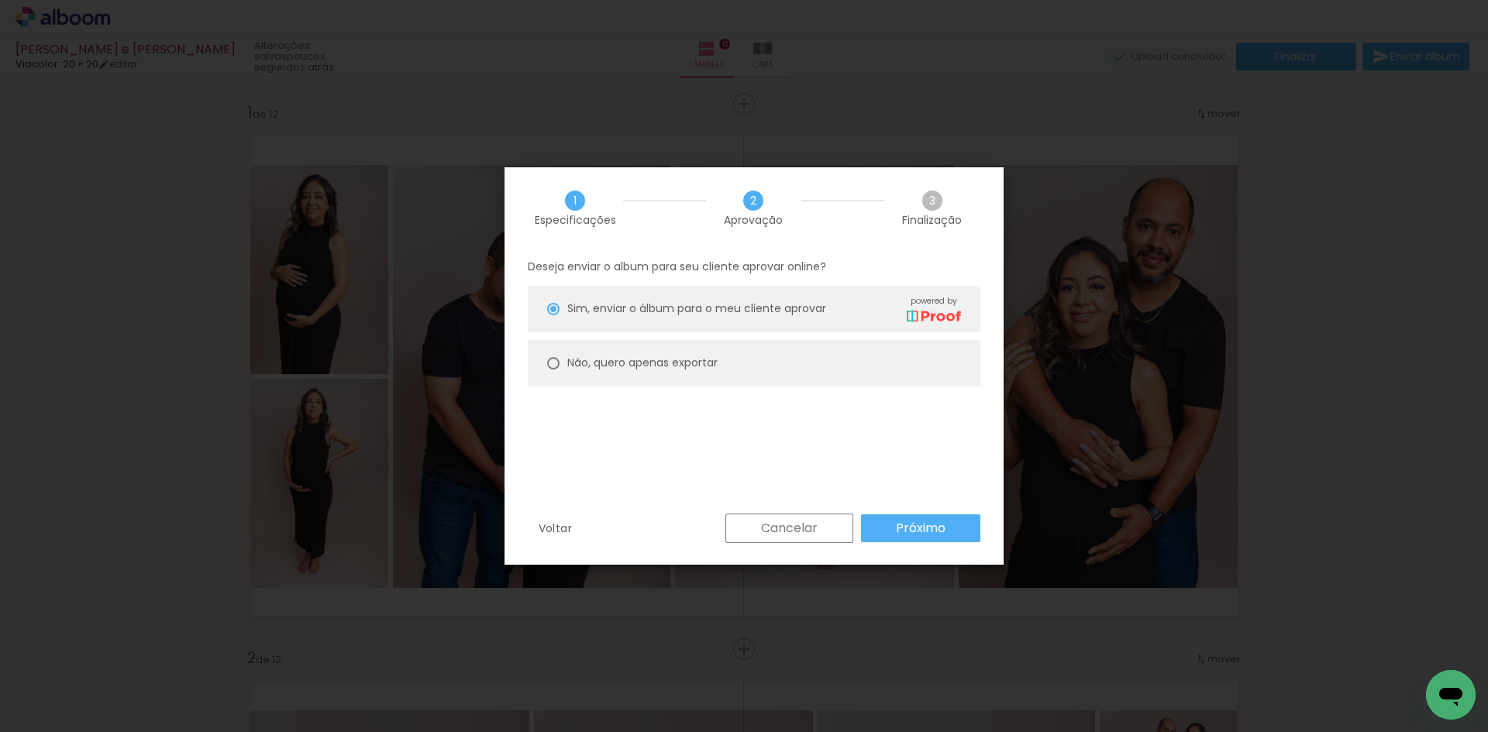
click at [0, 0] on slot "Não, quero apenas exportar" at bounding box center [0, 0] width 0 height 0
type paper-radio-button "on"
click at [0, 0] on slot "Próximo" at bounding box center [0, 0] width 0 height 0
type input "Alta, 300 DPI"
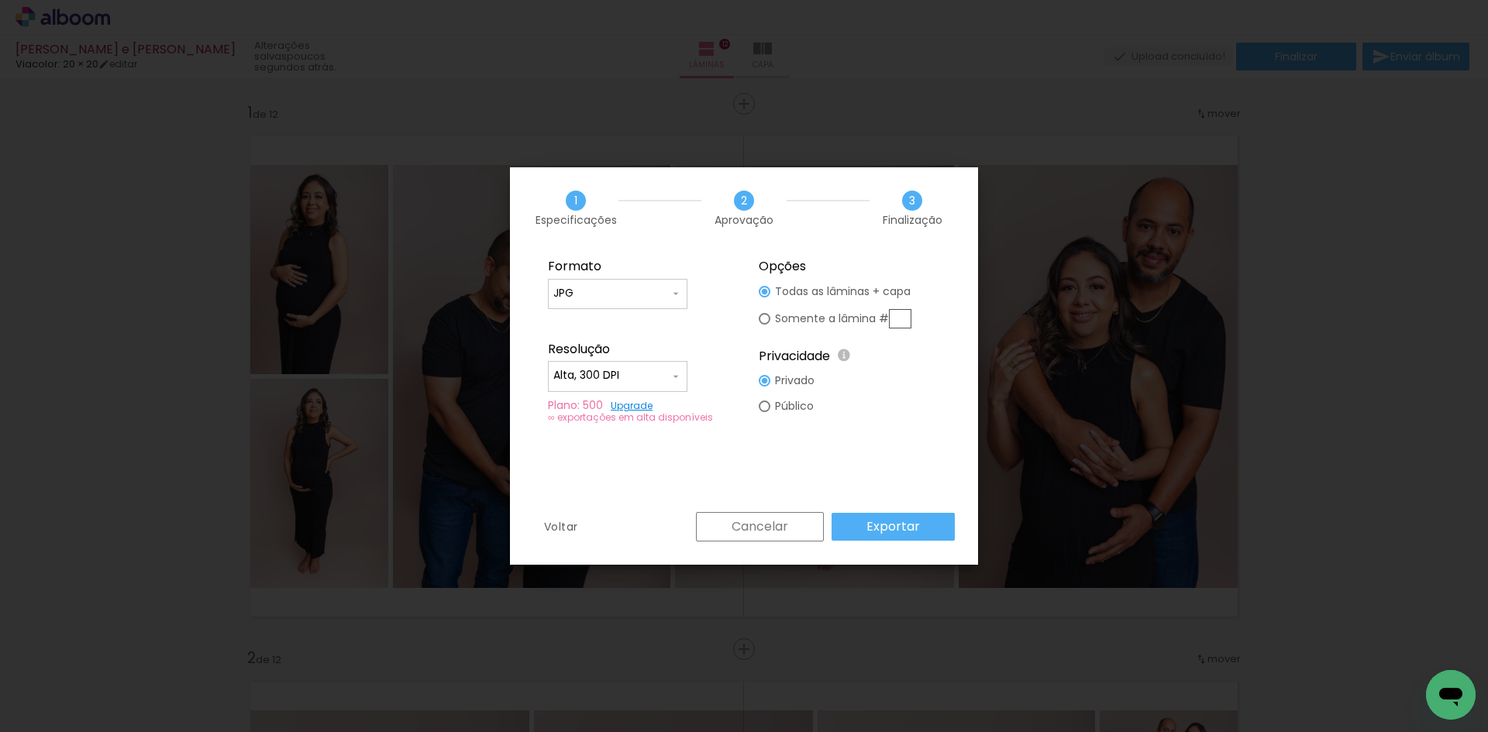
click at [0, 0] on slot "Exportar" at bounding box center [0, 0] width 0 height 0
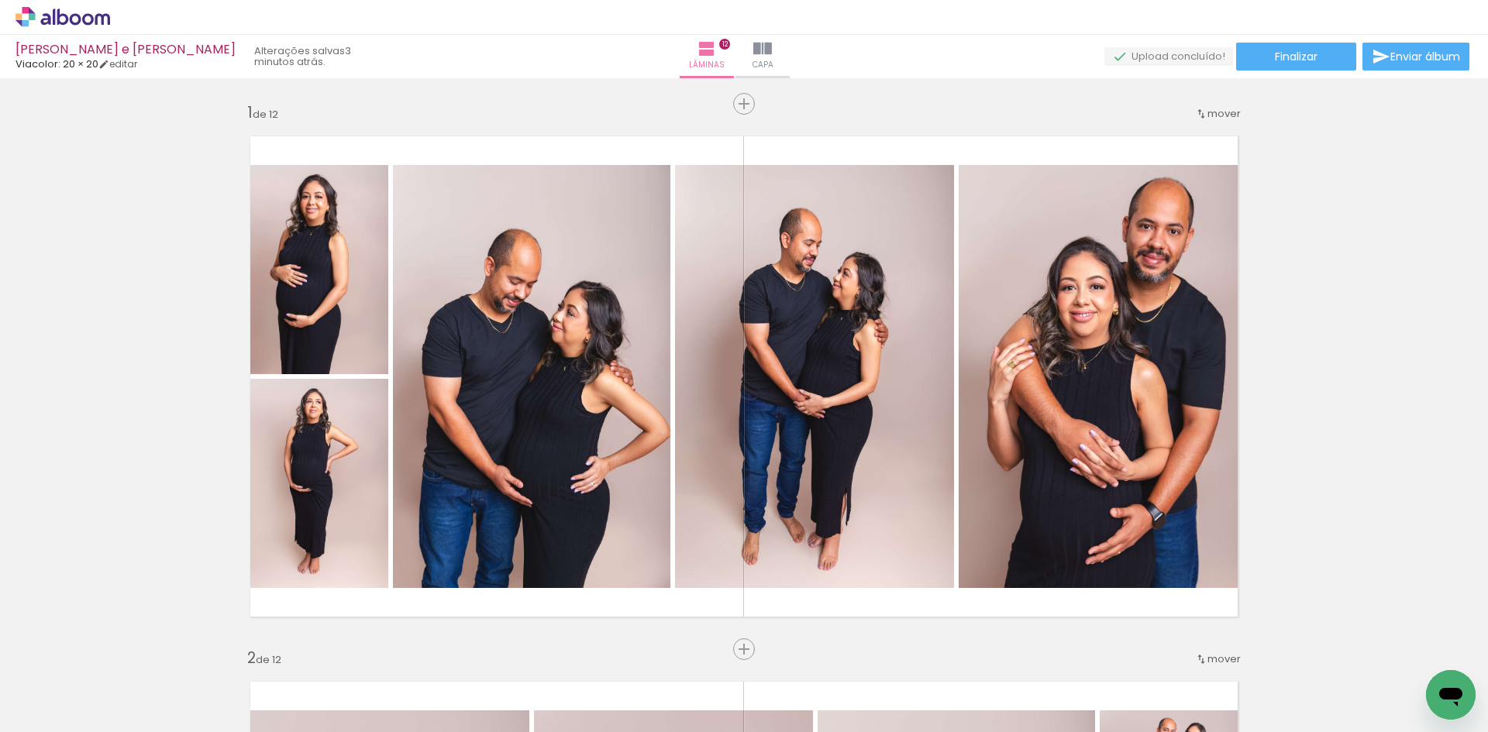
scroll to position [0, 2315]
click at [64, 14] on icon at bounding box center [63, 17] width 95 height 20
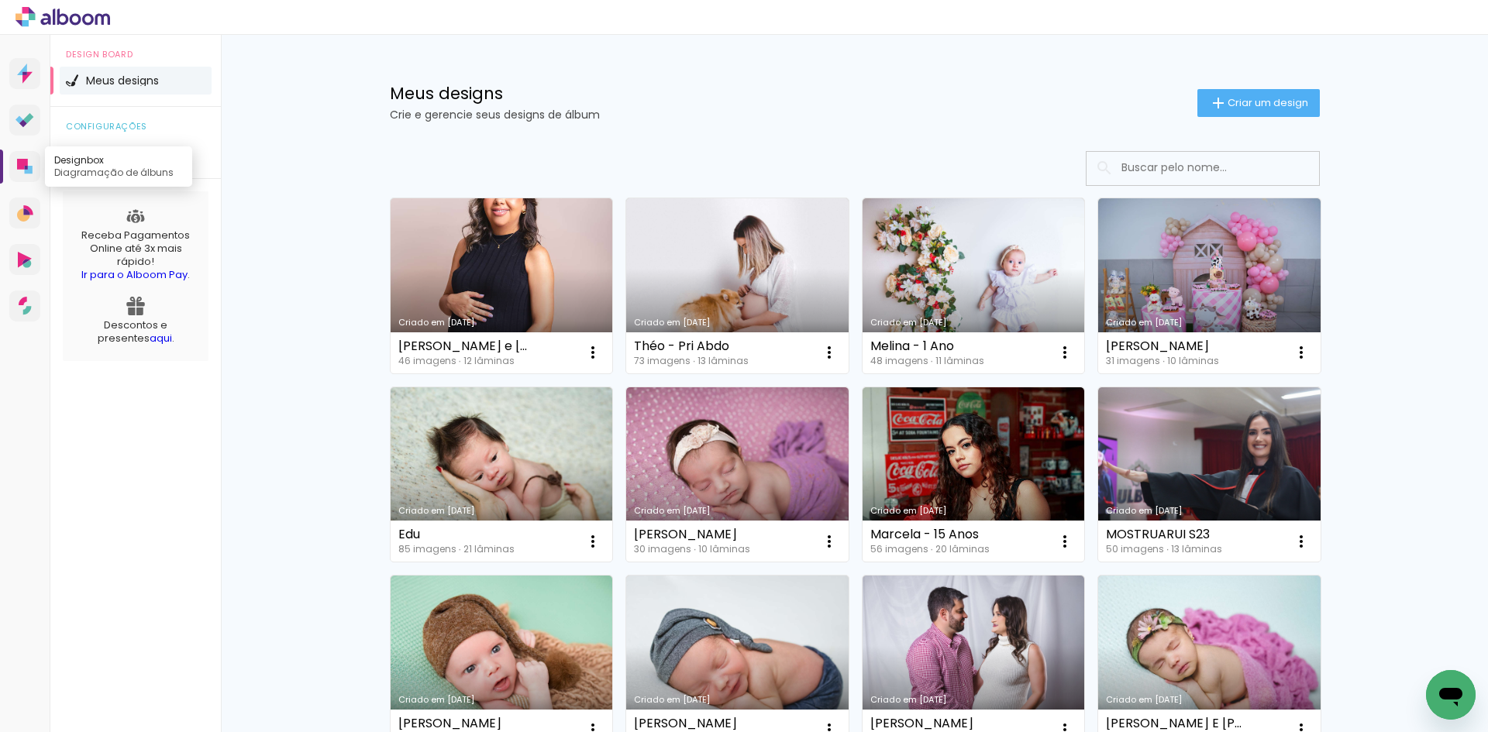
click at [24, 172] on icon at bounding box center [25, 167] width 16 height 16
click at [1255, 98] on span "Criar um design" at bounding box center [1268, 103] width 81 height 10
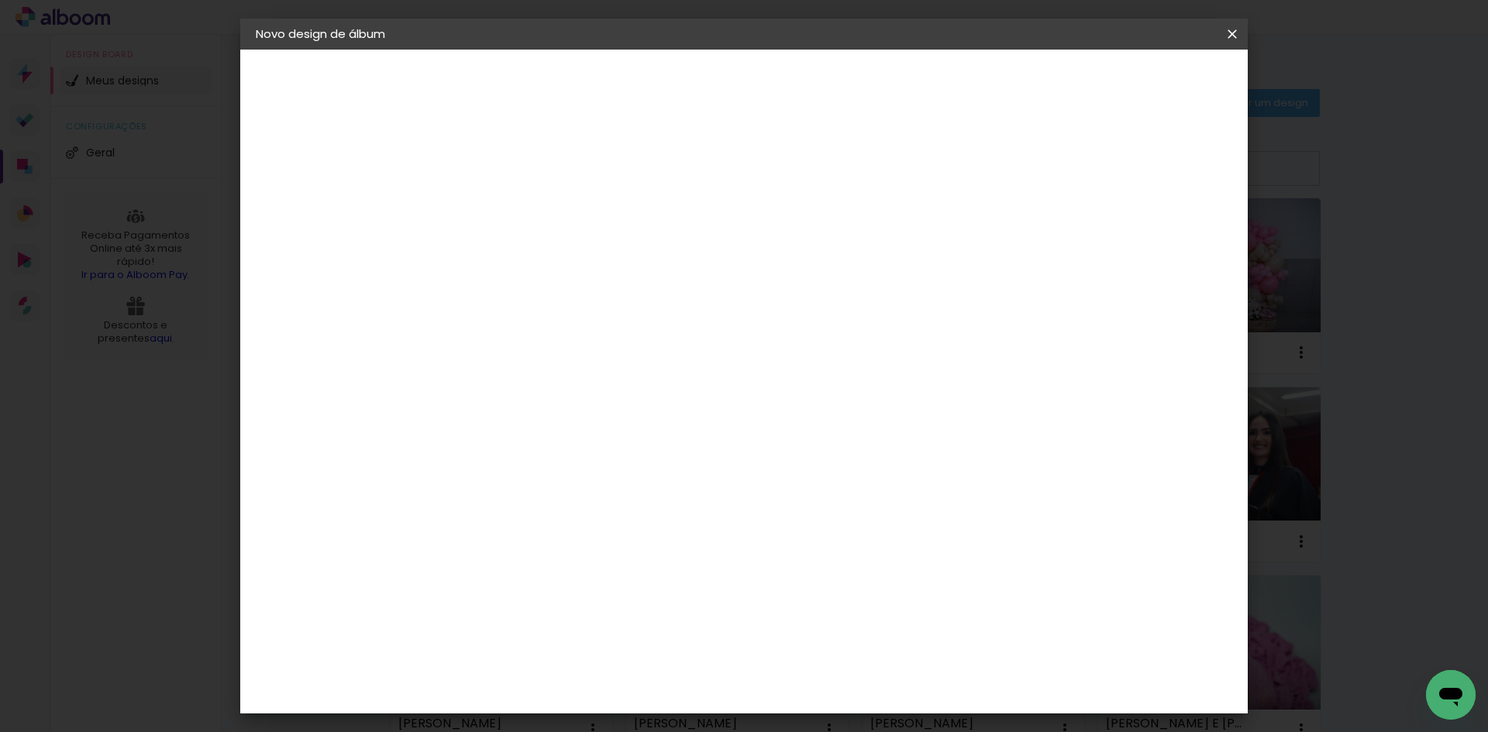
click at [509, 209] on input at bounding box center [509, 208] width 0 height 24
type input "n"
type input "Newborn Ísis"
type paper-input "Newborn Ísis"
click at [0, 0] on slot "Avançar" at bounding box center [0, 0] width 0 height 0
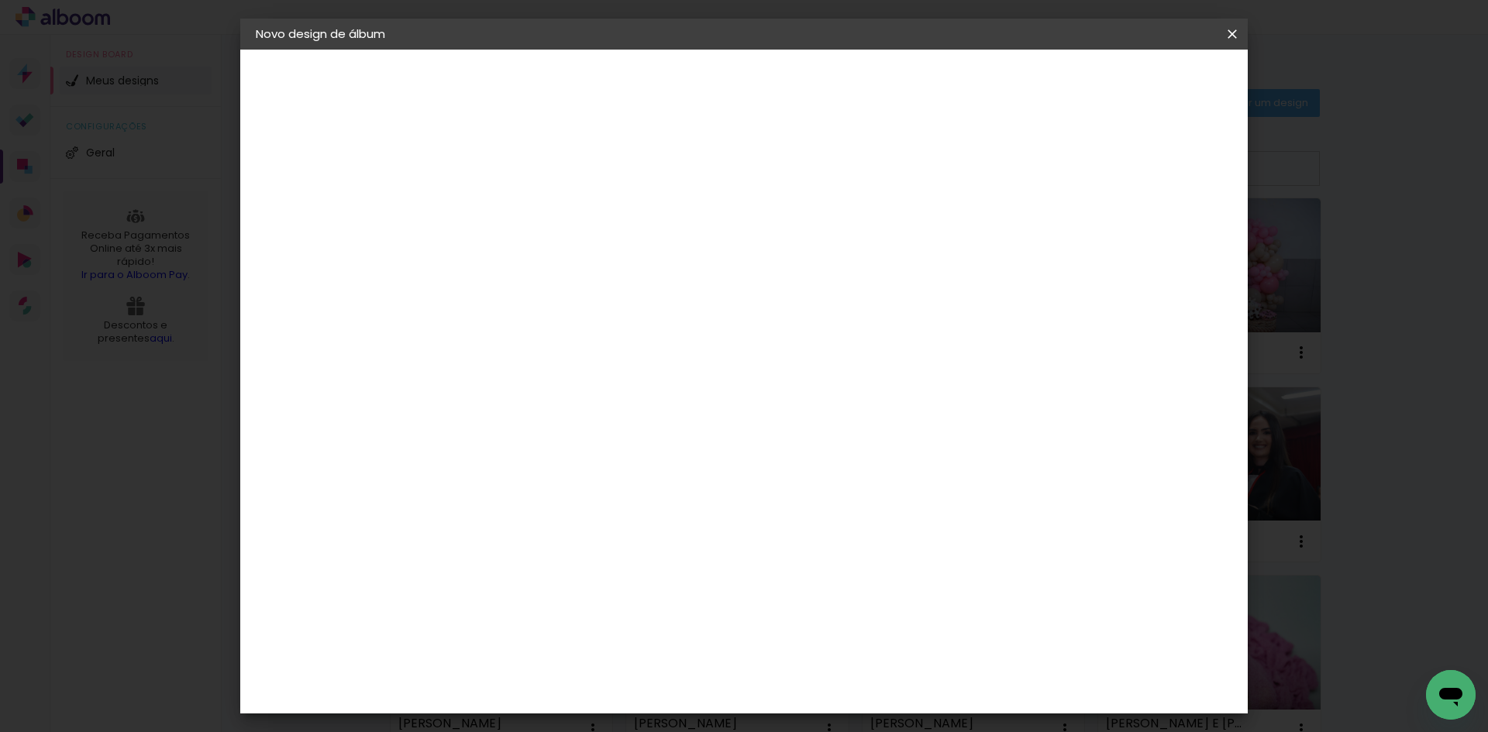
scroll to position [3794, 0]
click at [799, 91] on paper-button "Avançar" at bounding box center [761, 82] width 76 height 26
click at [570, 258] on input "text" at bounding box center [539, 270] width 60 height 24
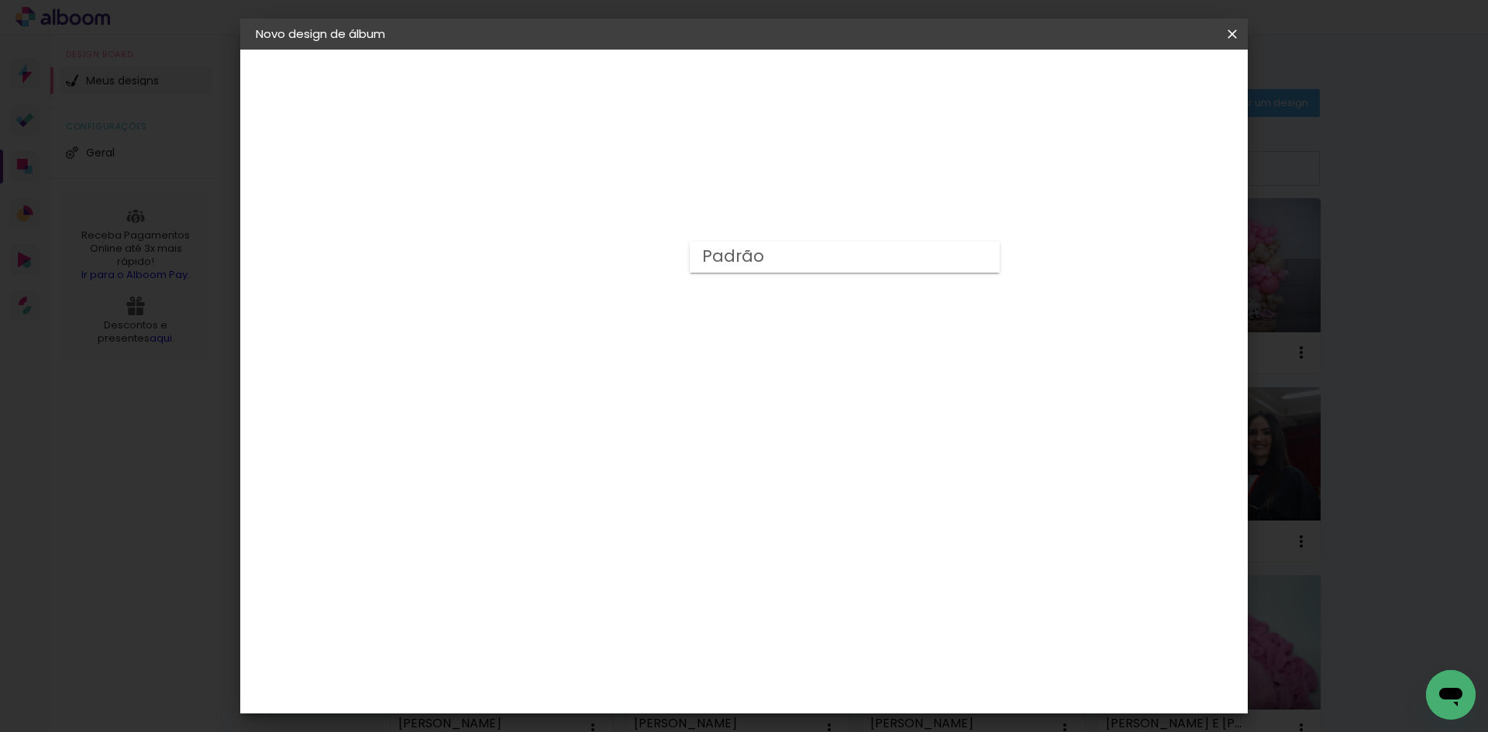
click at [763, 267] on paper-item "Padrão" at bounding box center [845, 257] width 310 height 31
type input "Padrão"
click at [614, 674] on span "20 × 20" at bounding box center [578, 694] width 72 height 41
click at [762, 90] on paper-button "Avançar" at bounding box center [724, 82] width 76 height 26
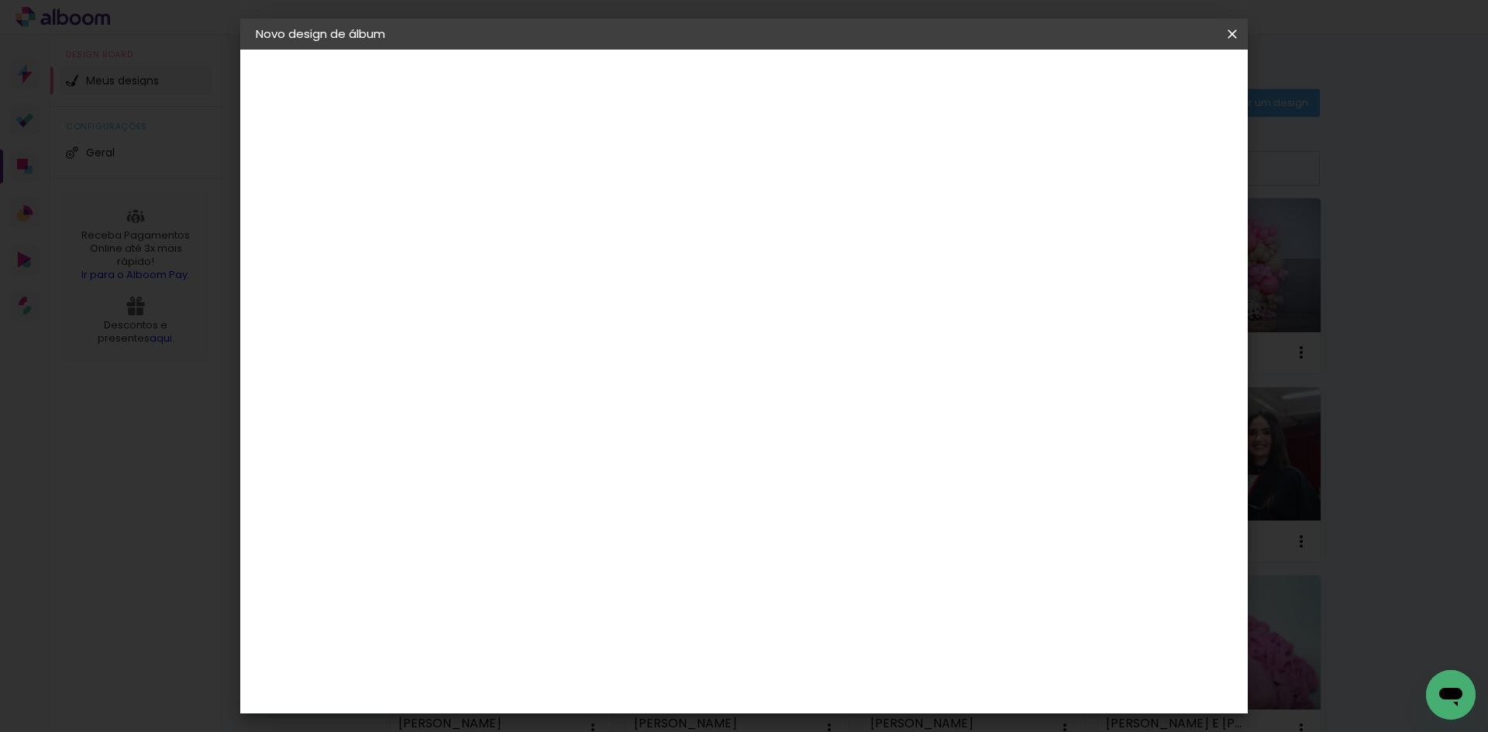
click at [1151, 69] on paper-button "Iniciar design" at bounding box center [1100, 82] width 102 height 26
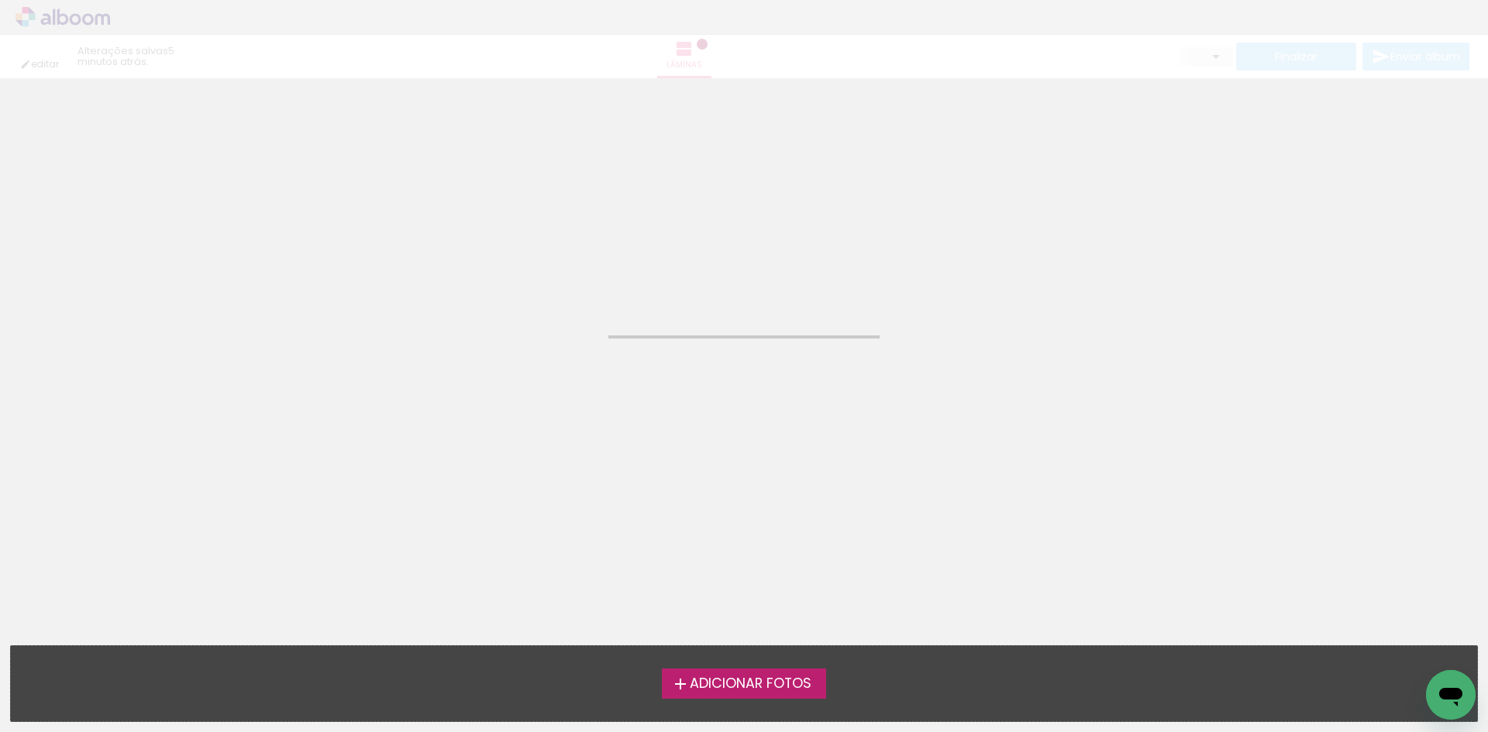
click at [737, 682] on span "Adicionar Fotos" at bounding box center [751, 684] width 122 height 14
click at [0, 0] on input "file" at bounding box center [0, 0] width 0 height 0
